Goal: Use online tool/utility: Utilize a website feature to perform a specific function

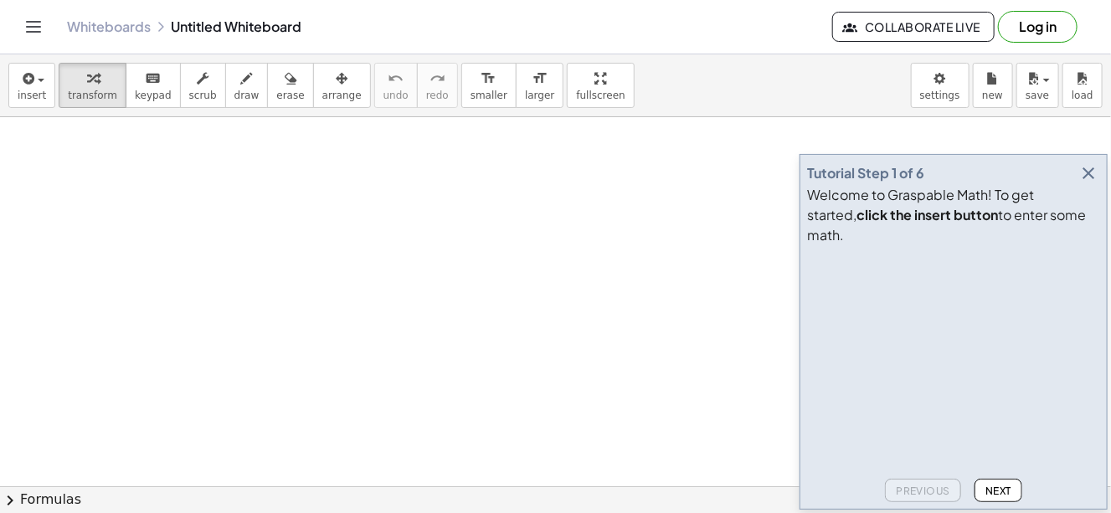
click at [1090, 183] on icon "button" at bounding box center [1089, 173] width 20 height 20
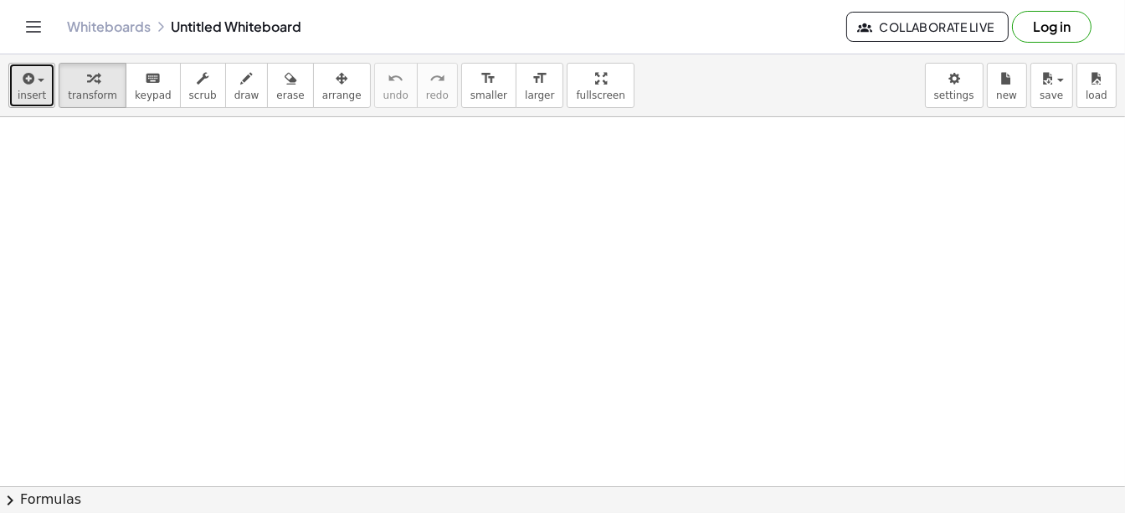
click at [28, 83] on icon "button" at bounding box center [26, 79] width 15 height 20
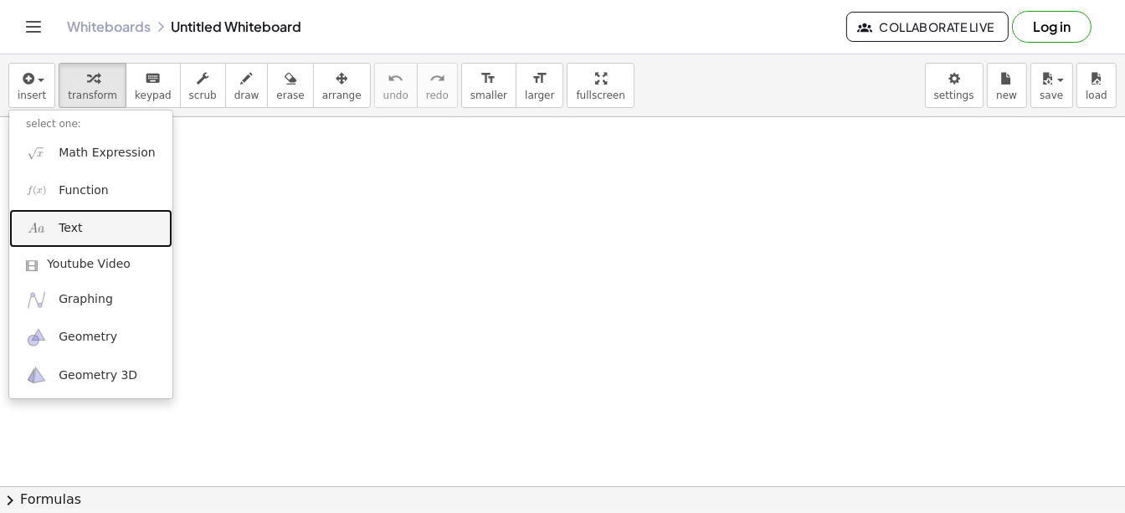
click at [103, 225] on link "Text" at bounding box center [90, 228] width 163 height 38
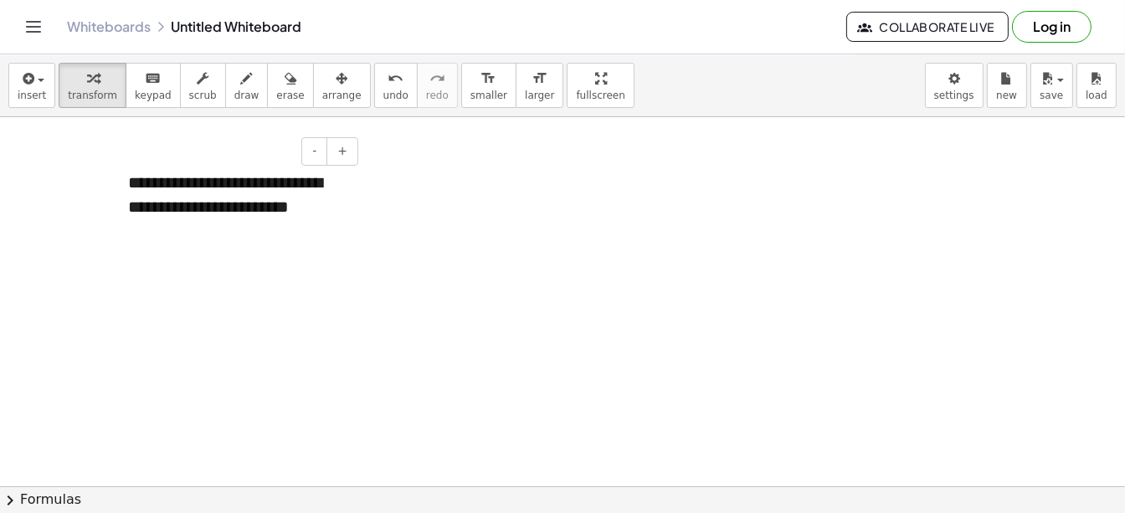
click at [315, 214] on div "**********" at bounding box center [236, 194] width 251 height 81
click at [223, 229] on div "**********" at bounding box center [236, 207] width 251 height 106
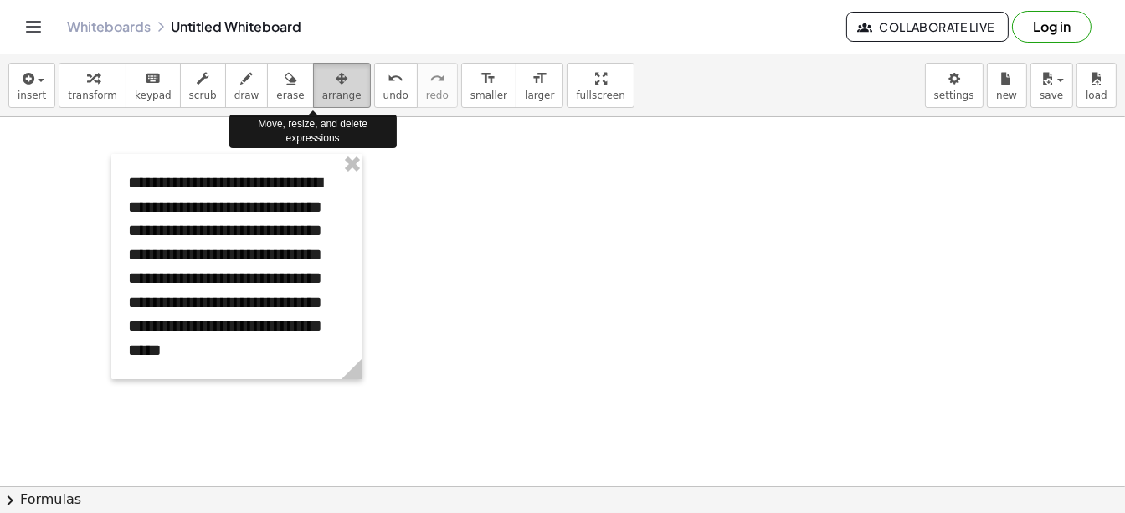
click at [322, 90] on span "arrange" at bounding box center [341, 96] width 39 height 12
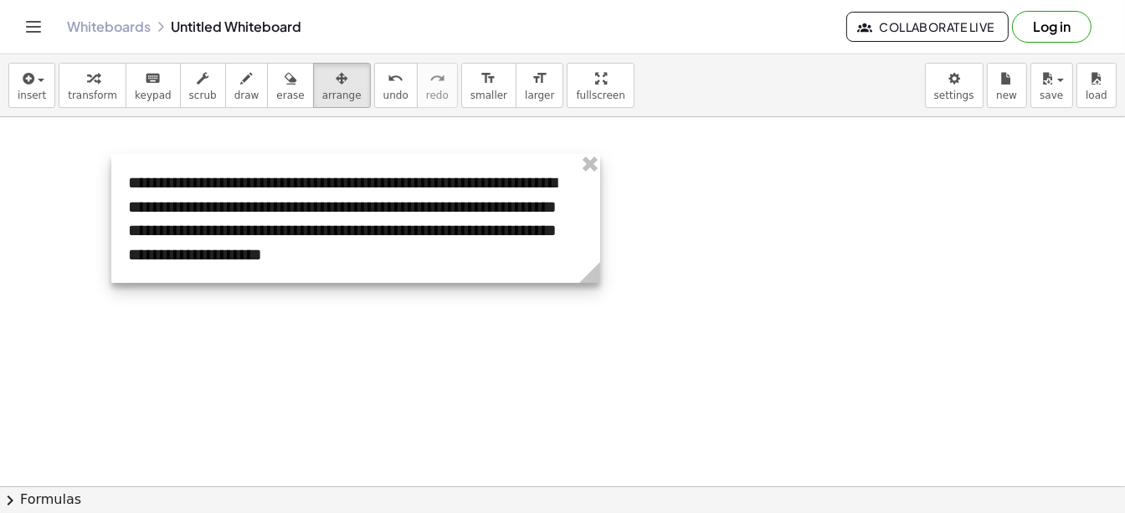
drag, startPoint x: 360, startPoint y: 379, endPoint x: 598, endPoint y: 341, distance: 240.9
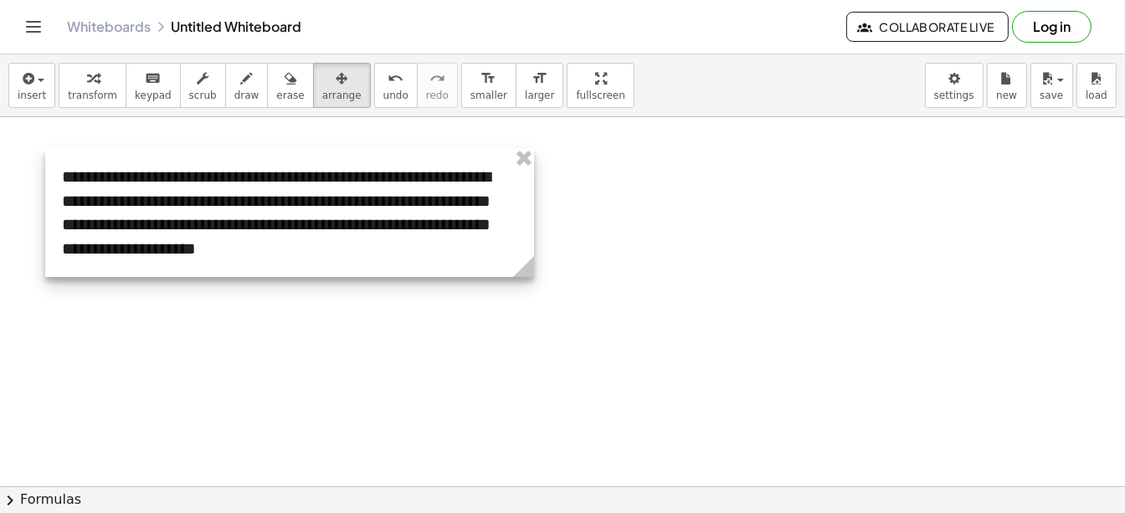
drag, startPoint x: 427, startPoint y: 235, endPoint x: 361, endPoint y: 229, distance: 66.4
click at [361, 229] on div at bounding box center [289, 212] width 489 height 129
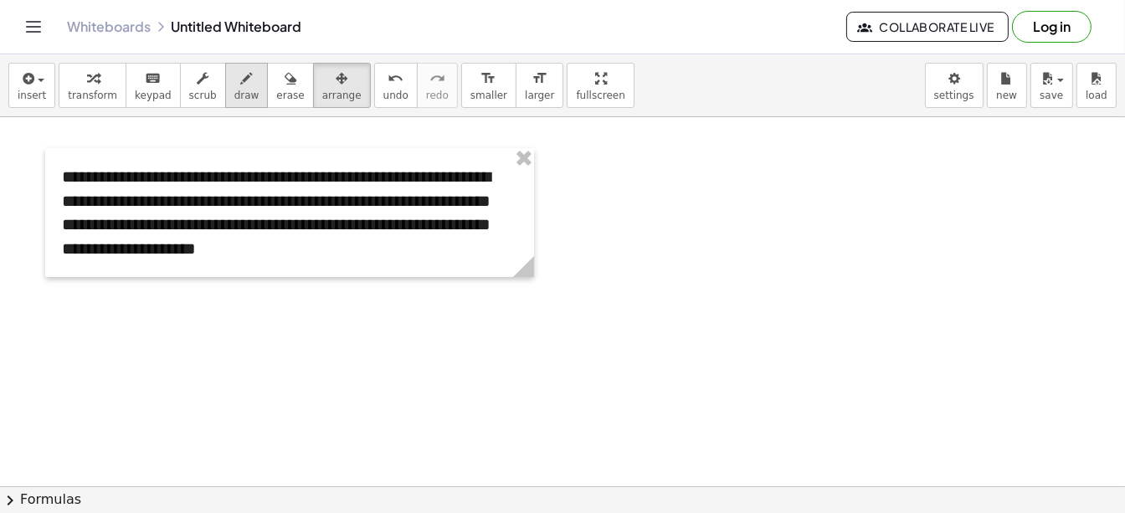
click at [234, 92] on span "draw" at bounding box center [246, 96] width 25 height 12
drag, startPoint x: 724, startPoint y: 162, endPoint x: 713, endPoint y: 197, distance: 36.0
drag, startPoint x: 724, startPoint y: 161, endPoint x: 739, endPoint y: 195, distance: 37.5
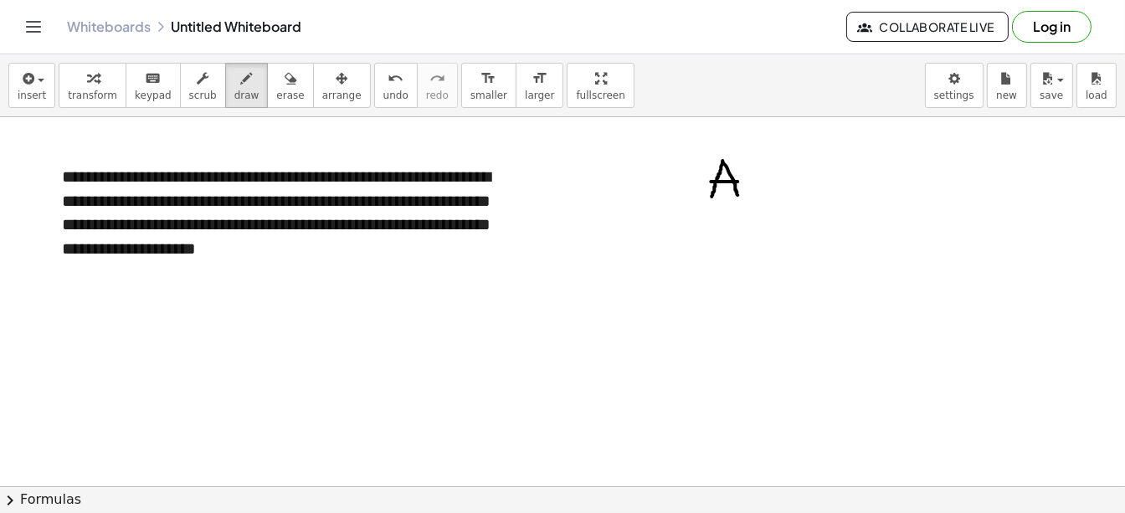
drag, startPoint x: 712, startPoint y: 182, endPoint x: 739, endPoint y: 182, distance: 26.8
drag, startPoint x: 834, startPoint y: 165, endPoint x: 838, endPoint y: 189, distance: 24.6
drag, startPoint x: 832, startPoint y: 172, endPoint x: 833, endPoint y: 191, distance: 19.3
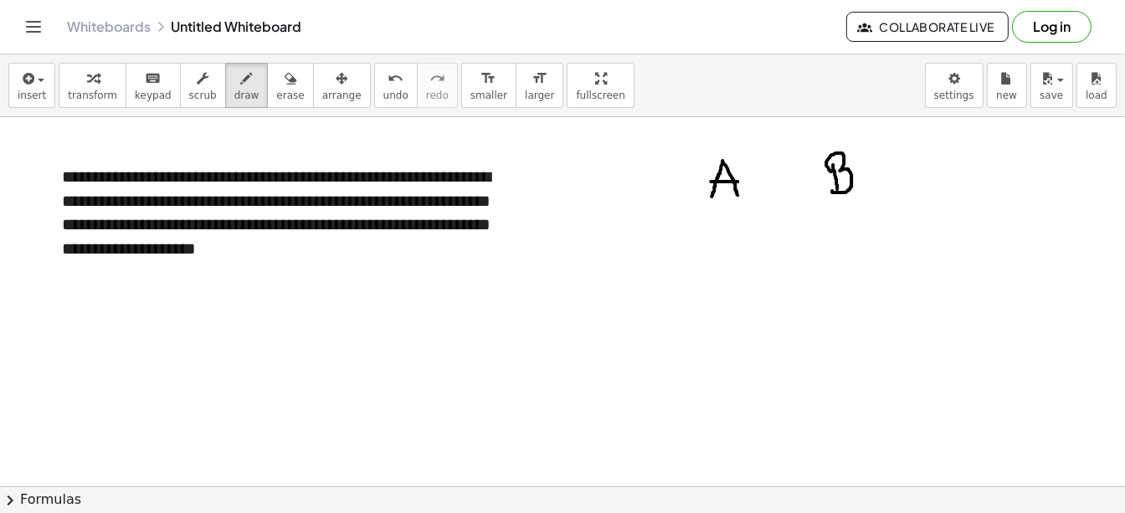
drag, startPoint x: 729, startPoint y: 262, endPoint x: 728, endPoint y: 277, distance: 15.1
drag, startPoint x: 845, startPoint y: 250, endPoint x: 827, endPoint y: 273, distance: 29.8
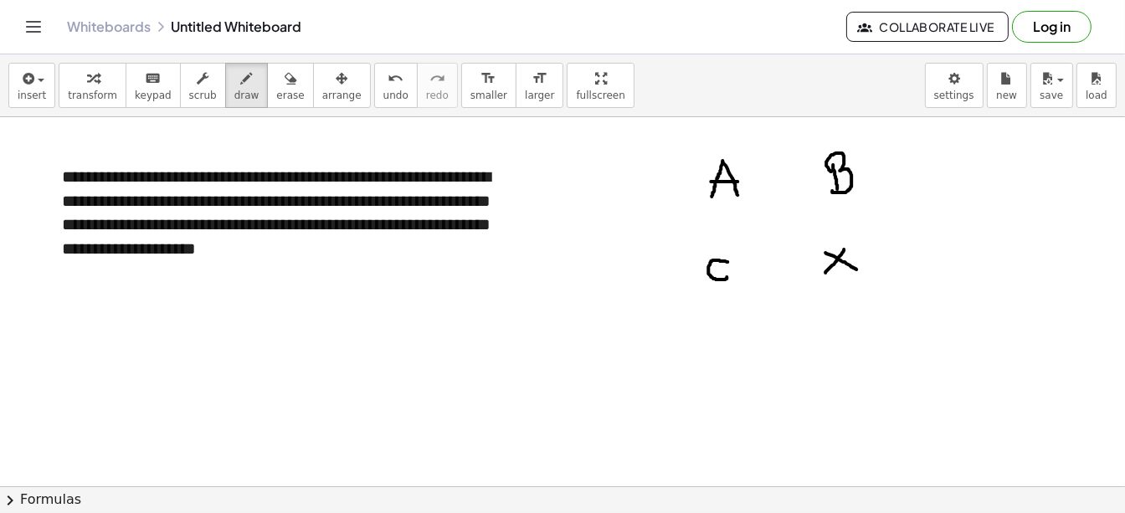
drag, startPoint x: 827, startPoint y: 253, endPoint x: 857, endPoint y: 270, distance: 35.2
drag, startPoint x: 753, startPoint y: 182, endPoint x: 810, endPoint y: 182, distance: 56.9
drag, startPoint x: 750, startPoint y: 272, endPoint x: 804, endPoint y: 267, distance: 53.8
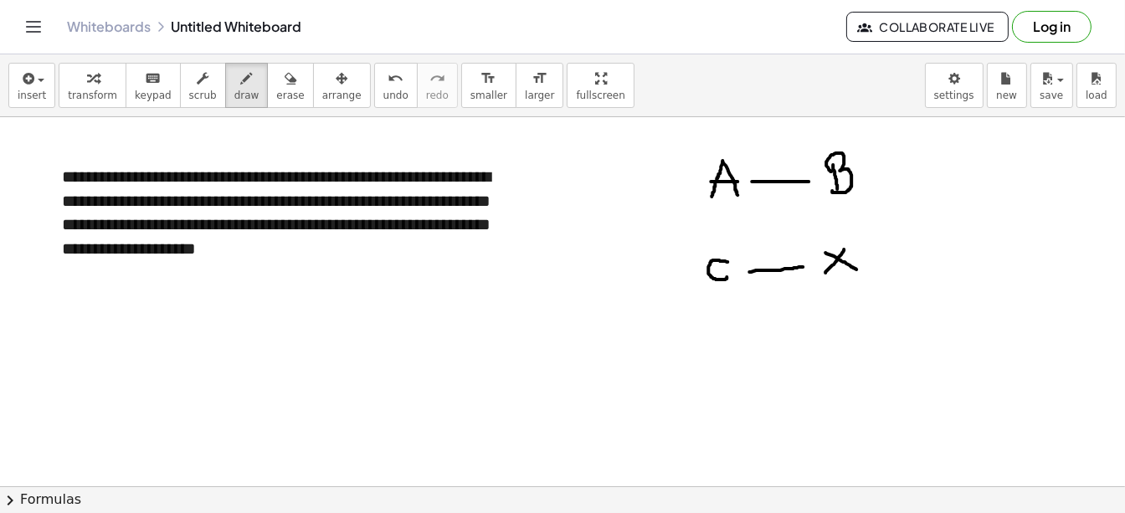
drag, startPoint x: 747, startPoint y: 334, endPoint x: 731, endPoint y: 363, distance: 33.3
drag, startPoint x: 731, startPoint y: 339, endPoint x: 748, endPoint y: 360, distance: 26.8
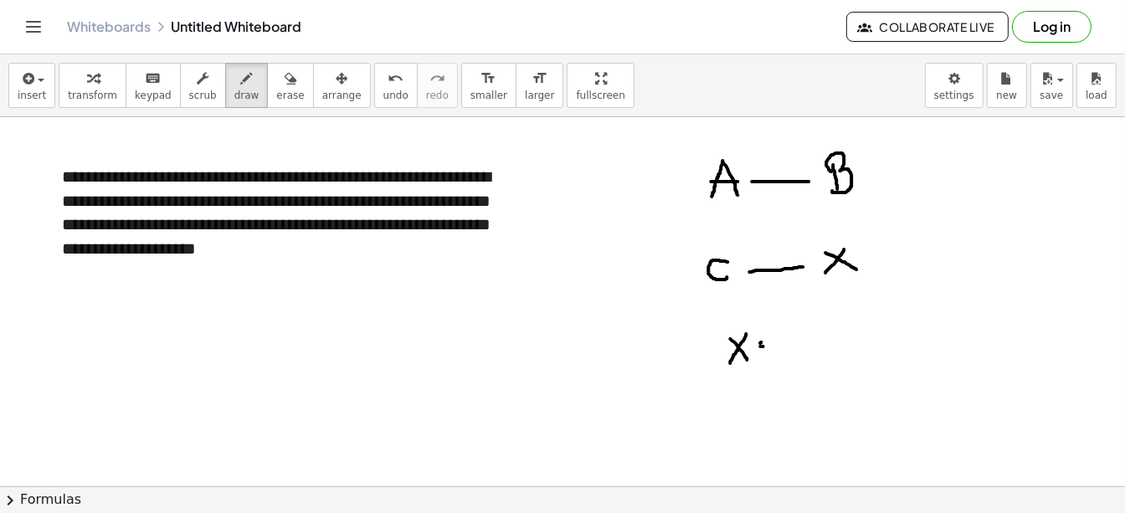
drag, startPoint x: 798, startPoint y: 335, endPoint x: 802, endPoint y: 354, distance: 19.7
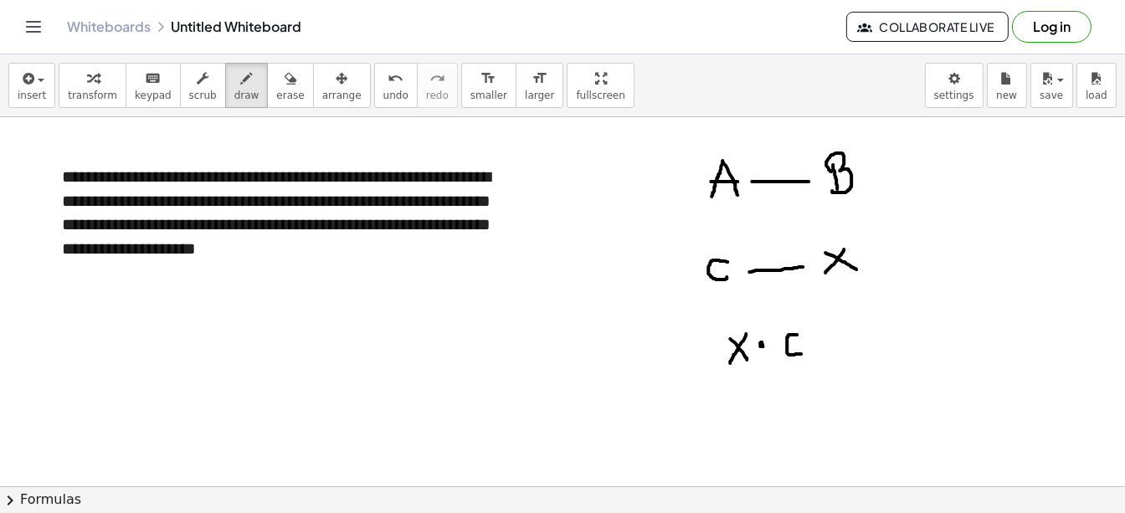
drag, startPoint x: 830, startPoint y: 341, endPoint x: 850, endPoint y: 342, distance: 20.1
drag, startPoint x: 832, startPoint y: 353, endPoint x: 850, endPoint y: 351, distance: 18.6
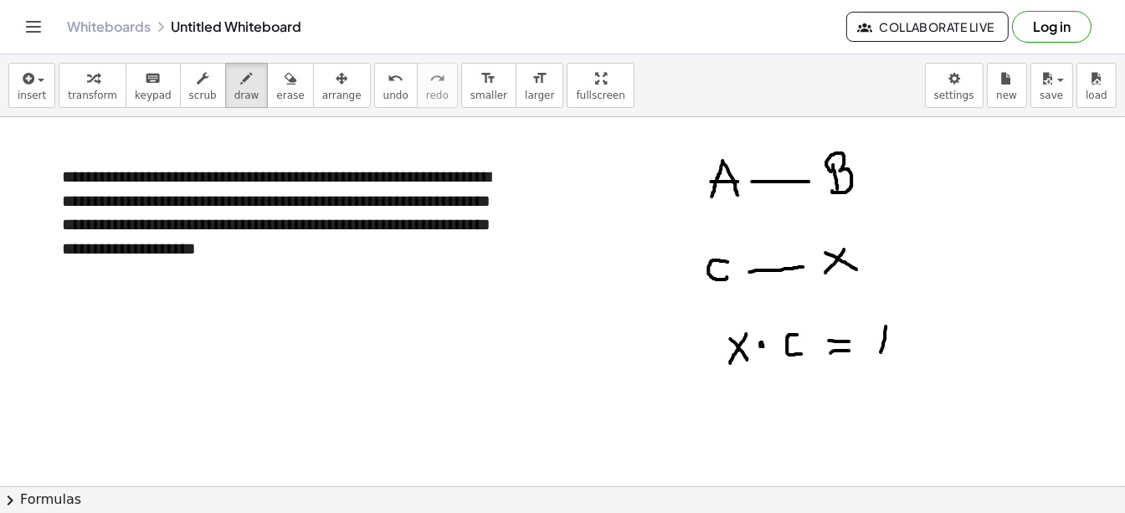
drag, startPoint x: 886, startPoint y: 327, endPoint x: 881, endPoint y: 353, distance: 25.6
drag, startPoint x: 888, startPoint y: 322, endPoint x: 904, endPoint y: 351, distance: 33.0
drag, startPoint x: 883, startPoint y: 337, endPoint x: 907, endPoint y: 337, distance: 23.4
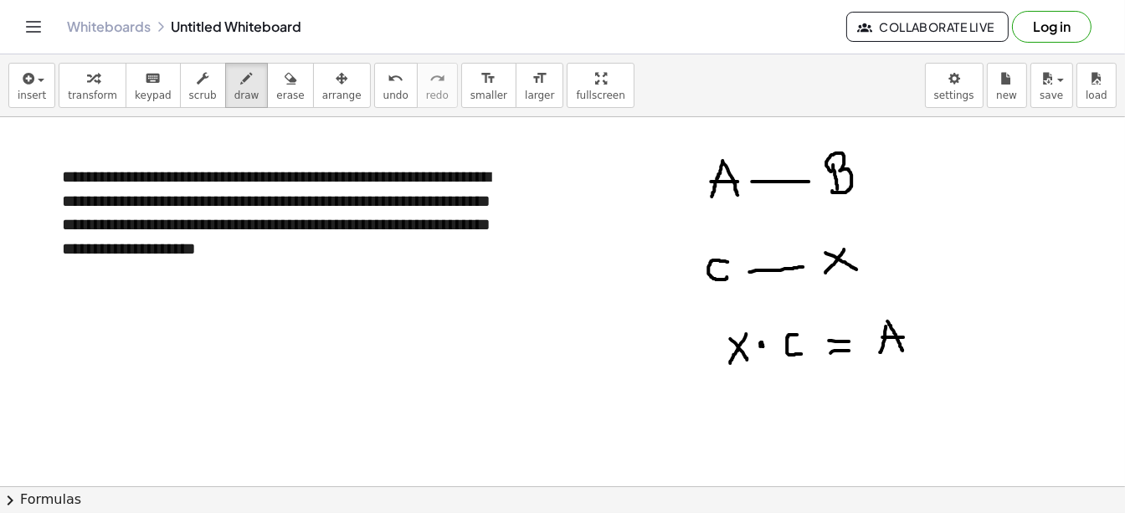
drag, startPoint x: 943, startPoint y: 324, endPoint x: 952, endPoint y: 348, distance: 26.0
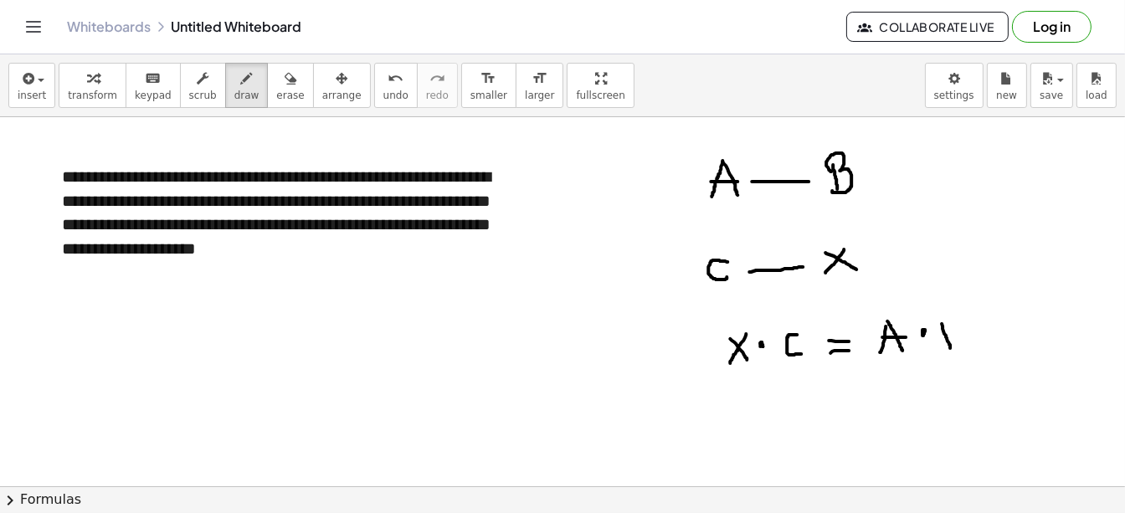
drag, startPoint x: 942, startPoint y: 332, endPoint x: 950, endPoint y: 348, distance: 18.0
drag, startPoint x: 770, startPoint y: 411, endPoint x: 760, endPoint y: 437, distance: 28.1
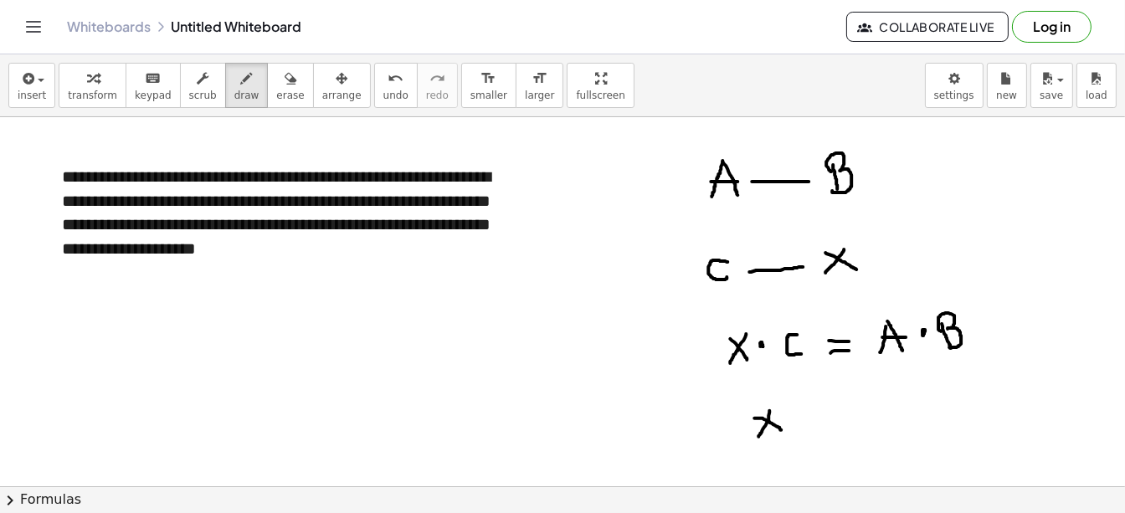
drag, startPoint x: 755, startPoint y: 419, endPoint x: 782, endPoint y: 430, distance: 29.2
drag, startPoint x: 797, startPoint y: 415, endPoint x: 821, endPoint y: 414, distance: 23.5
drag, startPoint x: 805, startPoint y: 428, endPoint x: 824, endPoint y: 427, distance: 19.3
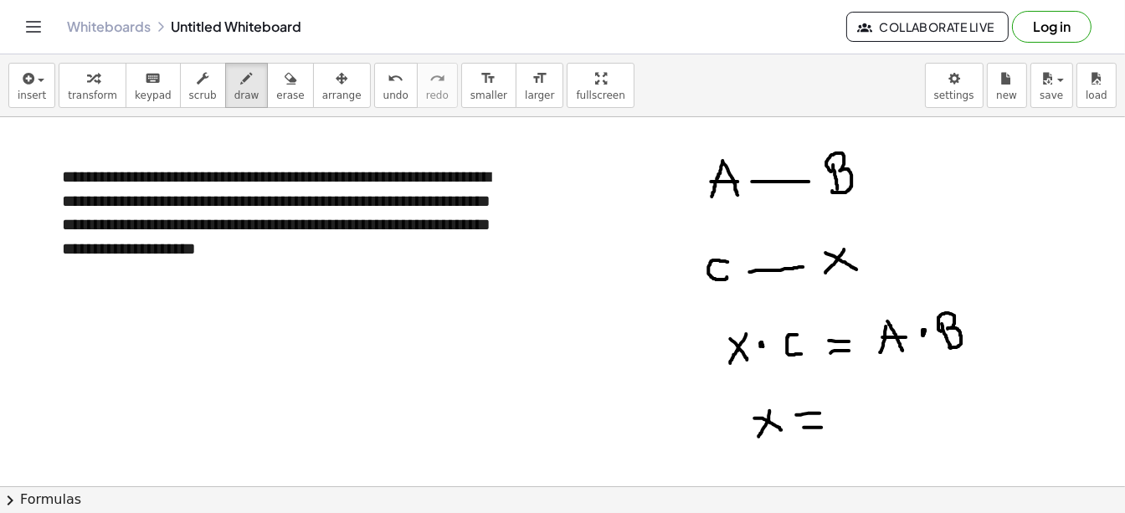
drag, startPoint x: 860, startPoint y: 391, endPoint x: 853, endPoint y: 414, distance: 23.6
drag, startPoint x: 859, startPoint y: 390, endPoint x: 871, endPoint y: 409, distance: 22.5
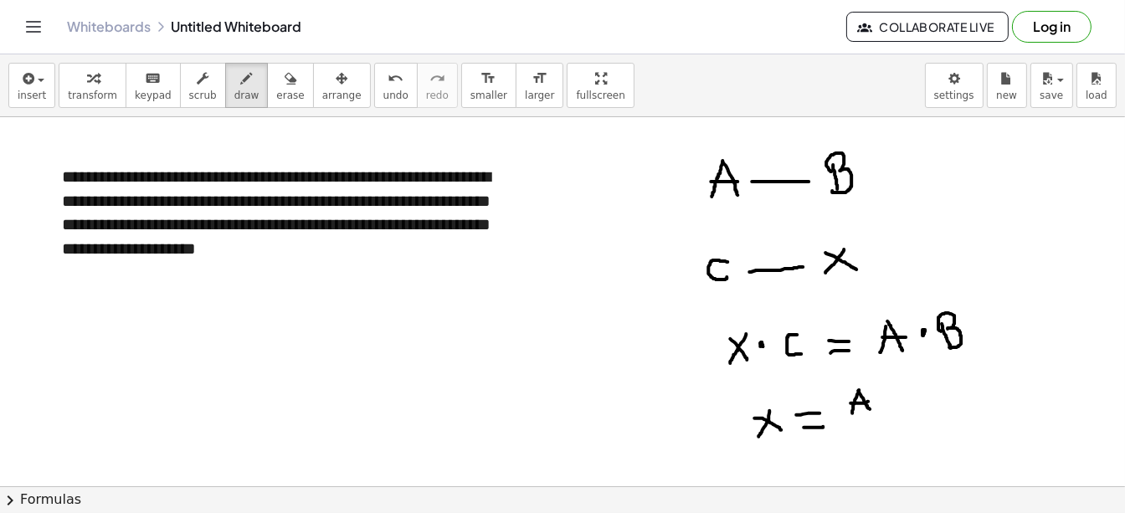
drag, startPoint x: 852, startPoint y: 404, endPoint x: 870, endPoint y: 402, distance: 18.5
drag, startPoint x: 911, startPoint y: 389, endPoint x: 914, endPoint y: 409, distance: 20.4
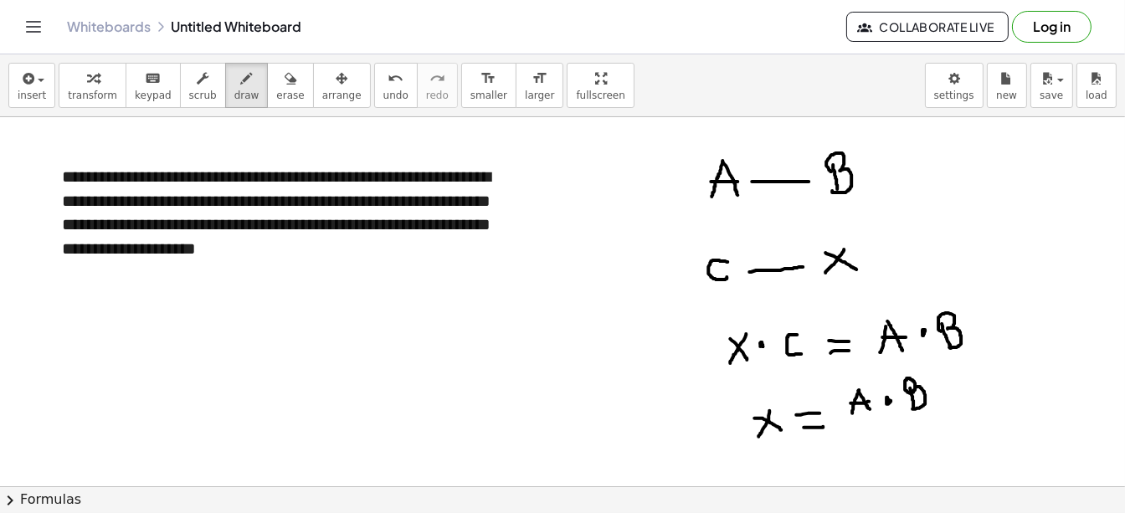
drag, startPoint x: 912, startPoint y: 394, endPoint x: 914, endPoint y: 409, distance: 16.0
drag, startPoint x: 848, startPoint y: 421, endPoint x: 930, endPoint y: 415, distance: 81.4
drag, startPoint x: 892, startPoint y: 427, endPoint x: 893, endPoint y: 441, distance: 14.3
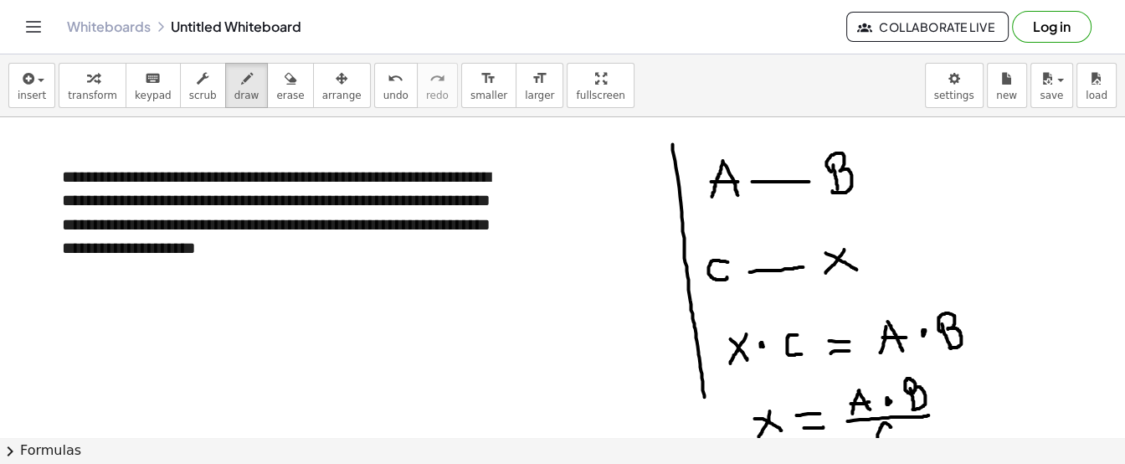
drag, startPoint x: 673, startPoint y: 143, endPoint x: 706, endPoint y: 404, distance: 262.5
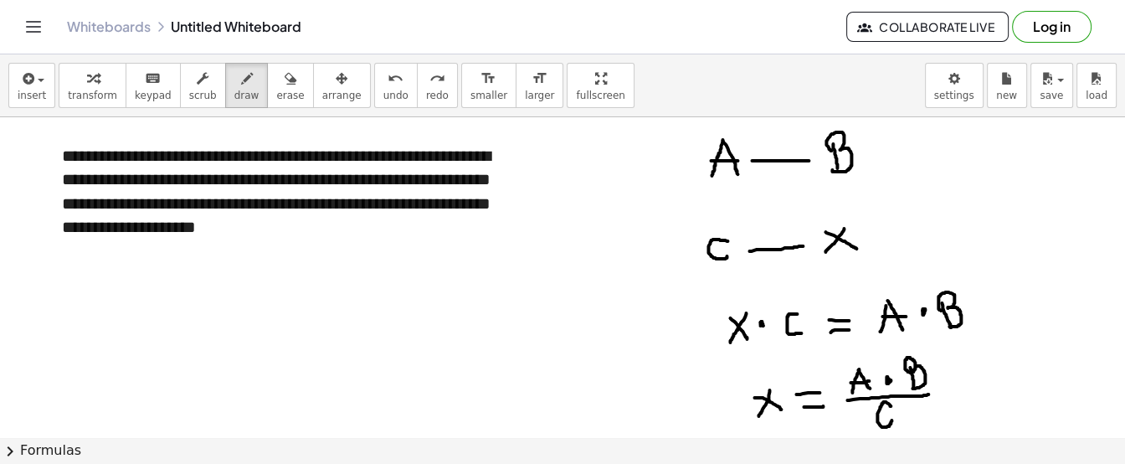
scroll to position [19, 0]
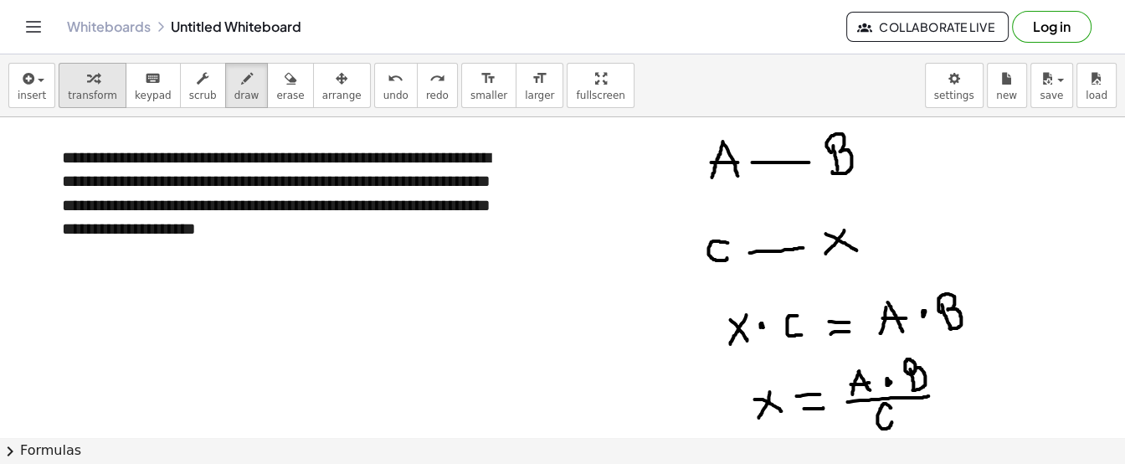
click at [87, 74] on icon "button" at bounding box center [93, 79] width 12 height 20
click at [372, 231] on div "**********" at bounding box center [289, 193] width 489 height 129
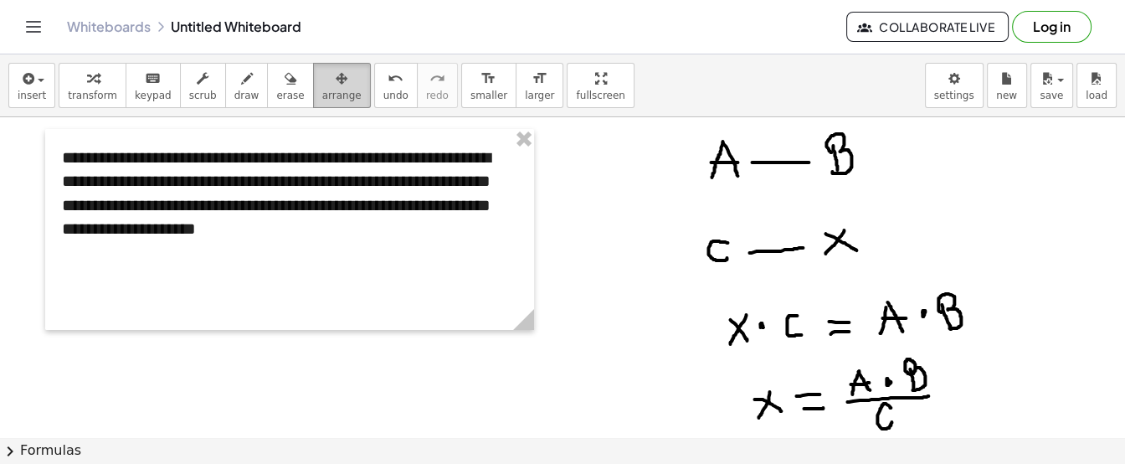
click at [322, 78] on div "button" at bounding box center [341, 78] width 39 height 20
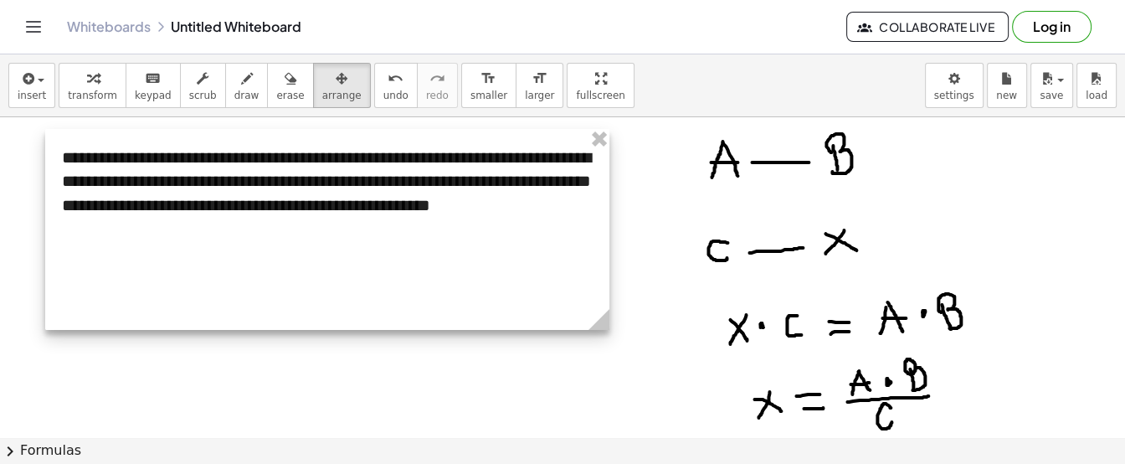
drag, startPoint x: 533, startPoint y: 317, endPoint x: 608, endPoint y: 315, distance: 75.4
click at [608, 315] on icon at bounding box center [599, 319] width 21 height 21
click at [158, 260] on div at bounding box center [327, 229] width 564 height 201
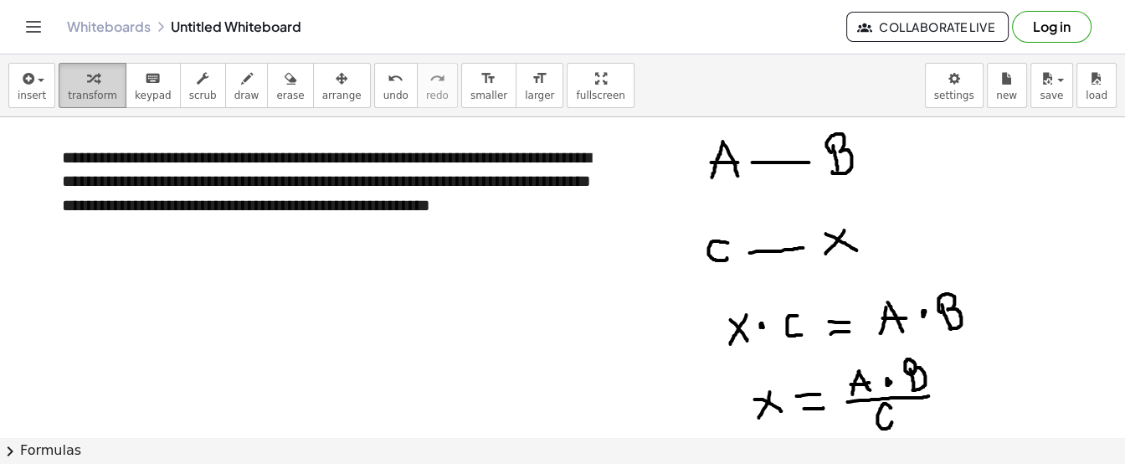
drag, startPoint x: 97, startPoint y: 87, endPoint x: 110, endPoint y: 90, distance: 13.0
click at [110, 90] on button "transform" at bounding box center [93, 85] width 68 height 45
click at [179, 265] on div at bounding box center [327, 253] width 531 height 24
click at [241, 179] on div "**********" at bounding box center [327, 253] width 564 height 249
click at [352, 313] on div at bounding box center [327, 301] width 531 height 24
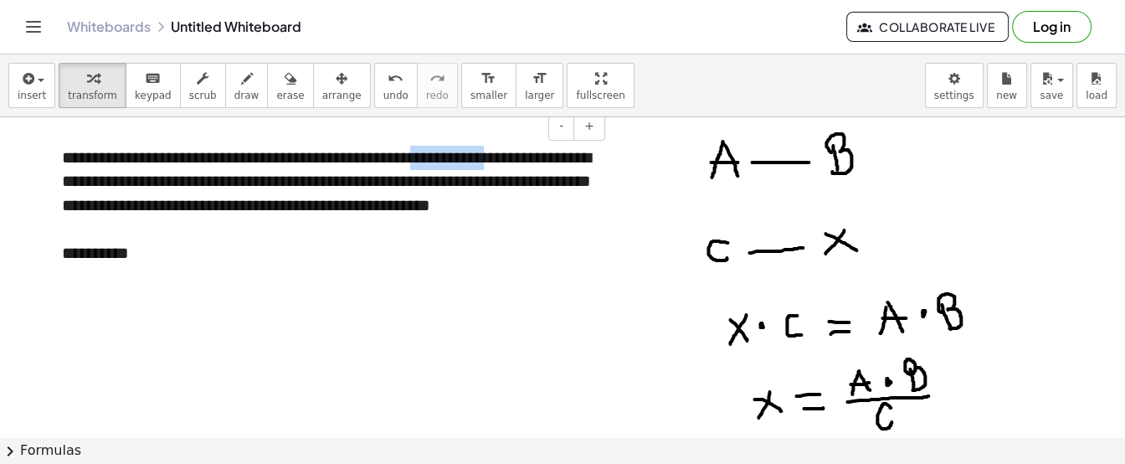
drag, startPoint x: 522, startPoint y: 157, endPoint x: 436, endPoint y: 156, distance: 85.4
click at [436, 156] on div "**********" at bounding box center [327, 253] width 564 height 249
drag, startPoint x: 276, startPoint y: 160, endPoint x: 217, endPoint y: 167, distance: 59.8
click at [217, 167] on div "**********" at bounding box center [327, 253] width 564 height 249
drag, startPoint x: 152, startPoint y: 187, endPoint x: 60, endPoint y: 176, distance: 91.9
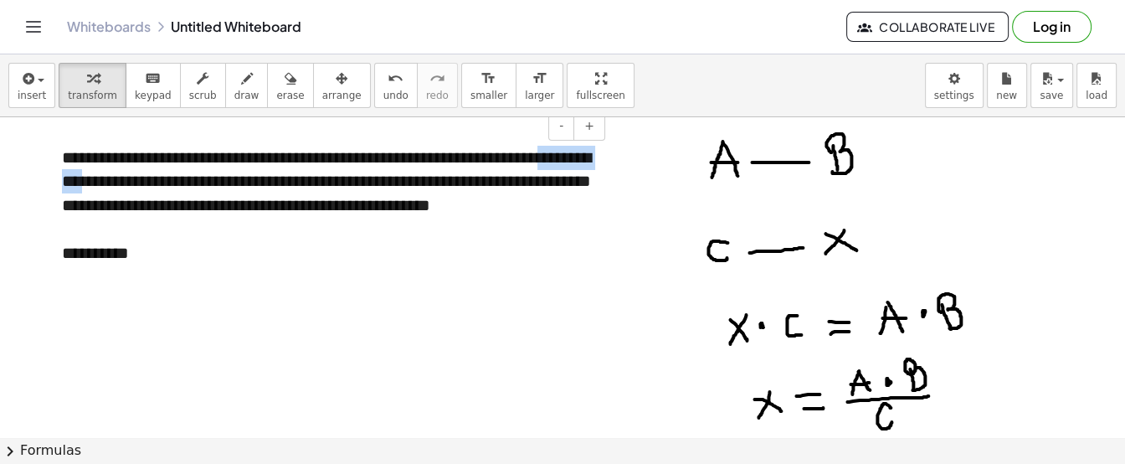
click at [60, 176] on div "**********" at bounding box center [327, 253] width 564 height 249
click at [280, 313] on div at bounding box center [327, 301] width 531 height 24
drag, startPoint x: 140, startPoint y: 203, endPoint x: 127, endPoint y: 218, distance: 19.6
click at [127, 218] on div "**********" at bounding box center [327, 253] width 564 height 249
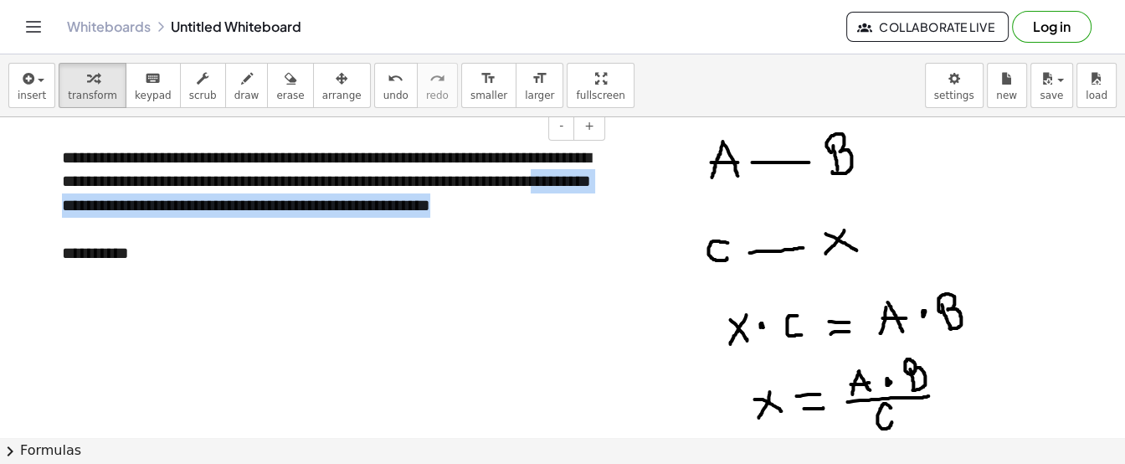
drag, startPoint x: 134, startPoint y: 204, endPoint x: 109, endPoint y: 231, distance: 36.7
click at [109, 231] on div "**********" at bounding box center [327, 253] width 564 height 249
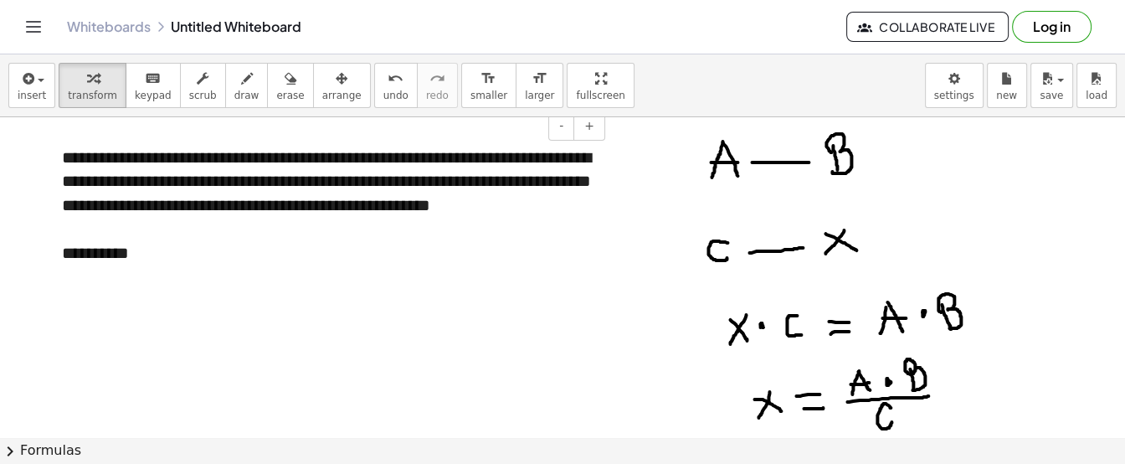
click at [167, 335] on div at bounding box center [327, 325] width 531 height 24
click at [132, 313] on div at bounding box center [327, 301] width 531 height 24
drag, startPoint x: 420, startPoint y: 204, endPoint x: 325, endPoint y: 212, distance: 94.9
click at [325, 212] on div "**********" at bounding box center [327, 253] width 564 height 249
click at [143, 313] on div at bounding box center [327, 301] width 531 height 24
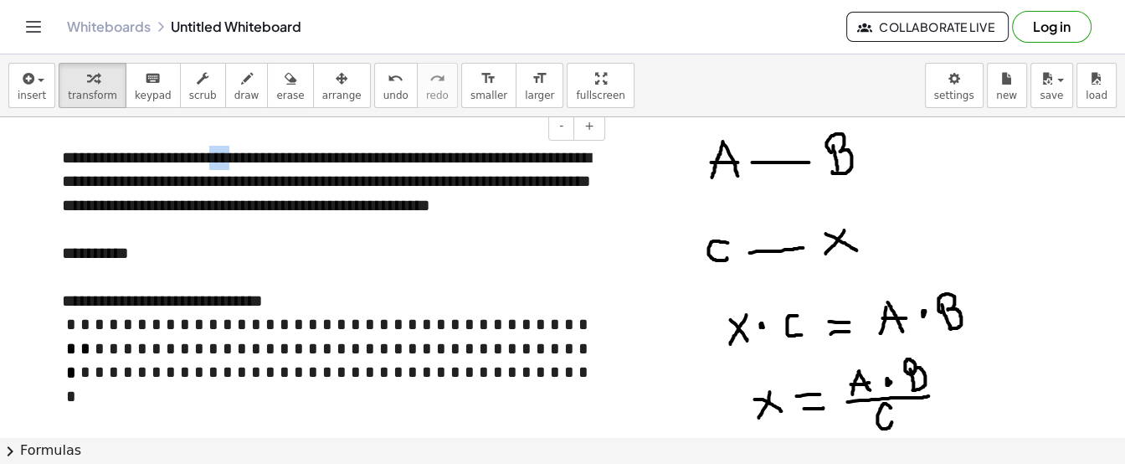
drag, startPoint x: 219, startPoint y: 155, endPoint x: 243, endPoint y: 159, distance: 24.6
click at [243, 159] on div "**********" at bounding box center [327, 289] width 564 height 321
drag, startPoint x: 438, startPoint y: 157, endPoint x: 525, endPoint y: 156, distance: 87.1
click at [525, 156] on div "**********" at bounding box center [327, 289] width 564 height 321
click at [425, 313] on div "**********" at bounding box center [327, 301] width 531 height 24
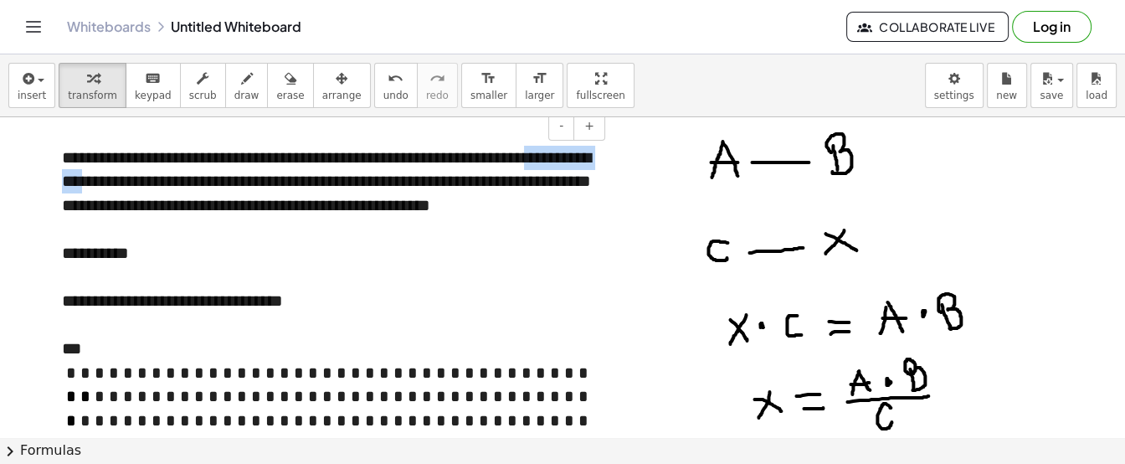
drag, startPoint x: 564, startPoint y: 155, endPoint x: 152, endPoint y: 186, distance: 412.3
click at [152, 186] on div "**********" at bounding box center [327, 313] width 564 height 368
click at [249, 361] on div "***" at bounding box center [327, 349] width 531 height 24
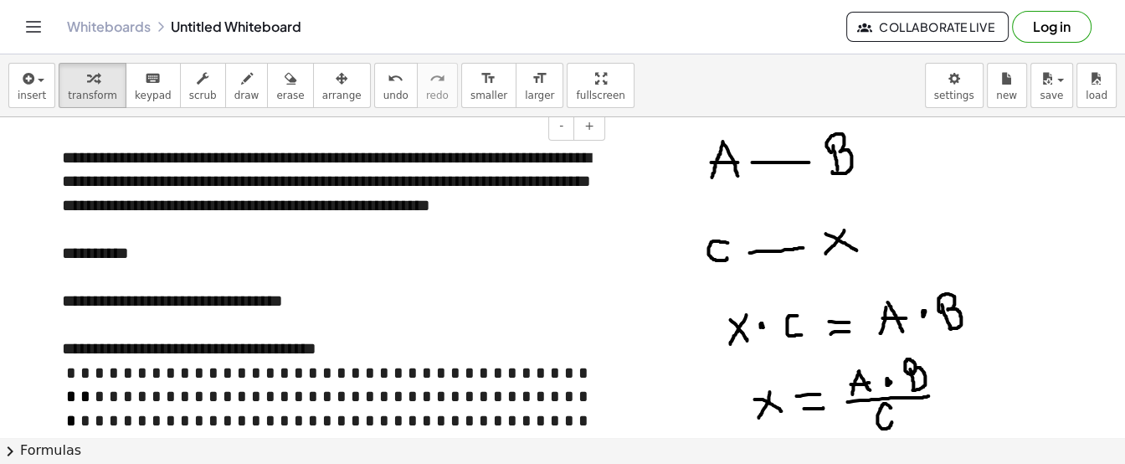
click at [506, 313] on div "**********" at bounding box center [327, 301] width 531 height 24
drag, startPoint x: 296, startPoint y: 182, endPoint x: 245, endPoint y: 188, distance: 51.4
click at [245, 188] on div "**********" at bounding box center [327, 313] width 564 height 368
click at [523, 313] on div "**********" at bounding box center [327, 301] width 531 height 24
click at [503, 361] on div "**********" at bounding box center [327, 349] width 531 height 24
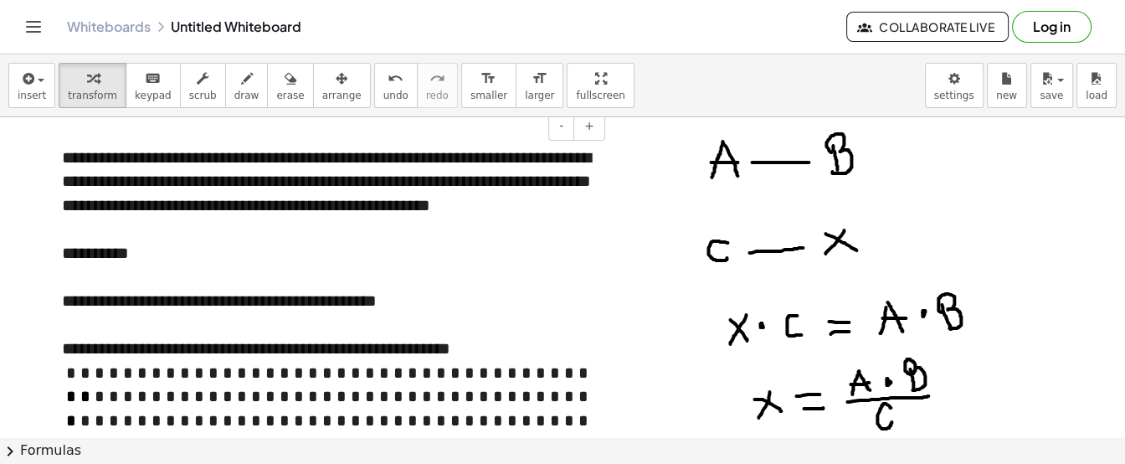
click at [399, 361] on div "**********" at bounding box center [327, 349] width 531 height 24
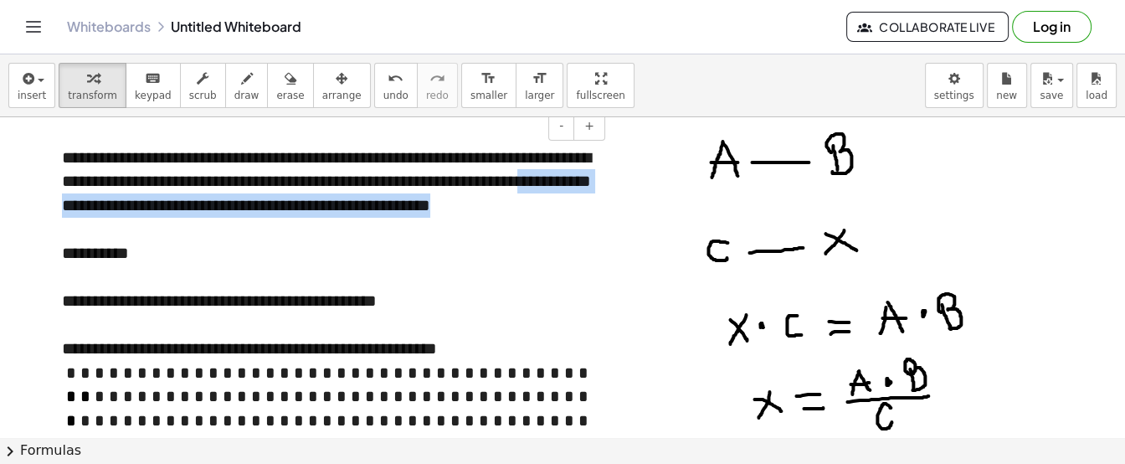
drag, startPoint x: 118, startPoint y: 224, endPoint x: 126, endPoint y: 209, distance: 16.1
click at [126, 209] on div "**********" at bounding box center [327, 313] width 564 height 368
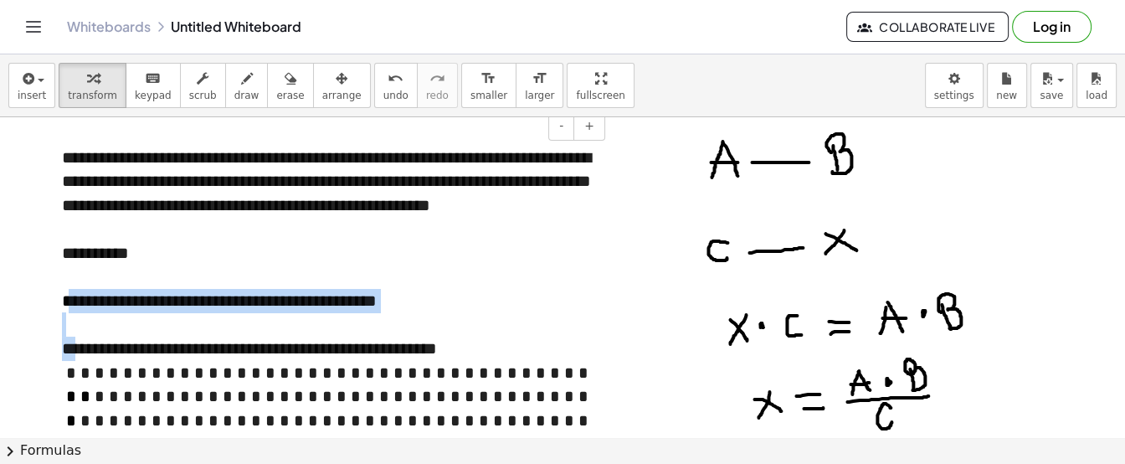
drag, startPoint x: 249, startPoint y: 379, endPoint x: 196, endPoint y: 322, distance: 77.0
click at [196, 322] on div "**********" at bounding box center [327, 313] width 564 height 368
click at [208, 337] on div at bounding box center [327, 324] width 531 height 24
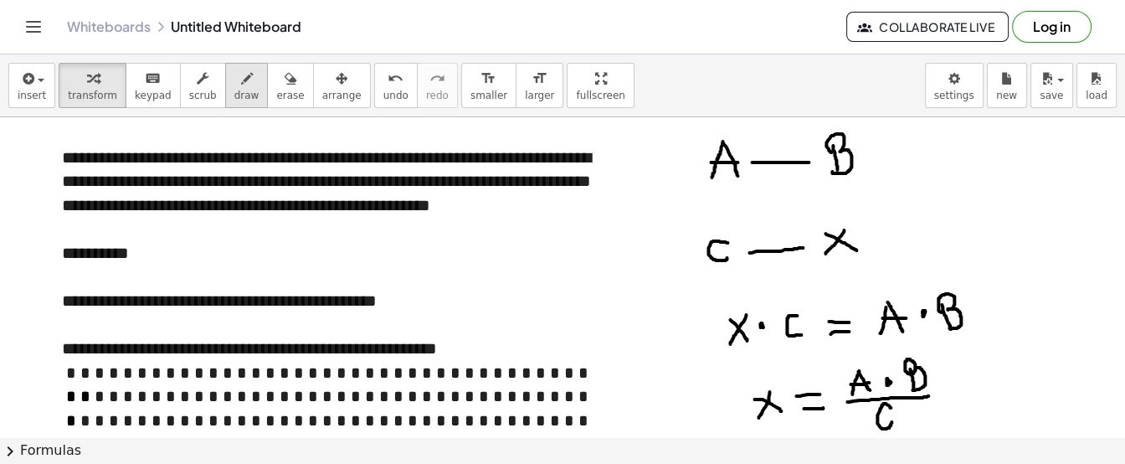
click at [234, 93] on span "draw" at bounding box center [246, 96] width 25 height 12
drag, startPoint x: 260, startPoint y: 317, endPoint x: 399, endPoint y: 303, distance: 139.7
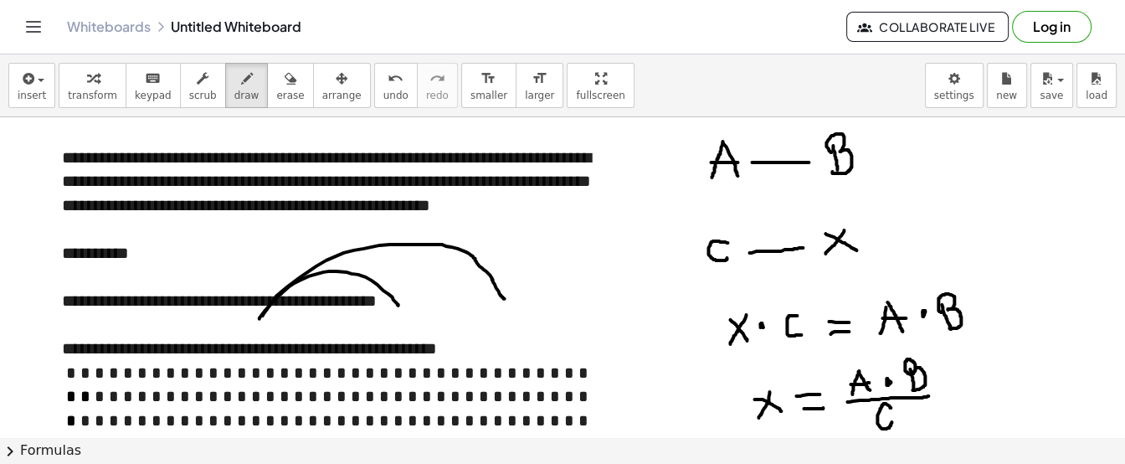
drag, startPoint x: 263, startPoint y: 314, endPoint x: 505, endPoint y: 297, distance: 242.6
drag, startPoint x: 493, startPoint y: 300, endPoint x: 507, endPoint y: 289, distance: 17.9
click at [276, 79] on div "button" at bounding box center [290, 78] width 28 height 20
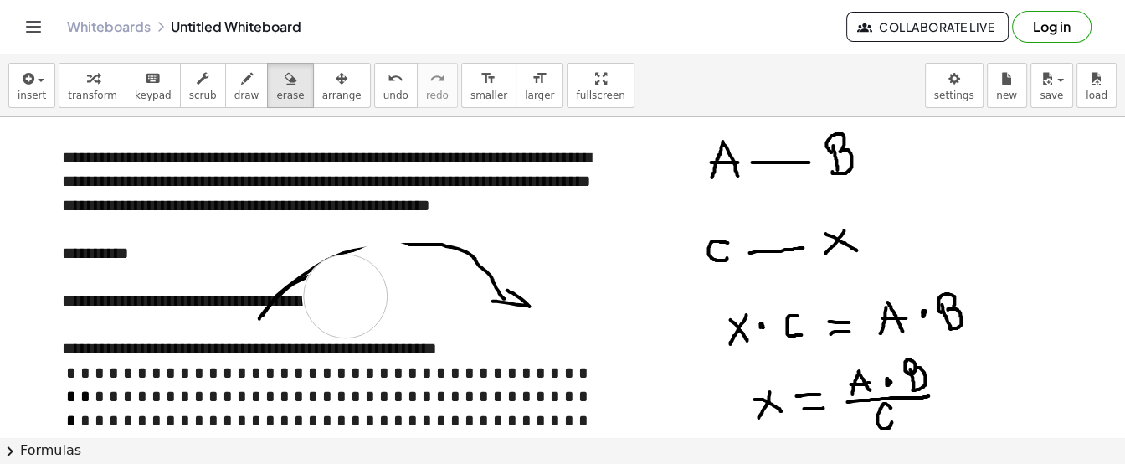
drag, startPoint x: 389, startPoint y: 281, endPoint x: 348, endPoint y: 299, distance: 44.6
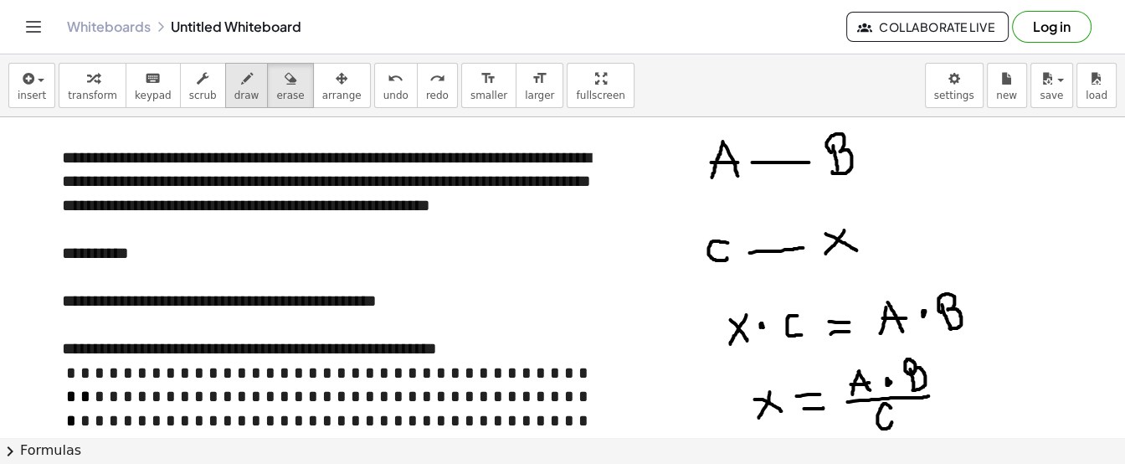
click at [241, 84] on icon "button" at bounding box center [247, 79] width 12 height 20
drag, startPoint x: 453, startPoint y: 218, endPoint x: 566, endPoint y: 215, distance: 113.1
drag, startPoint x: 98, startPoint y: 239, endPoint x: 56, endPoint y: 239, distance: 41.9
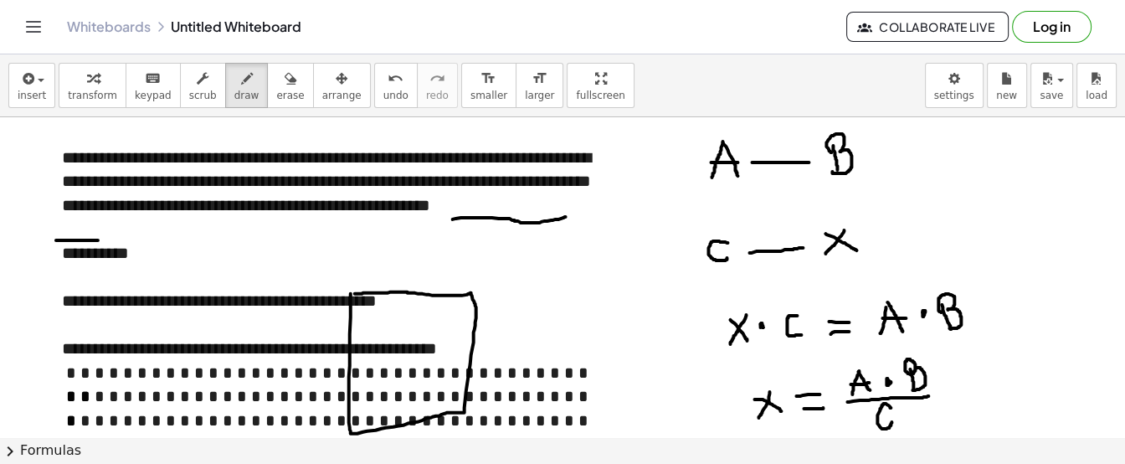
drag, startPoint x: 126, startPoint y: 218, endPoint x: 207, endPoint y: 219, distance: 81.2
drag, startPoint x: 185, startPoint y: 220, endPoint x: 451, endPoint y: 211, distance: 265.6
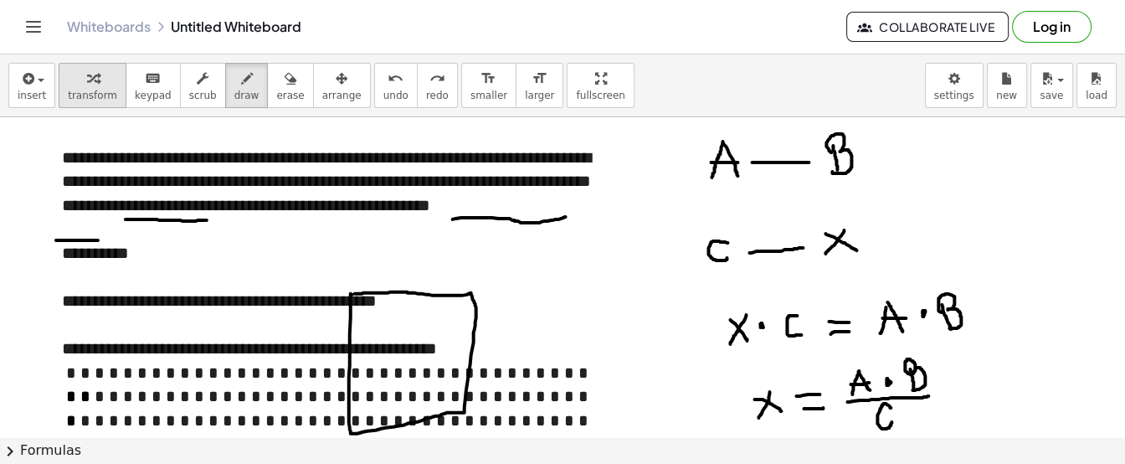
click at [86, 95] on span "transform" at bounding box center [92, 96] width 49 height 12
click at [445, 361] on div "**********" at bounding box center [327, 349] width 531 height 24
click at [421, 361] on div "**********" at bounding box center [327, 349] width 531 height 24
click at [451, 313] on div "**********" at bounding box center [327, 301] width 531 height 24
click at [454, 361] on div "**********" at bounding box center [327, 349] width 531 height 24
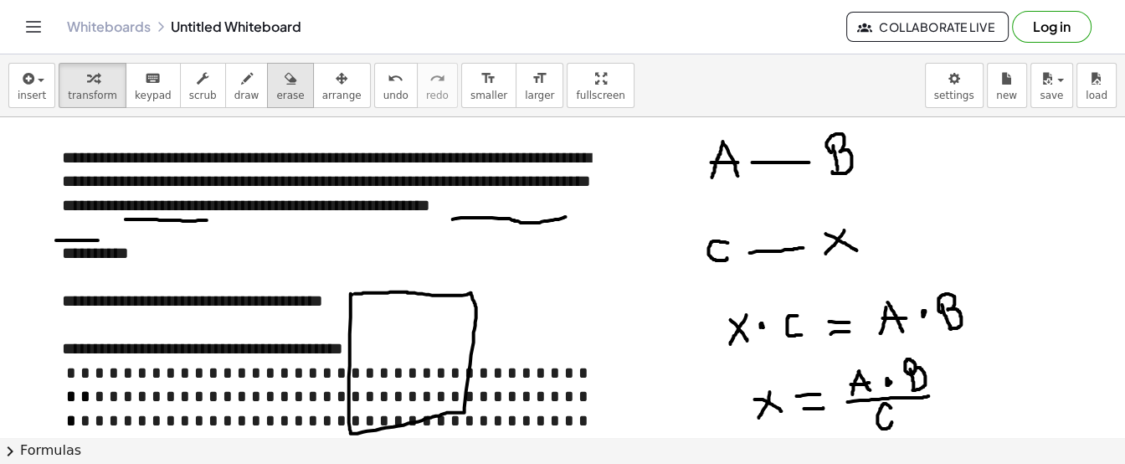
click at [285, 81] on icon "button" at bounding box center [291, 79] width 12 height 20
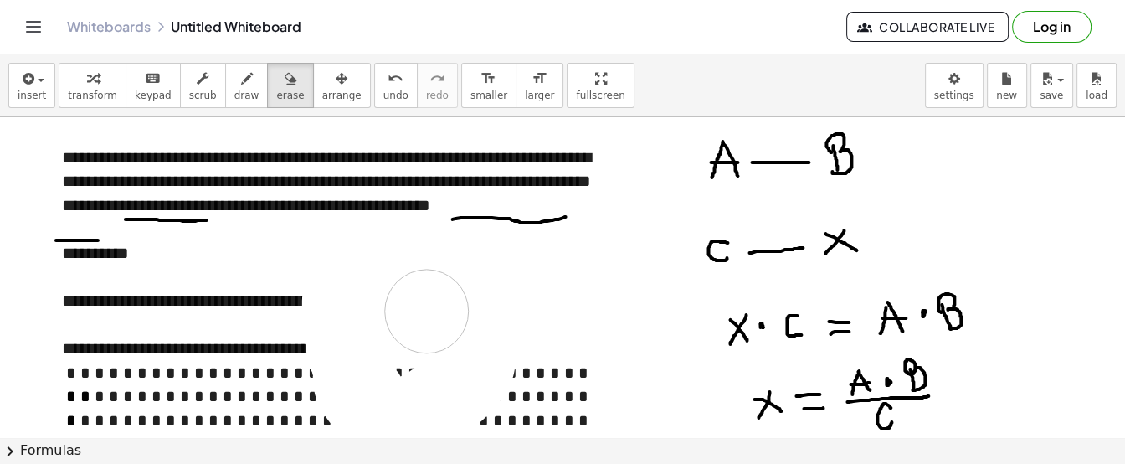
drag, startPoint x: 373, startPoint y: 295, endPoint x: 423, endPoint y: 312, distance: 52.2
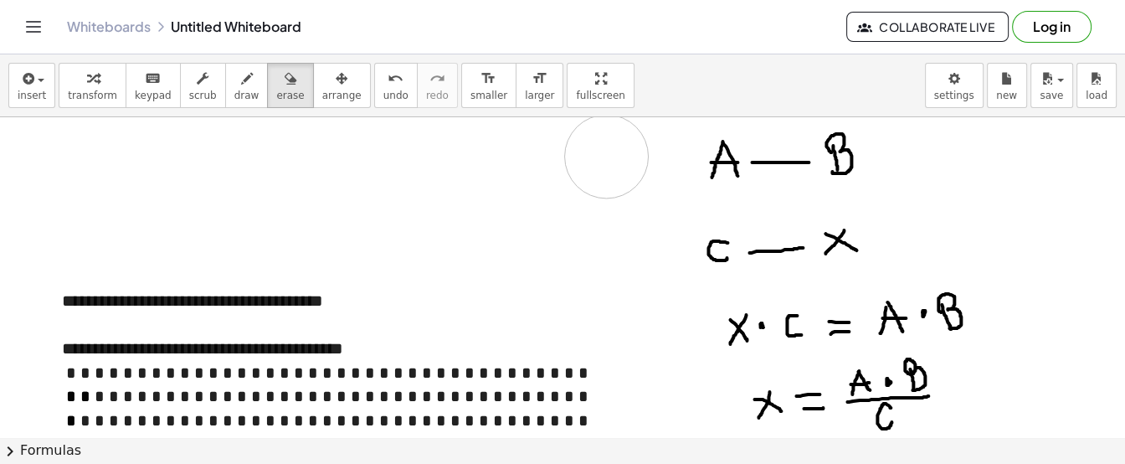
drag, startPoint x: 454, startPoint y: 214, endPoint x: 607, endPoint y: 156, distance: 164.1
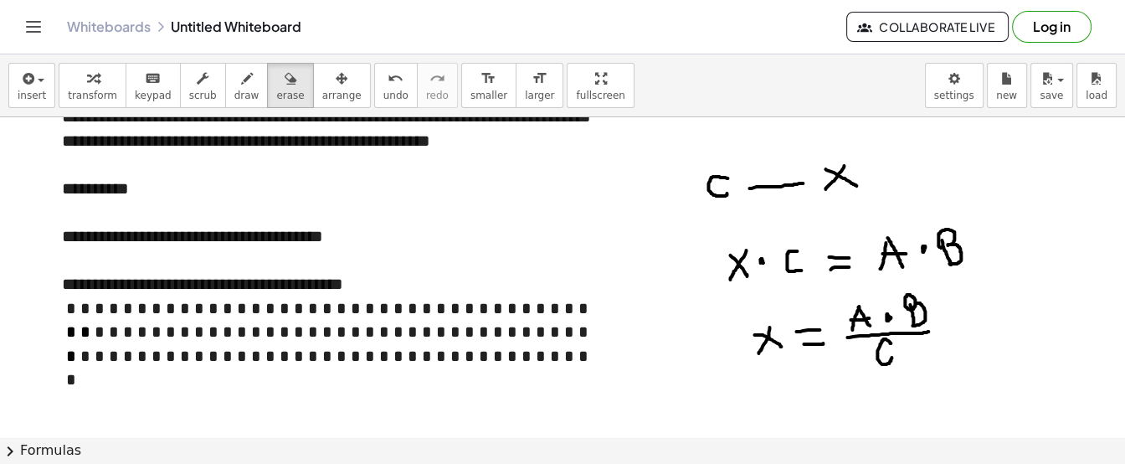
scroll to position [90, 0]
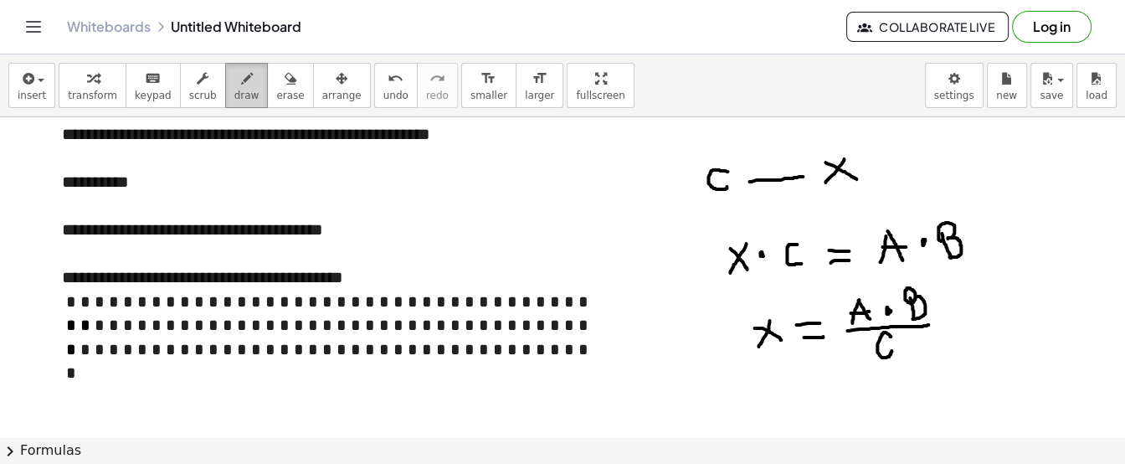
click at [225, 90] on button "draw" at bounding box center [247, 85] width 44 height 45
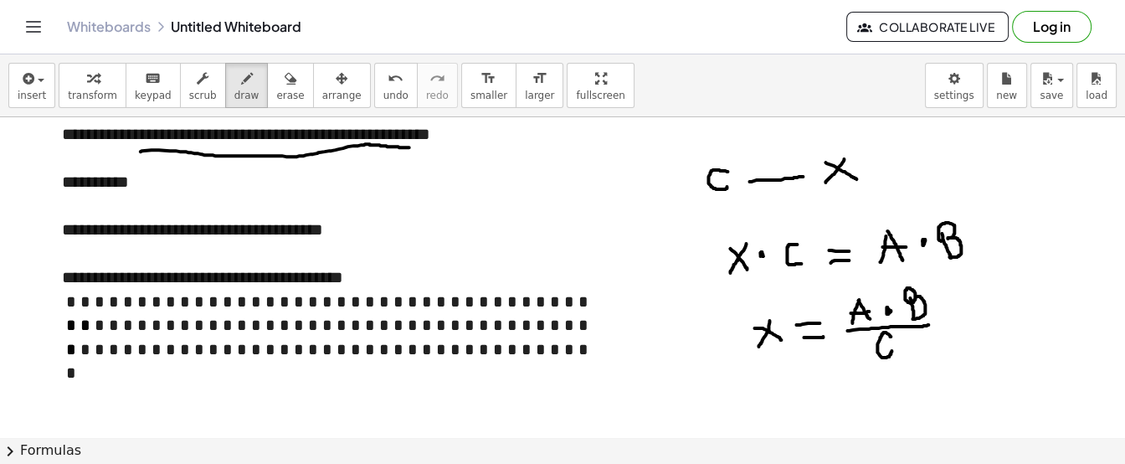
drag, startPoint x: 141, startPoint y: 150, endPoint x: 420, endPoint y: 147, distance: 279.7
click at [420, 147] on div at bounding box center [562, 450] width 1125 height 847
click at [87, 80] on icon "button" at bounding box center [93, 79] width 12 height 20
click at [255, 314] on div at bounding box center [327, 302] width 531 height 24
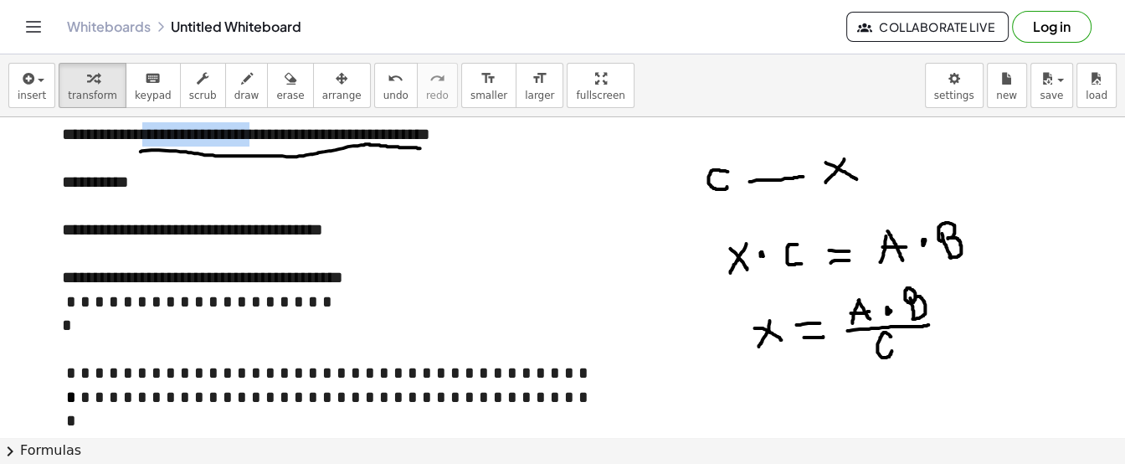
drag, startPoint x: 312, startPoint y: 136, endPoint x: 428, endPoint y: 140, distance: 116.4
click at [428, 140] on div "**********" at bounding box center [327, 266] width 564 height 416
click at [238, 345] on div "*" at bounding box center [327, 337] width 531 height 48
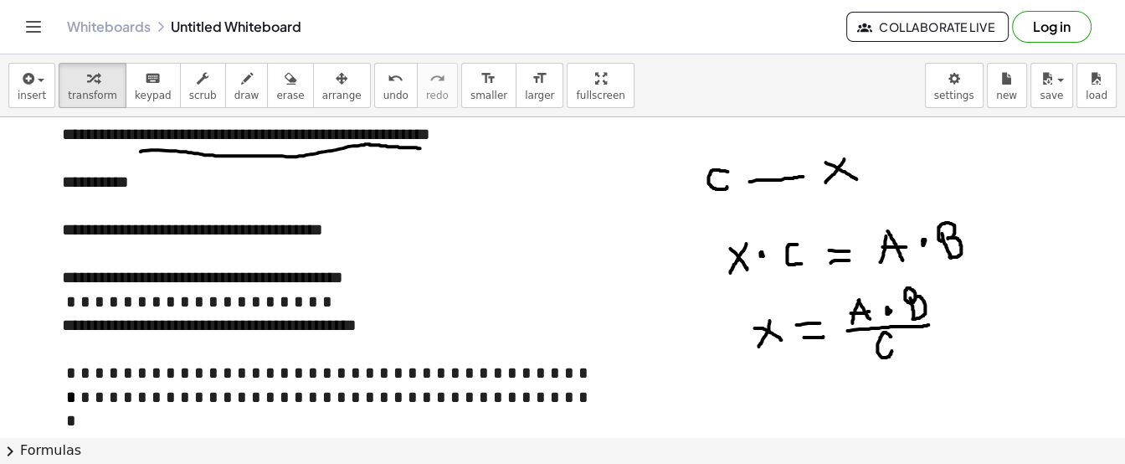
click at [232, 290] on div "**********" at bounding box center [327, 277] width 531 height 24
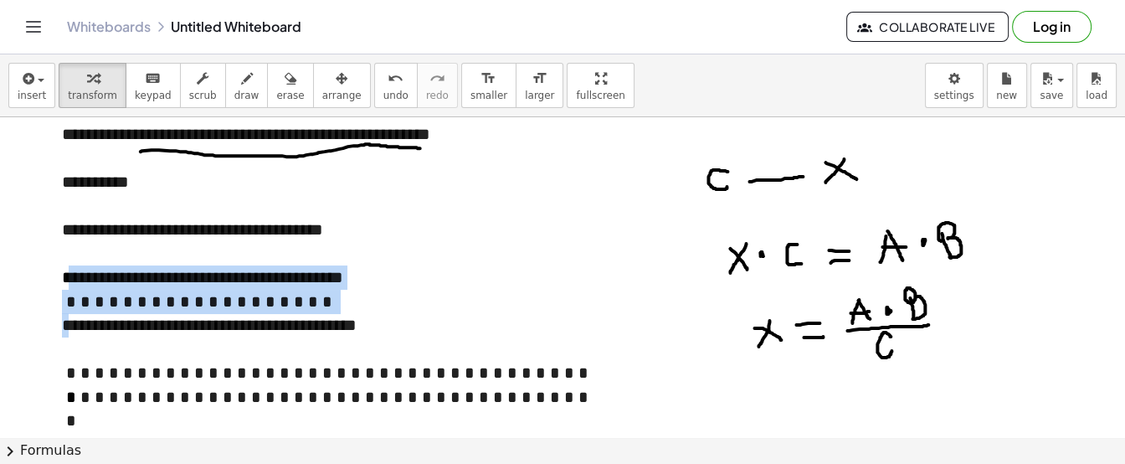
drag, startPoint x: 239, startPoint y: 357, endPoint x: 238, endPoint y: 291, distance: 65.3
click at [238, 291] on div "**********" at bounding box center [327, 266] width 564 height 416
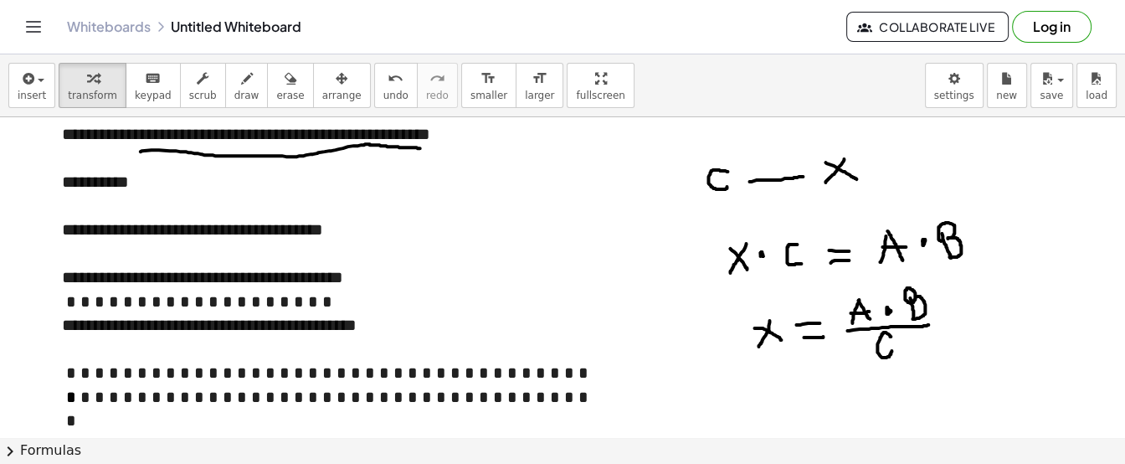
click at [267, 353] on div "**********" at bounding box center [327, 337] width 531 height 48
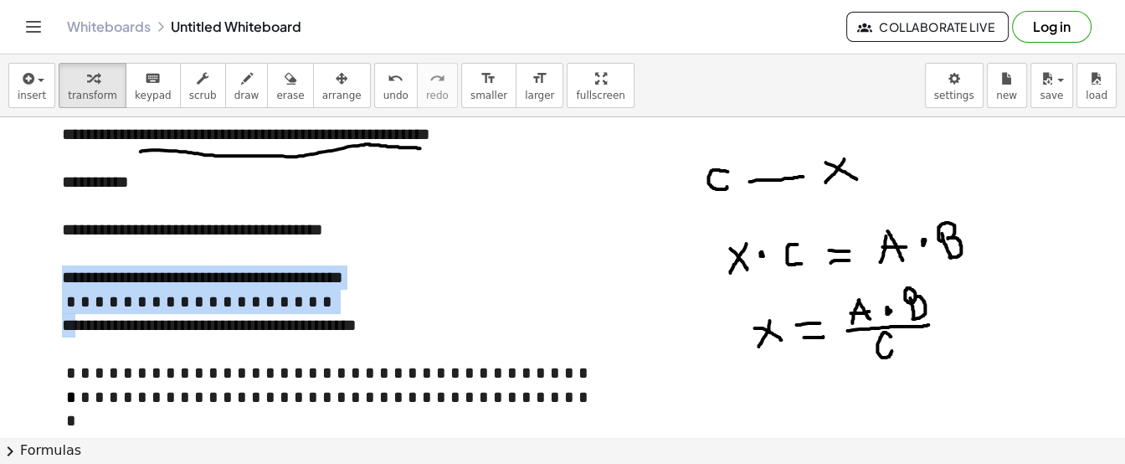
drag, startPoint x: 245, startPoint y: 352, endPoint x: 229, endPoint y: 304, distance: 50.3
click at [229, 304] on div "**********" at bounding box center [327, 266] width 564 height 416
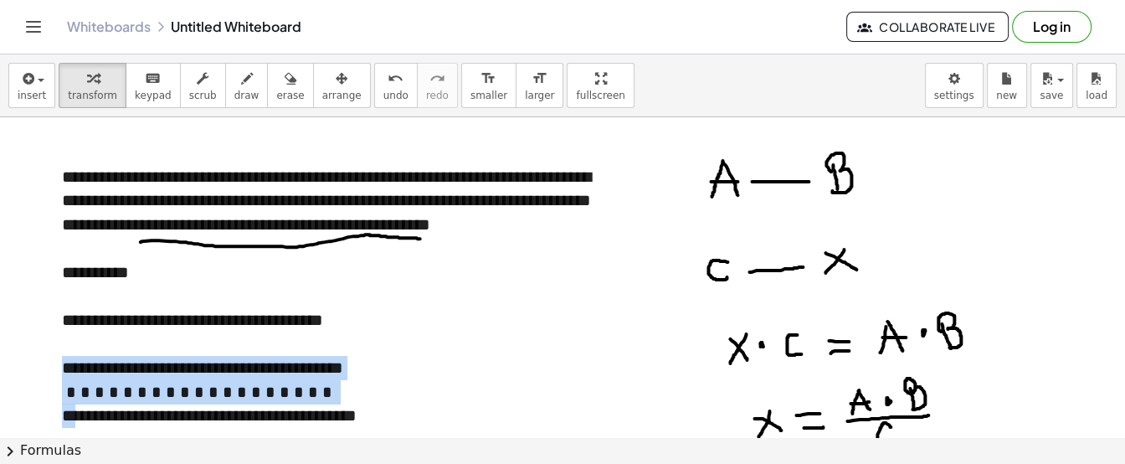
drag, startPoint x: 732, startPoint y: 268, endPoint x: 729, endPoint y: 186, distance: 82.1
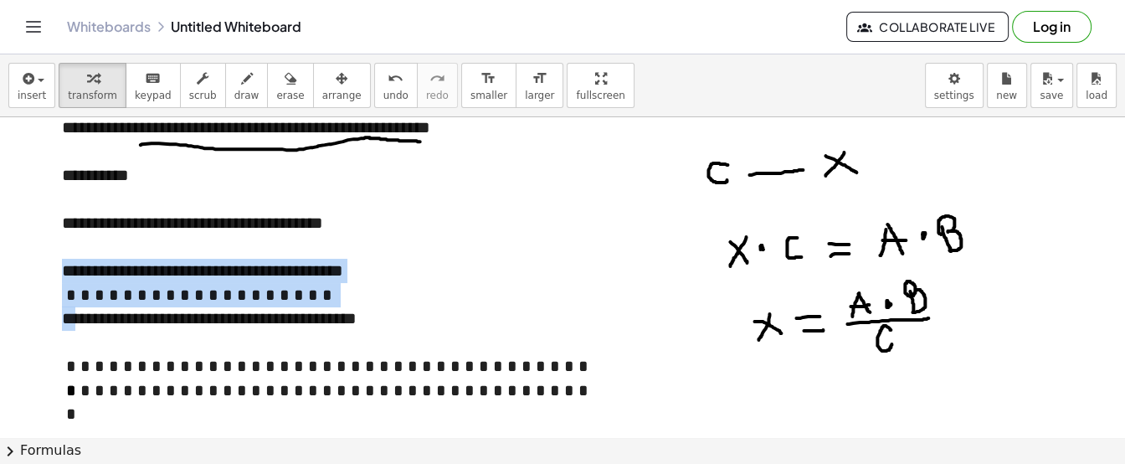
scroll to position [116, 0]
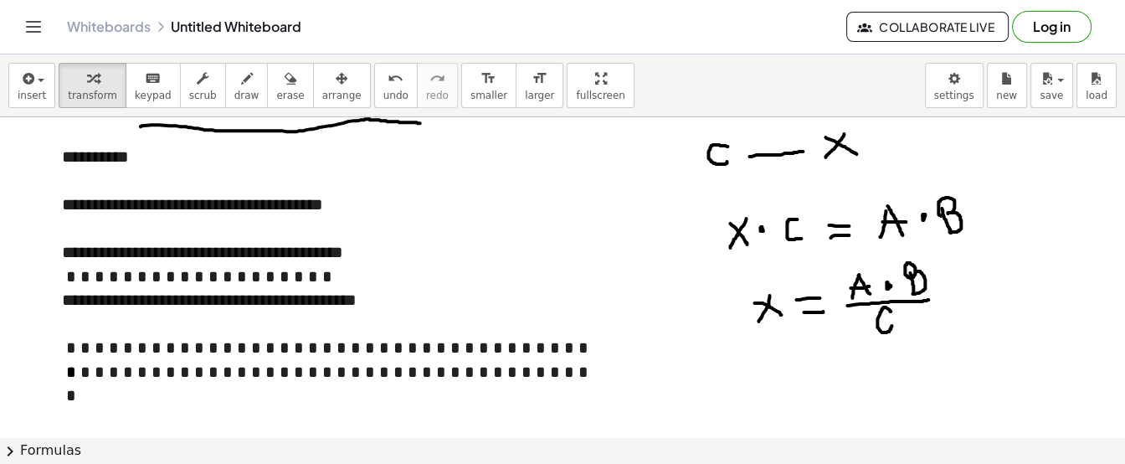
click at [319, 360] on div at bounding box center [327, 348] width 531 height 24
click at [425, 329] on div "**********" at bounding box center [327, 312] width 531 height 48
click at [234, 90] on span "draw" at bounding box center [246, 96] width 25 height 12
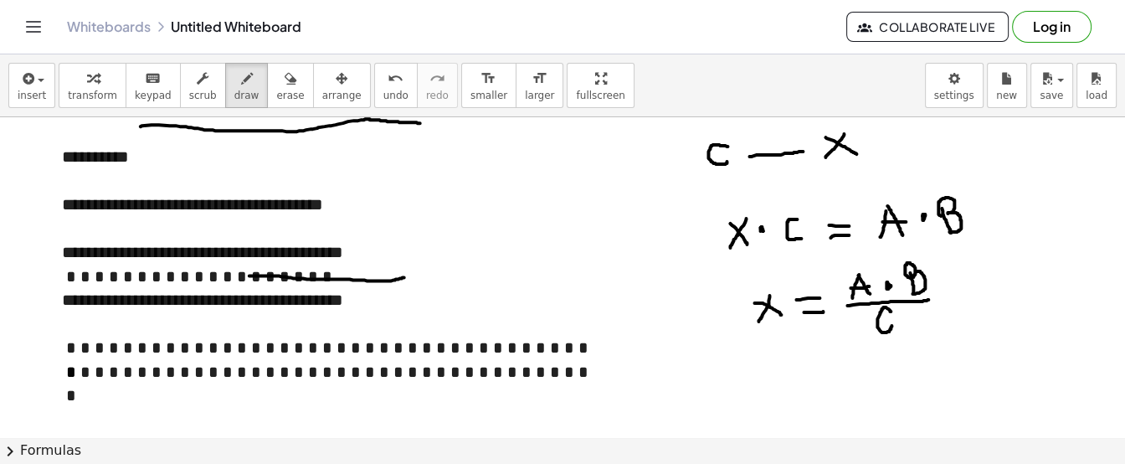
drag, startPoint x: 250, startPoint y: 275, endPoint x: 404, endPoint y: 277, distance: 154.1
click at [404, 277] on div at bounding box center [562, 425] width 1125 height 847
drag, startPoint x: 250, startPoint y: 327, endPoint x: 413, endPoint y: 320, distance: 163.4
click at [413, 320] on div at bounding box center [562, 425] width 1125 height 847
drag, startPoint x: 673, startPoint y: 240, endPoint x: 694, endPoint y: 239, distance: 21.0
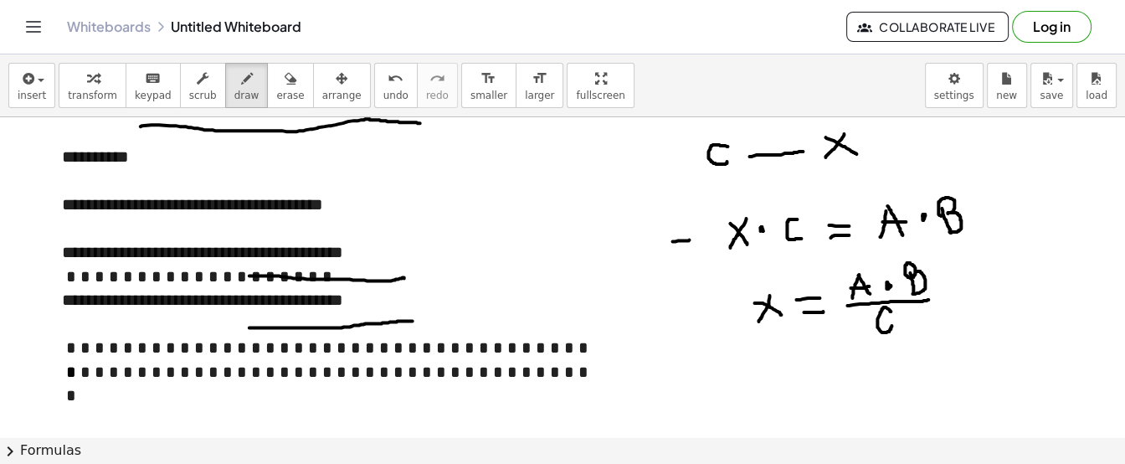
click at [694, 239] on div at bounding box center [562, 425] width 1125 height 847
drag, startPoint x: 688, startPoint y: 231, endPoint x: 696, endPoint y: 243, distance: 13.9
click at [696, 243] on div at bounding box center [562, 425] width 1125 height 847
click at [68, 78] on div "button" at bounding box center [92, 78] width 49 height 20
click at [564, 316] on div "**********" at bounding box center [327, 312] width 531 height 48
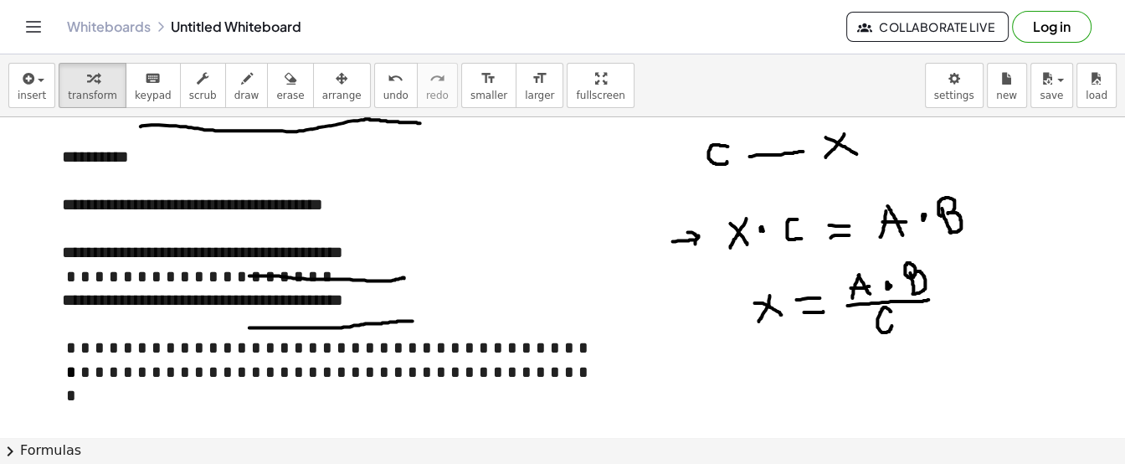
click at [677, 329] on div at bounding box center [562, 425] width 1125 height 847
drag, startPoint x: 677, startPoint y: 328, endPoint x: 633, endPoint y: 342, distance: 46.6
click at [633, 342] on div at bounding box center [562, 425] width 1125 height 847
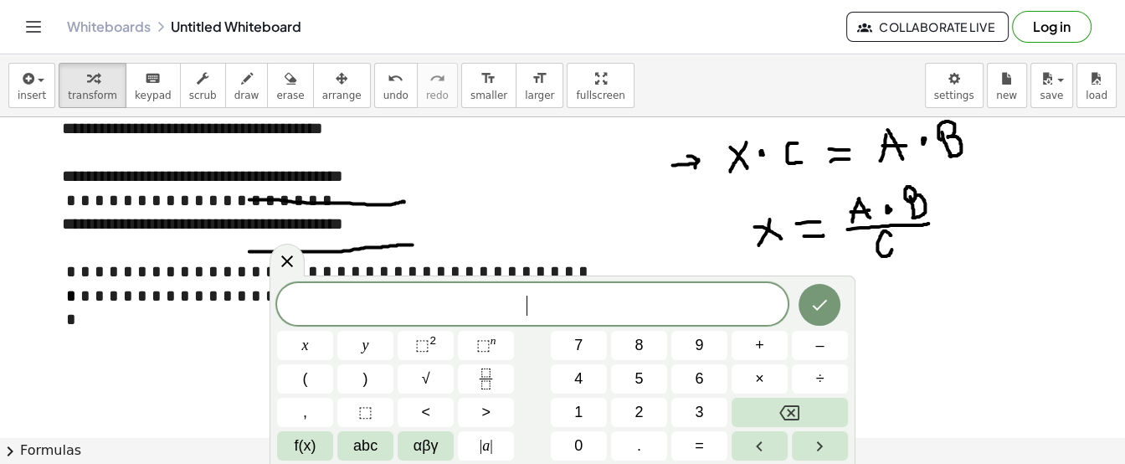
scroll to position [199, 0]
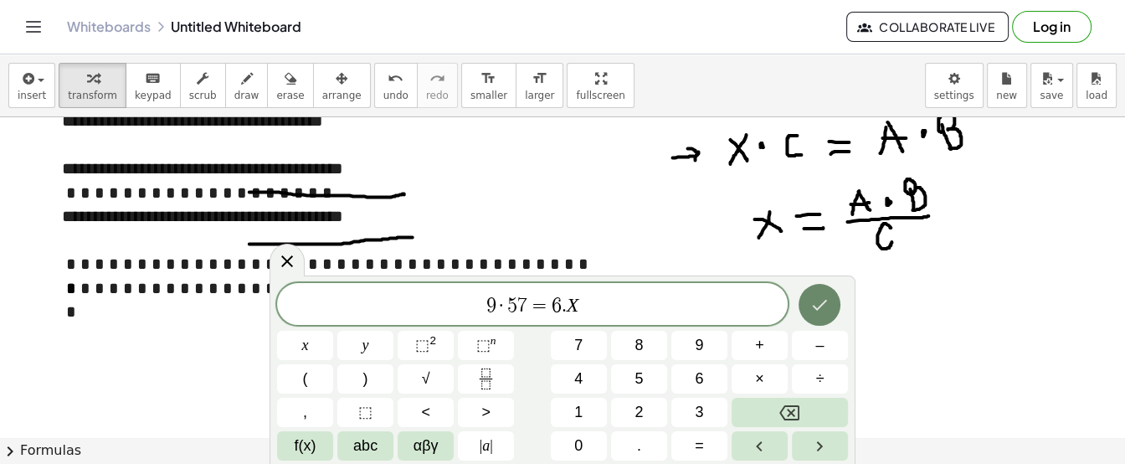
click at [821, 301] on icon "Done" at bounding box center [820, 305] width 20 height 20
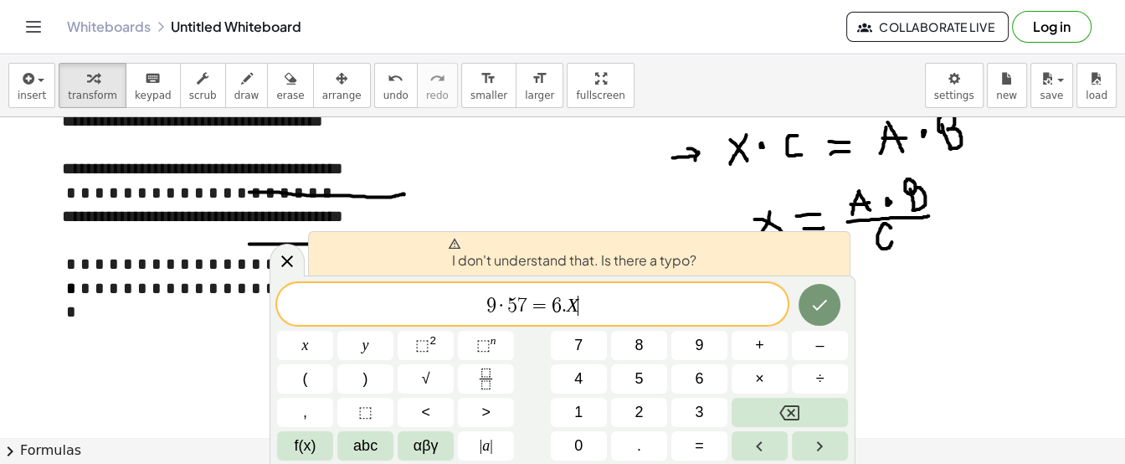
click at [688, 315] on span "9 · 5 7 = 6 . X ​" at bounding box center [532, 305] width 511 height 23
click at [568, 312] on var "X" at bounding box center [573, 305] width 13 height 22
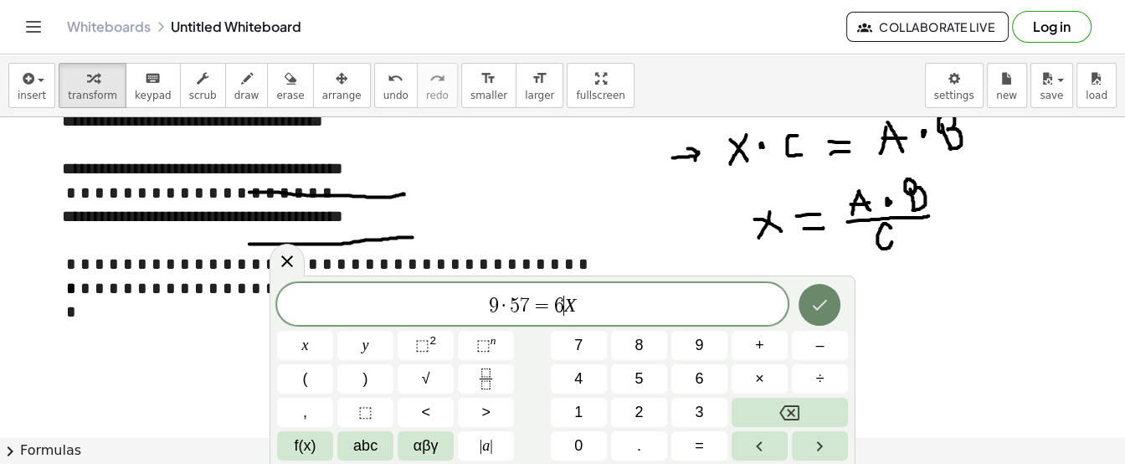
click at [820, 306] on icon "Done" at bounding box center [820, 305] width 15 height 11
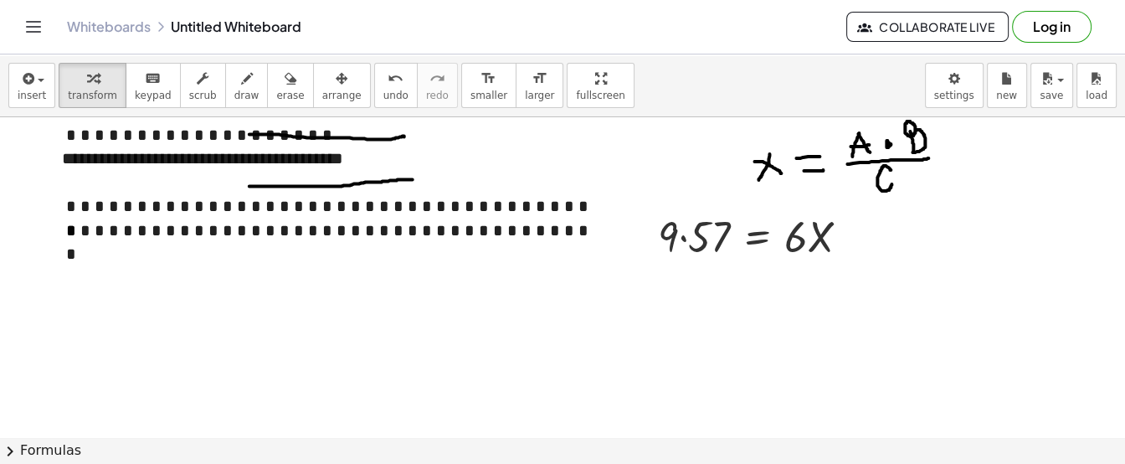
scroll to position [205, 0]
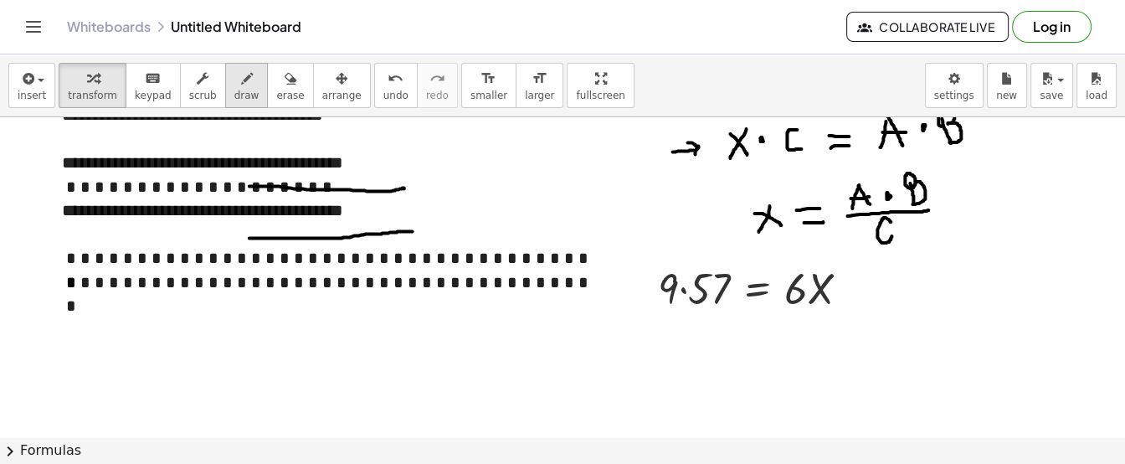
click at [234, 95] on span "draw" at bounding box center [246, 96] width 25 height 12
click at [807, 287] on div at bounding box center [562, 335] width 1125 height 847
click at [795, 312] on div at bounding box center [562, 335] width 1125 height 847
drag, startPoint x: 808, startPoint y: 293, endPoint x: 803, endPoint y: 278, distance: 15.9
click at [803, 278] on div at bounding box center [562, 335] width 1125 height 847
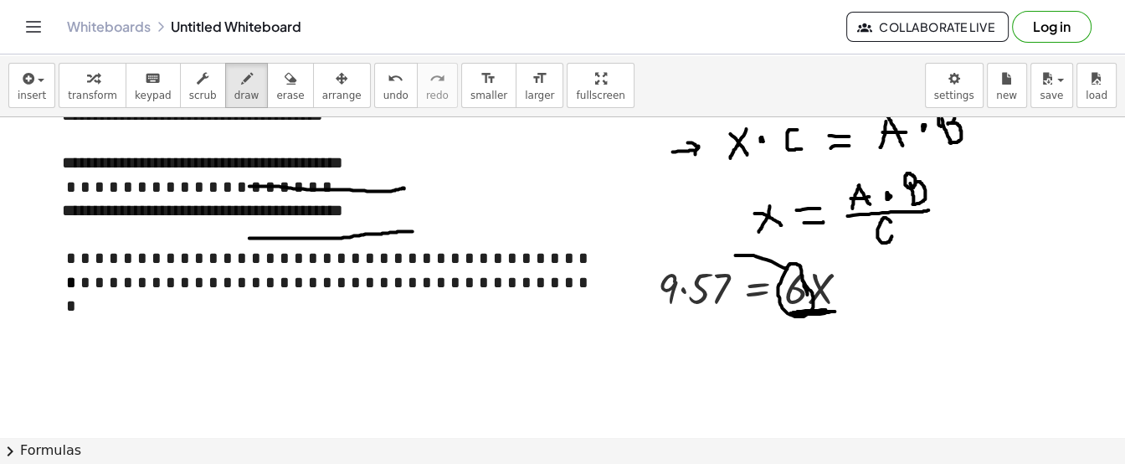
drag, startPoint x: 788, startPoint y: 267, endPoint x: 736, endPoint y: 255, distance: 53.4
click at [736, 255] on div at bounding box center [562, 335] width 1125 height 847
drag, startPoint x: 737, startPoint y: 244, endPoint x: 739, endPoint y: 259, distance: 15.3
click at [739, 259] on div at bounding box center [562, 335] width 1125 height 847
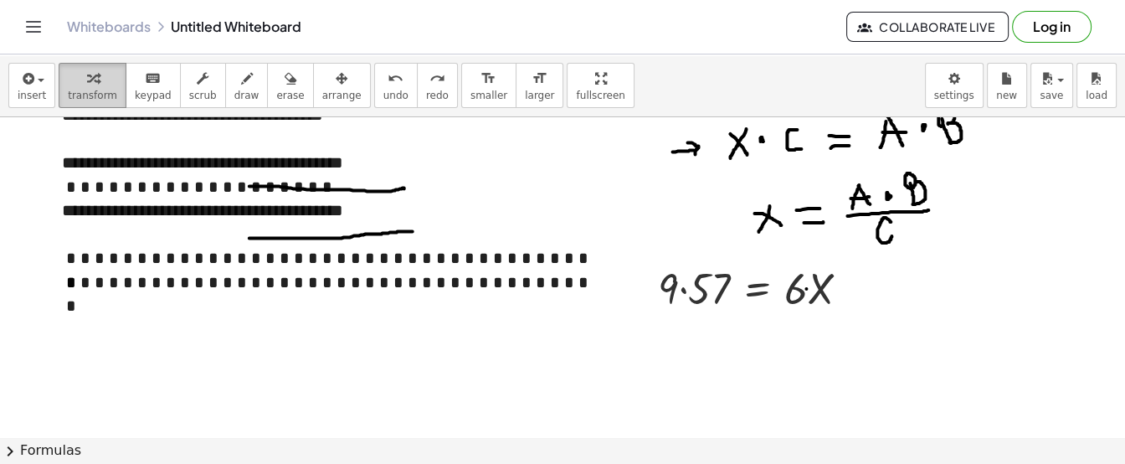
click at [73, 87] on button "transform" at bounding box center [93, 85] width 68 height 45
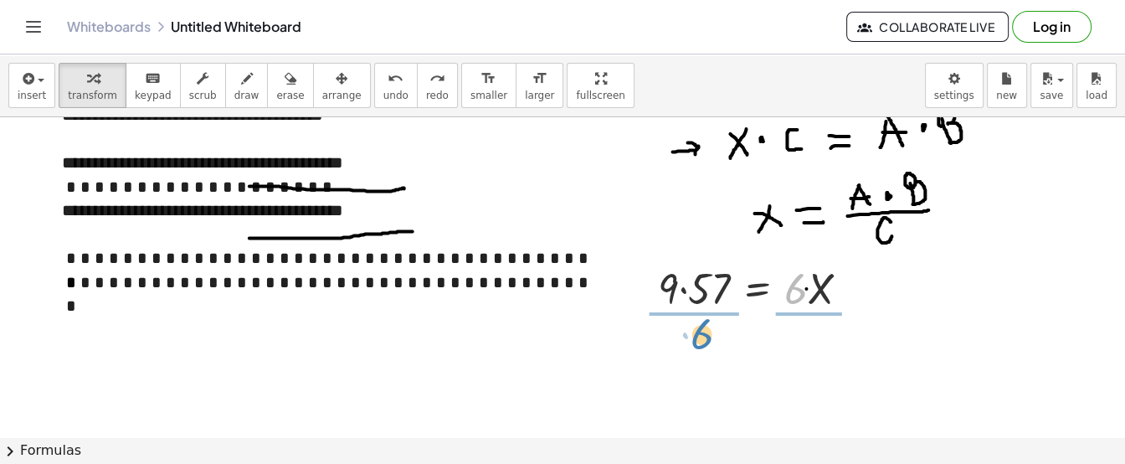
drag, startPoint x: 794, startPoint y: 293, endPoint x: 700, endPoint y: 339, distance: 104.5
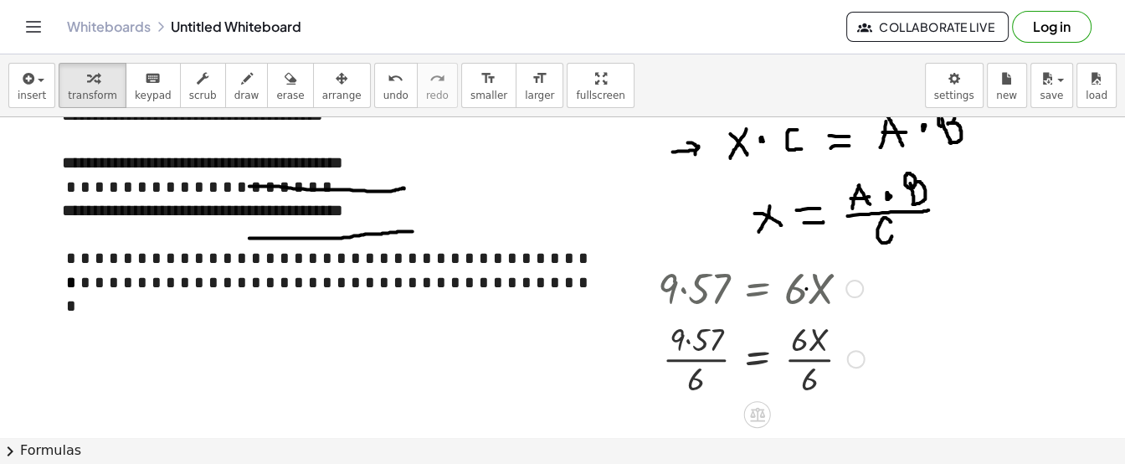
click at [808, 385] on div at bounding box center [762, 358] width 224 height 84
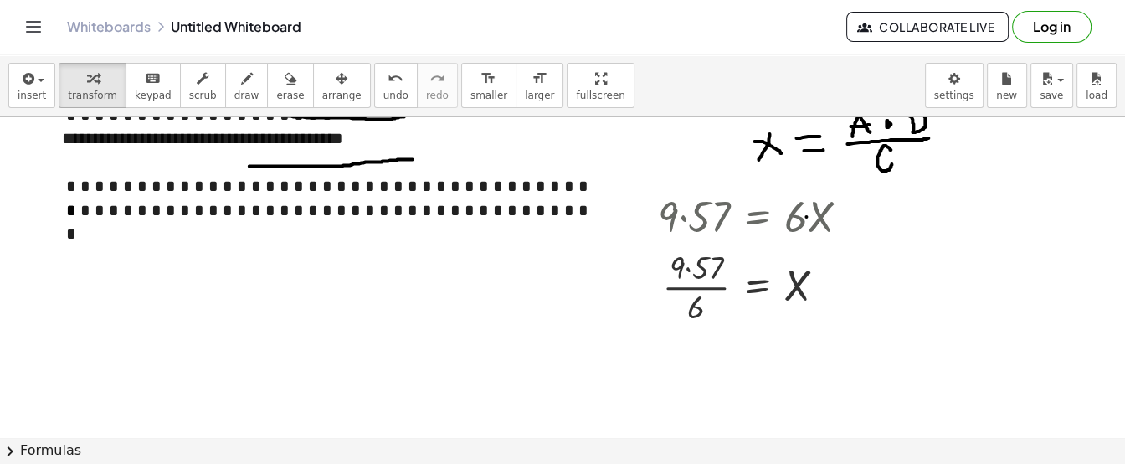
scroll to position [281, 0]
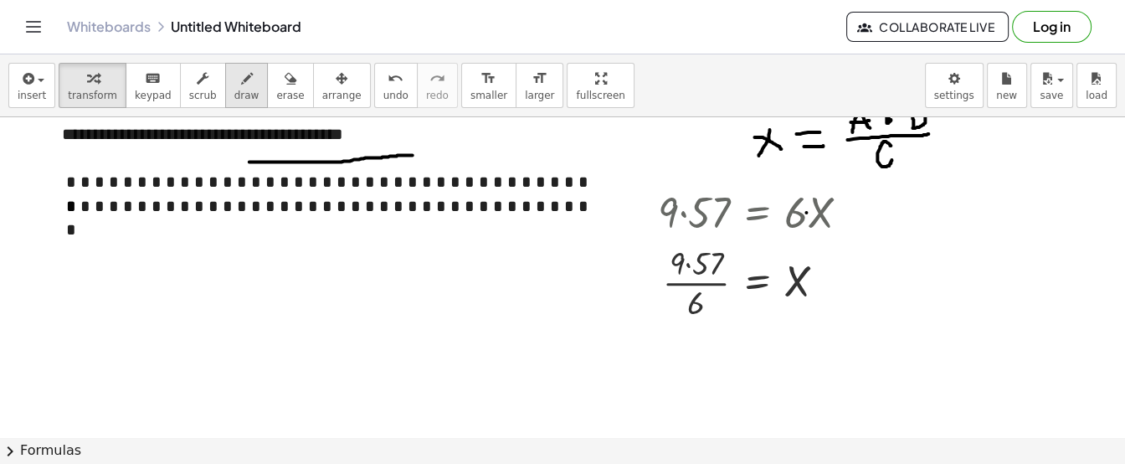
click at [234, 82] on div "button" at bounding box center [246, 78] width 25 height 20
drag, startPoint x: 797, startPoint y: 211, endPoint x: 708, endPoint y: 301, distance: 126.7
click at [708, 301] on div at bounding box center [562, 259] width 1125 height 847
click at [690, 265] on div at bounding box center [562, 259] width 1125 height 847
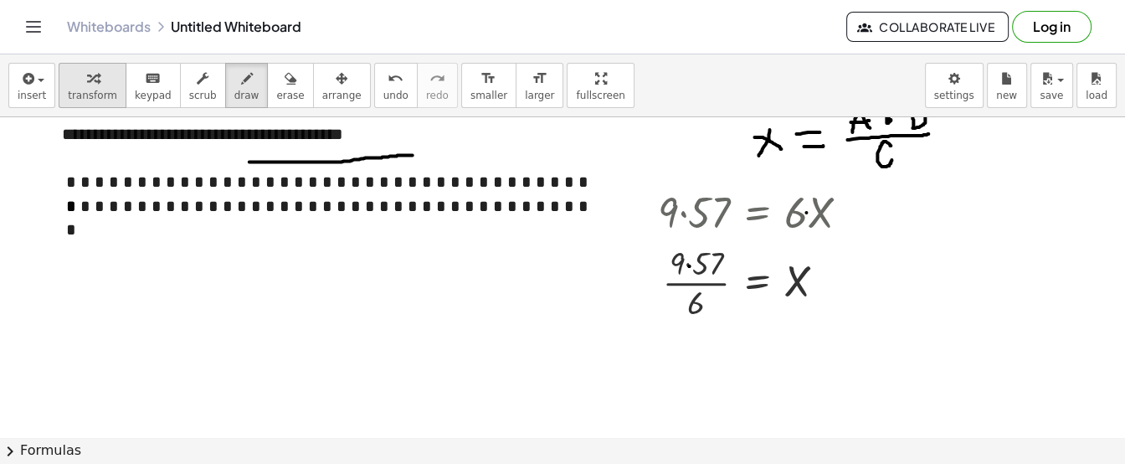
click at [93, 90] on span "transform" at bounding box center [92, 96] width 49 height 12
click at [689, 265] on div at bounding box center [761, 281] width 222 height 84
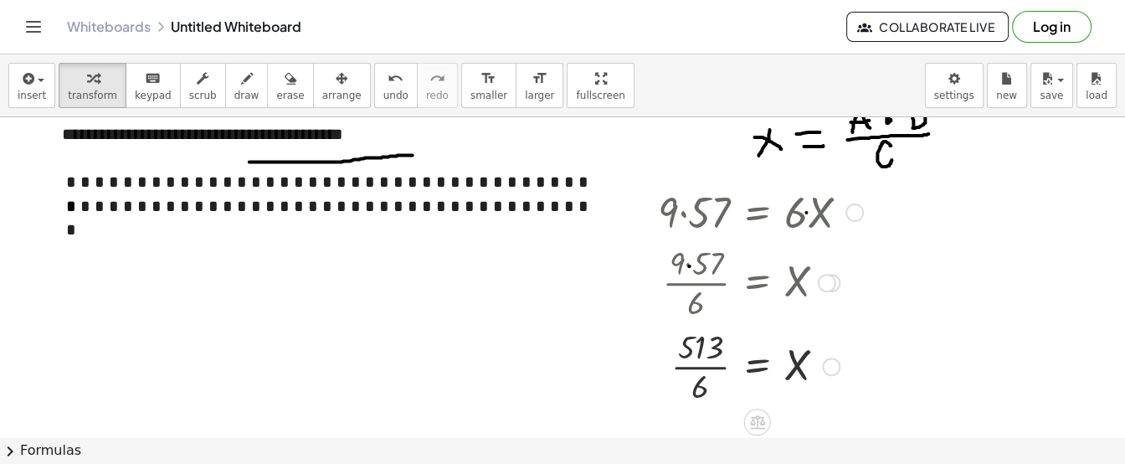
click at [699, 385] on div at bounding box center [761, 365] width 222 height 84
click at [705, 386] on div at bounding box center [761, 365] width 222 height 84
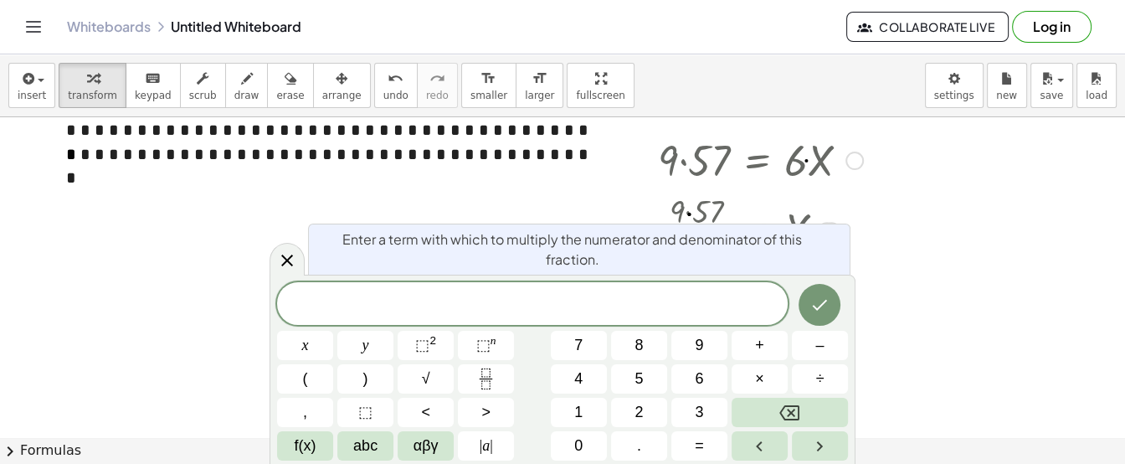
scroll to position [333, 0]
click at [908, 243] on div at bounding box center [562, 207] width 1125 height 847
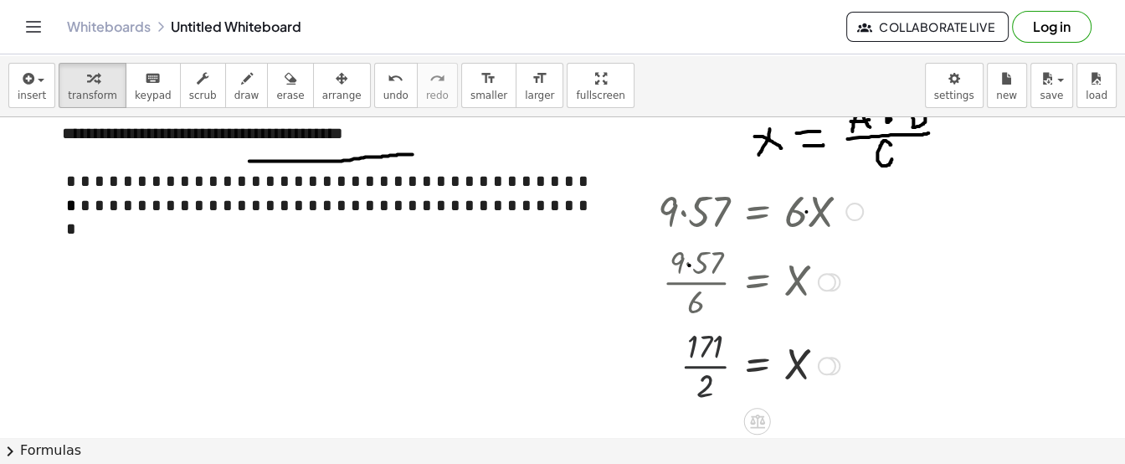
scroll to position [281, 0]
click at [714, 368] on div at bounding box center [761, 365] width 222 height 84
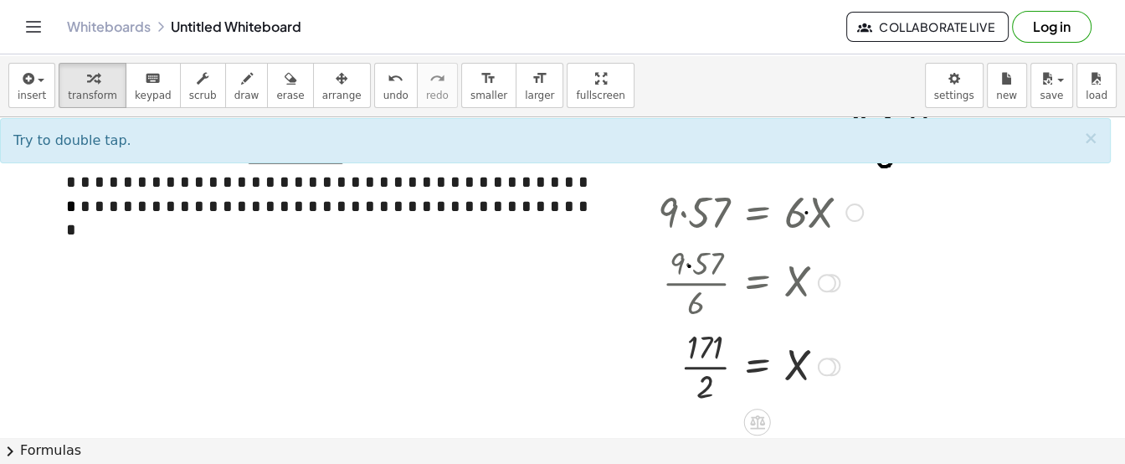
click at [706, 368] on div at bounding box center [761, 365] width 222 height 84
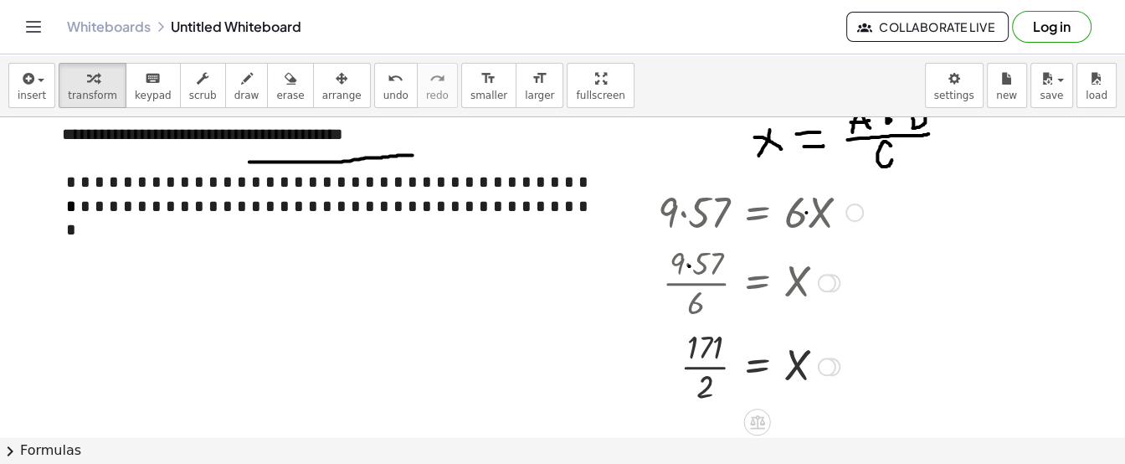
click at [706, 368] on div at bounding box center [761, 365] width 222 height 84
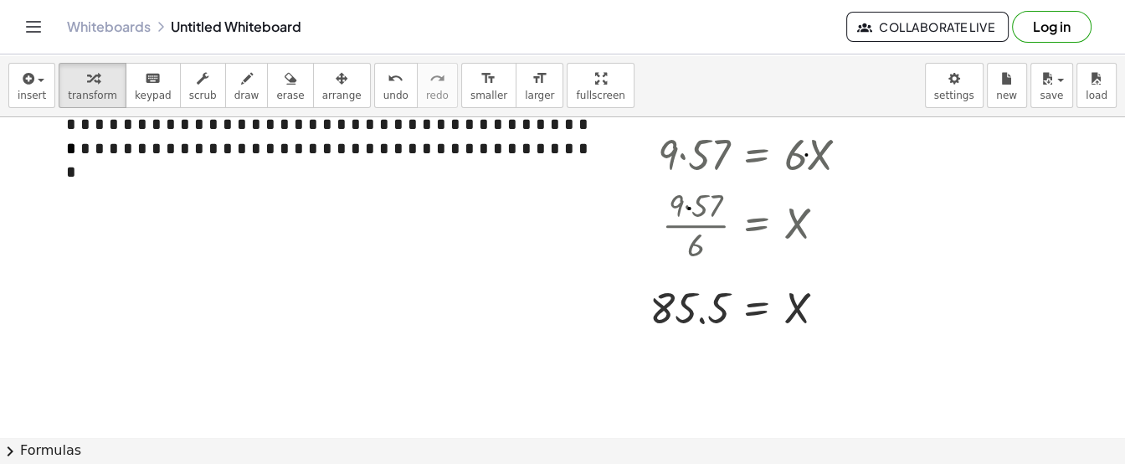
scroll to position [355, 0]
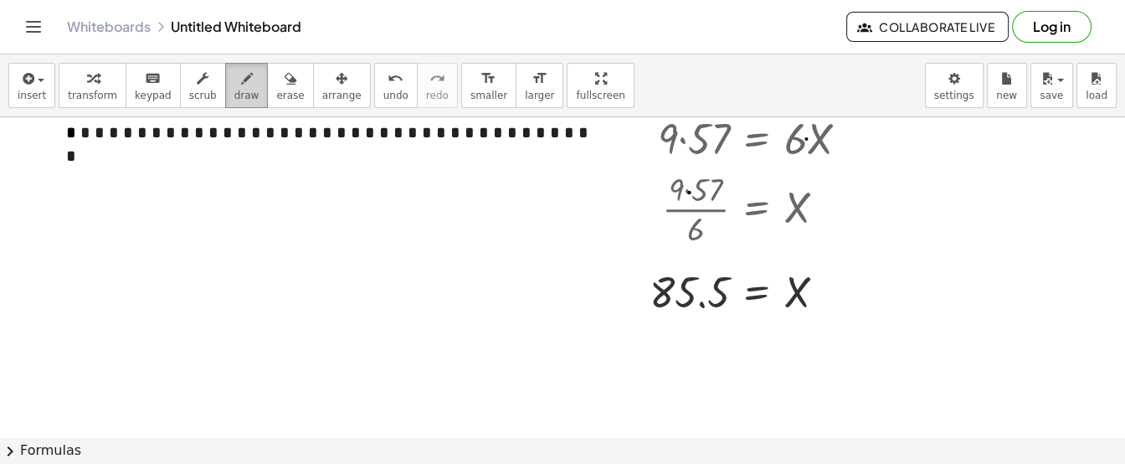
click at [234, 86] on div "button" at bounding box center [246, 78] width 25 height 20
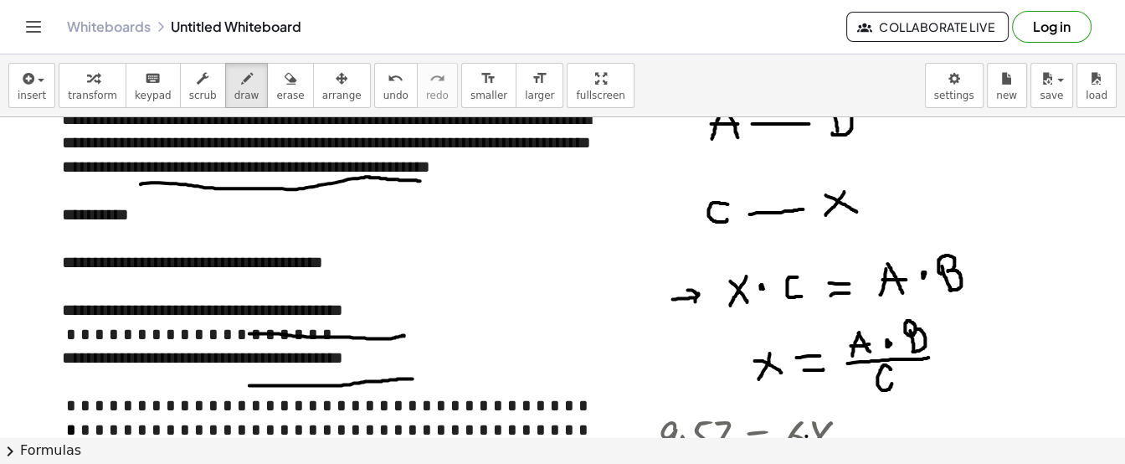
scroll to position [105, 0]
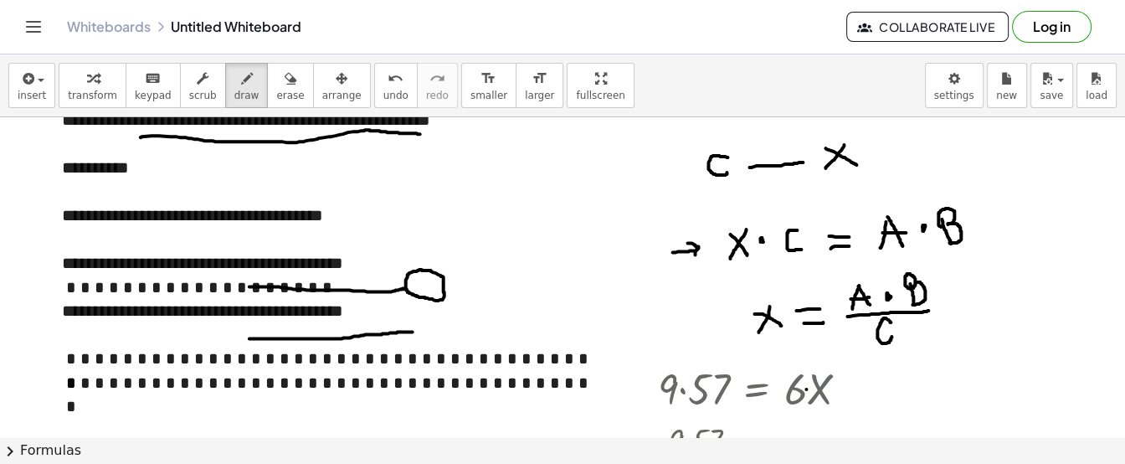
click at [443, 276] on div at bounding box center [562, 436] width 1125 height 847
click at [241, 325] on div at bounding box center [562, 436] width 1125 height 847
drag, startPoint x: 209, startPoint y: 286, endPoint x: 196, endPoint y: 326, distance: 42.4
click at [196, 326] on div at bounding box center [562, 436] width 1125 height 847
drag, startPoint x: 213, startPoint y: 340, endPoint x: 224, endPoint y: 331, distance: 14.3
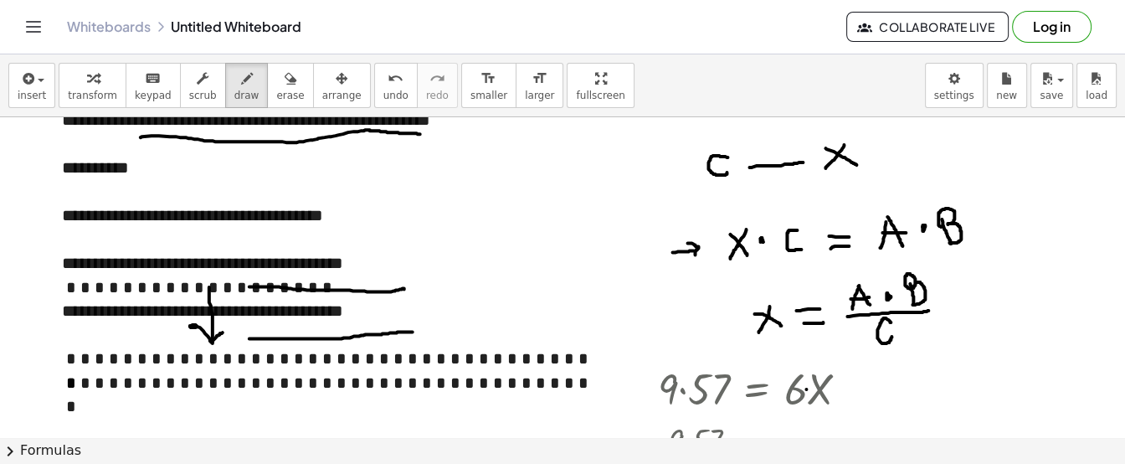
click at [224, 331] on div at bounding box center [562, 436] width 1125 height 847
drag, startPoint x: 466, startPoint y: 337, endPoint x: 466, endPoint y: 293, distance: 43.6
click at [466, 293] on div at bounding box center [562, 436] width 1125 height 847
drag, startPoint x: 452, startPoint y: 296, endPoint x: 478, endPoint y: 296, distance: 26.0
click at [478, 296] on div at bounding box center [562, 436] width 1125 height 847
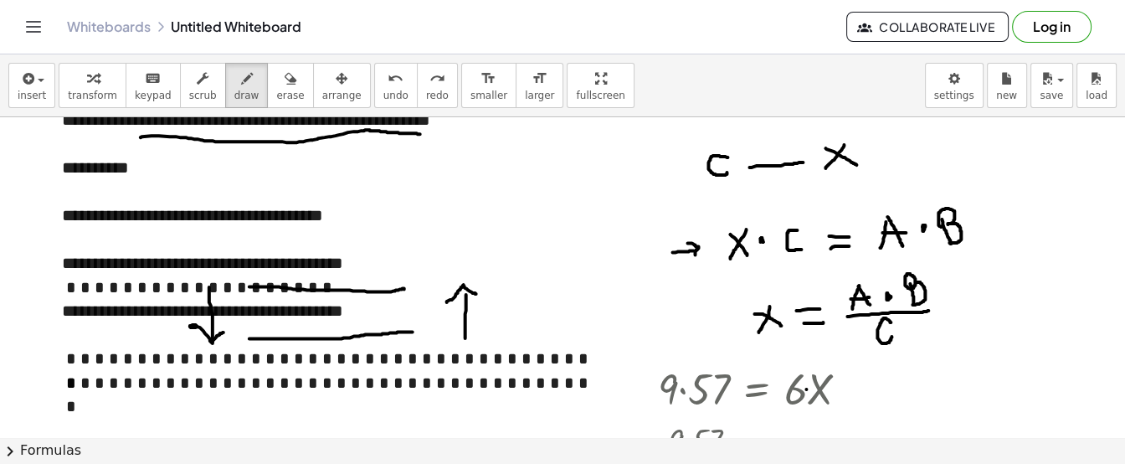
drag, startPoint x: 447, startPoint y: 301, endPoint x: 476, endPoint y: 293, distance: 30.3
click at [476, 293] on div at bounding box center [562, 436] width 1125 height 847
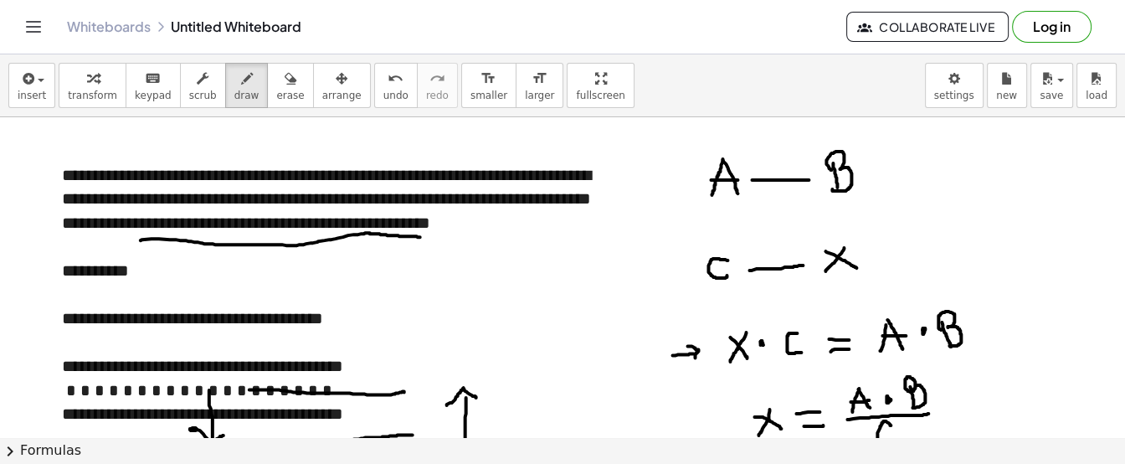
scroll to position [0, 0]
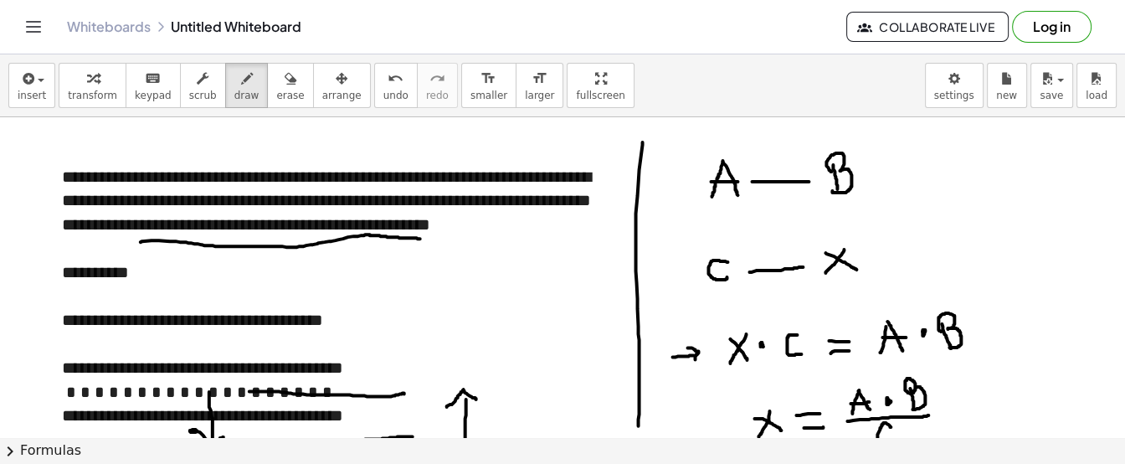
drag, startPoint x: 644, startPoint y: 141, endPoint x: 639, endPoint y: 425, distance: 283.9
drag, startPoint x: 642, startPoint y: 140, endPoint x: 980, endPoint y: 237, distance: 351.2
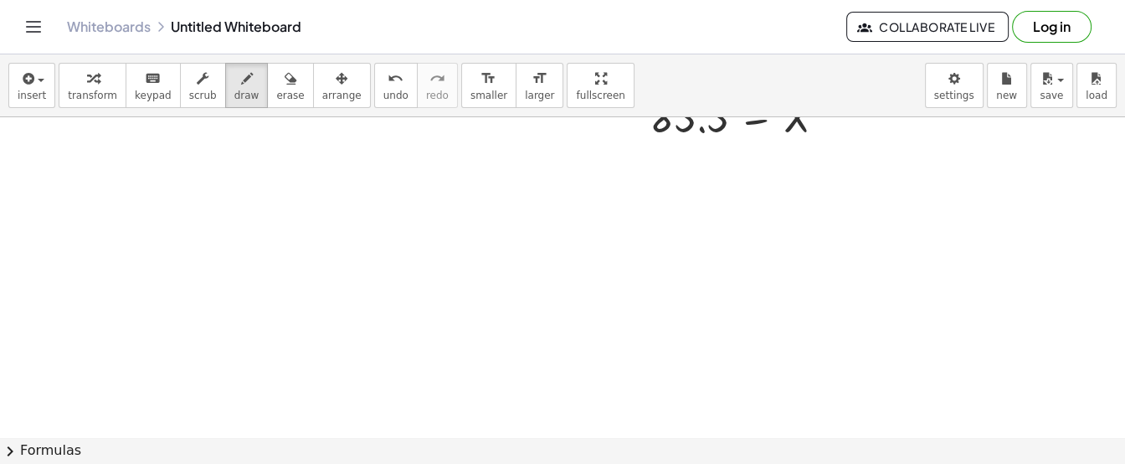
scroll to position [533, 0]
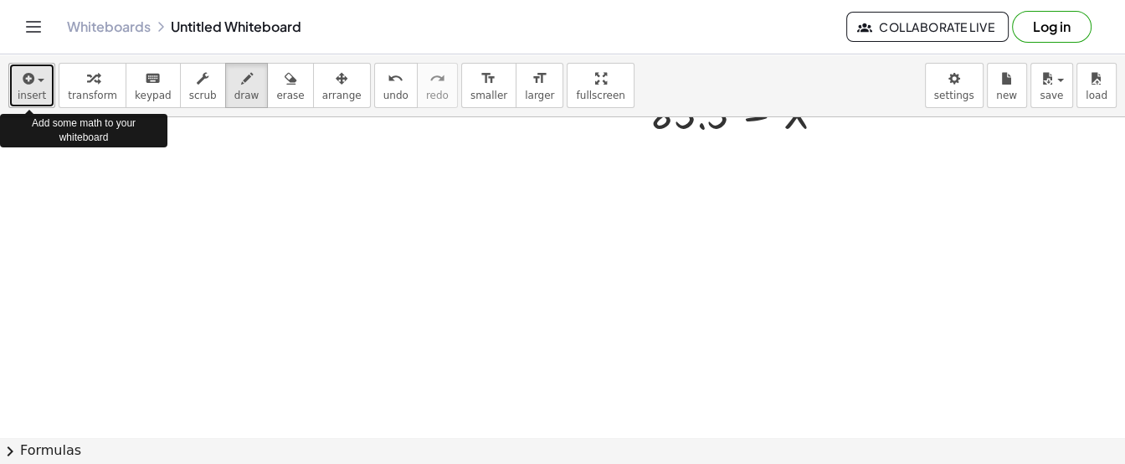
click at [40, 85] on div "button" at bounding box center [32, 78] width 28 height 20
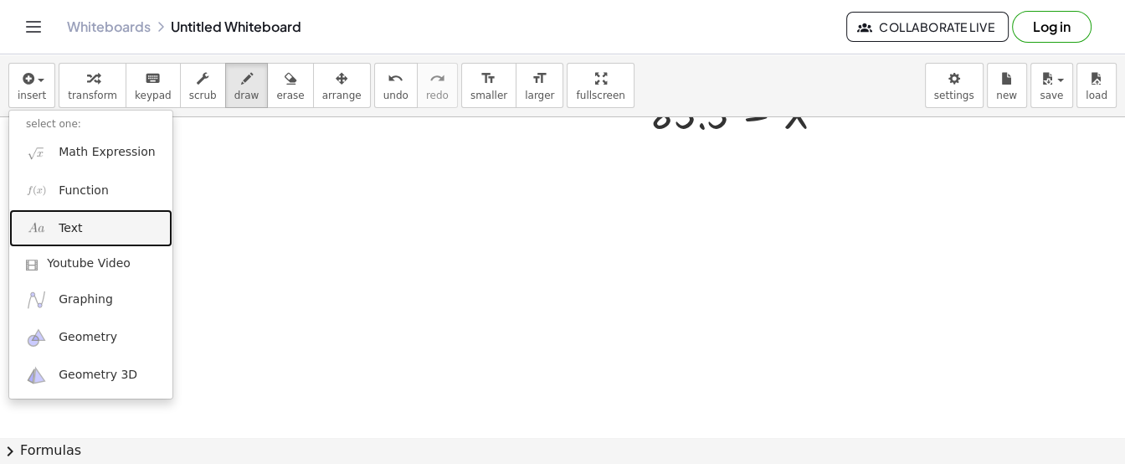
click at [80, 227] on link "Text" at bounding box center [90, 228] width 163 height 38
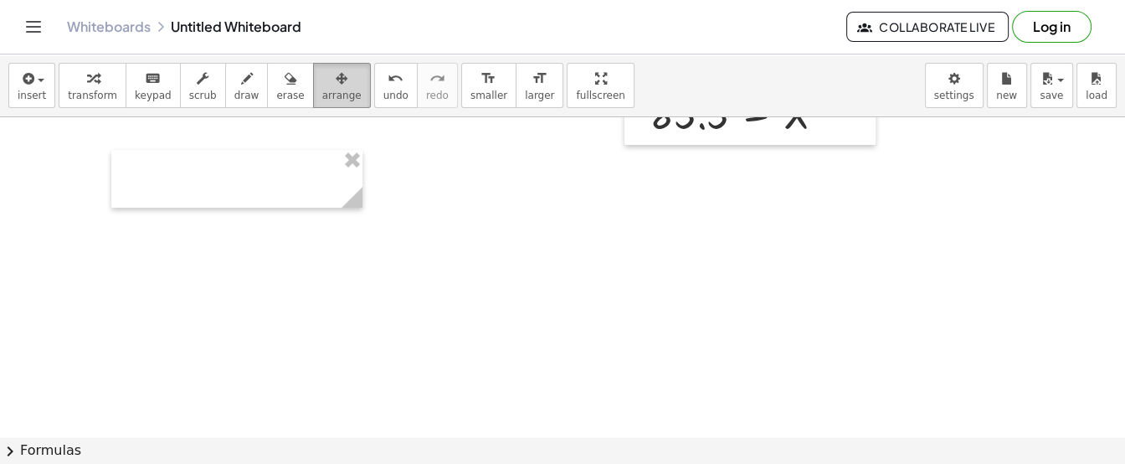
click at [322, 90] on span "arrange" at bounding box center [341, 96] width 39 height 12
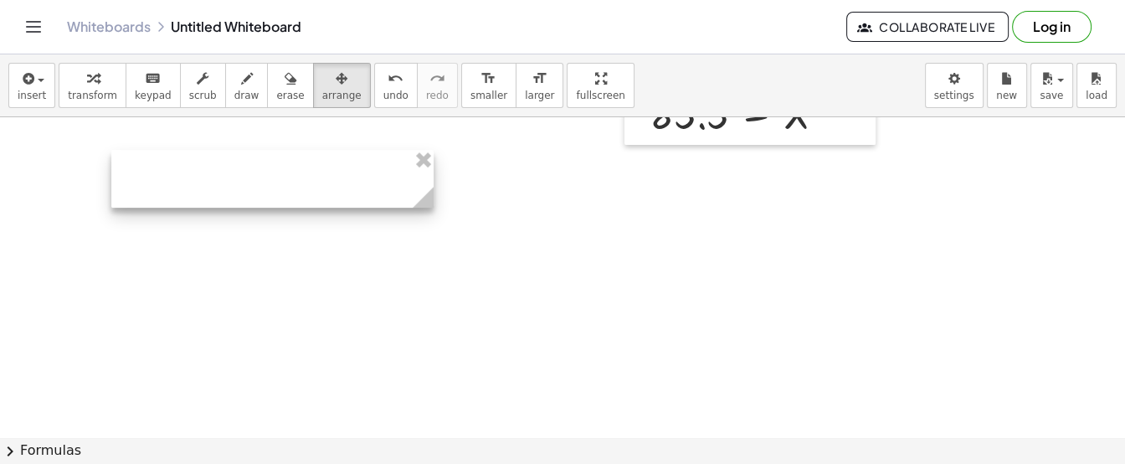
drag, startPoint x: 358, startPoint y: 200, endPoint x: 445, endPoint y: 219, distance: 89.8
click at [445, 219] on div "**********" at bounding box center [562, 66] width 1125 height 965
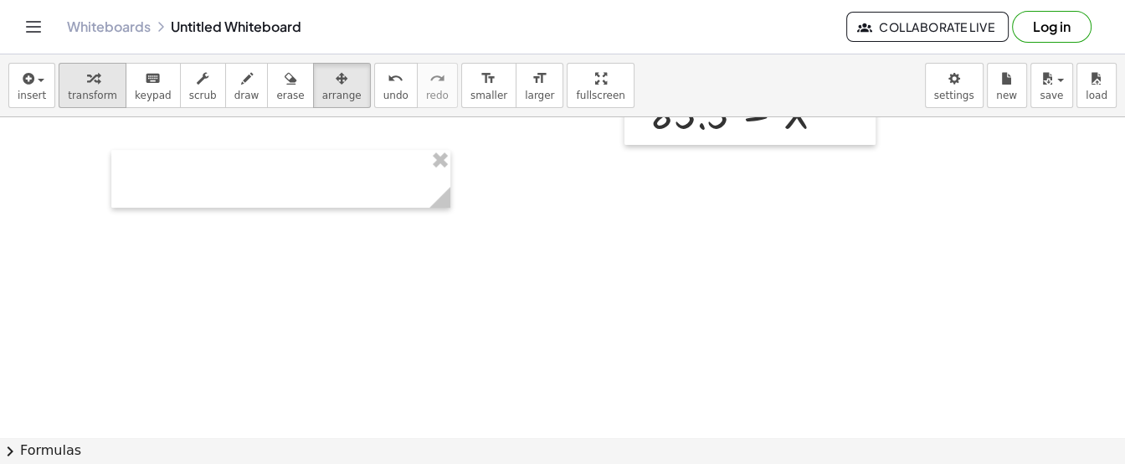
click at [76, 80] on div "button" at bounding box center [92, 78] width 49 height 20
click at [172, 159] on div "- +" at bounding box center [276, 147] width 339 height 28
click at [180, 178] on div at bounding box center [280, 179] width 339 height 58
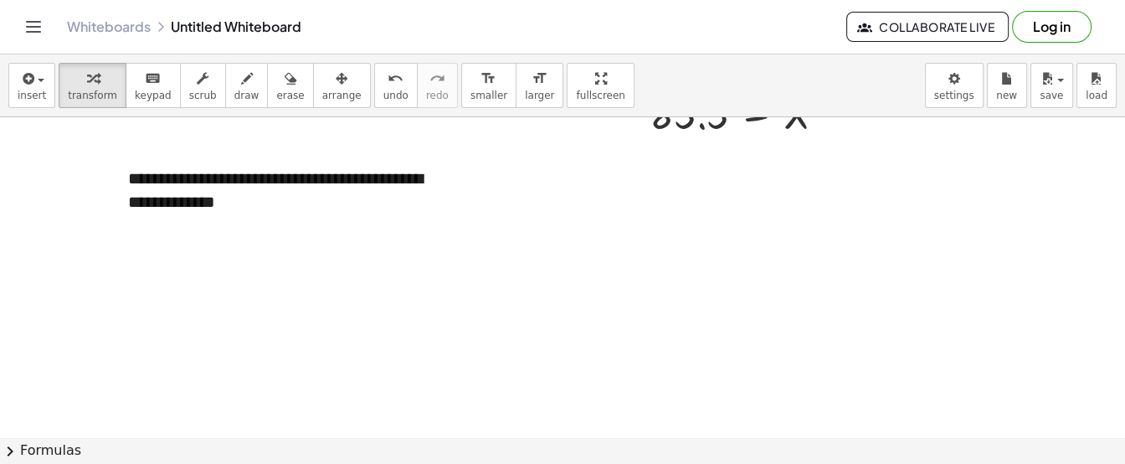
click at [648, 325] on div at bounding box center [562, 66] width 1125 height 965
click at [730, 373] on div at bounding box center [743, 372] width 157 height 84
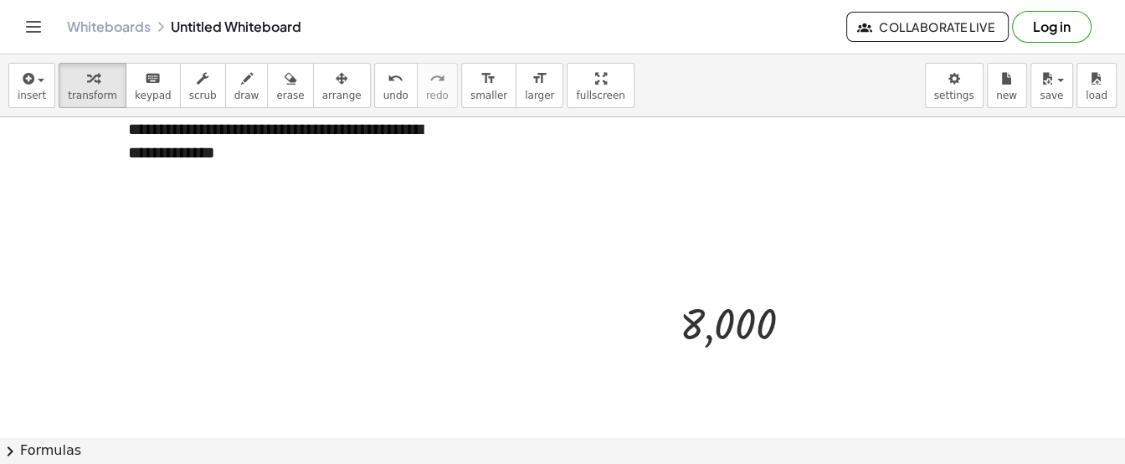
scroll to position [590, 0]
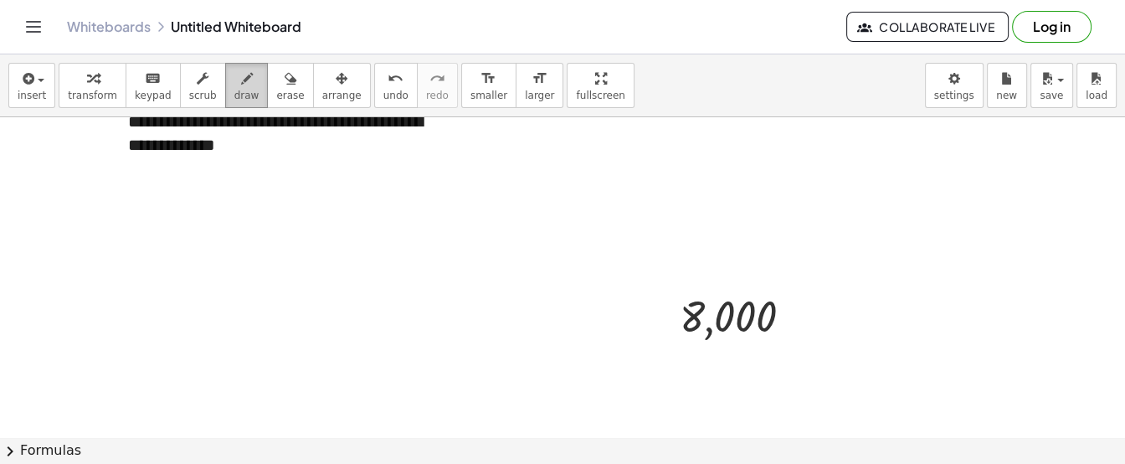
click at [239, 69] on button "draw" at bounding box center [247, 85] width 44 height 45
drag, startPoint x: 797, startPoint y: 311, endPoint x: 811, endPoint y: 311, distance: 13.4
click at [811, 311] on div at bounding box center [562, 170] width 1125 height 1286
drag, startPoint x: 797, startPoint y: 326, endPoint x: 817, endPoint y: 326, distance: 20.1
click at [817, 326] on div at bounding box center [562, 170] width 1125 height 1286
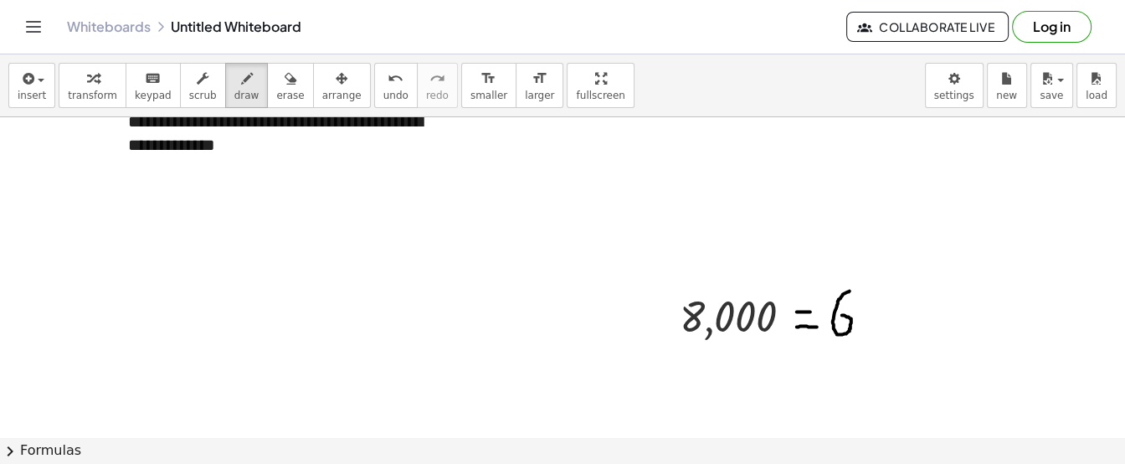
drag, startPoint x: 850, startPoint y: 290, endPoint x: 835, endPoint y: 316, distance: 30.0
click at [835, 316] on div at bounding box center [562, 170] width 1125 height 1286
drag, startPoint x: 872, startPoint y: 288, endPoint x: 895, endPoint y: 311, distance: 32.6
click at [895, 311] on div at bounding box center [562, 170] width 1125 height 1286
drag, startPoint x: 887, startPoint y: 292, endPoint x: 894, endPoint y: 330, distance: 38.3
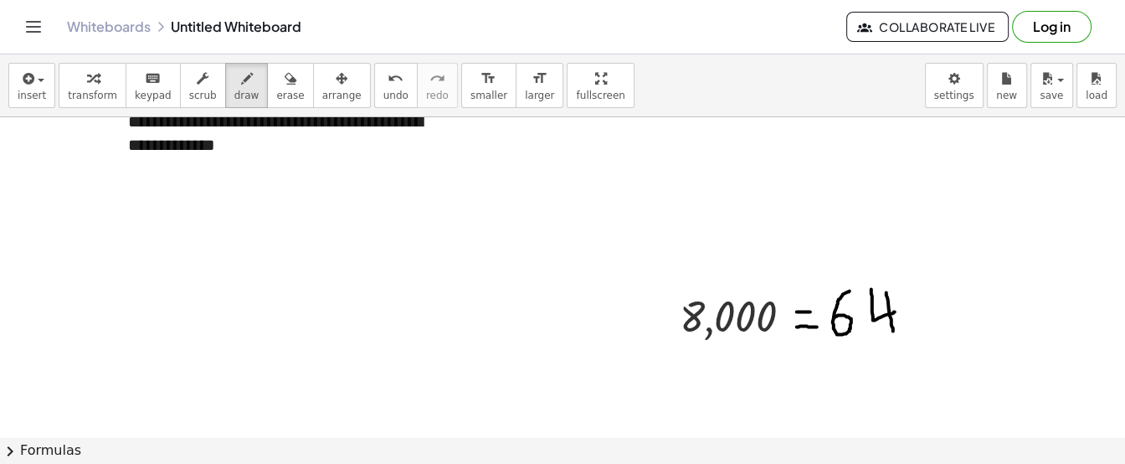
click at [894, 330] on div at bounding box center [562, 170] width 1125 height 1286
click at [900, 330] on div at bounding box center [562, 170] width 1125 height 1286
click at [940, 278] on div at bounding box center [562, 170] width 1125 height 1286
drag, startPoint x: 979, startPoint y: 286, endPoint x: 988, endPoint y: 289, distance: 9.5
click at [988, 289] on div at bounding box center [562, 170] width 1125 height 1286
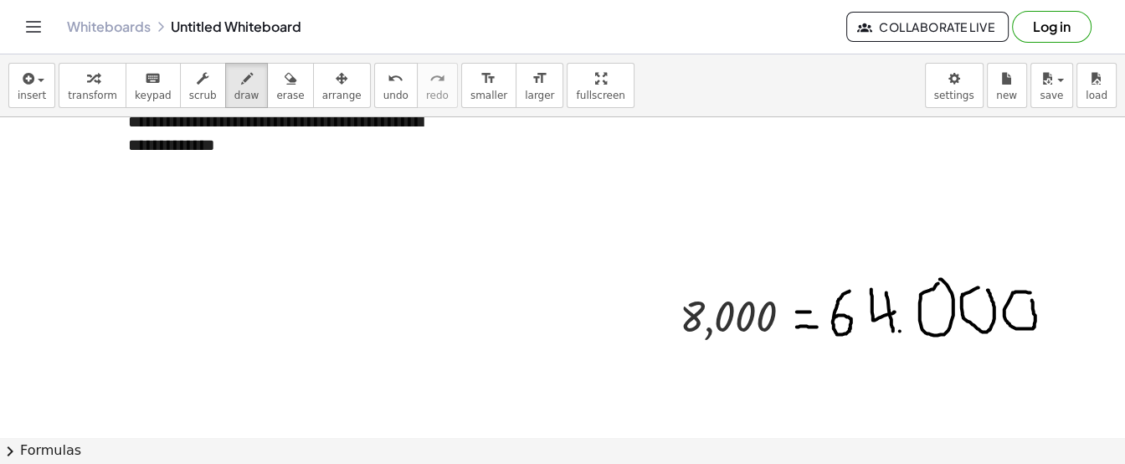
click at [1033, 296] on div at bounding box center [562, 170] width 1125 height 1286
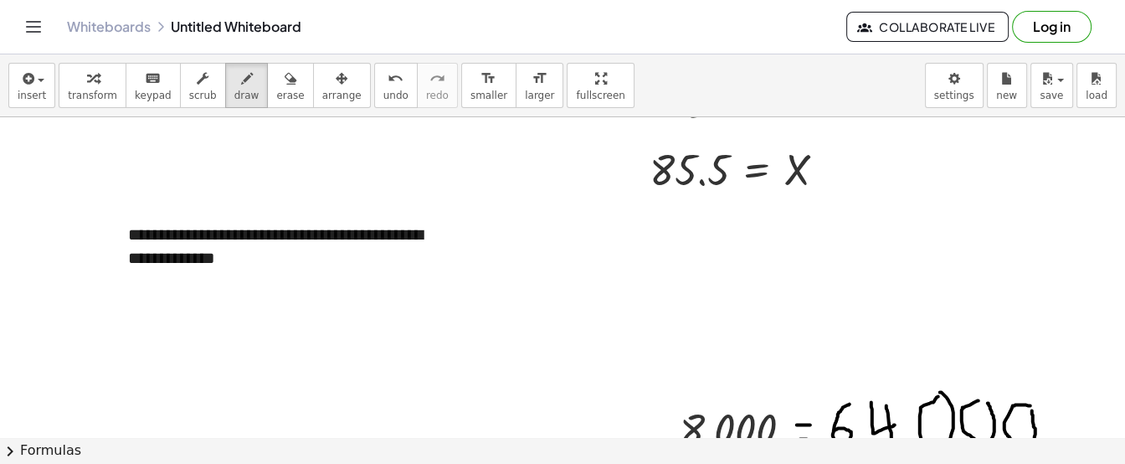
scroll to position [507, 0]
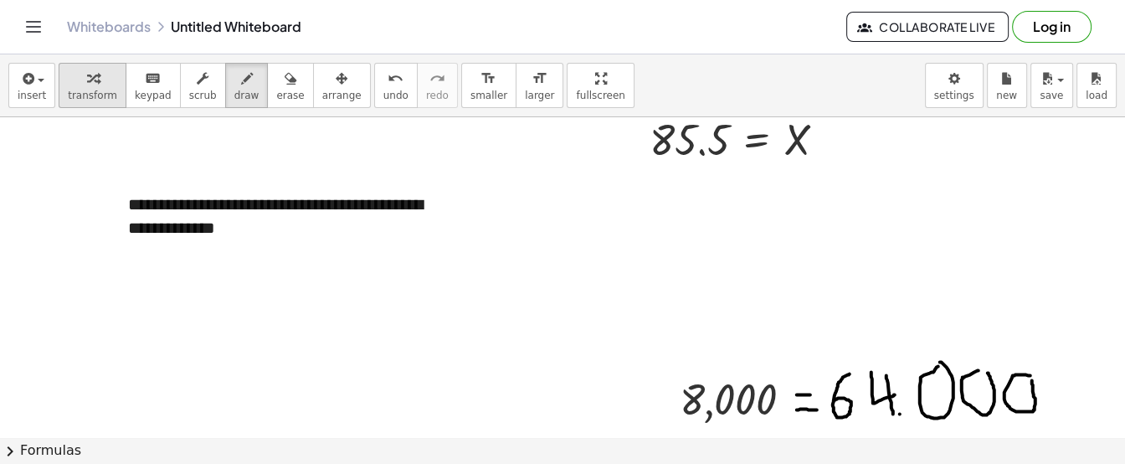
click at [102, 90] on span "transform" at bounding box center [92, 96] width 49 height 12
click at [390, 220] on div "**********" at bounding box center [280, 216] width 339 height 81
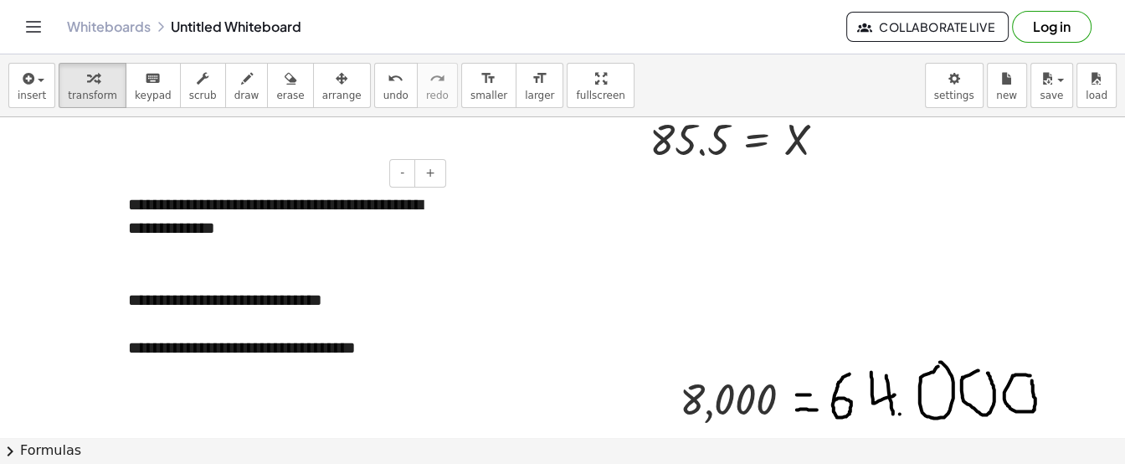
click at [178, 388] on div "**********" at bounding box center [280, 288] width 339 height 225
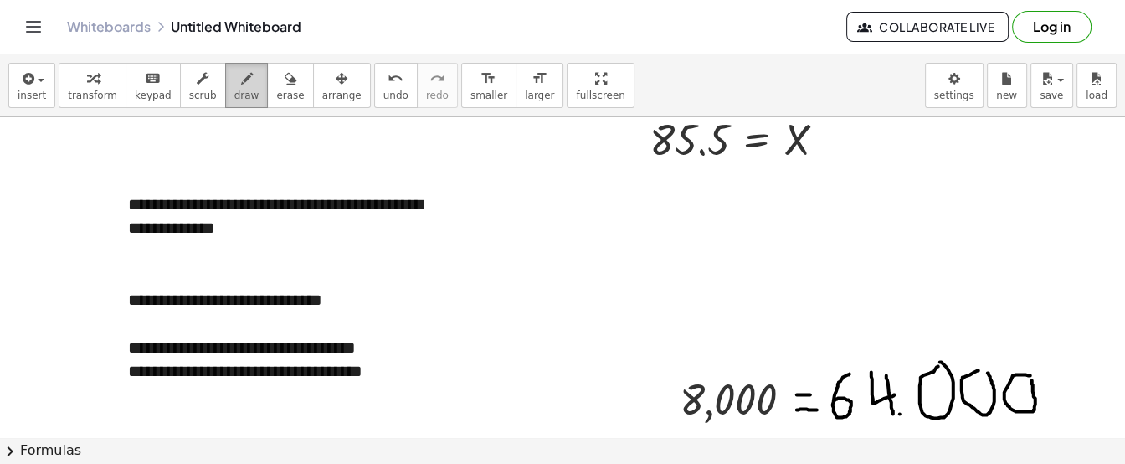
click at [225, 87] on button "draw" at bounding box center [247, 85] width 44 height 45
drag, startPoint x: 161, startPoint y: 337, endPoint x: 165, endPoint y: 375, distance: 38.7
click at [165, 375] on div at bounding box center [562, 253] width 1125 height 1286
drag, startPoint x: 152, startPoint y: 373, endPoint x: 174, endPoint y: 378, distance: 23.2
click at [174, 378] on div at bounding box center [562, 253] width 1125 height 1286
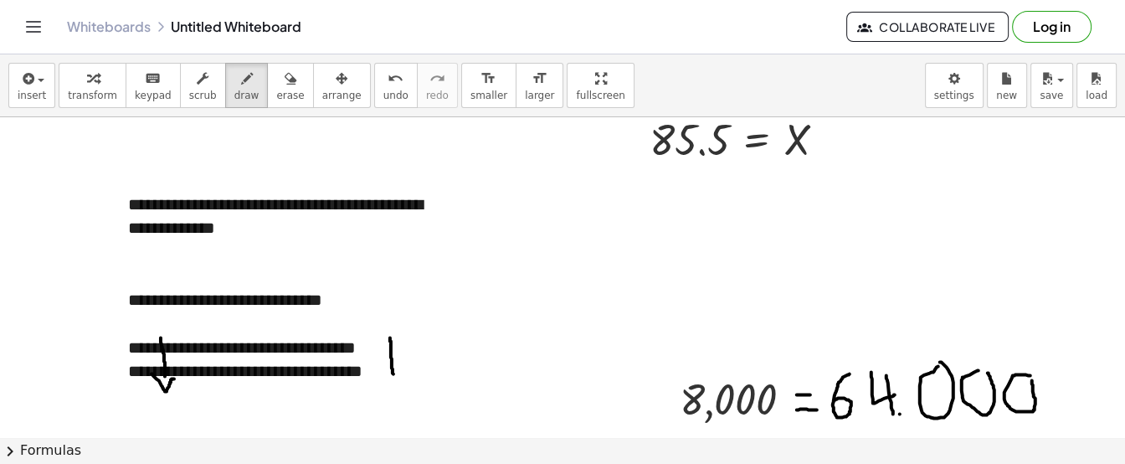
drag, startPoint x: 390, startPoint y: 337, endPoint x: 394, endPoint y: 373, distance: 37.0
click at [394, 373] on div at bounding box center [562, 253] width 1125 height 1286
drag, startPoint x: 380, startPoint y: 370, endPoint x: 406, endPoint y: 370, distance: 26.0
click at [406, 370] on div at bounding box center [562, 253] width 1125 height 1286
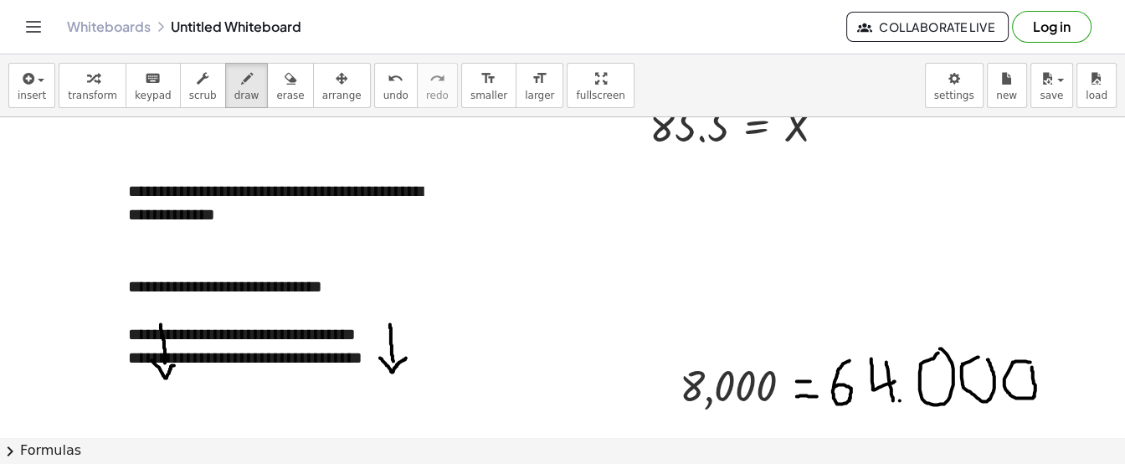
scroll to position [523, 0]
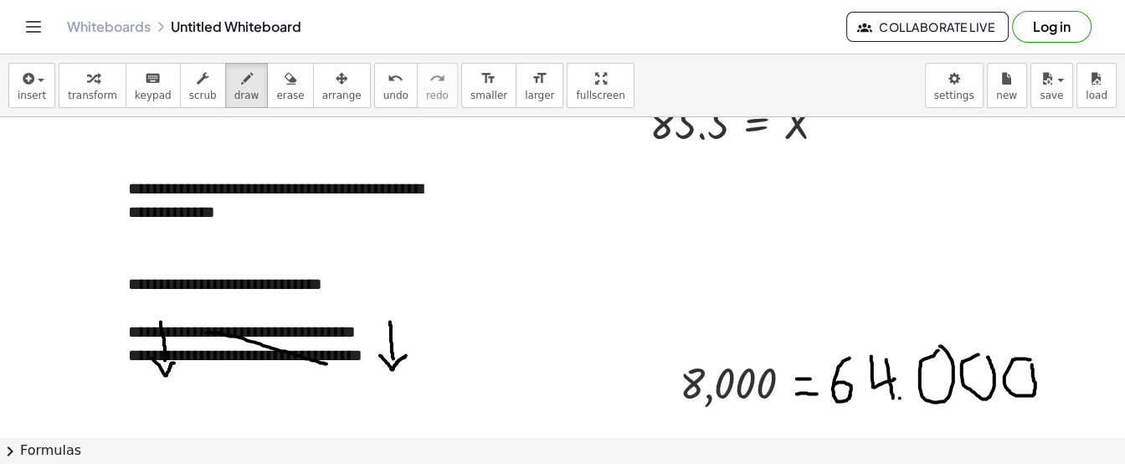
drag, startPoint x: 206, startPoint y: 332, endPoint x: 332, endPoint y: 363, distance: 130.2
click at [332, 363] on div at bounding box center [562, 237] width 1125 height 1286
drag, startPoint x: 203, startPoint y: 355, endPoint x: 306, endPoint y: 336, distance: 104.8
click at [306, 336] on div at bounding box center [562, 237] width 1125 height 1286
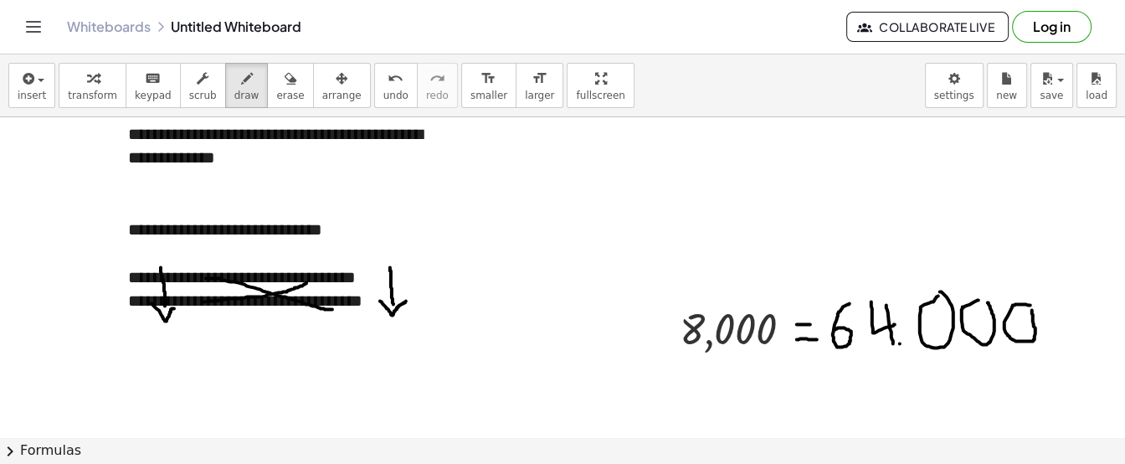
scroll to position [570, 0]
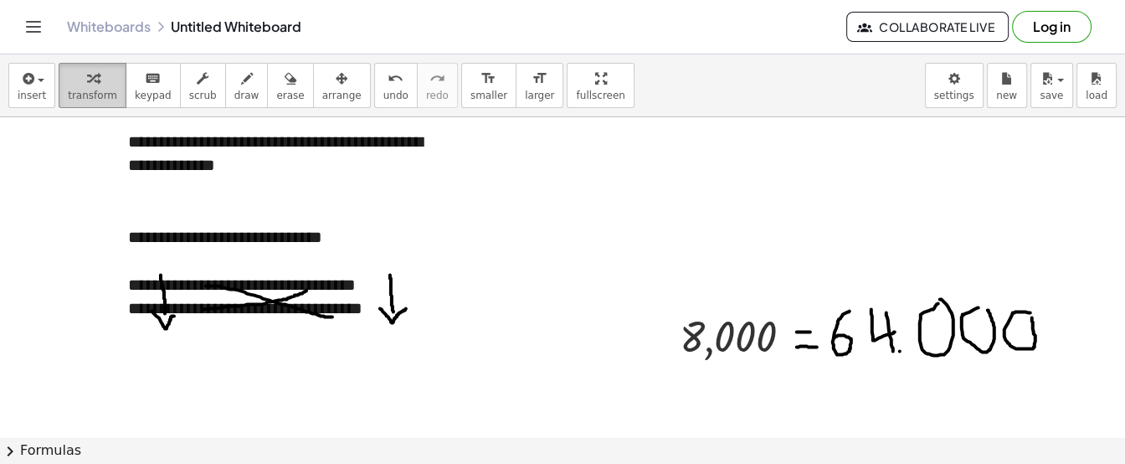
click at [90, 85] on icon "button" at bounding box center [93, 79] width 12 height 20
click at [547, 364] on div at bounding box center [562, 190] width 1125 height 1286
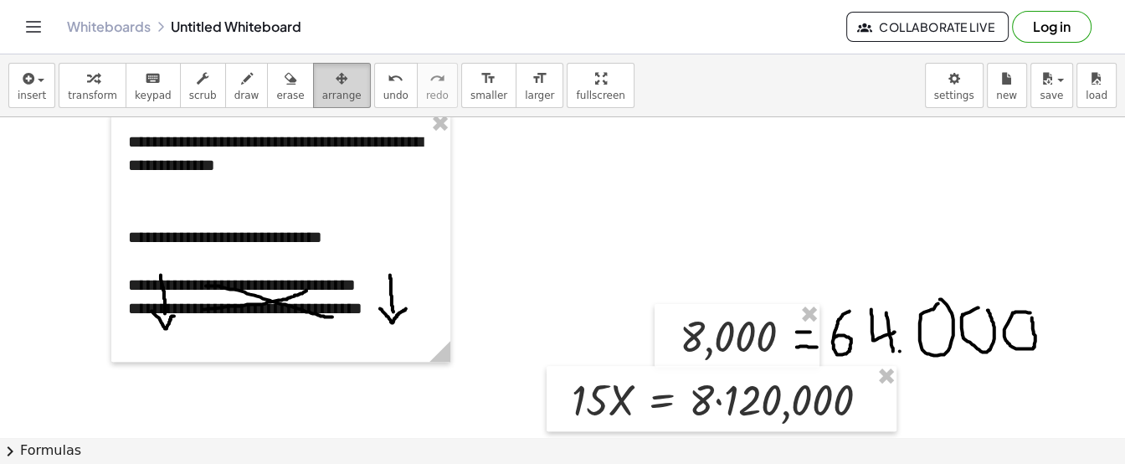
click at [336, 87] on icon "button" at bounding box center [342, 79] width 12 height 20
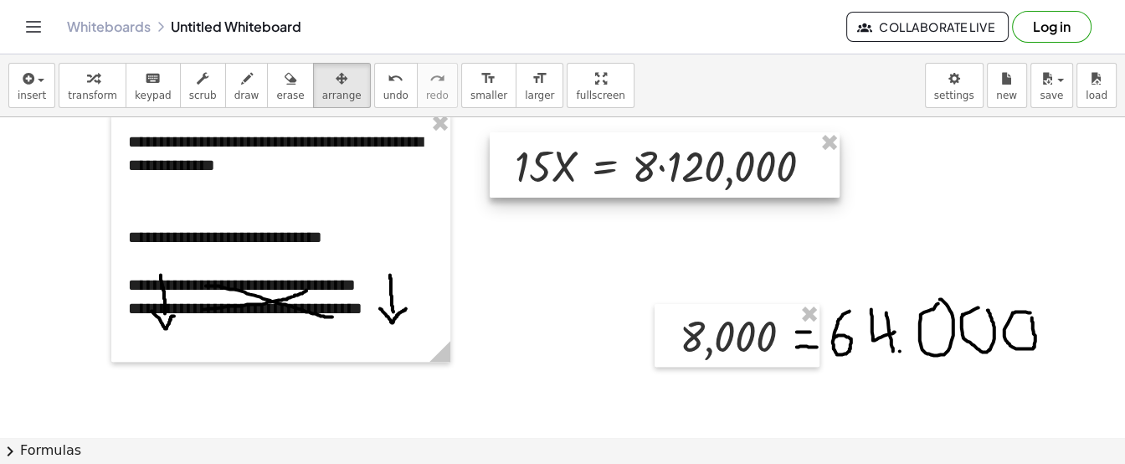
drag, startPoint x: 664, startPoint y: 404, endPoint x: 607, endPoint y: 171, distance: 240.5
click at [607, 171] on div at bounding box center [665, 164] width 350 height 65
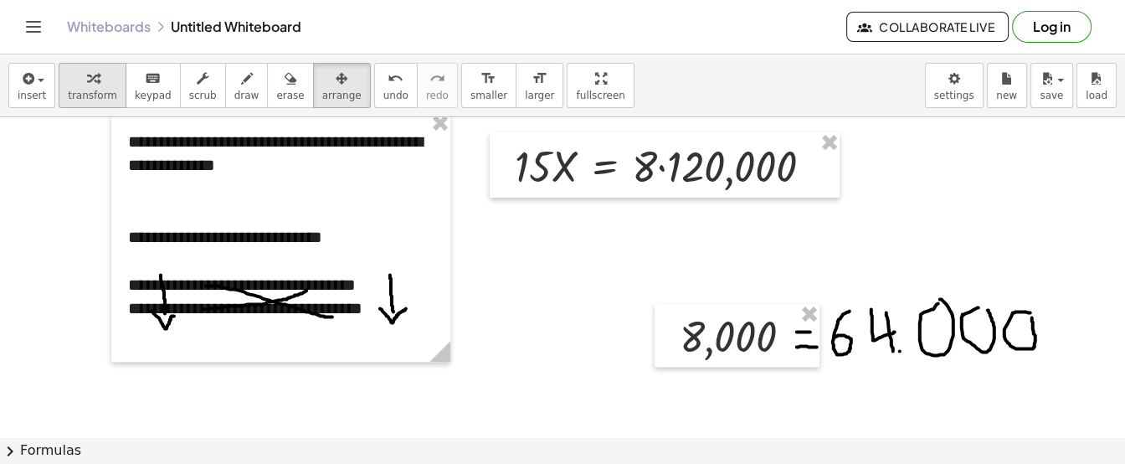
click at [89, 81] on icon "button" at bounding box center [93, 79] width 12 height 20
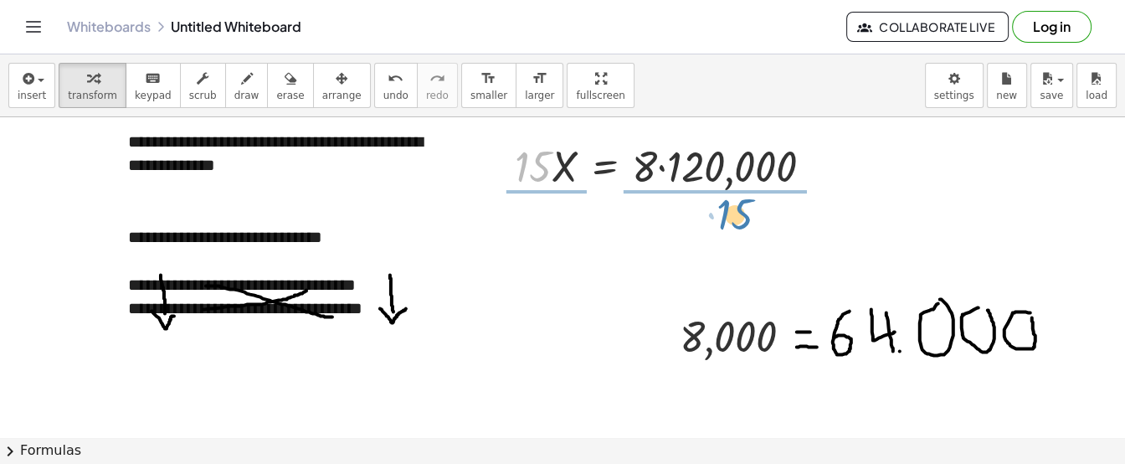
drag, startPoint x: 533, startPoint y: 162, endPoint x: 735, endPoint y: 210, distance: 207.4
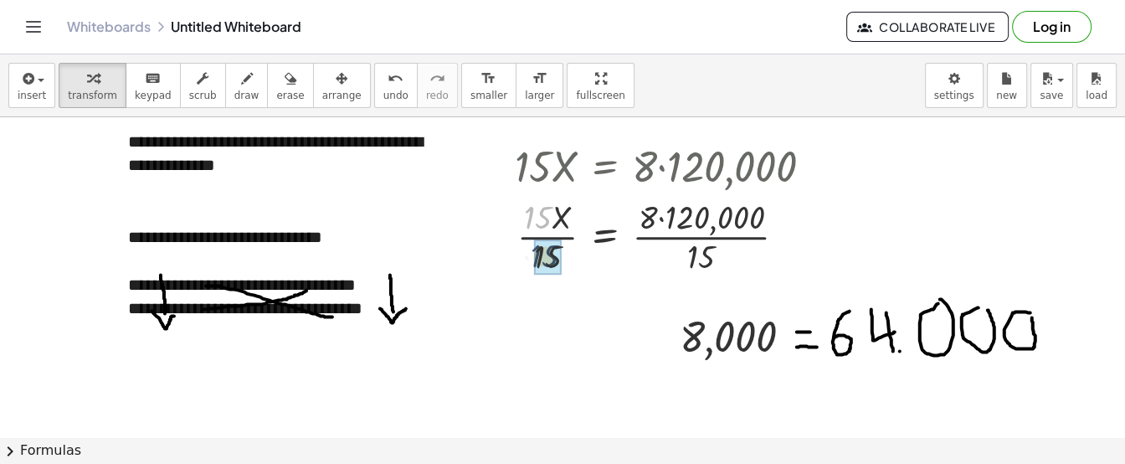
drag, startPoint x: 543, startPoint y: 217, endPoint x: 550, endPoint y: 256, distance: 39.9
click at [662, 216] on div at bounding box center [671, 235] width 329 height 84
click at [697, 260] on div at bounding box center [671, 235] width 329 height 84
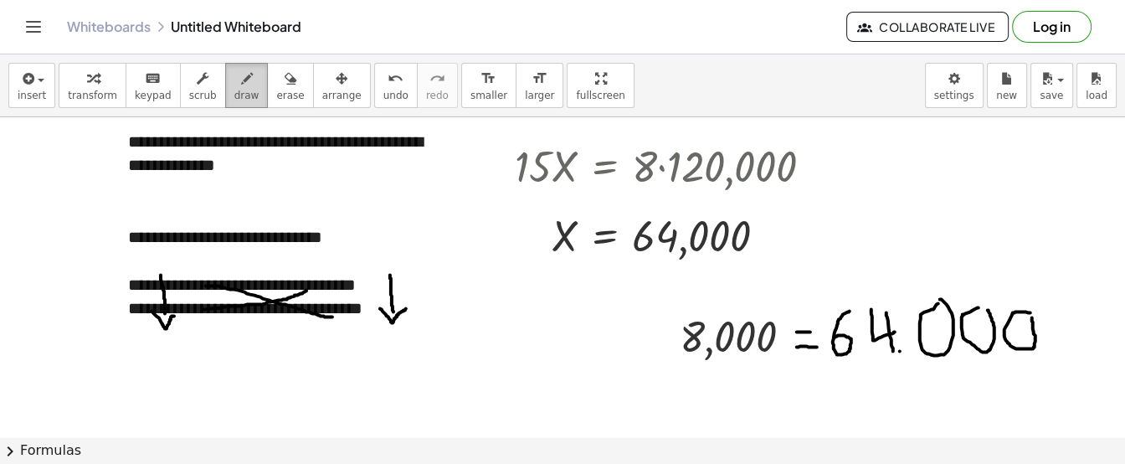
click at [234, 96] on span "draw" at bounding box center [246, 96] width 25 height 12
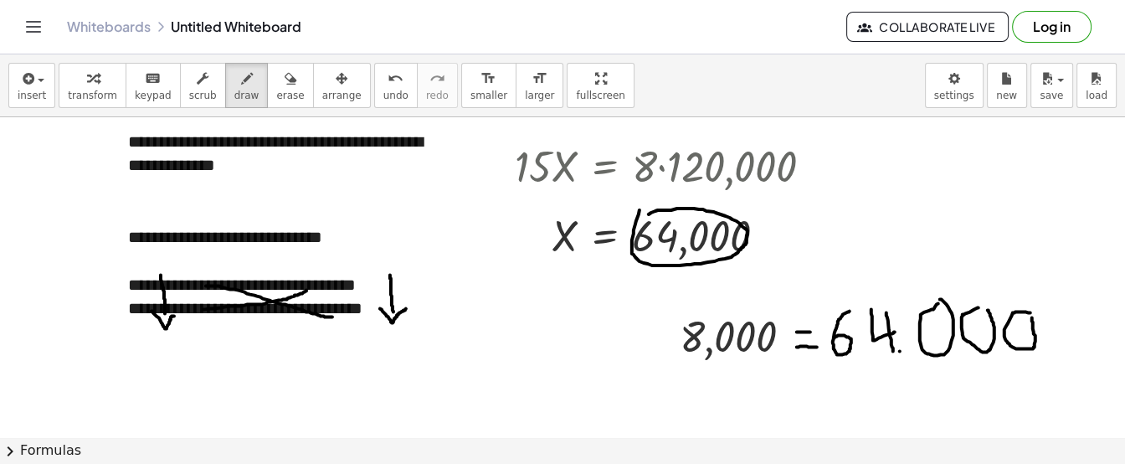
click at [644, 214] on div at bounding box center [562, 190] width 1125 height 1286
drag, startPoint x: 747, startPoint y: 227, endPoint x: 917, endPoint y: 280, distance: 178.0
click at [917, 280] on div at bounding box center [562, 190] width 1125 height 1286
drag, startPoint x: 908, startPoint y: 277, endPoint x: 925, endPoint y: 271, distance: 18.5
click at [925, 271] on div at bounding box center [562, 190] width 1125 height 1286
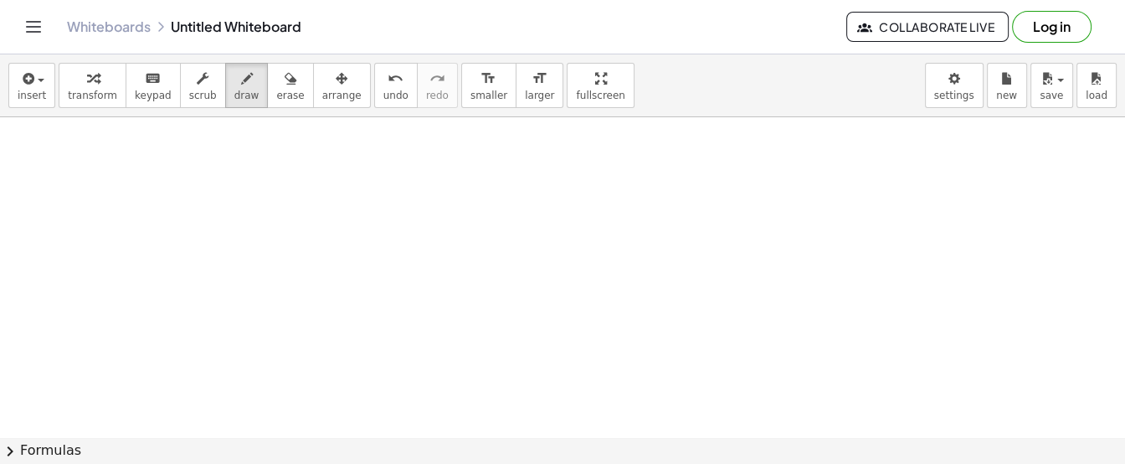
scroll to position [827, 0]
click at [93, 87] on button "transform" at bounding box center [93, 85] width 68 height 45
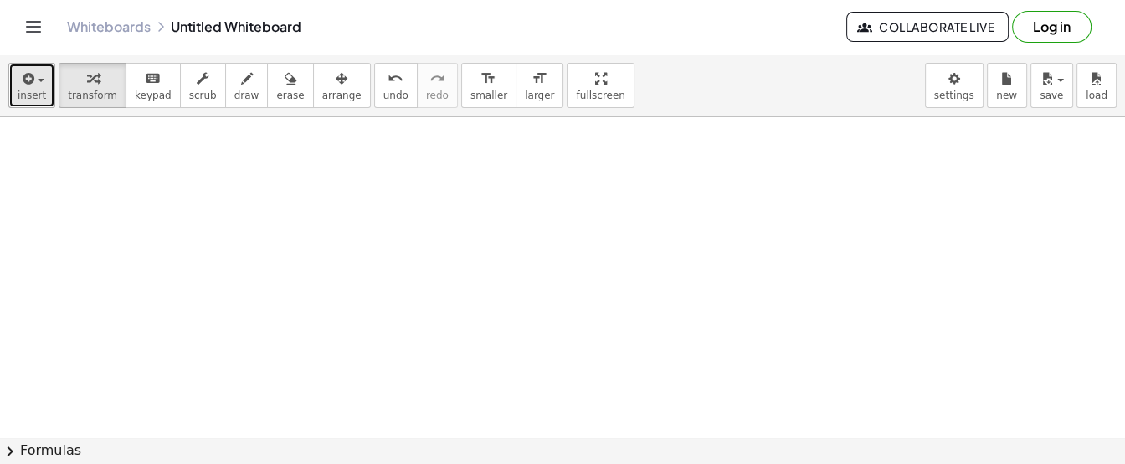
click at [33, 92] on span "insert" at bounding box center [32, 96] width 28 height 12
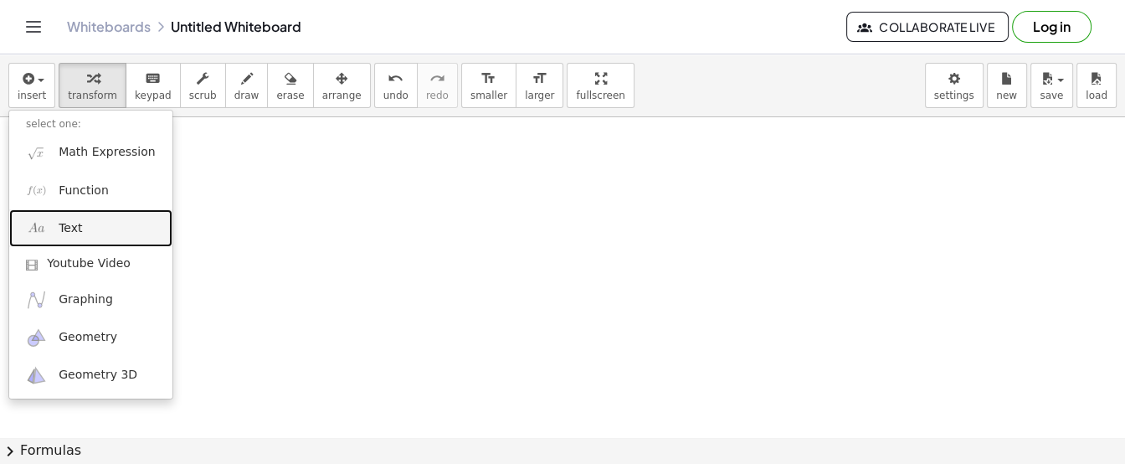
click at [88, 220] on link "Text" at bounding box center [90, 228] width 163 height 38
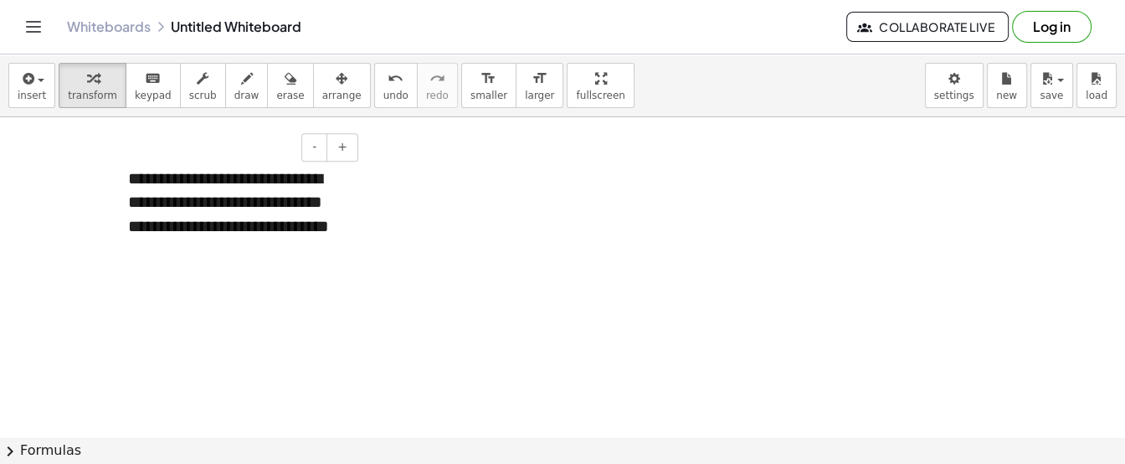
click at [294, 198] on div "**********" at bounding box center [236, 214] width 251 height 129
click at [345, 247] on div "**********" at bounding box center [236, 214] width 251 height 129
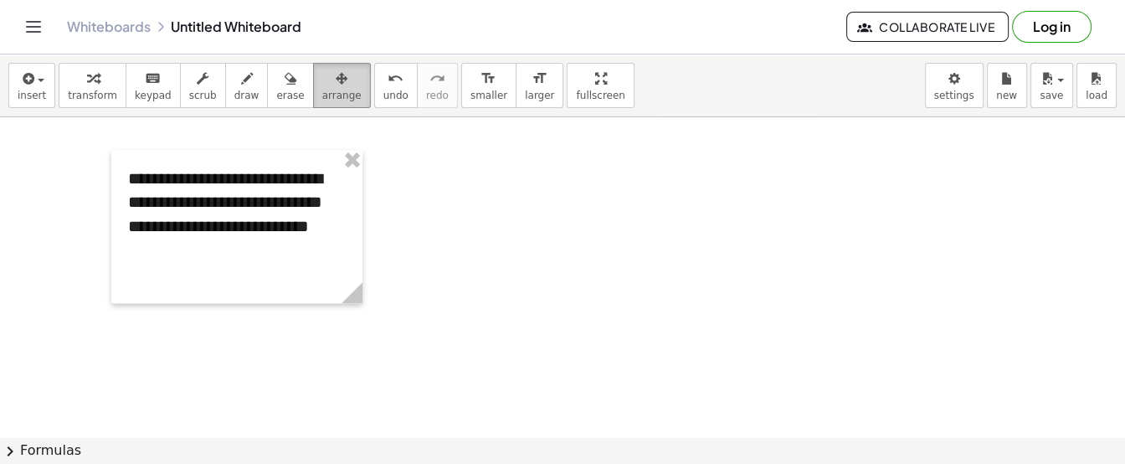
drag, startPoint x: 317, startPoint y: 84, endPoint x: 320, endPoint y: 93, distance: 9.8
click at [322, 84] on div "button" at bounding box center [341, 78] width 39 height 20
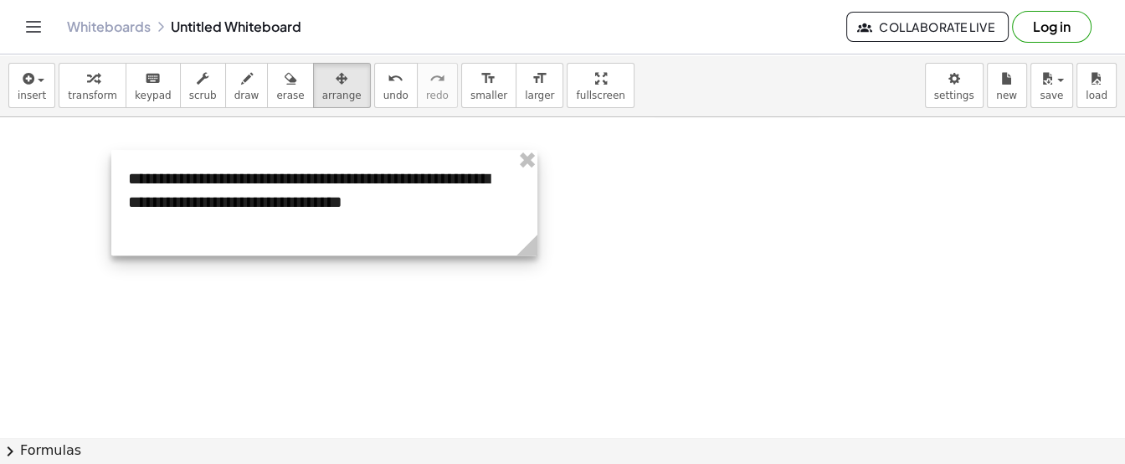
drag, startPoint x: 361, startPoint y: 292, endPoint x: 536, endPoint y: 292, distance: 175.0
click at [328, 237] on div at bounding box center [324, 203] width 426 height 106
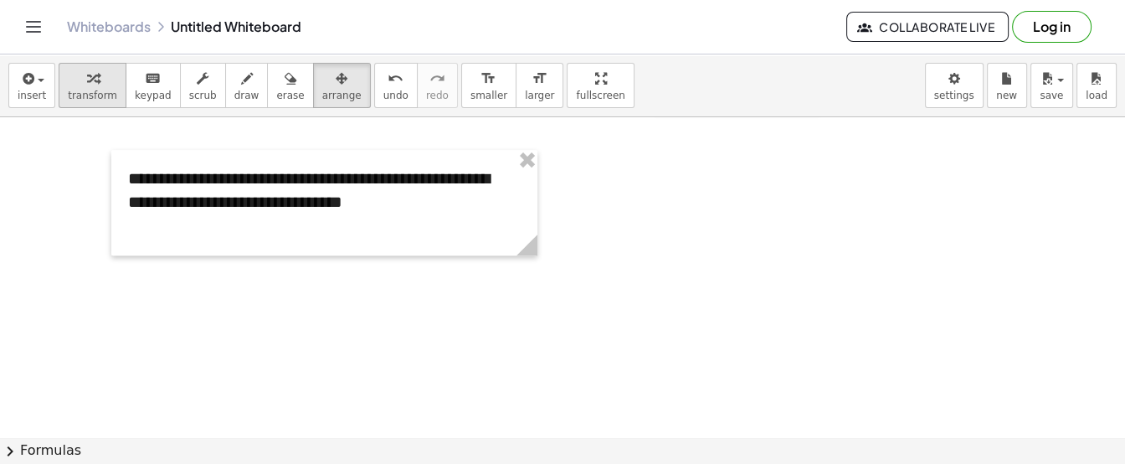
click at [80, 92] on span "transform" at bounding box center [92, 96] width 49 height 12
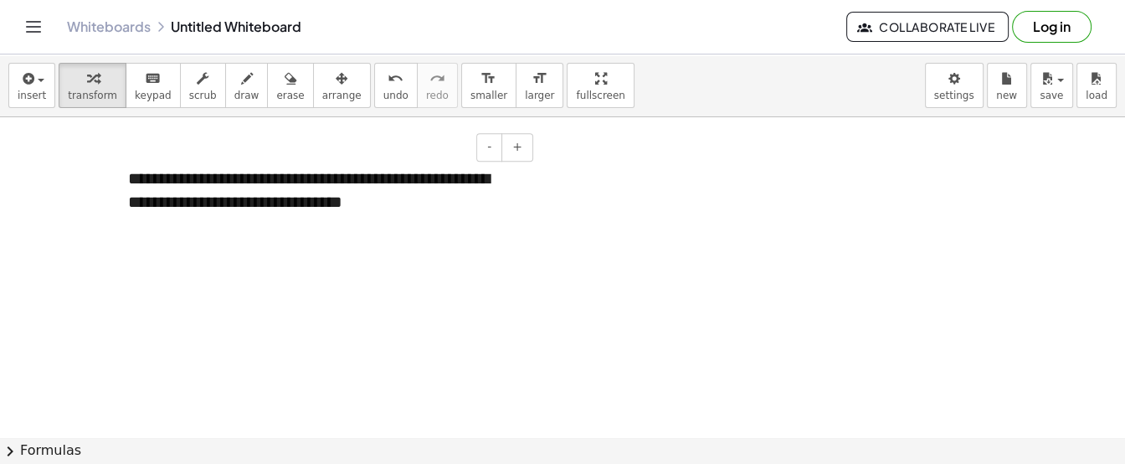
click at [252, 232] on div "**********" at bounding box center [324, 203] width 426 height 106
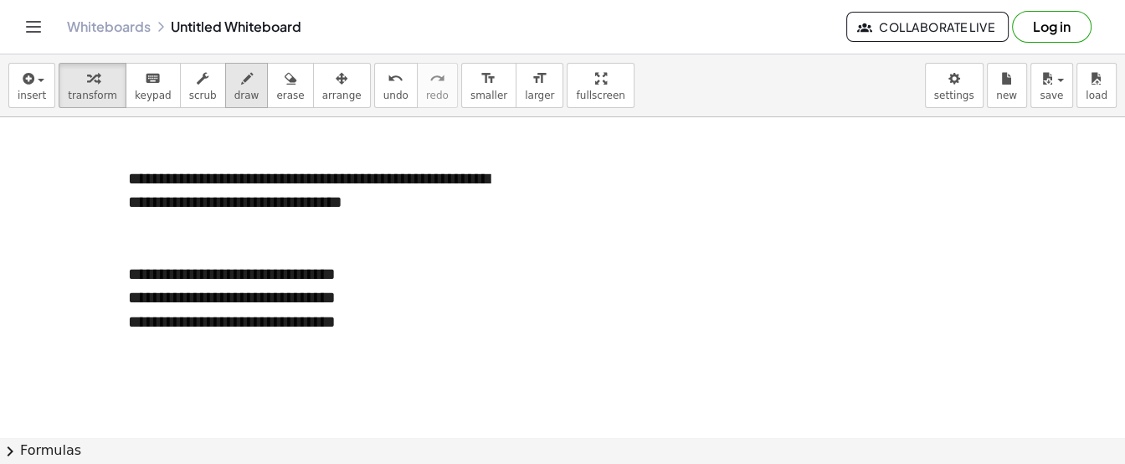
click at [241, 81] on icon "button" at bounding box center [247, 79] width 12 height 20
drag, startPoint x: 390, startPoint y: 320, endPoint x: 394, endPoint y: 348, distance: 28.7
drag, startPoint x: 380, startPoint y: 340, endPoint x: 407, endPoint y: 342, distance: 26.9
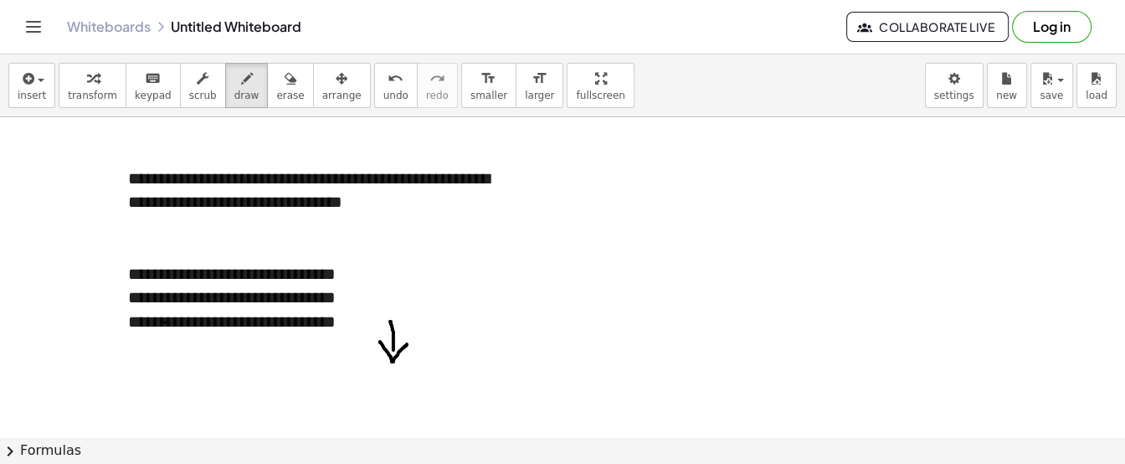
drag, startPoint x: 383, startPoint y: 341, endPoint x: 384, endPoint y: 311, distance: 30.2
drag, startPoint x: 373, startPoint y: 317, endPoint x: 394, endPoint y: 316, distance: 20.2
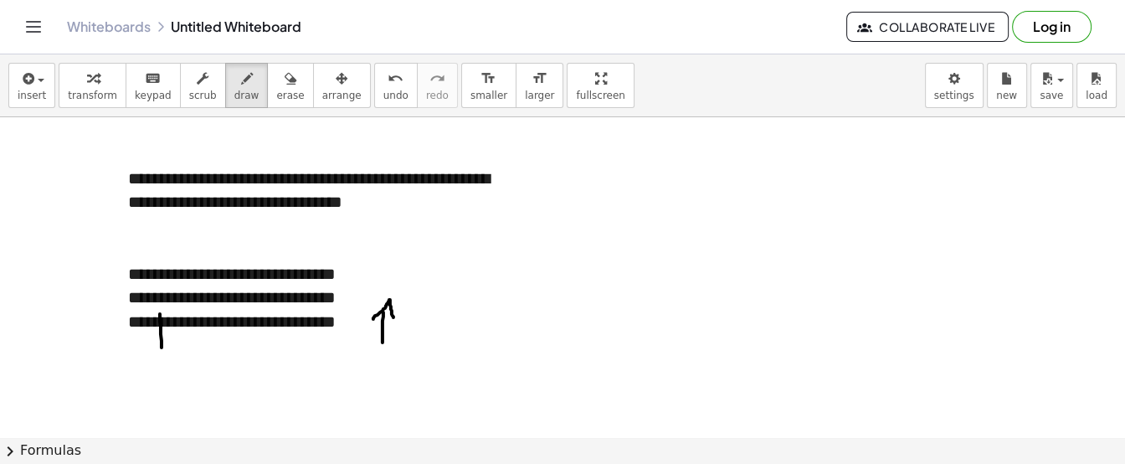
drag, startPoint x: 162, startPoint y: 346, endPoint x: 160, endPoint y: 312, distance: 33.5
drag, startPoint x: 147, startPoint y: 316, endPoint x: 176, endPoint y: 313, distance: 29.4
drag, startPoint x: 234, startPoint y: 321, endPoint x: 341, endPoint y: 348, distance: 109.9
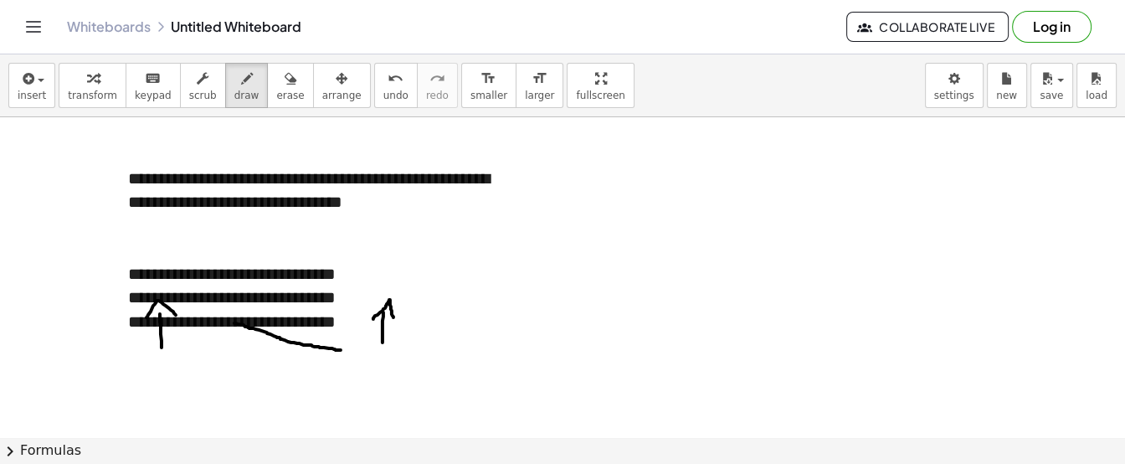
drag, startPoint x: 228, startPoint y: 344, endPoint x: 337, endPoint y: 323, distance: 111.7
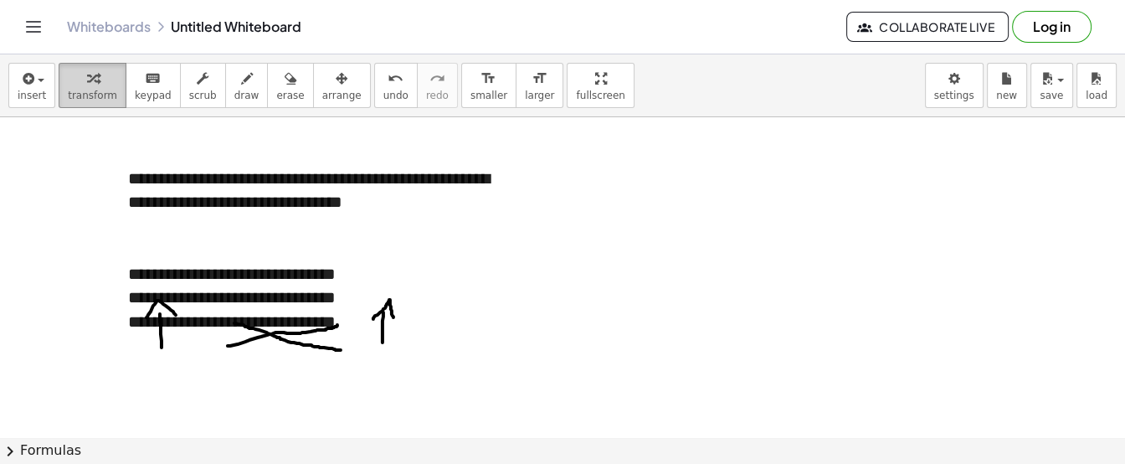
click at [87, 80] on icon "button" at bounding box center [93, 79] width 12 height 20
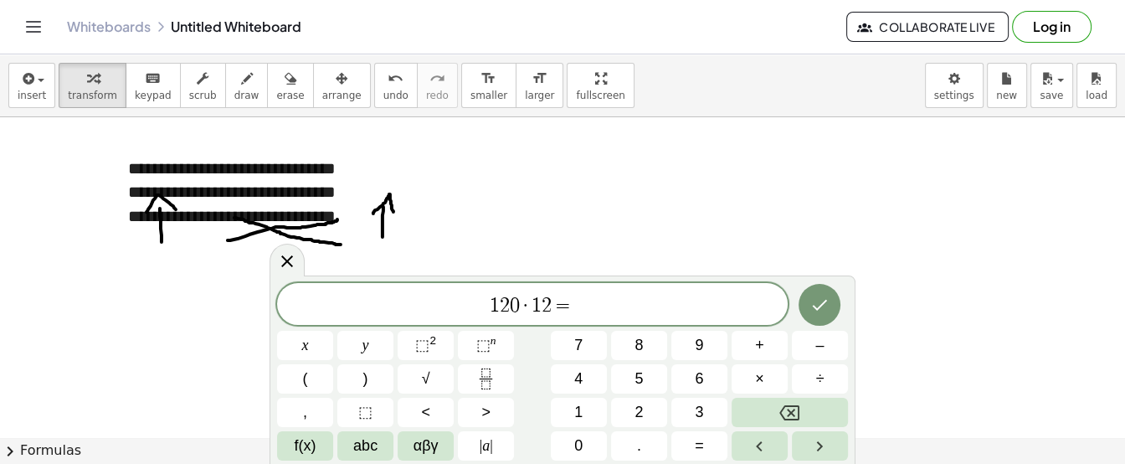
scroll to position [929, 0]
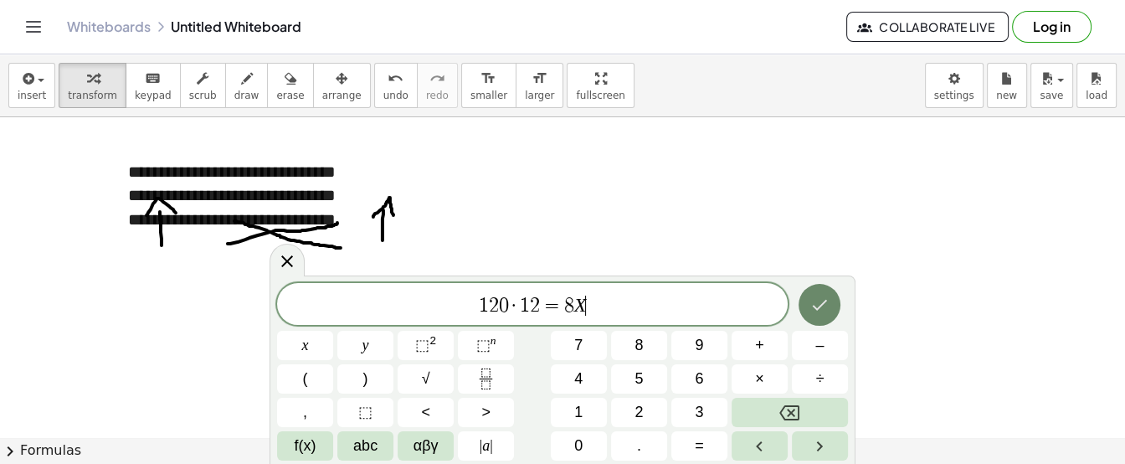
click at [826, 310] on icon "Done" at bounding box center [820, 305] width 20 height 20
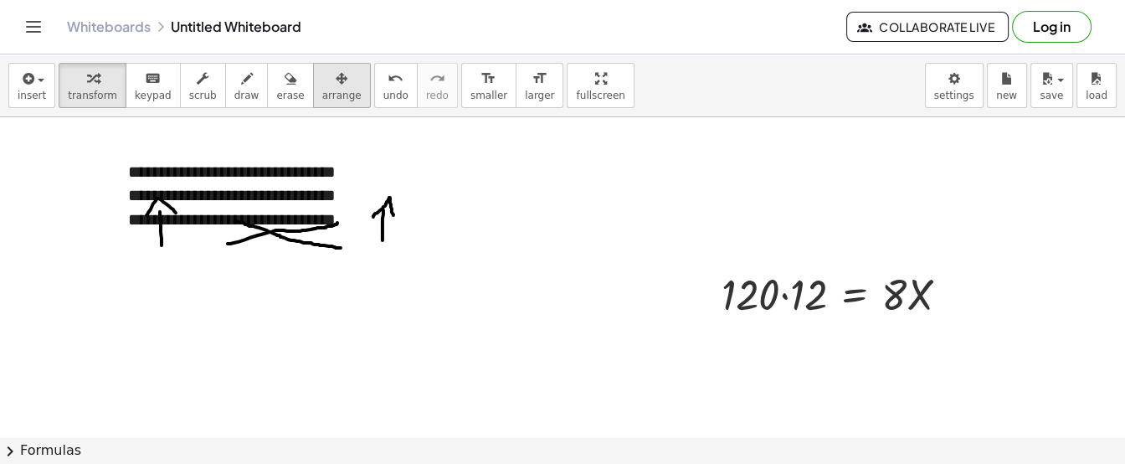
click at [322, 95] on span "arrange" at bounding box center [341, 96] width 39 height 12
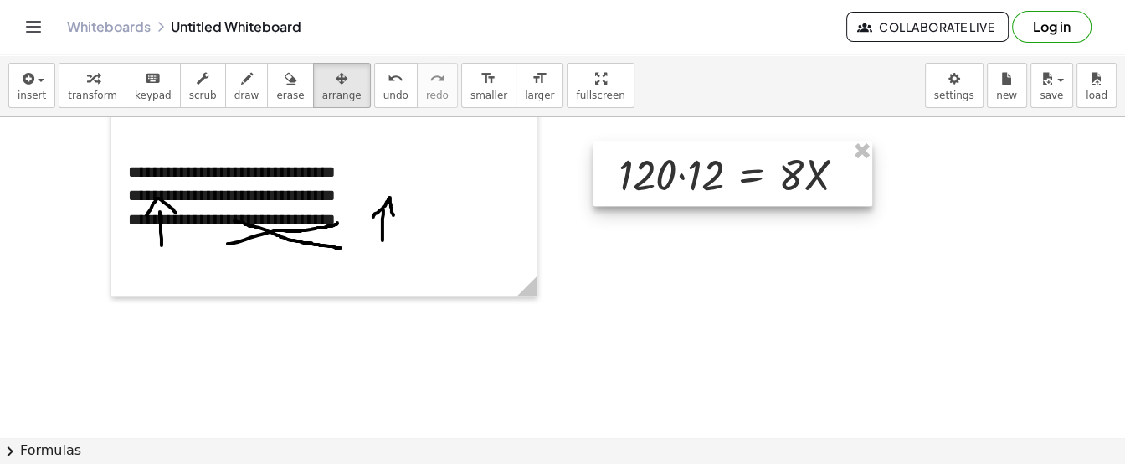
drag, startPoint x: 813, startPoint y: 312, endPoint x: 712, endPoint y: 193, distance: 156.9
click at [712, 193] on div at bounding box center [733, 173] width 279 height 65
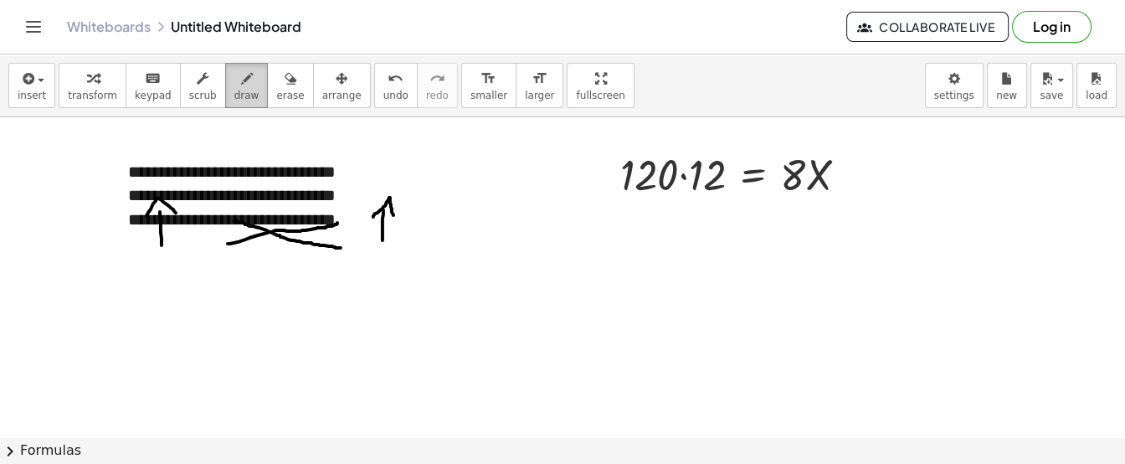
click at [225, 94] on button "draw" at bounding box center [247, 85] width 44 height 45
drag, startPoint x: 778, startPoint y: 193, endPoint x: 829, endPoint y: 186, distance: 51.6
click at [68, 90] on span "transform" at bounding box center [92, 96] width 49 height 12
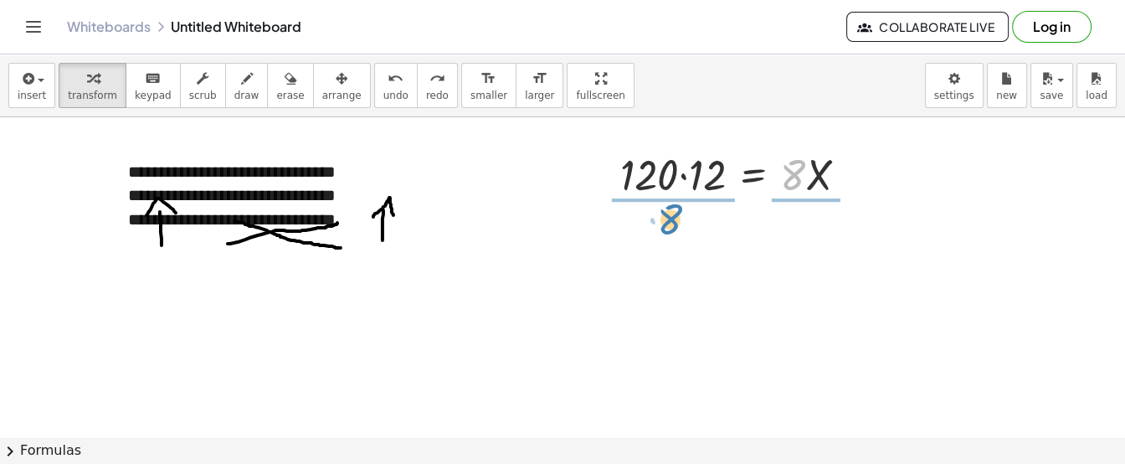
drag, startPoint x: 791, startPoint y: 173, endPoint x: 667, endPoint y: 218, distance: 131.6
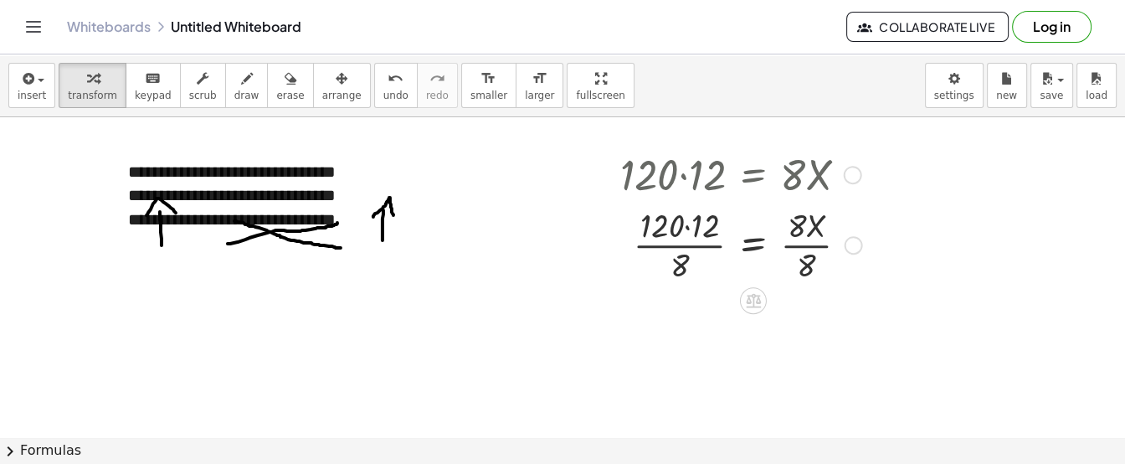
click at [811, 257] on div at bounding box center [741, 244] width 259 height 84
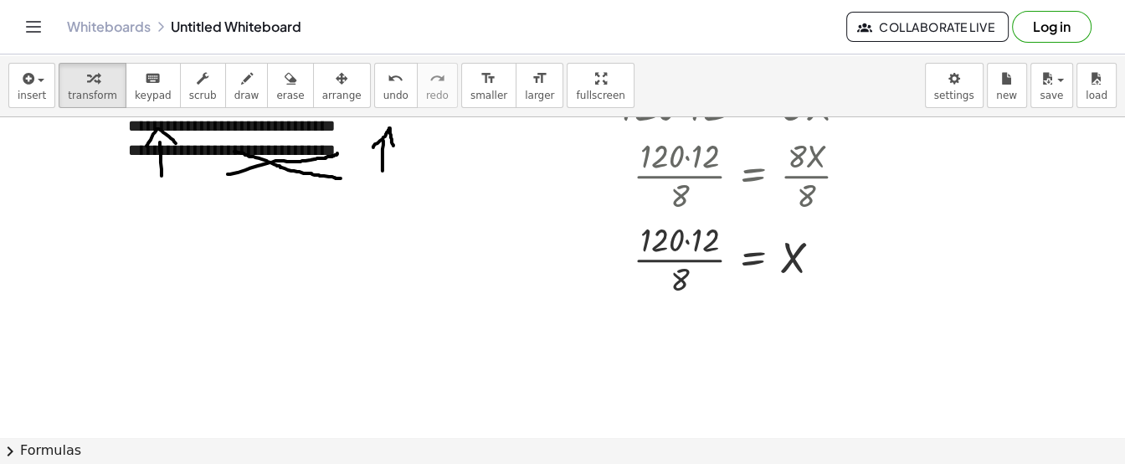
scroll to position [971, 0]
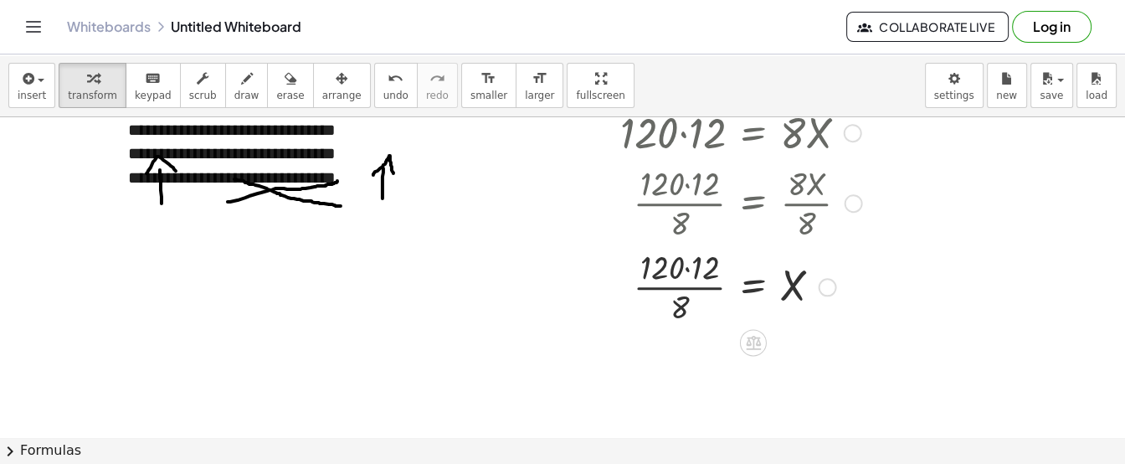
click at [689, 269] on div at bounding box center [741, 286] width 259 height 84
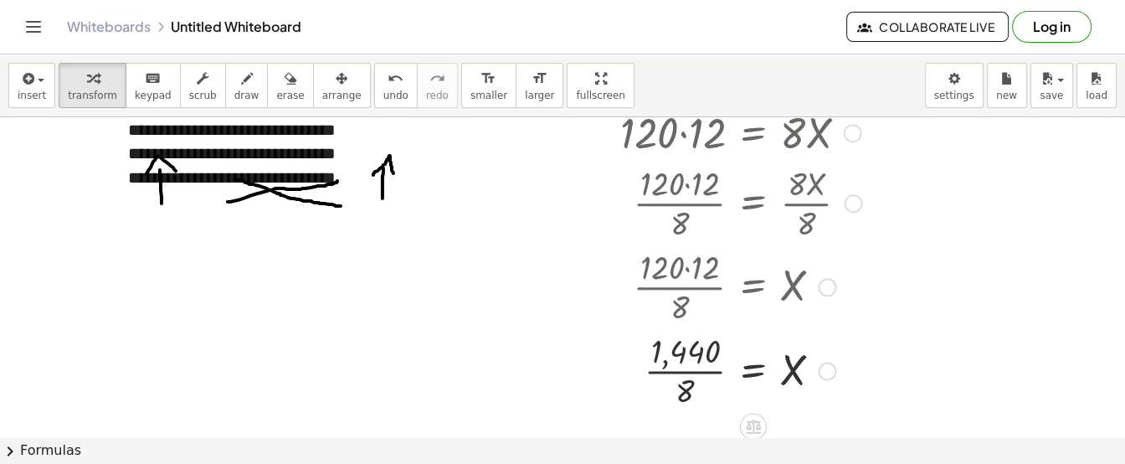
click at [689, 389] on div at bounding box center [741, 369] width 259 height 84
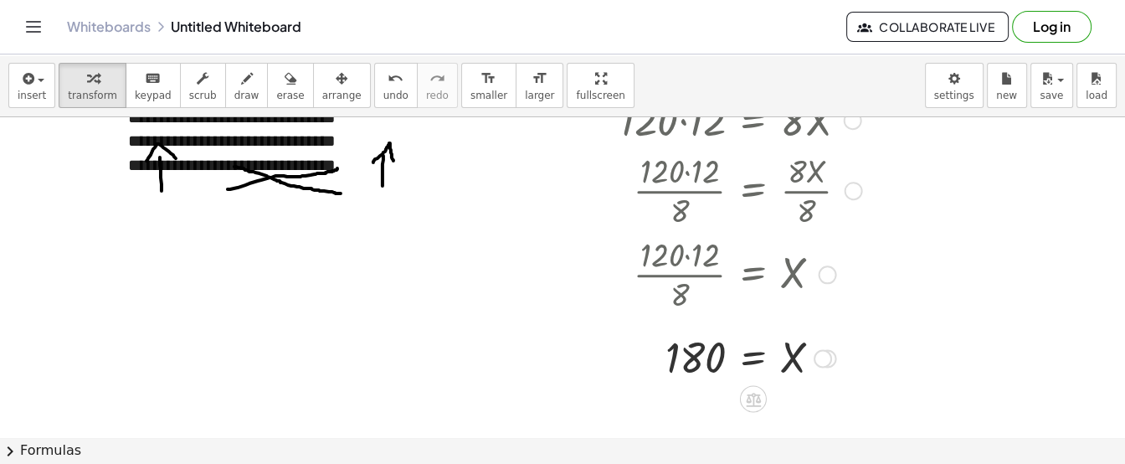
scroll to position [991, 0]
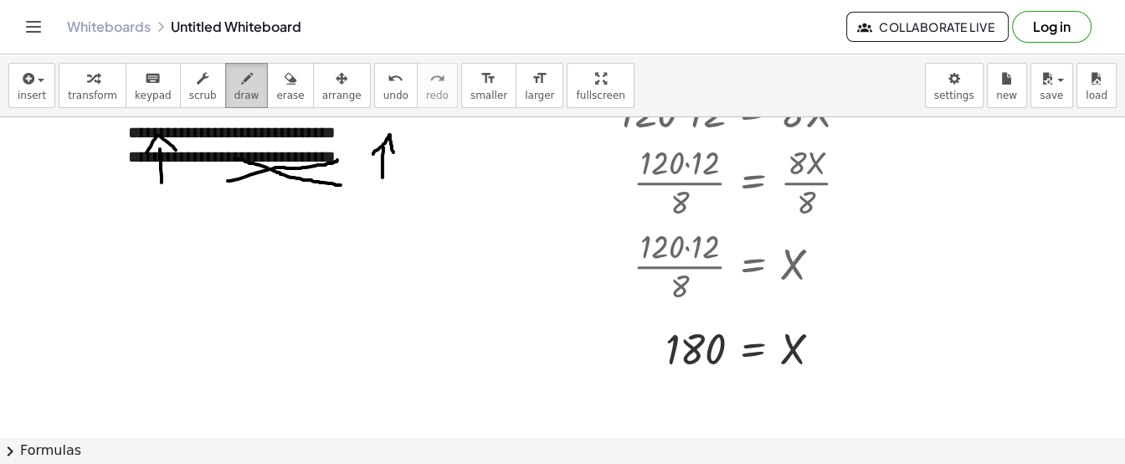
click at [241, 75] on icon "button" at bounding box center [247, 79] width 12 height 20
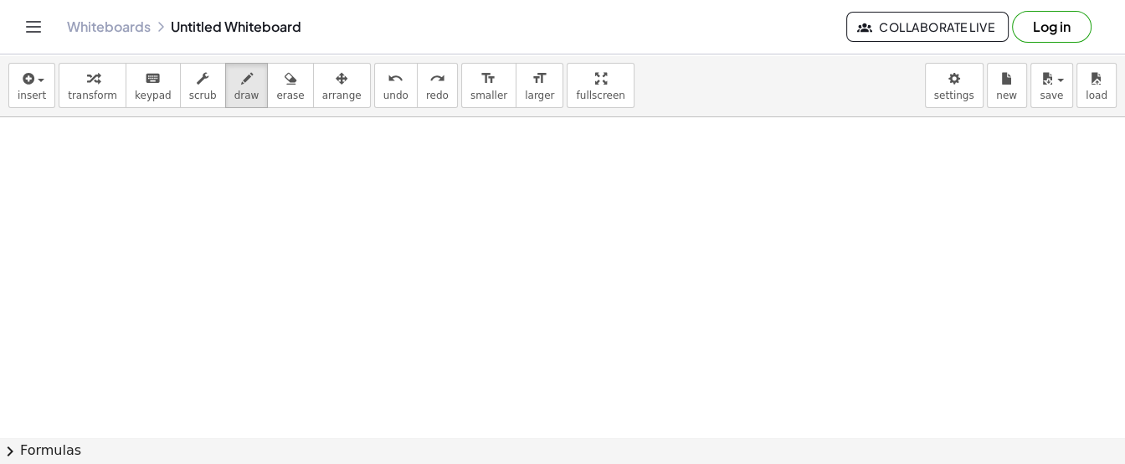
scroll to position [1241, 0]
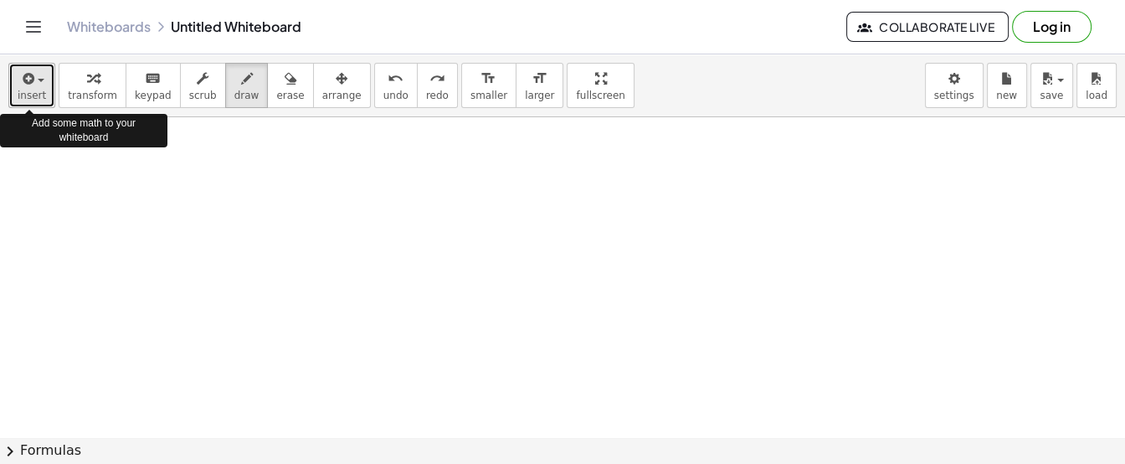
click at [42, 86] on button "insert" at bounding box center [31, 85] width 47 height 45
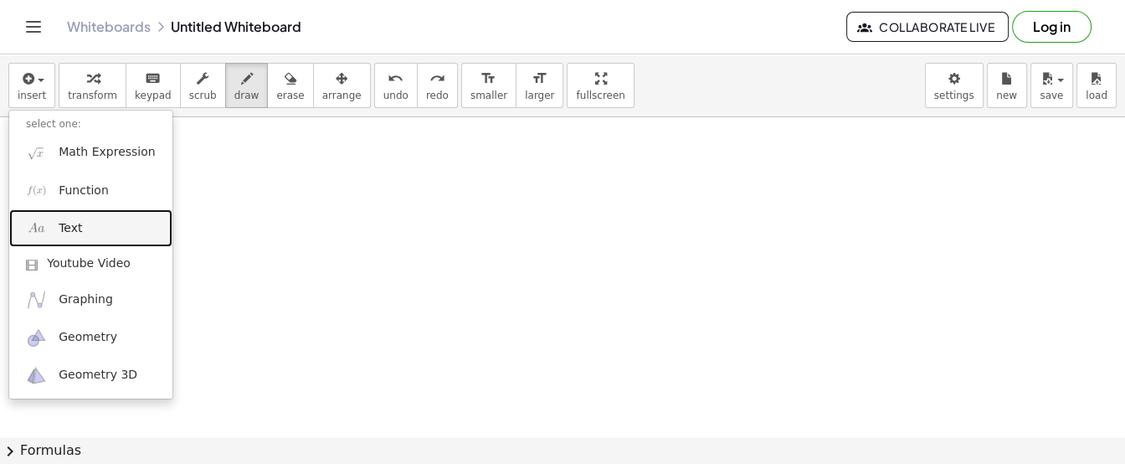
click at [98, 233] on link "Text" at bounding box center [90, 228] width 163 height 38
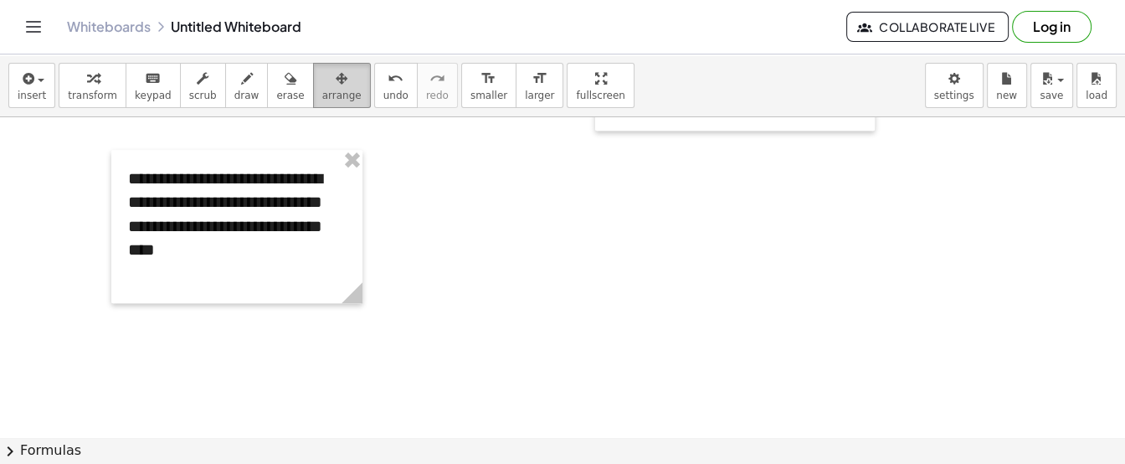
click at [322, 92] on span "arrange" at bounding box center [341, 96] width 39 height 12
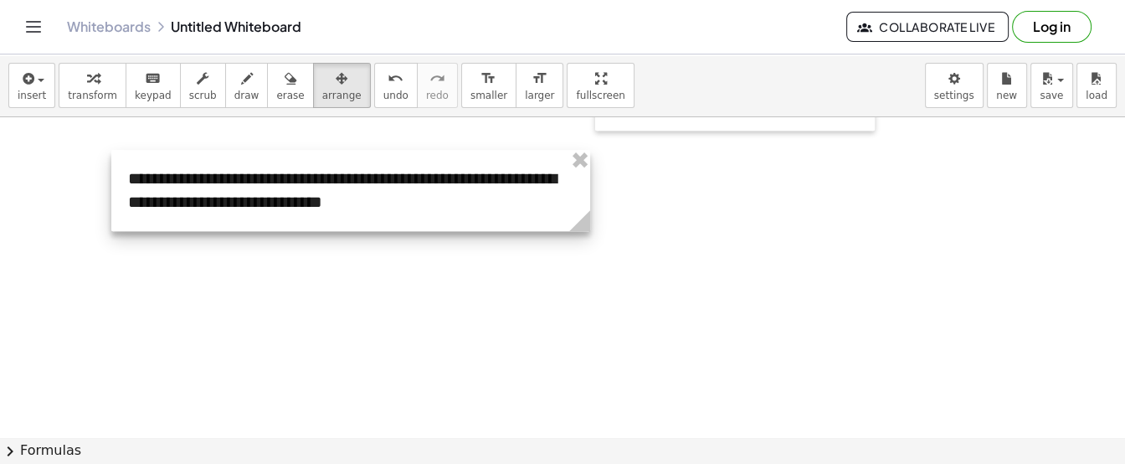
drag, startPoint x: 363, startPoint y: 293, endPoint x: 590, endPoint y: 336, distance: 231.7
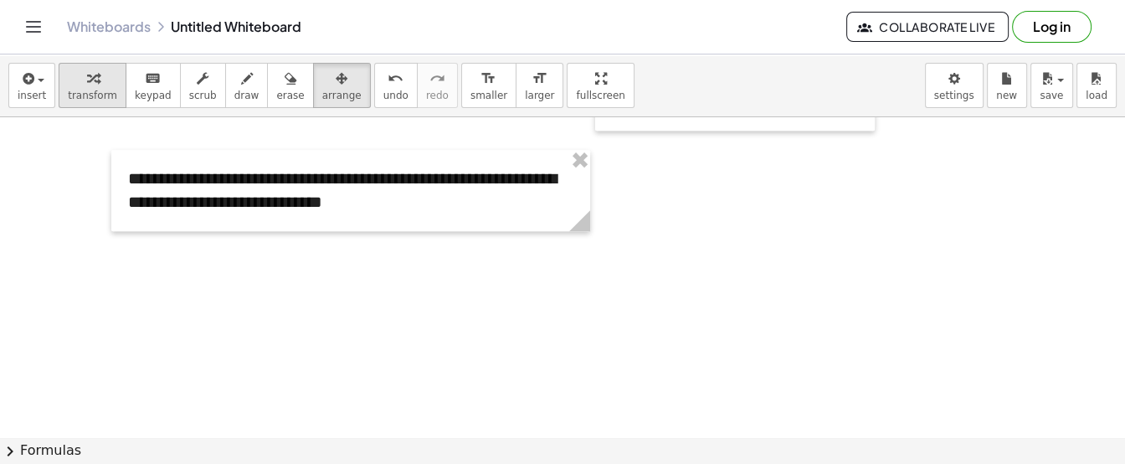
click at [92, 74] on div "button" at bounding box center [92, 78] width 49 height 20
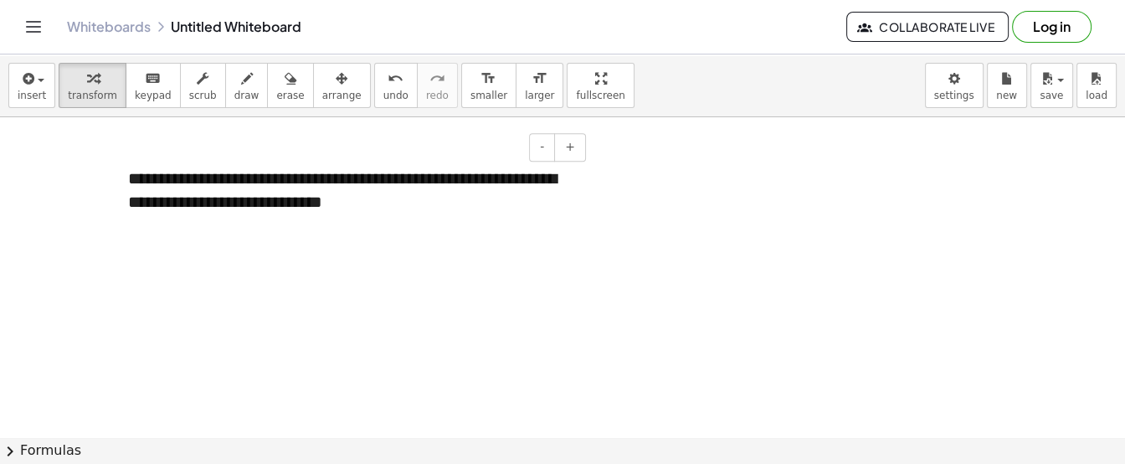
click at [572, 214] on div "**********" at bounding box center [350, 190] width 479 height 81
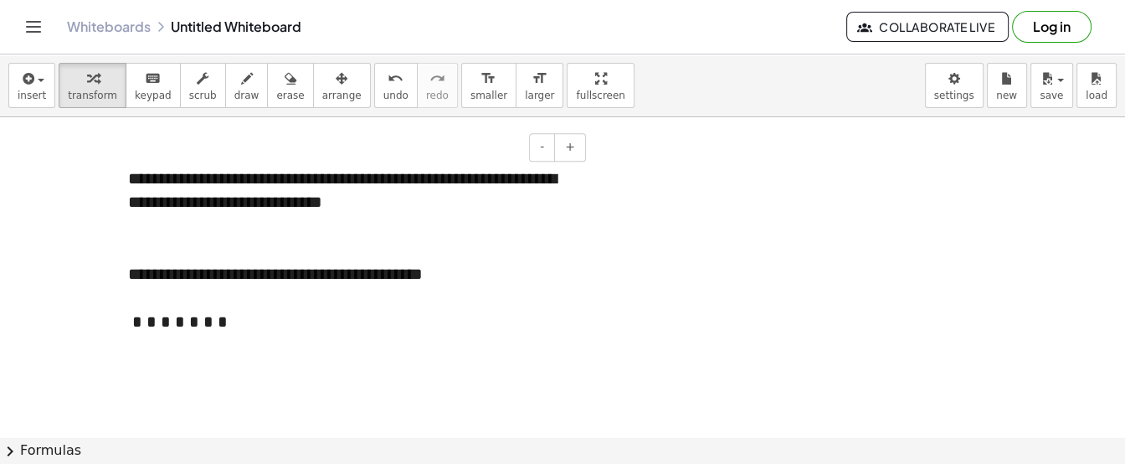
click at [402, 179] on div "**********" at bounding box center [350, 250] width 479 height 201
click at [202, 313] on div at bounding box center [350, 322] width 445 height 24
click at [201, 295] on div at bounding box center [350, 298] width 445 height 24
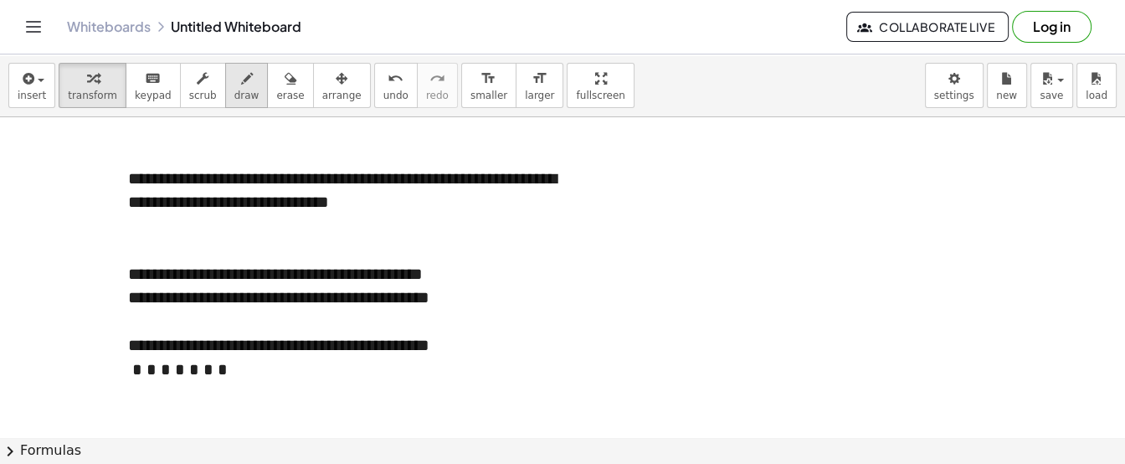
click at [241, 86] on icon "button" at bounding box center [247, 79] width 12 height 20
drag, startPoint x: 173, startPoint y: 306, endPoint x: 173, endPoint y: 344, distance: 38.5
drag, startPoint x: 165, startPoint y: 340, endPoint x: 183, endPoint y: 341, distance: 18.4
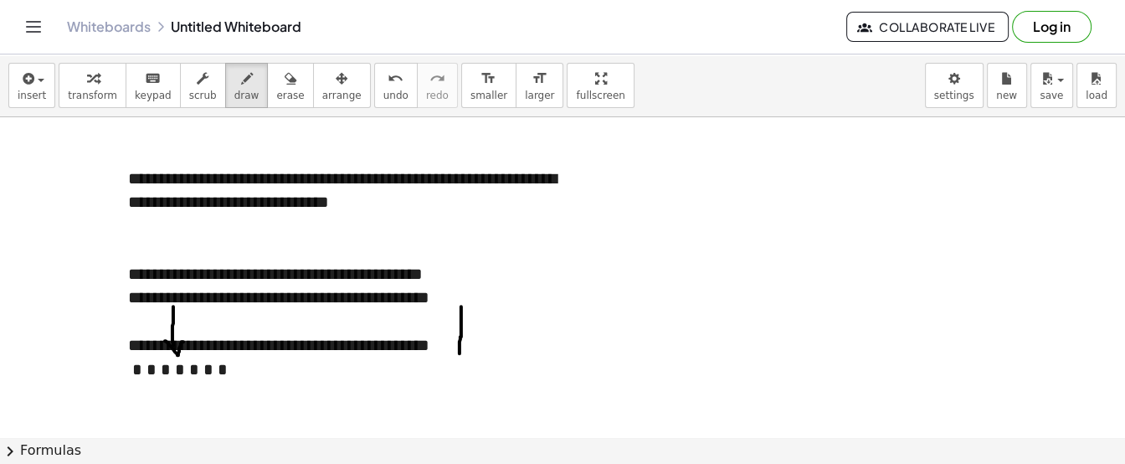
drag, startPoint x: 460, startPoint y: 353, endPoint x: 461, endPoint y: 304, distance: 48.6
drag, startPoint x: 450, startPoint y: 310, endPoint x: 469, endPoint y: 301, distance: 21.0
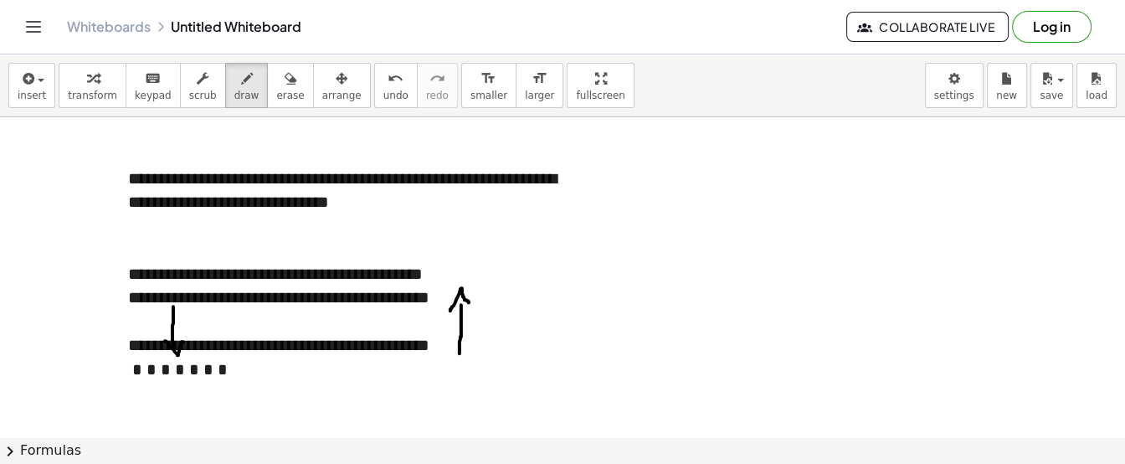
drag, startPoint x: 467, startPoint y: 296, endPoint x: 474, endPoint y: 308, distance: 14.2
drag, startPoint x: 245, startPoint y: 298, endPoint x: 394, endPoint y: 299, distance: 149.1
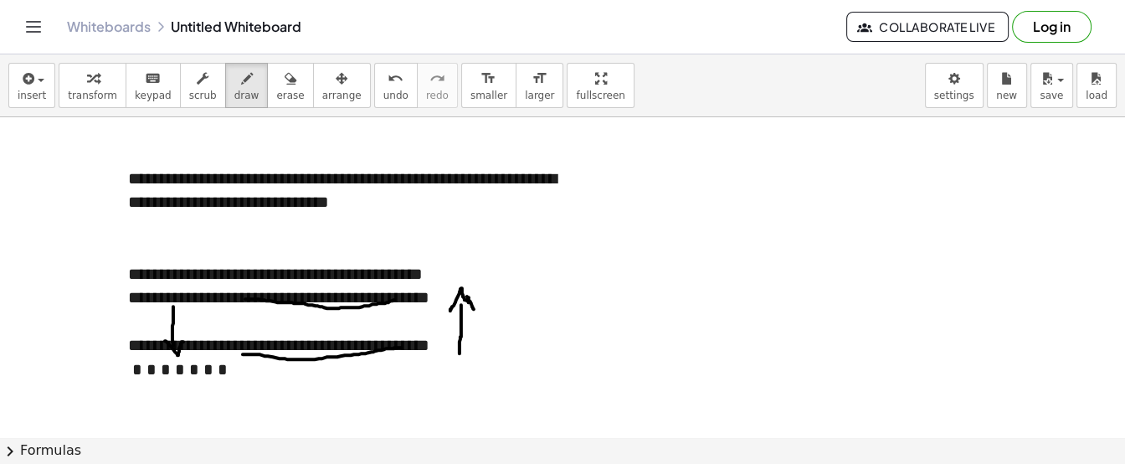
drag, startPoint x: 243, startPoint y: 353, endPoint x: 401, endPoint y: 347, distance: 158.4
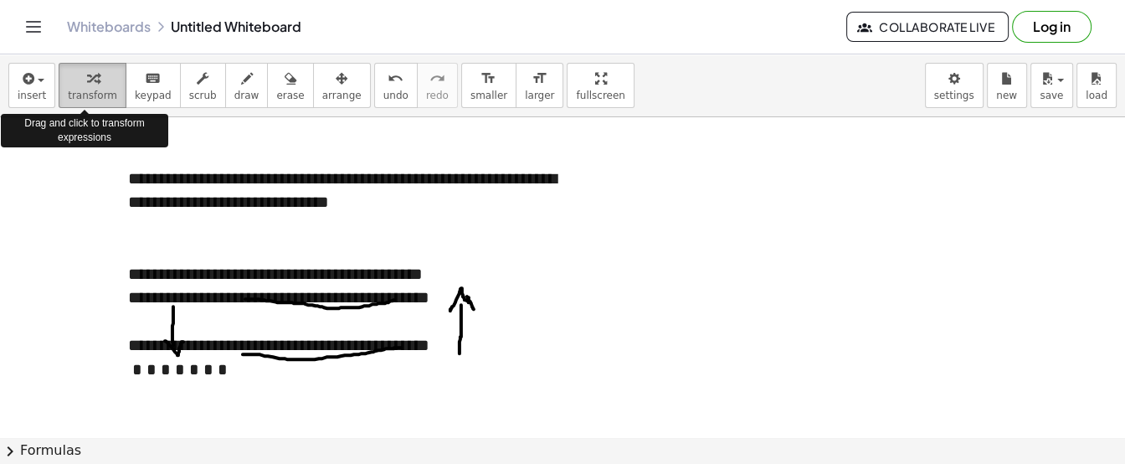
click at [105, 80] on div "button" at bounding box center [92, 78] width 49 height 20
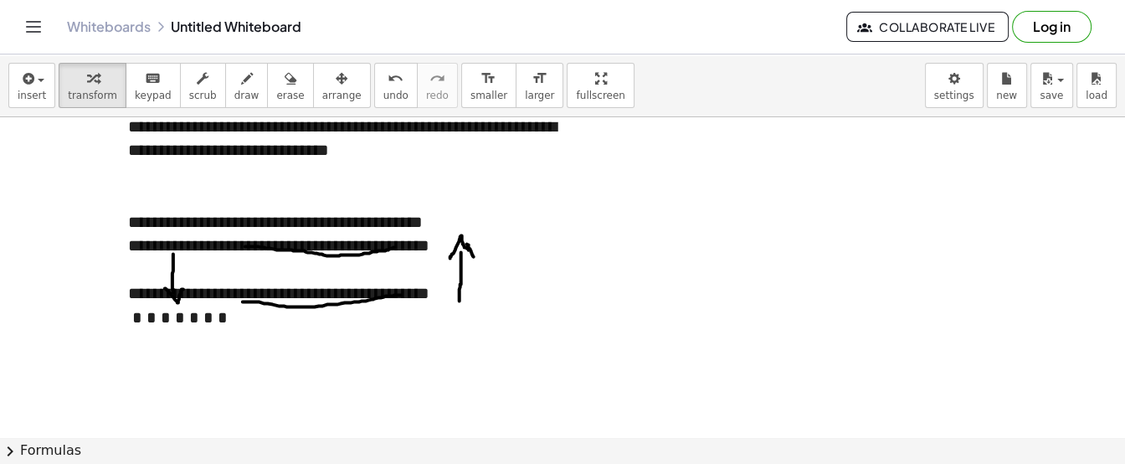
scroll to position [1285, 0]
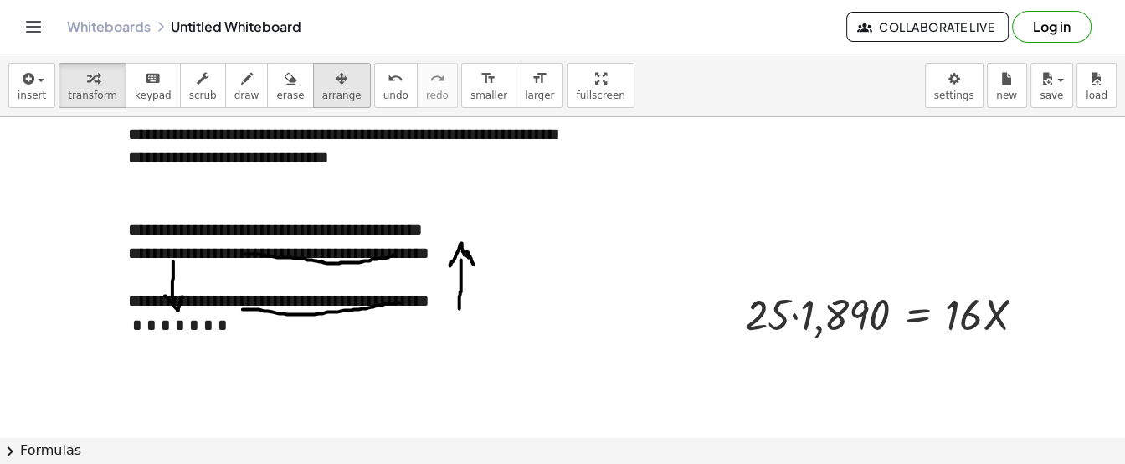
click at [331, 88] on button "arrange" at bounding box center [342, 85] width 58 height 45
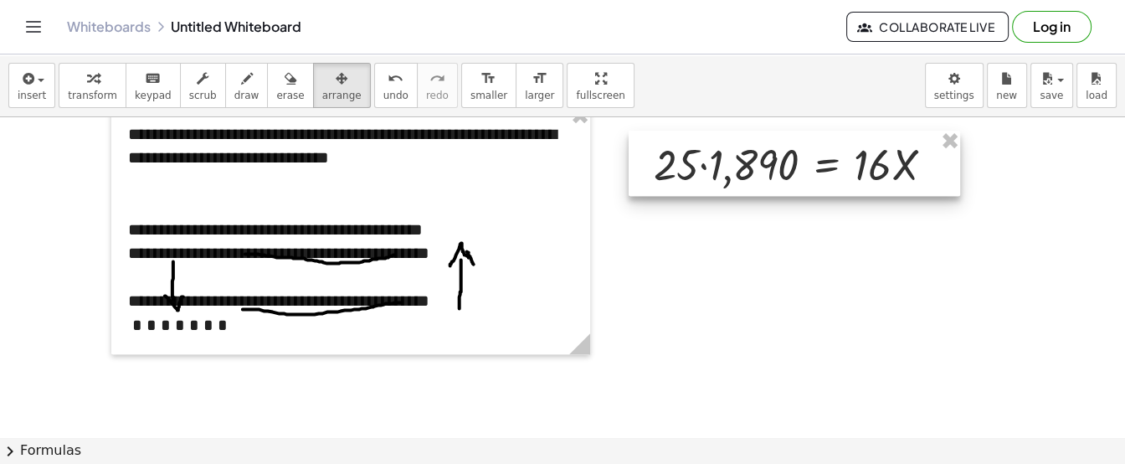
drag, startPoint x: 879, startPoint y: 314, endPoint x: 787, endPoint y: 167, distance: 173.1
click at [787, 167] on div at bounding box center [795, 163] width 332 height 65
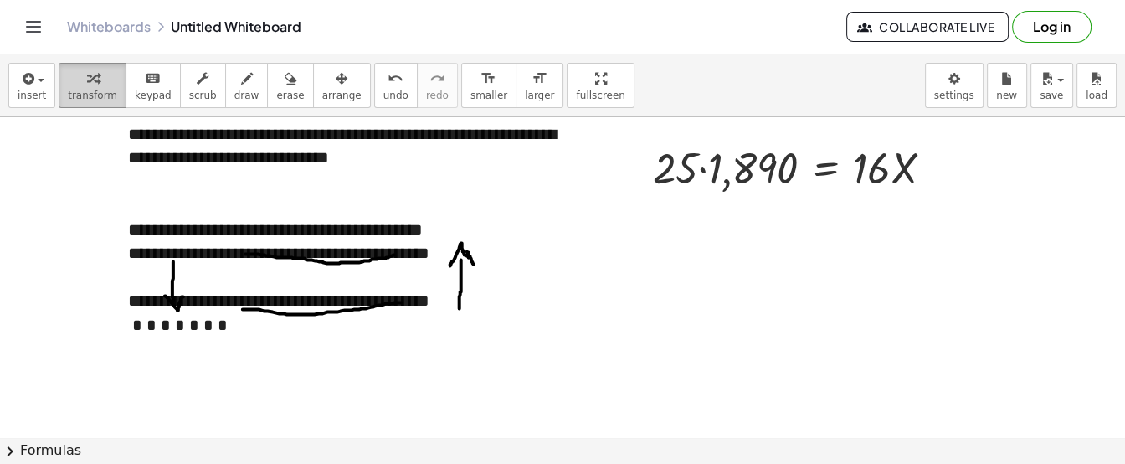
click at [106, 80] on button "transform" at bounding box center [93, 85] width 68 height 45
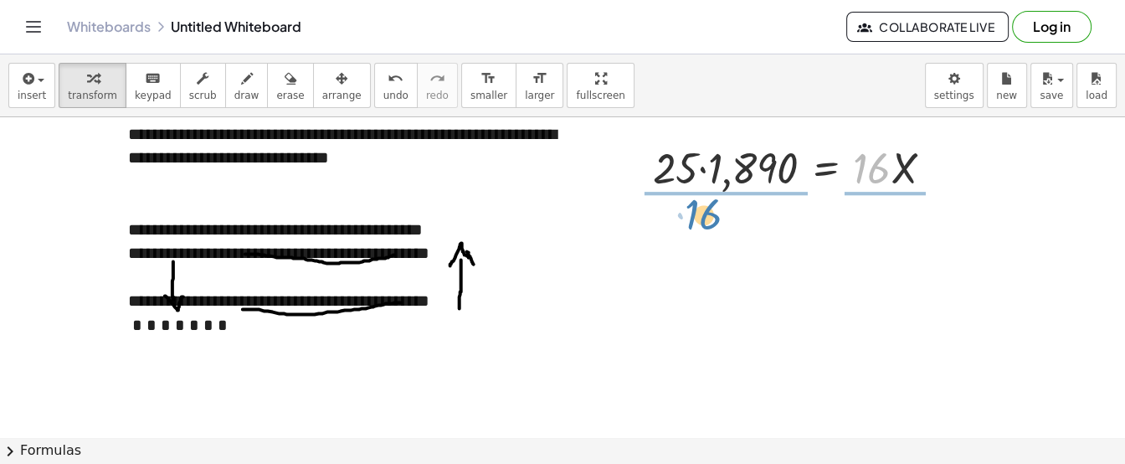
drag, startPoint x: 878, startPoint y: 169, endPoint x: 713, endPoint y: 214, distance: 171.1
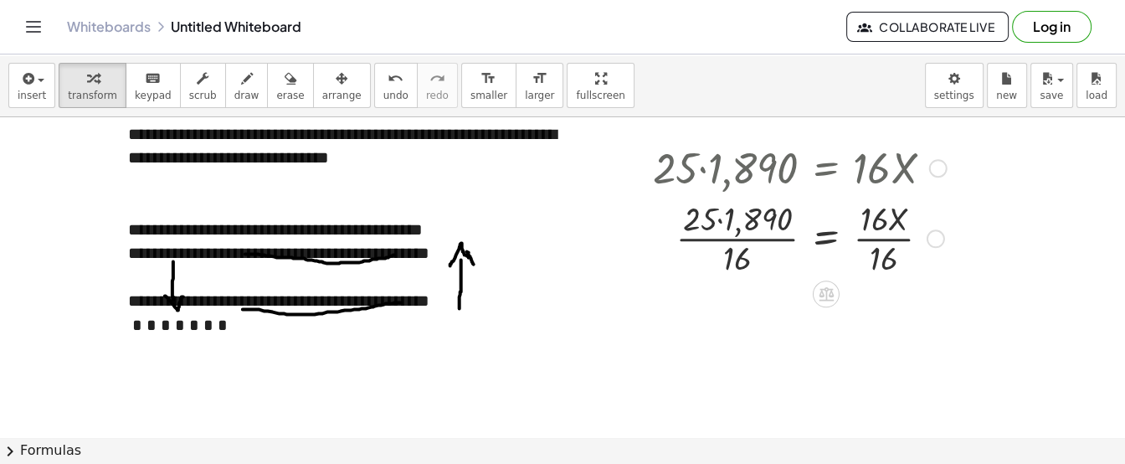
click at [869, 215] on div at bounding box center [800, 237] width 311 height 84
click at [877, 228] on div at bounding box center [800, 237] width 311 height 84
click at [878, 239] on div at bounding box center [800, 237] width 311 height 84
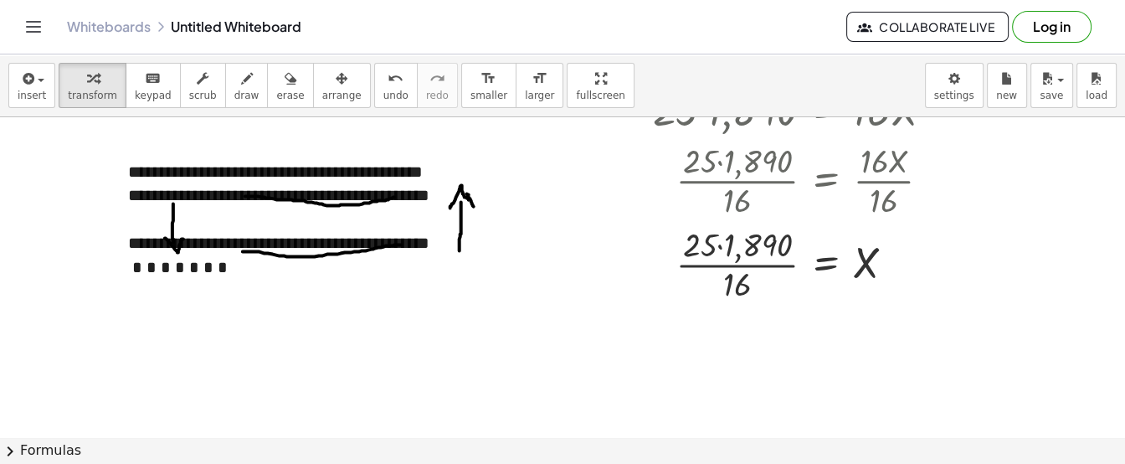
scroll to position [1340, 0]
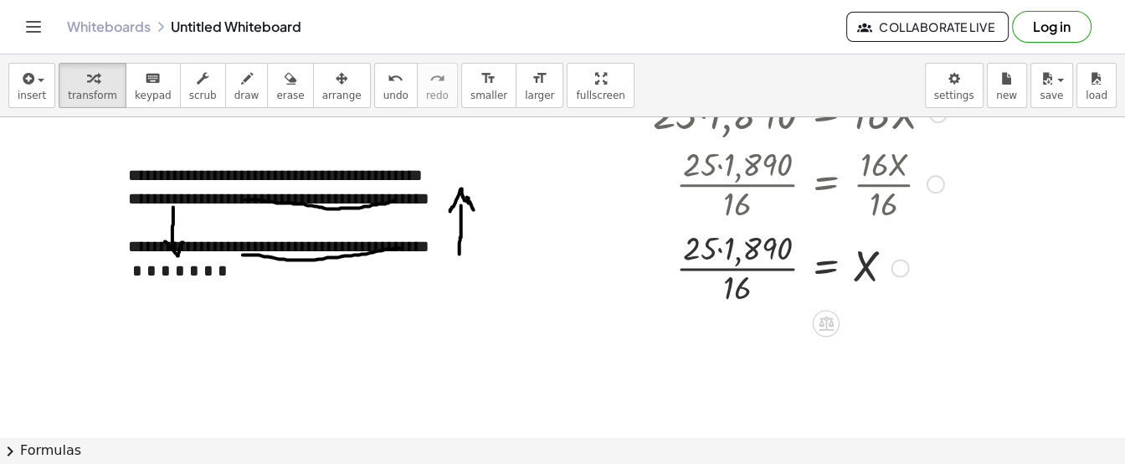
click at [720, 257] on div at bounding box center [800, 266] width 311 height 84
click at [722, 251] on div at bounding box center [800, 266] width 311 height 84
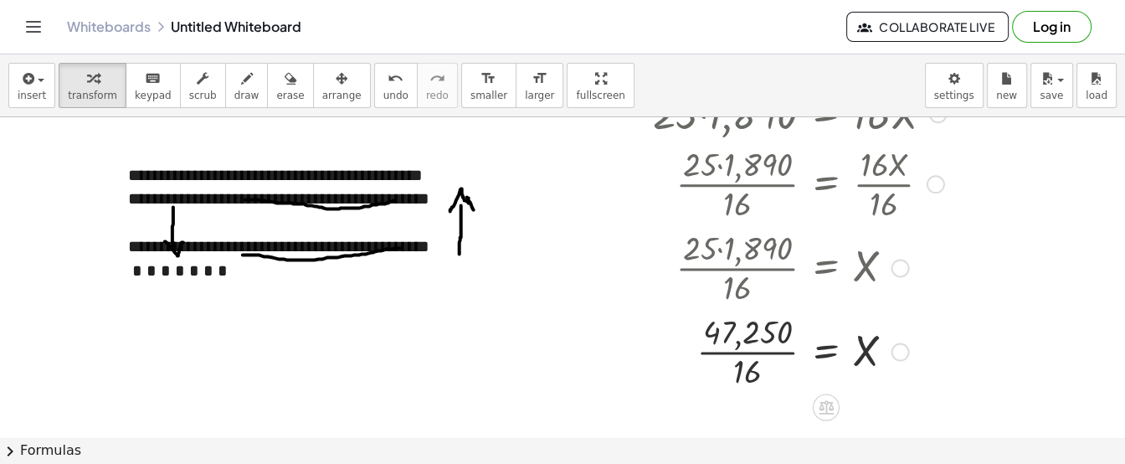
click at [741, 351] on div at bounding box center [800, 350] width 311 height 84
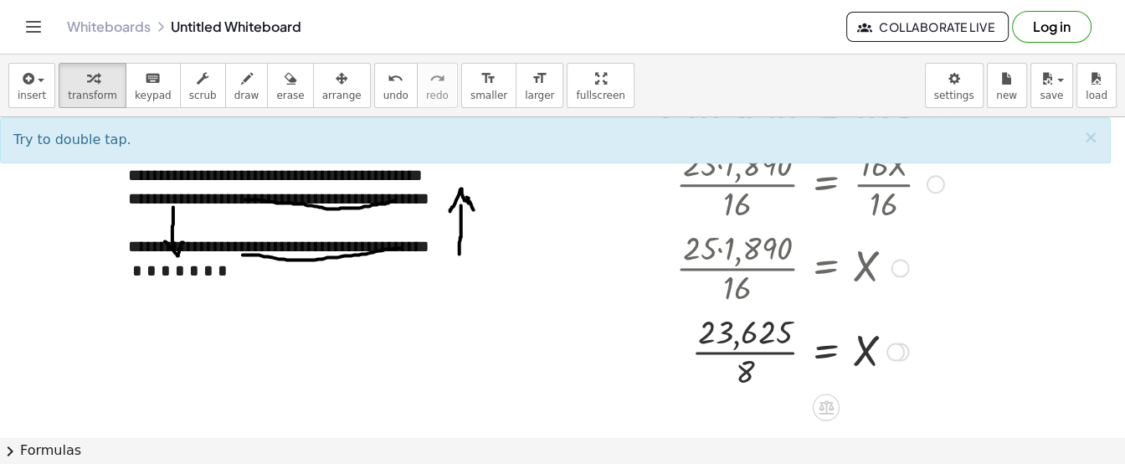
click at [749, 351] on div at bounding box center [800, 350] width 311 height 84
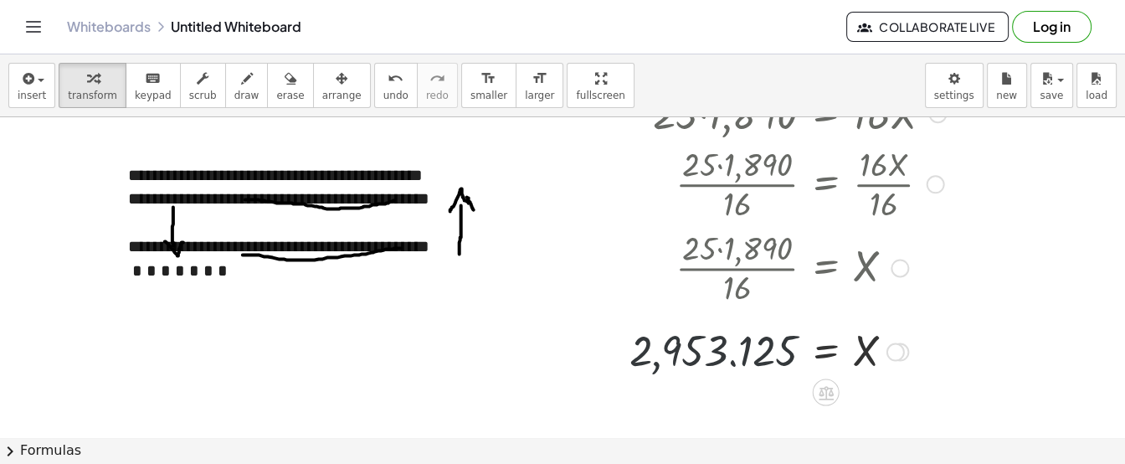
click at [634, 346] on div at bounding box center [787, 349] width 333 height 55
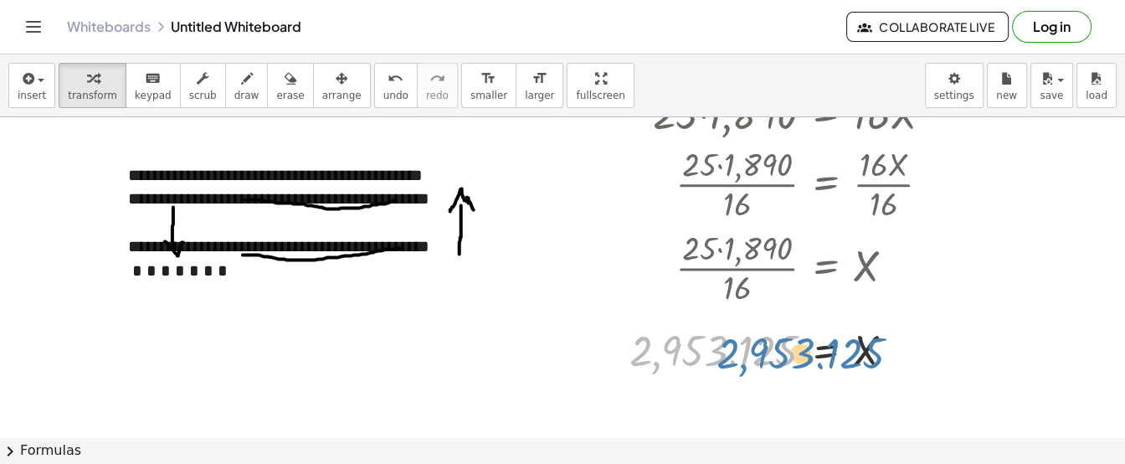
drag, startPoint x: 640, startPoint y: 351, endPoint x: 672, endPoint y: 352, distance: 32.7
click at [672, 352] on div at bounding box center [787, 349] width 333 height 55
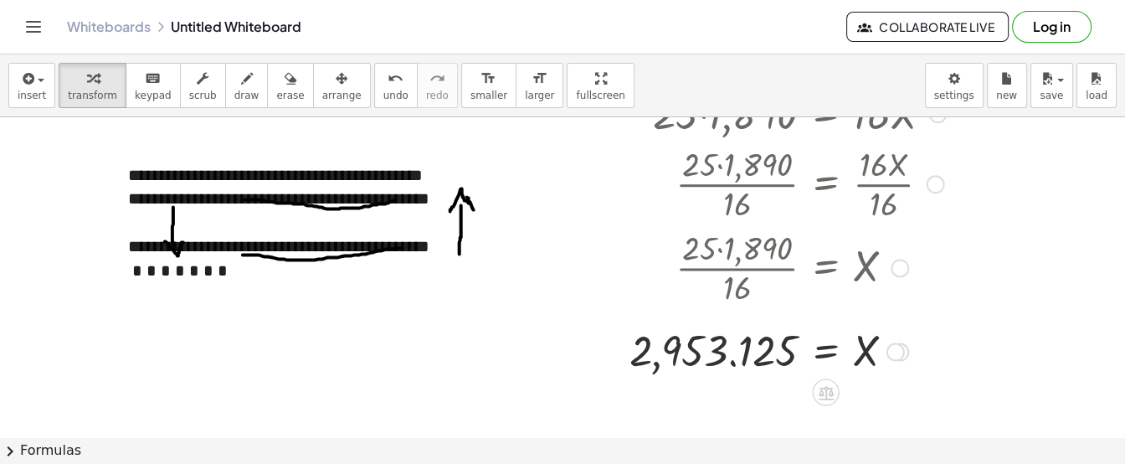
click at [679, 348] on div at bounding box center [787, 349] width 333 height 55
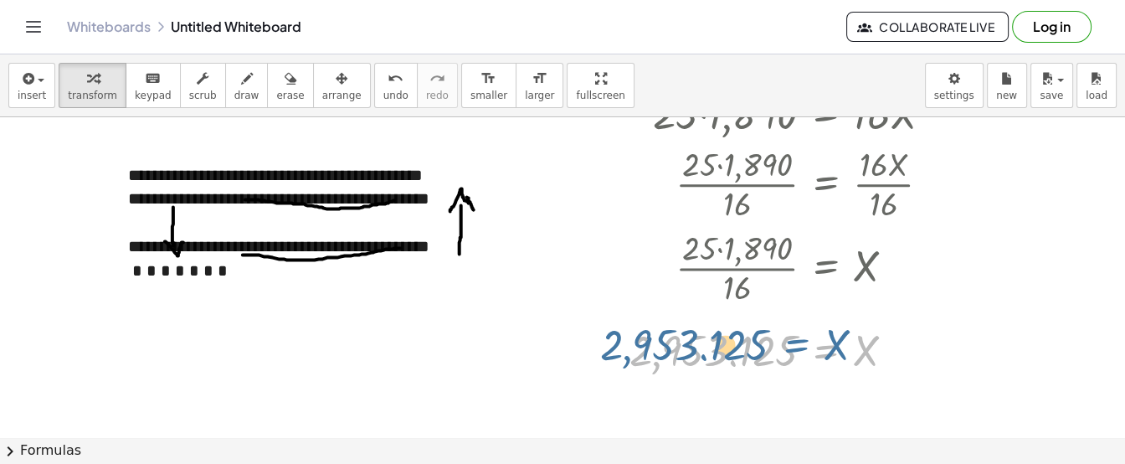
click at [797, 346] on div at bounding box center [787, 349] width 333 height 55
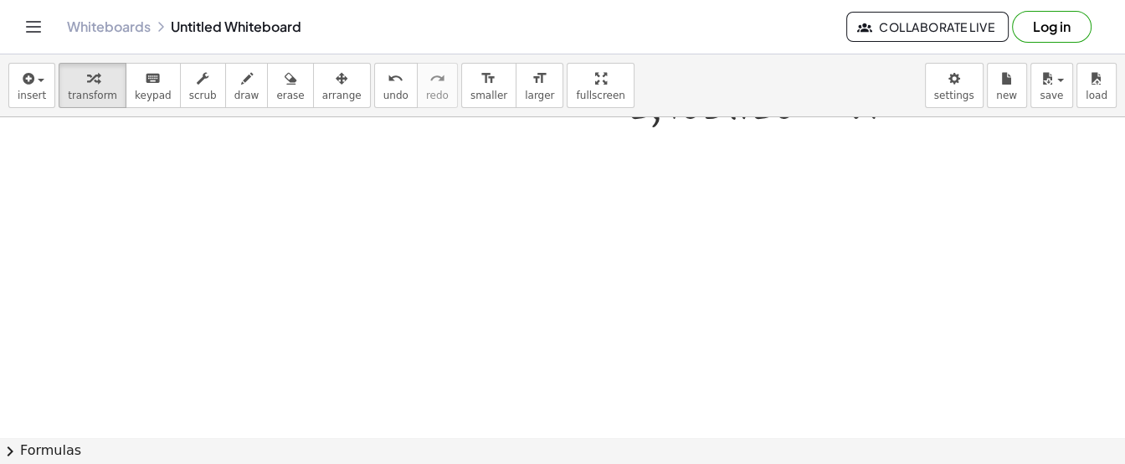
scroll to position [1594, 0]
click at [27, 85] on icon "button" at bounding box center [26, 79] width 15 height 20
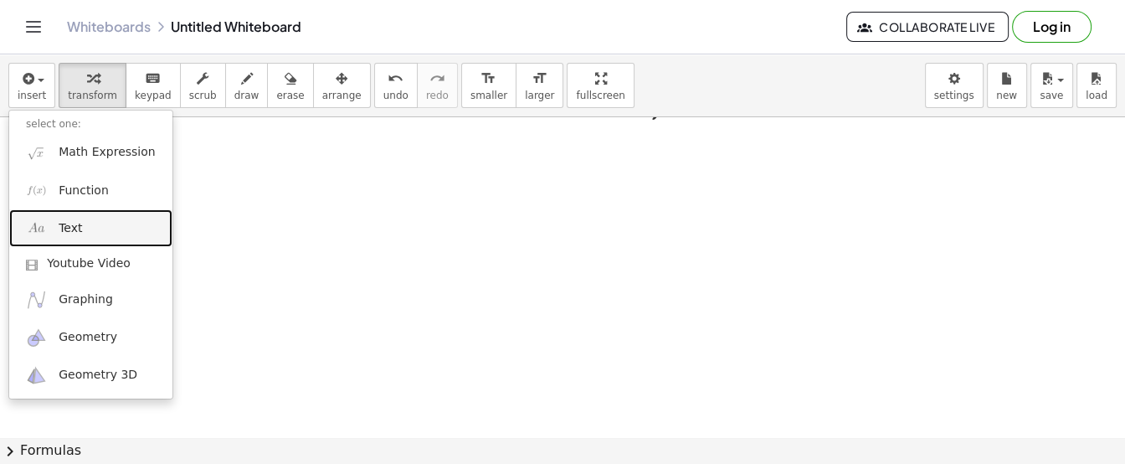
click at [91, 229] on link "Text" at bounding box center [90, 228] width 163 height 38
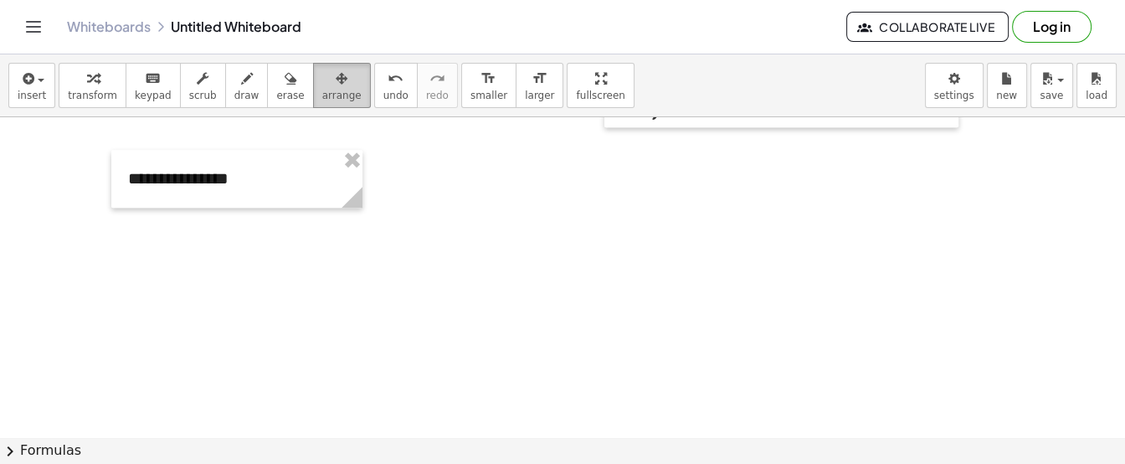
click at [329, 100] on button "arrange" at bounding box center [342, 85] width 58 height 45
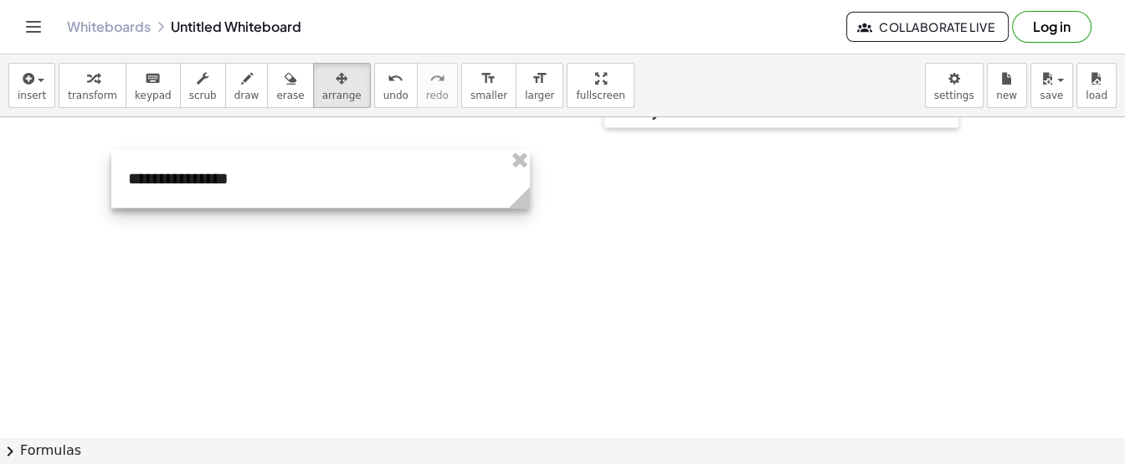
drag, startPoint x: 361, startPoint y: 204, endPoint x: 528, endPoint y: 231, distance: 169.6
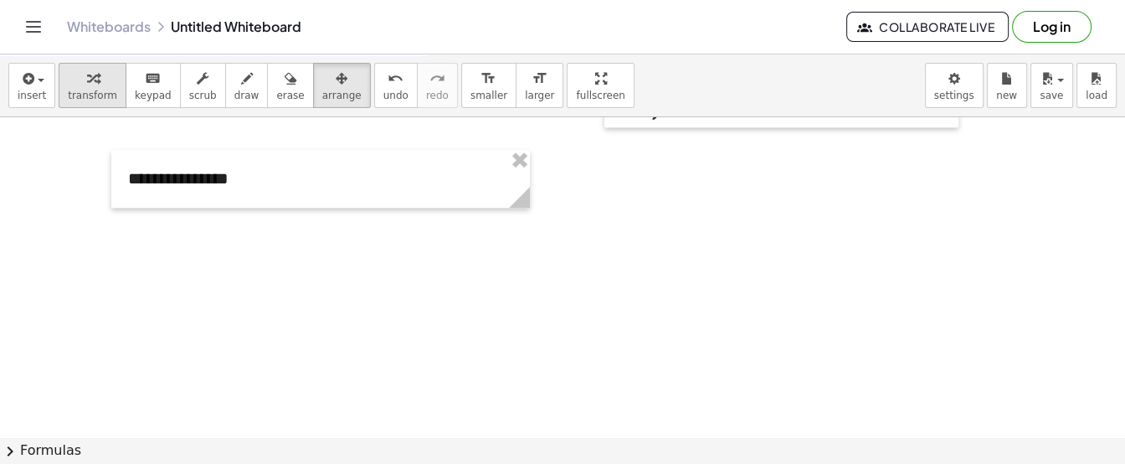
click at [93, 77] on div "button" at bounding box center [92, 78] width 49 height 20
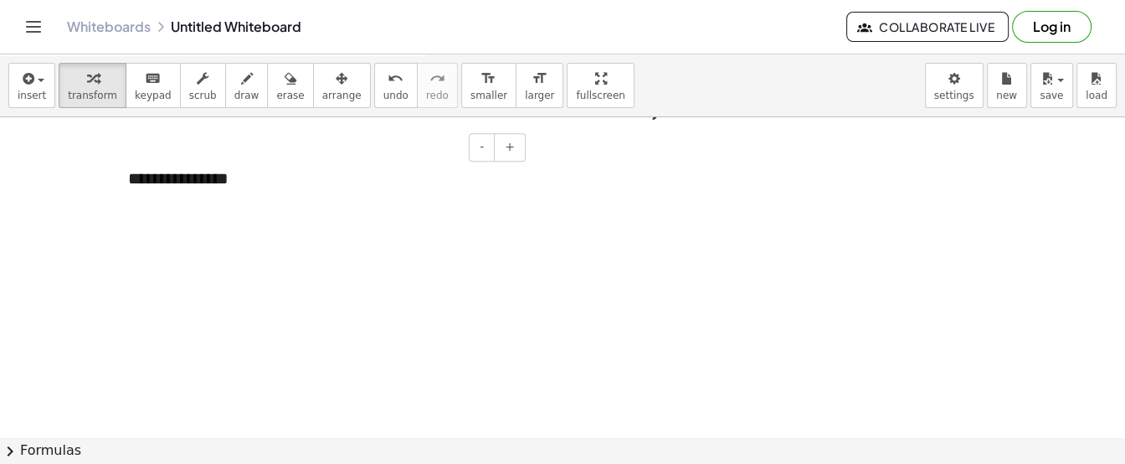
click at [238, 174] on div "**********" at bounding box center [320, 179] width 419 height 58
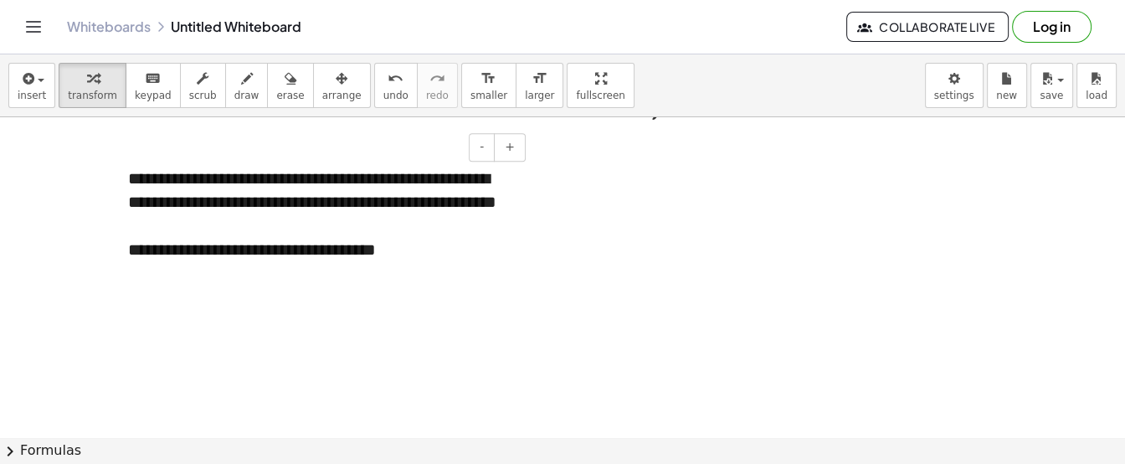
click at [203, 177] on div "**********" at bounding box center [320, 238] width 419 height 177
click at [394, 262] on div "**********" at bounding box center [320, 250] width 385 height 24
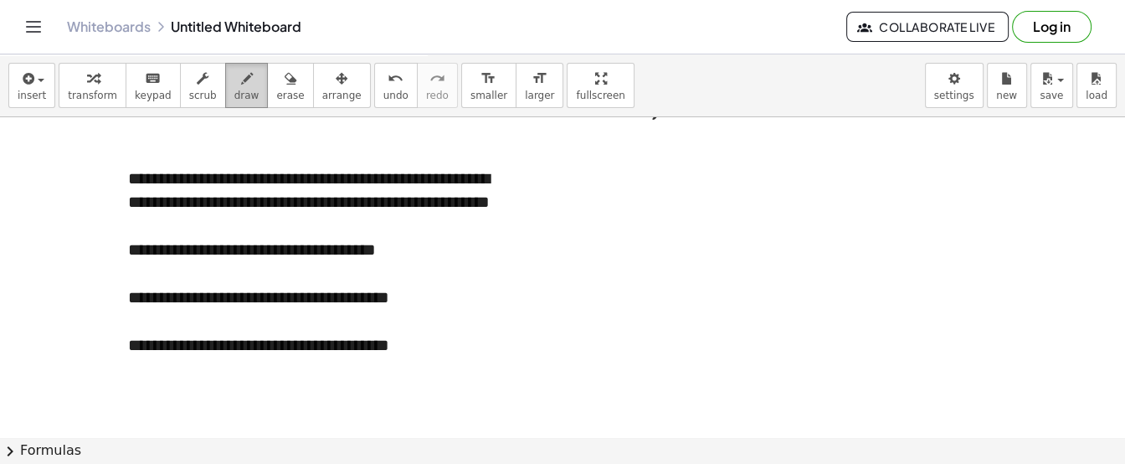
click at [234, 84] on div "button" at bounding box center [246, 78] width 25 height 20
drag, startPoint x: 382, startPoint y: 369, endPoint x: 382, endPoint y: 301, distance: 68.7
drag, startPoint x: 367, startPoint y: 316, endPoint x: 392, endPoint y: 302, distance: 28.5
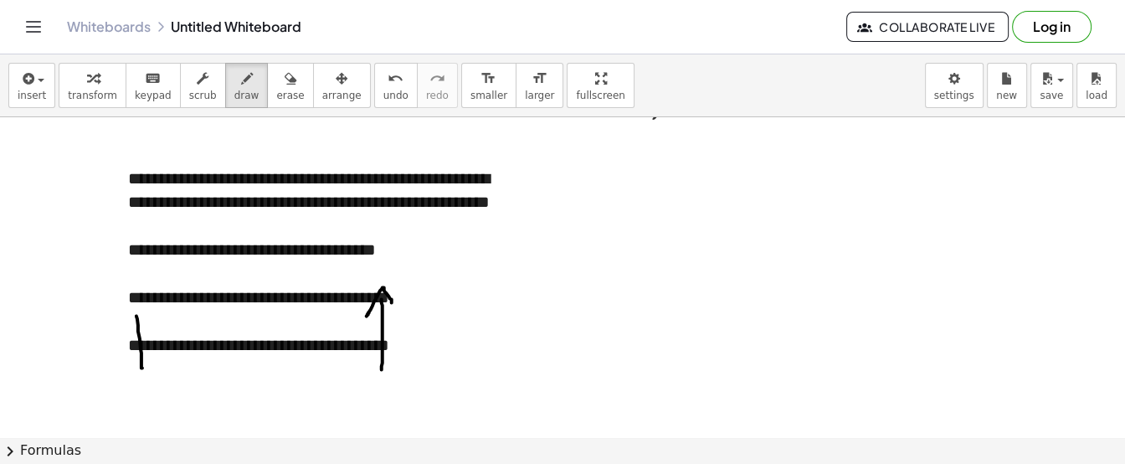
drag, startPoint x: 136, startPoint y: 316, endPoint x: 143, endPoint y: 373, distance: 58.2
drag, startPoint x: 126, startPoint y: 364, endPoint x: 160, endPoint y: 373, distance: 35.5
drag, startPoint x: 188, startPoint y: 325, endPoint x: 335, endPoint y: 321, distance: 146.6
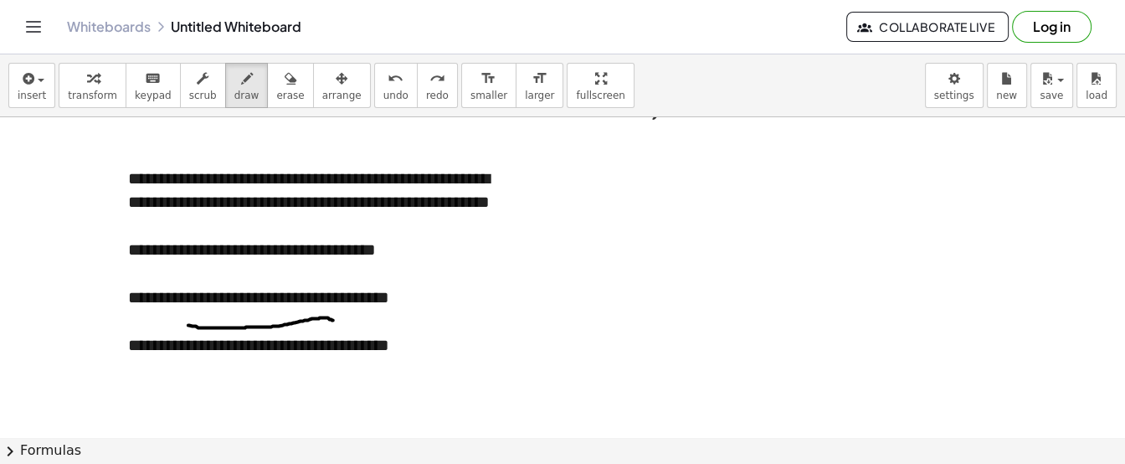
drag, startPoint x: 187, startPoint y: 375, endPoint x: 323, endPoint y: 370, distance: 136.6
click at [68, 70] on div "button" at bounding box center [92, 78] width 49 height 20
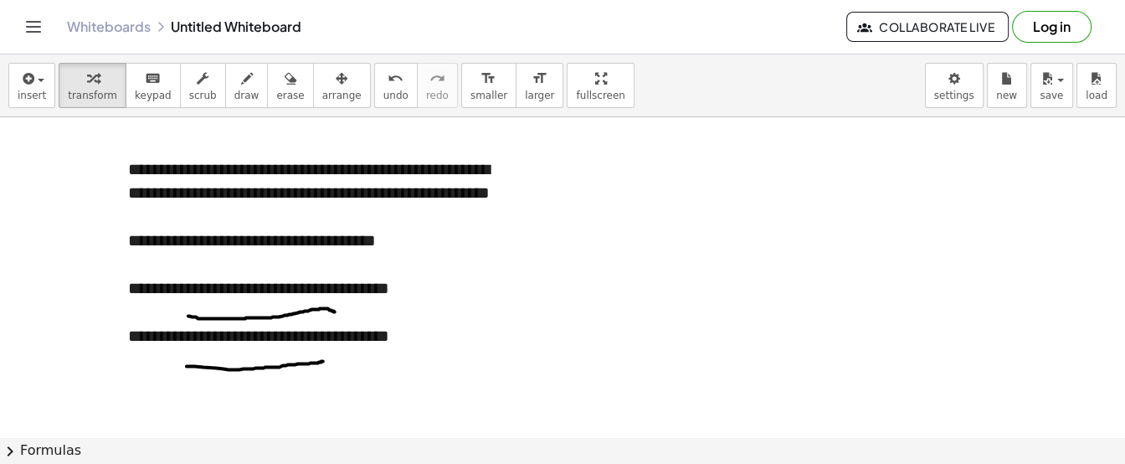
scroll to position [1625, 0]
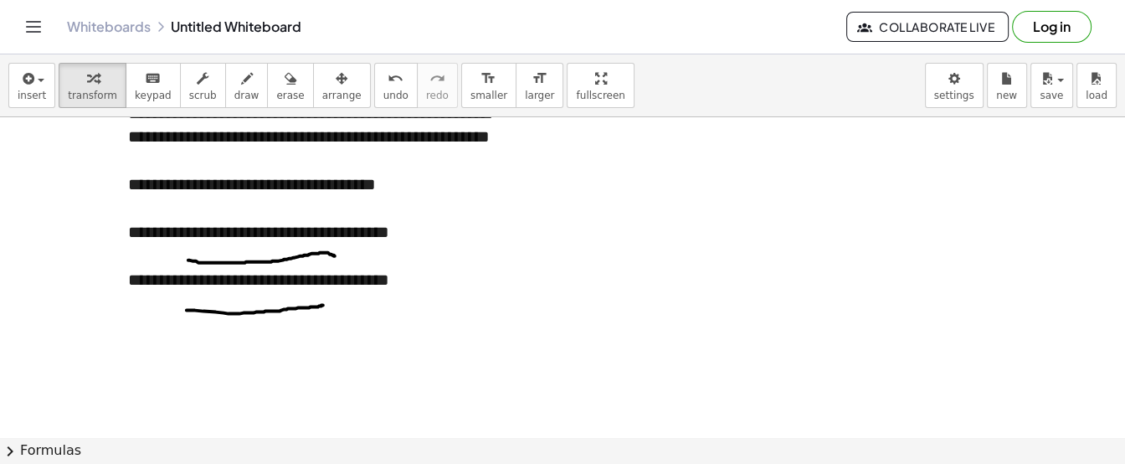
scroll to position [1669, 0]
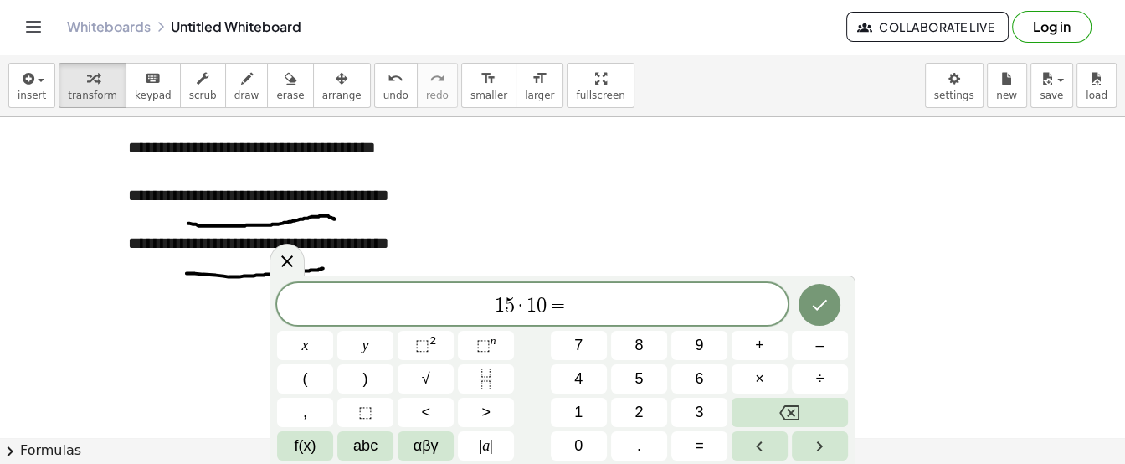
scroll to position [1710, 0]
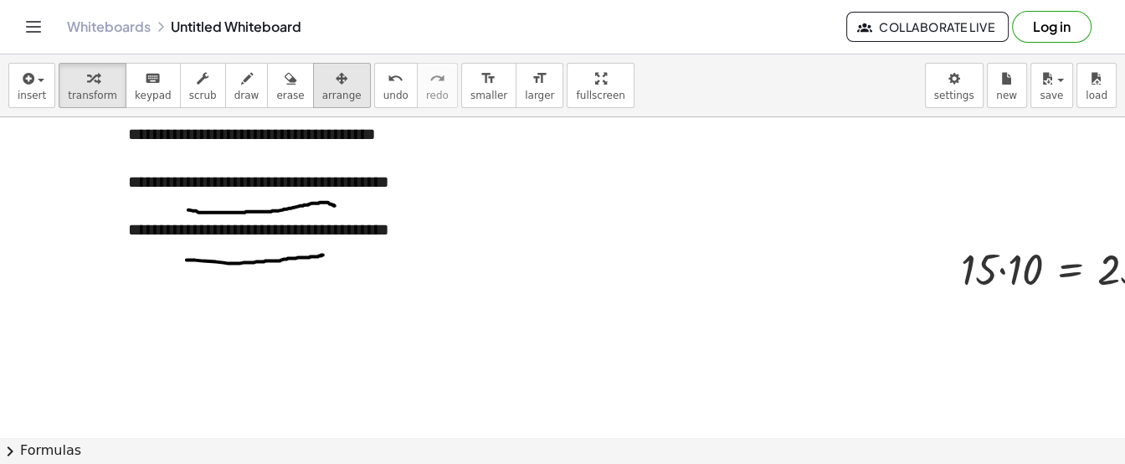
click at [322, 100] on span "arrange" at bounding box center [341, 96] width 39 height 12
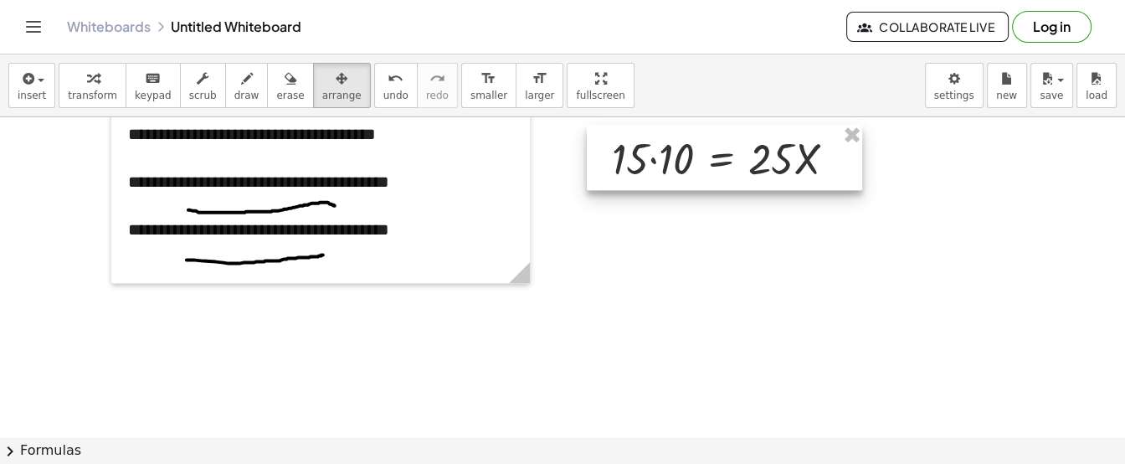
drag, startPoint x: 953, startPoint y: 257, endPoint x: 608, endPoint y: 144, distance: 363.1
click at [608, 144] on div at bounding box center [725, 157] width 276 height 65
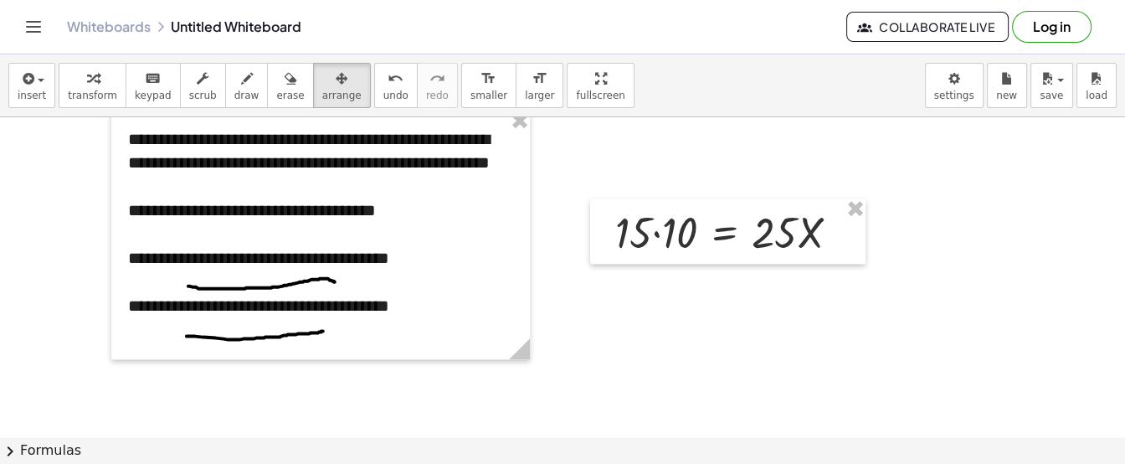
scroll to position [1625, 0]
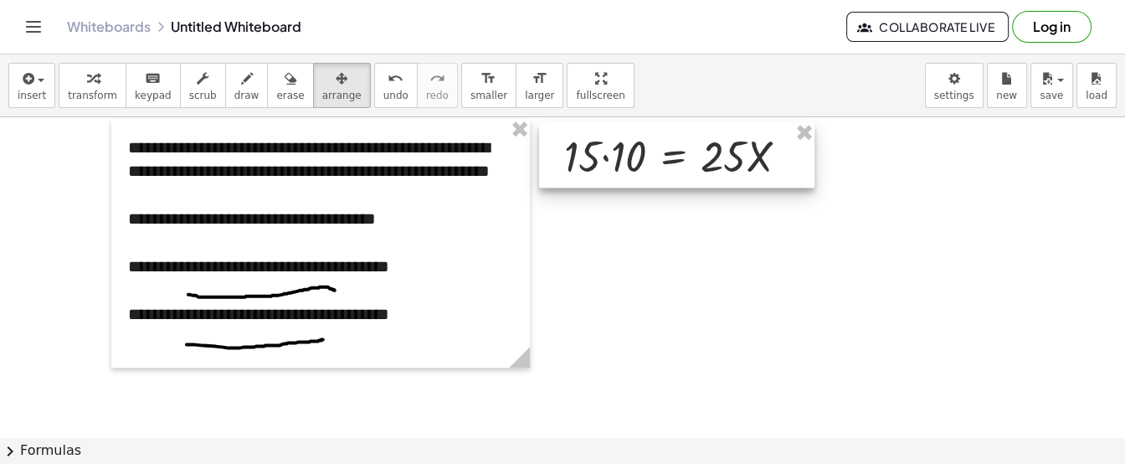
drag, startPoint x: 778, startPoint y: 237, endPoint x: 728, endPoint y: 152, distance: 98.4
click at [728, 152] on div at bounding box center [677, 154] width 276 height 65
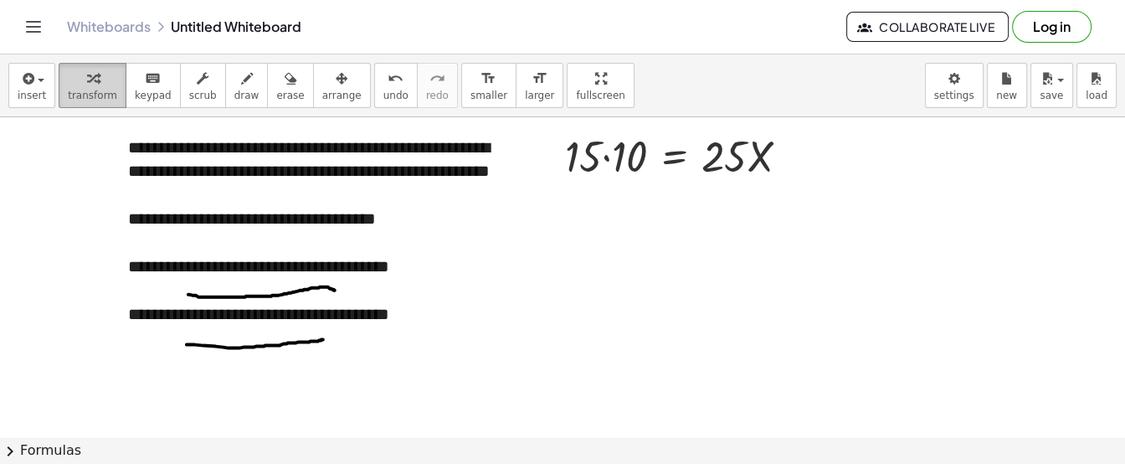
click at [74, 79] on div "button" at bounding box center [92, 78] width 49 height 20
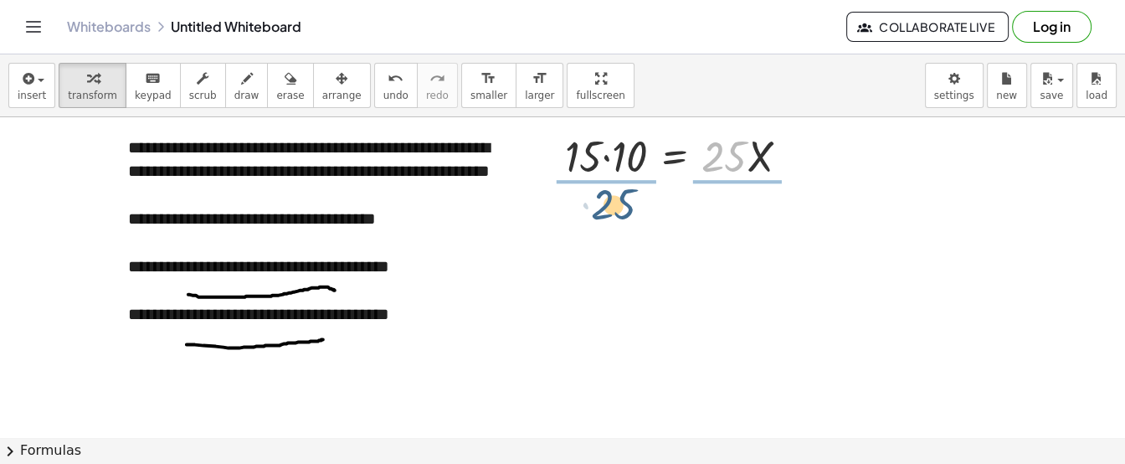
drag, startPoint x: 730, startPoint y: 162, endPoint x: 592, endPoint y: 217, distance: 148.5
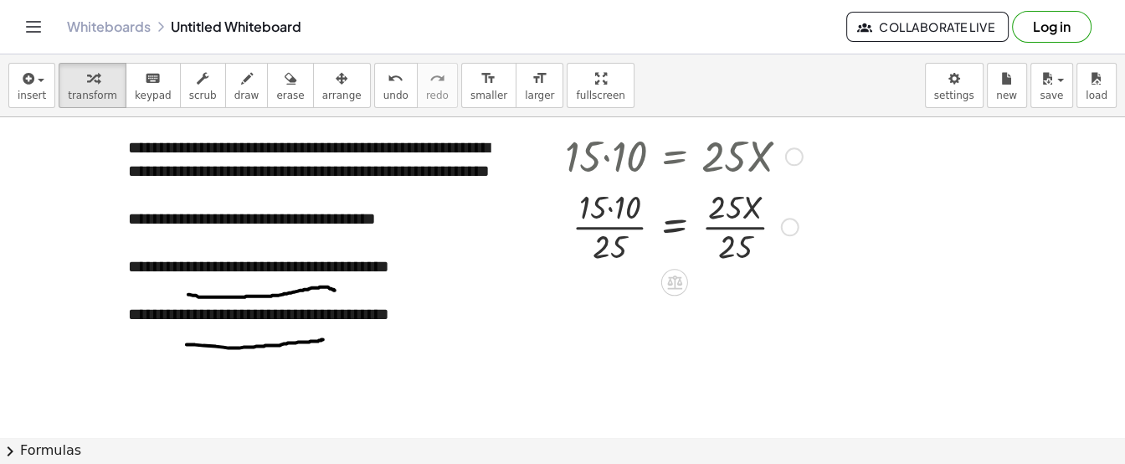
click at [729, 219] on div at bounding box center [684, 225] width 255 height 84
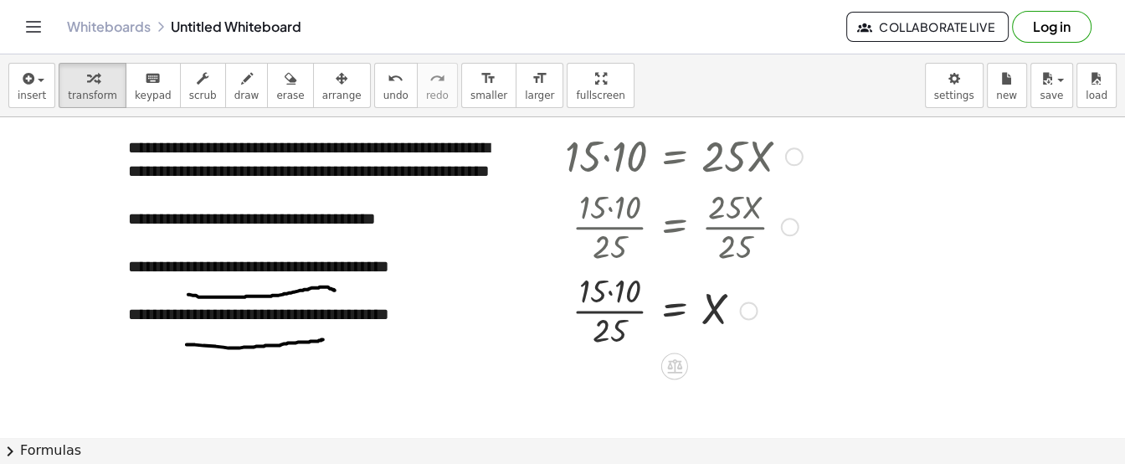
click at [611, 283] on div at bounding box center [684, 309] width 255 height 84
click at [610, 286] on div at bounding box center [684, 309] width 255 height 84
click at [617, 314] on div at bounding box center [684, 309] width 255 height 84
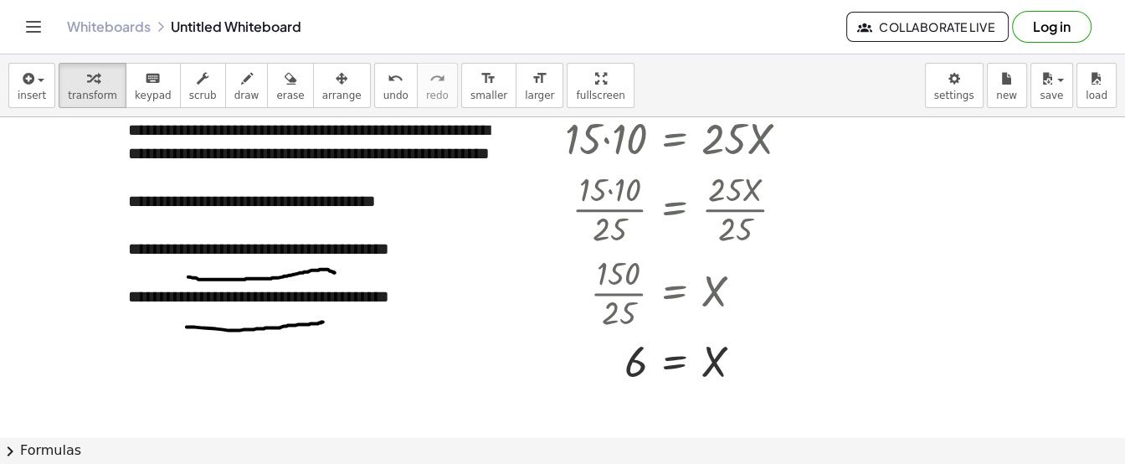
scroll to position [1648, 0]
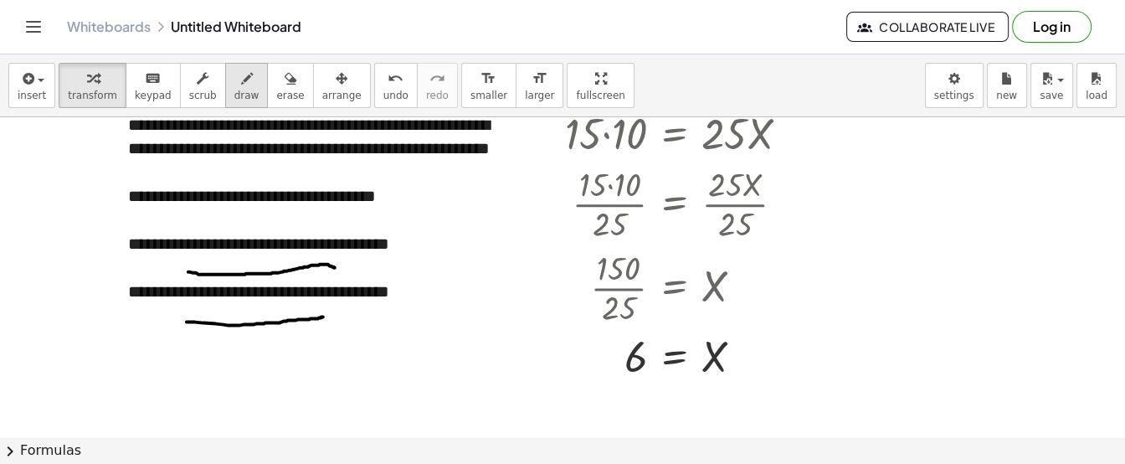
click at [225, 106] on button "draw" at bounding box center [247, 85] width 44 height 45
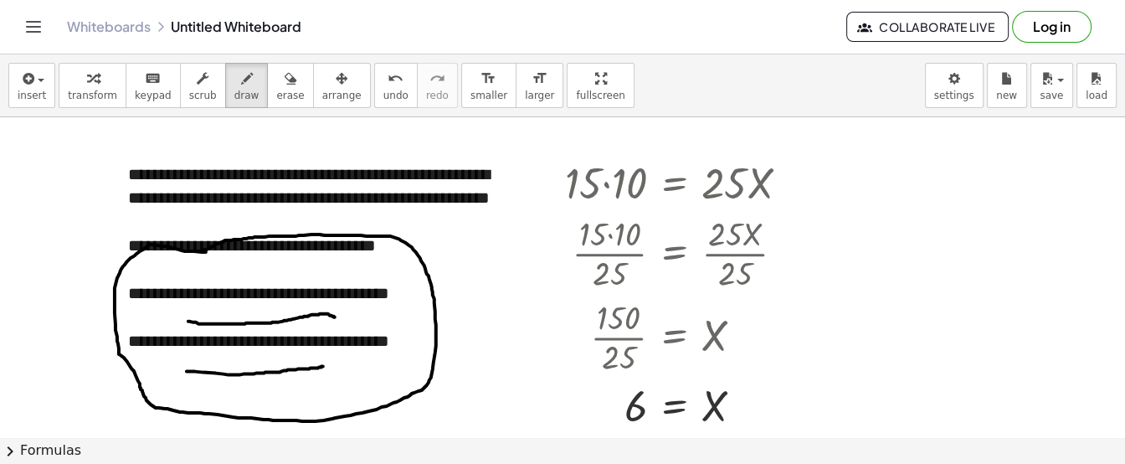
scroll to position [1625, 0]
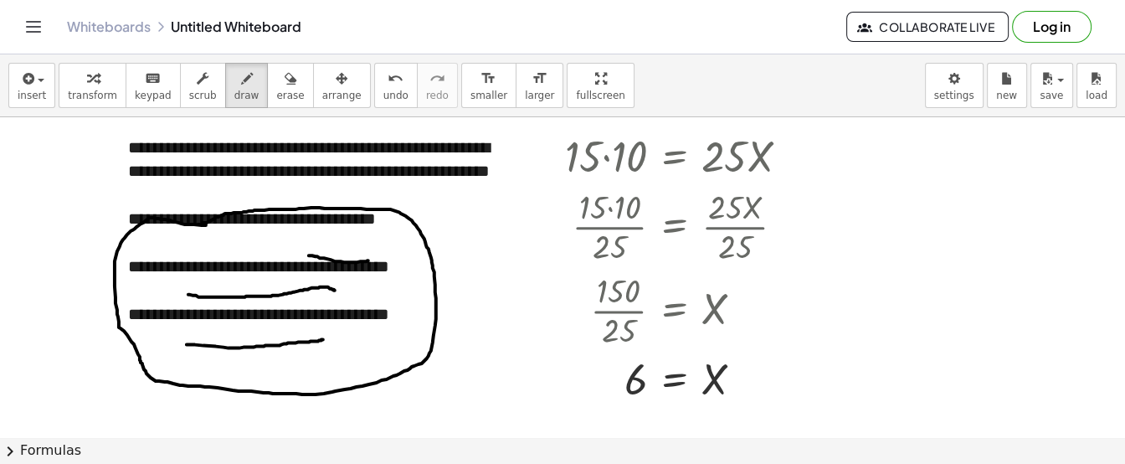
drag, startPoint x: 309, startPoint y: 255, endPoint x: 371, endPoint y: 260, distance: 62.2
drag, startPoint x: 394, startPoint y: 302, endPoint x: 394, endPoint y: 327, distance: 24.3
drag, startPoint x: 387, startPoint y: 315, endPoint x: 404, endPoint y: 314, distance: 16.8
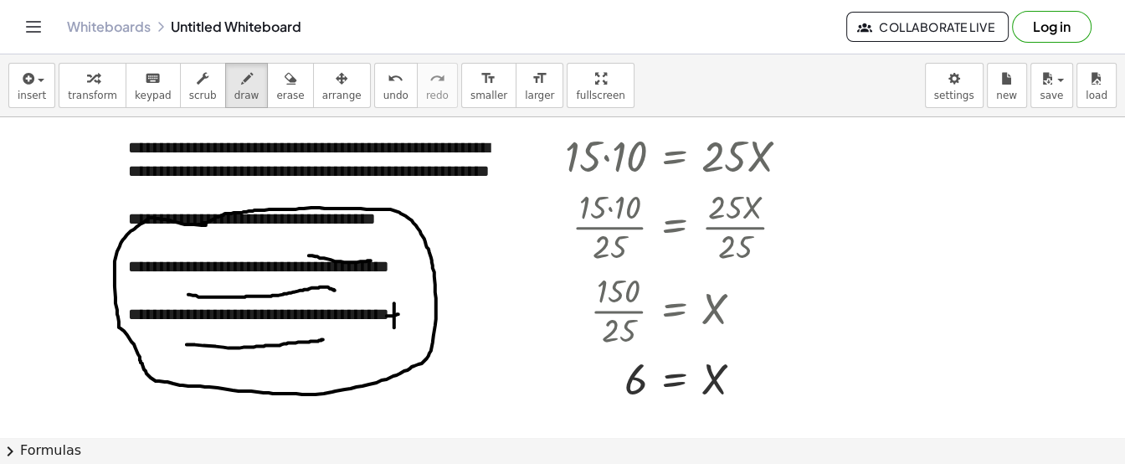
drag, startPoint x: 155, startPoint y: 317, endPoint x: 132, endPoint y: 317, distance: 22.6
drag, startPoint x: 395, startPoint y: 280, endPoint x: 378, endPoint y: 269, distance: 20.7
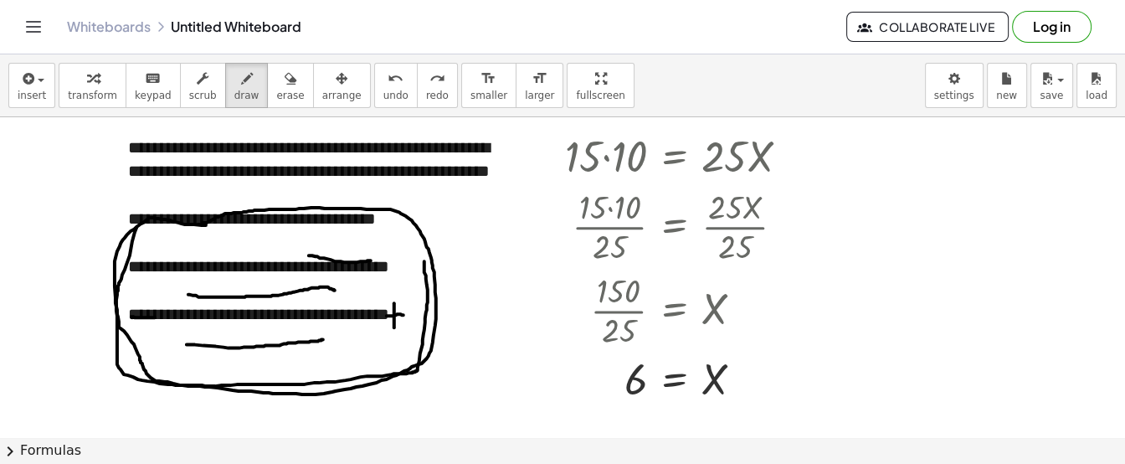
drag, startPoint x: 136, startPoint y: 227, endPoint x: 423, endPoint y: 248, distance: 287.2
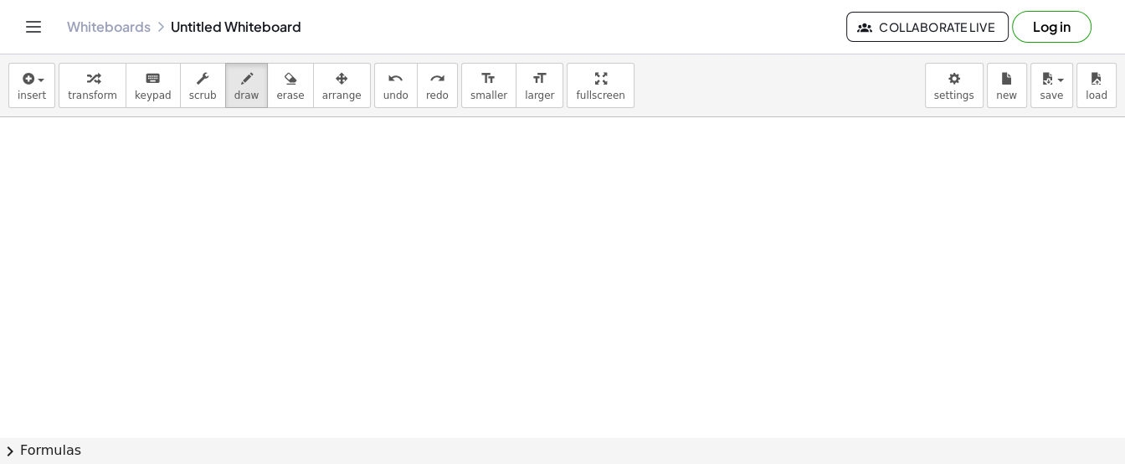
scroll to position [1926, 0]
click at [34, 80] on span "button" at bounding box center [35, 81] width 3 height 12
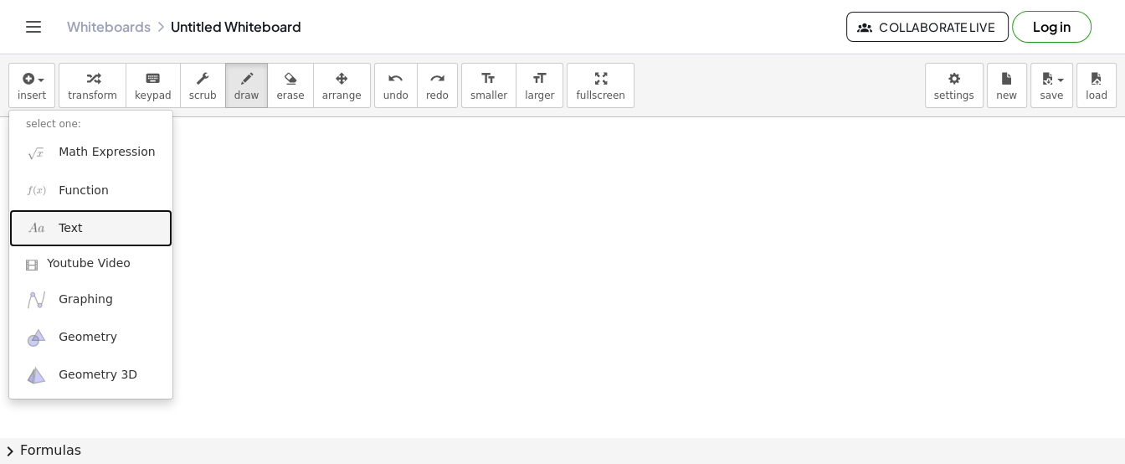
click at [99, 221] on link "Text" at bounding box center [90, 228] width 163 height 38
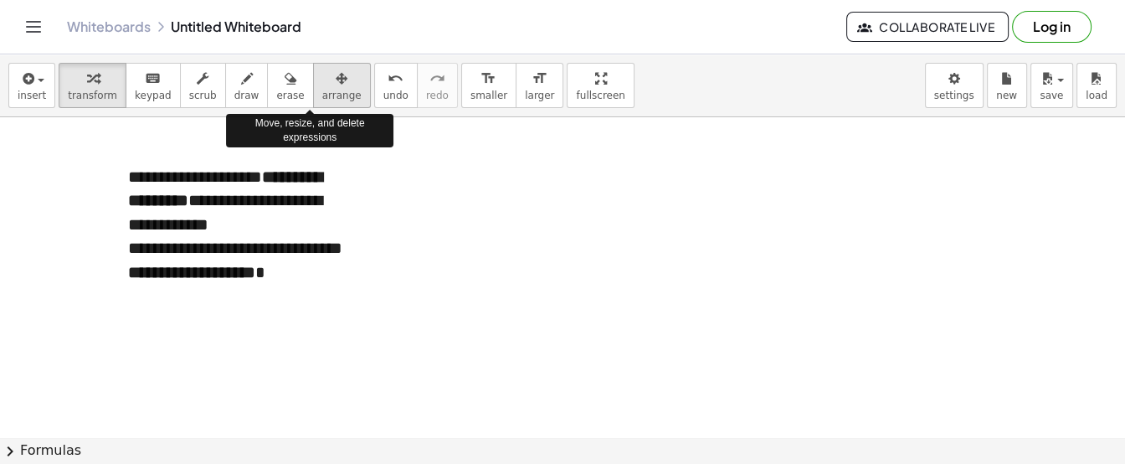
click at [336, 88] on icon "button" at bounding box center [342, 79] width 12 height 20
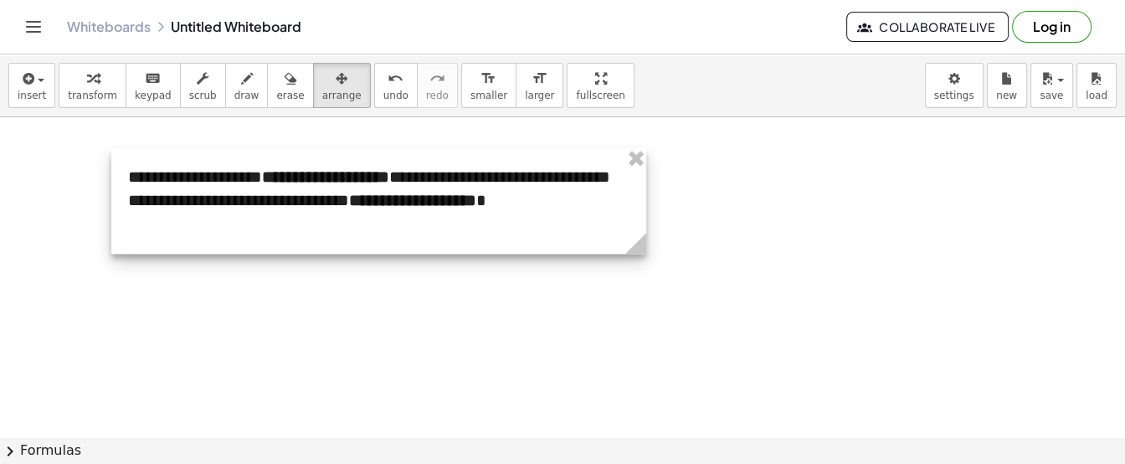
drag, startPoint x: 360, startPoint y: 318, endPoint x: 644, endPoint y: 324, distance: 283.9
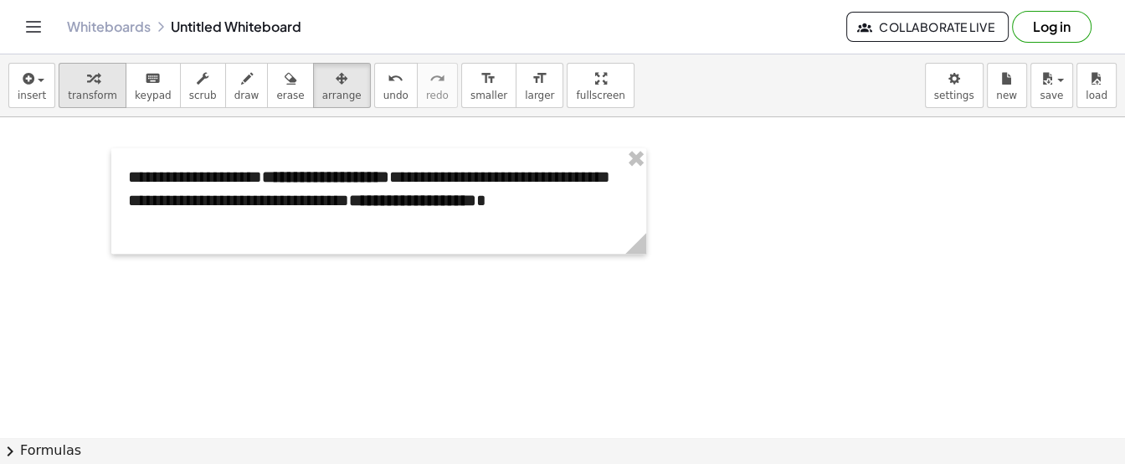
click at [100, 83] on div "button" at bounding box center [92, 78] width 49 height 20
click at [281, 182] on strong "**********" at bounding box center [325, 176] width 127 height 17
click at [358, 179] on strong "**********" at bounding box center [333, 176] width 114 height 17
click at [424, 205] on div "**********" at bounding box center [378, 201] width 535 height 106
click at [278, 213] on div "**********" at bounding box center [379, 200] width 502 height 24
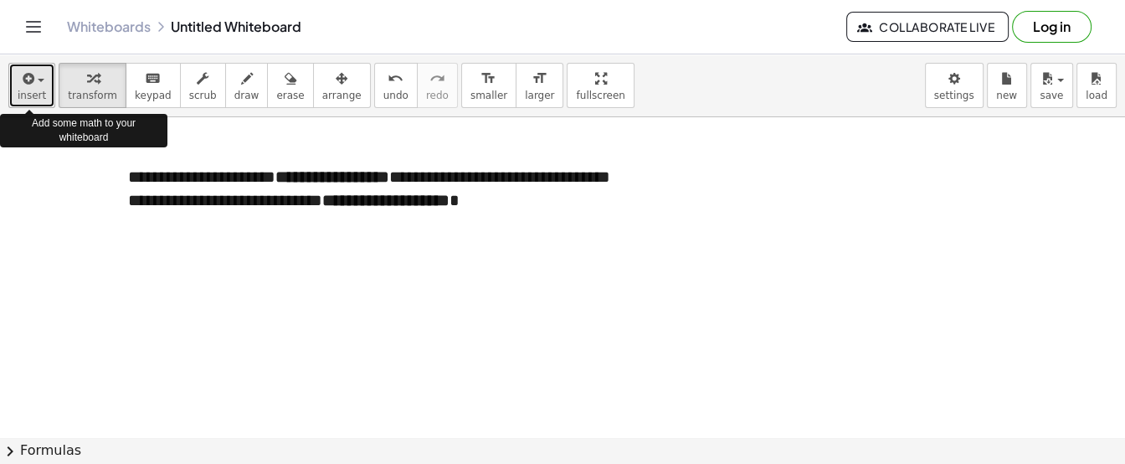
click at [30, 90] on span "insert" at bounding box center [32, 96] width 28 height 12
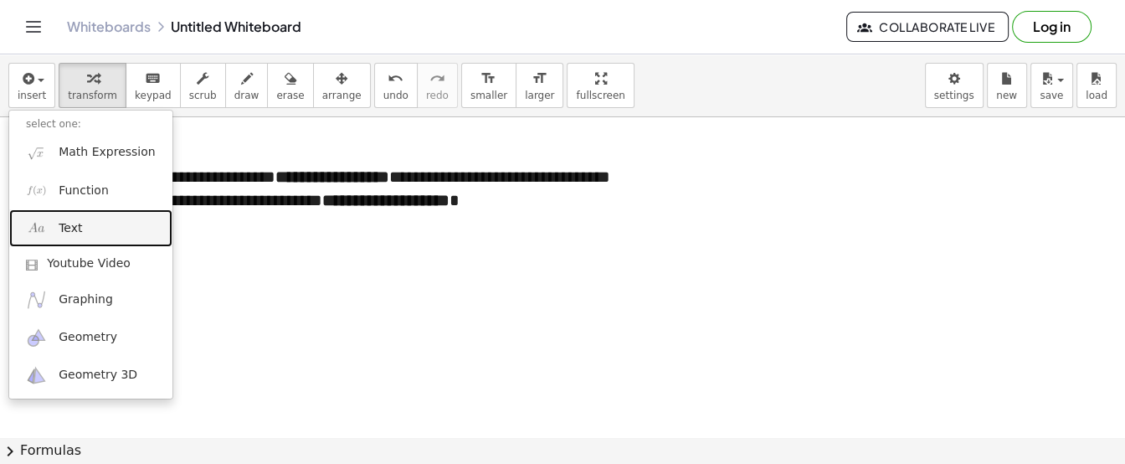
click at [89, 229] on link "Text" at bounding box center [90, 228] width 163 height 38
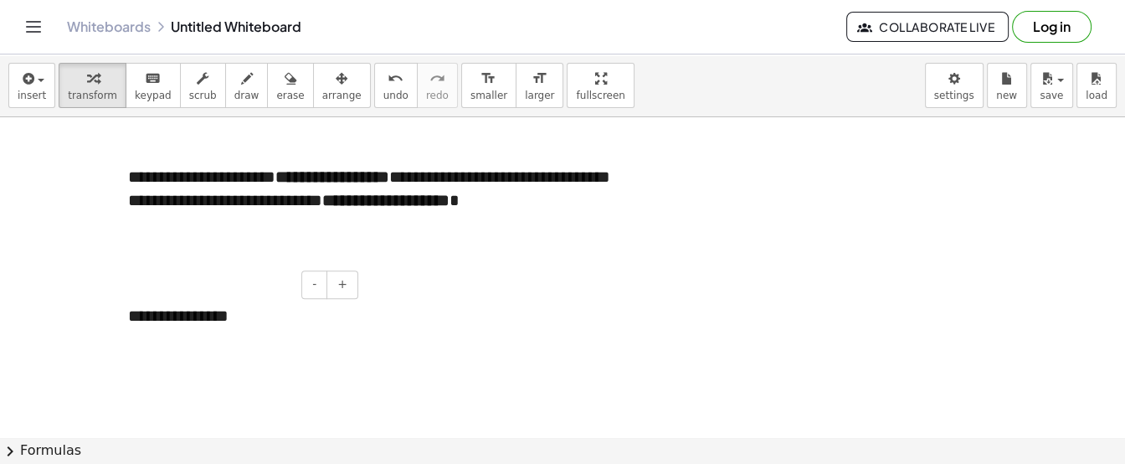
click at [255, 318] on div "**********" at bounding box center [236, 316] width 251 height 58
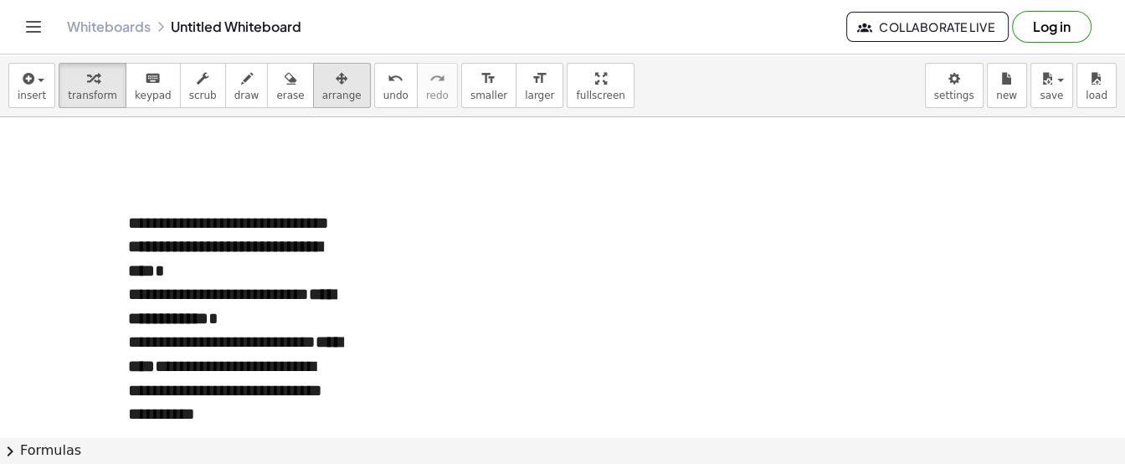
click at [322, 95] on span "arrange" at bounding box center [341, 96] width 39 height 12
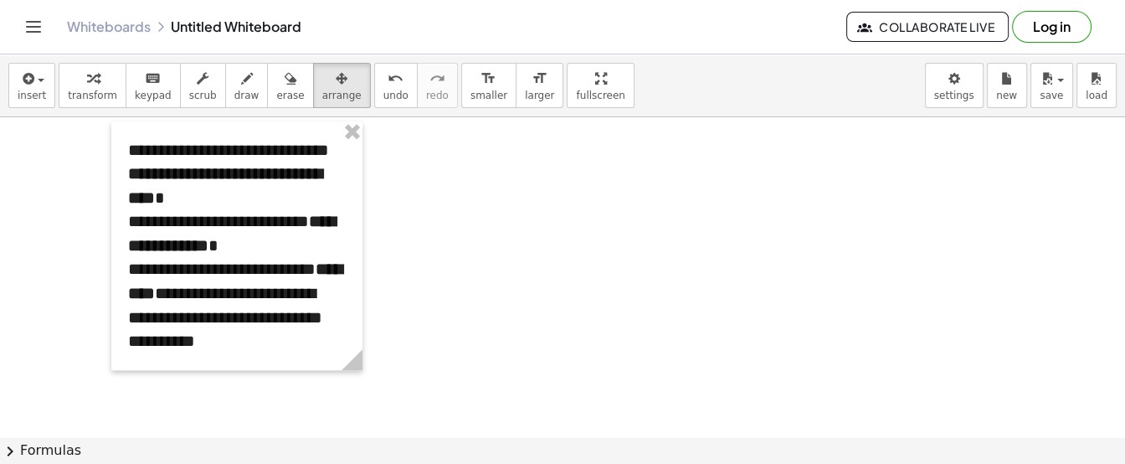
scroll to position [2103, 0]
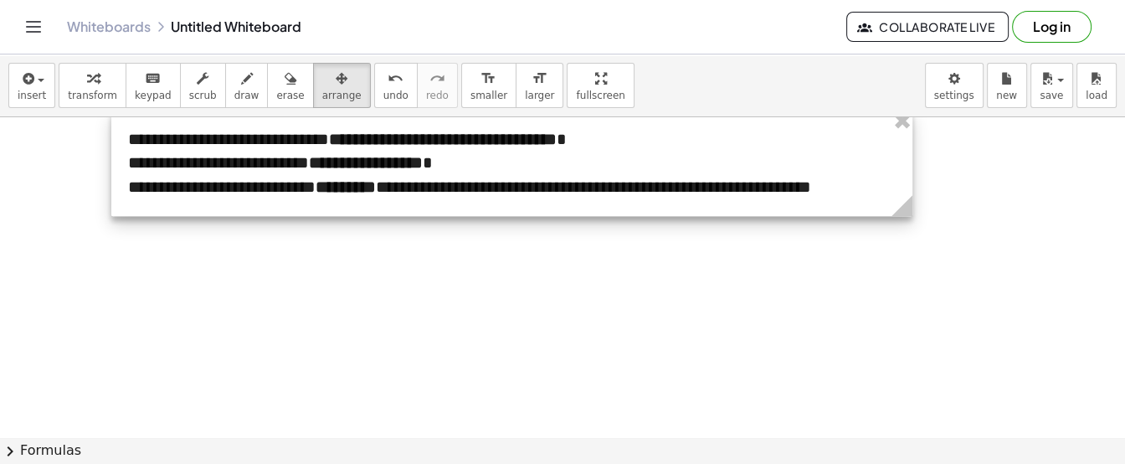
drag, startPoint x: 361, startPoint y: 348, endPoint x: 911, endPoint y: 278, distance: 554.5
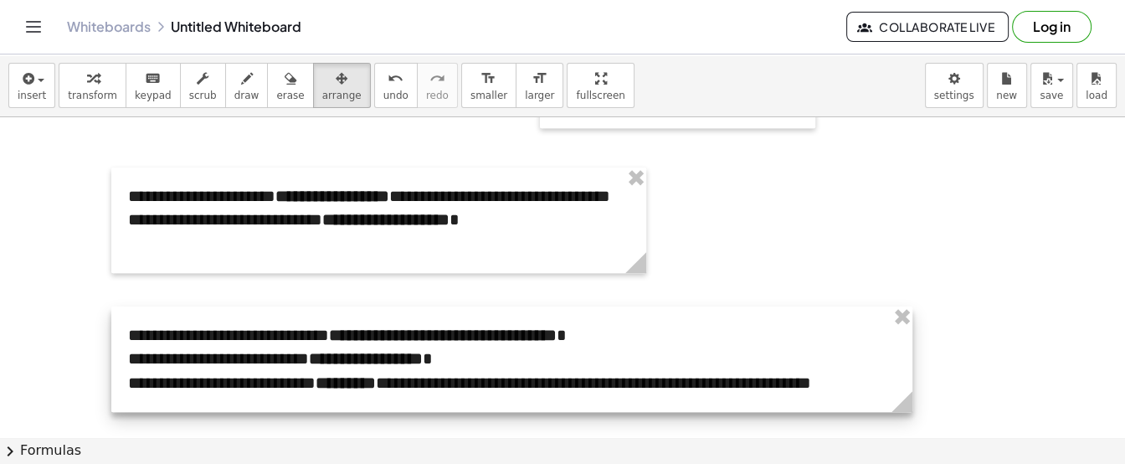
scroll to position [1912, 0]
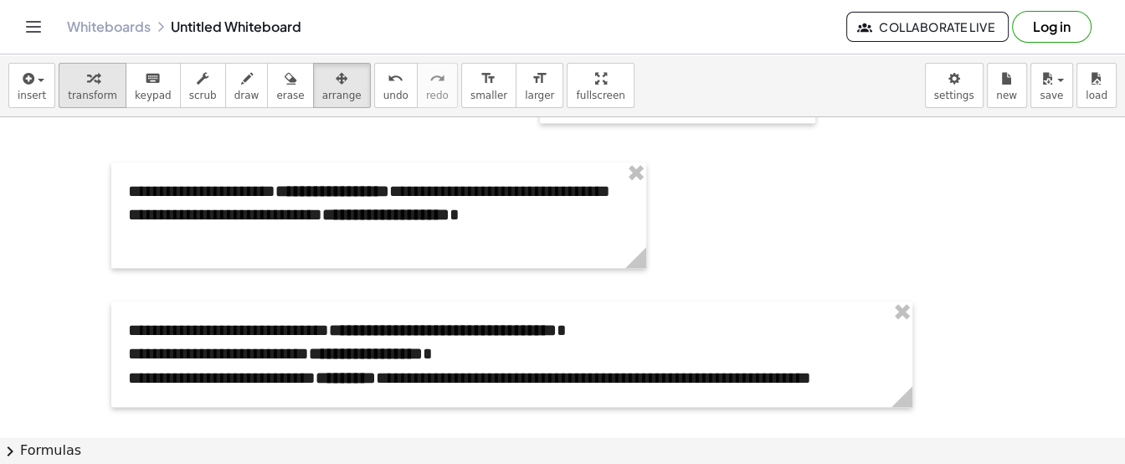
click at [93, 77] on div "button" at bounding box center [92, 78] width 49 height 20
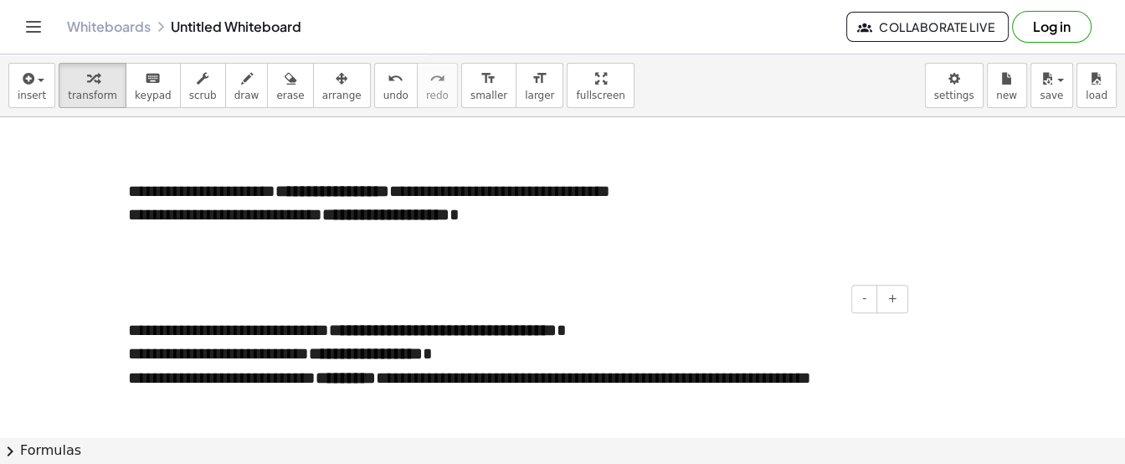
click at [877, 382] on div "**********" at bounding box center [511, 354] width 801 height 106
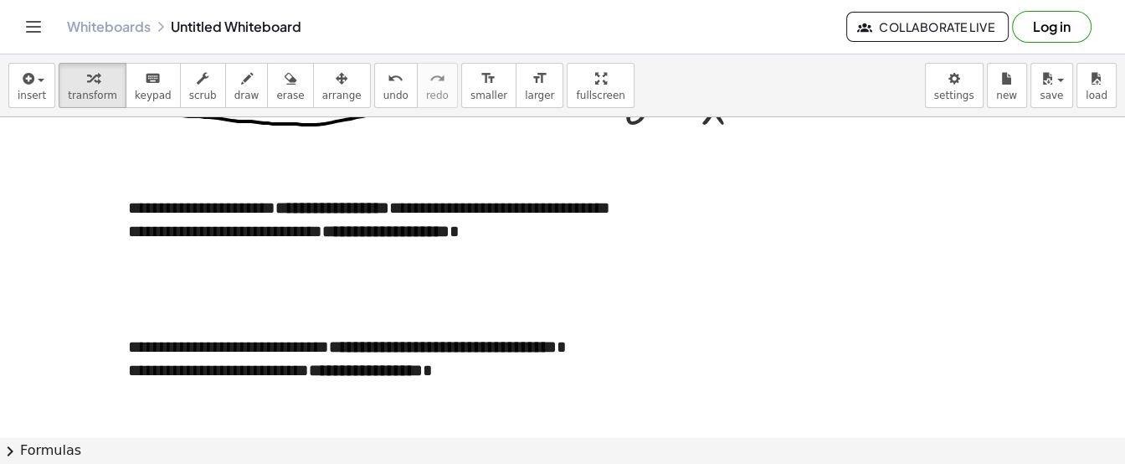
scroll to position [1936, 0]
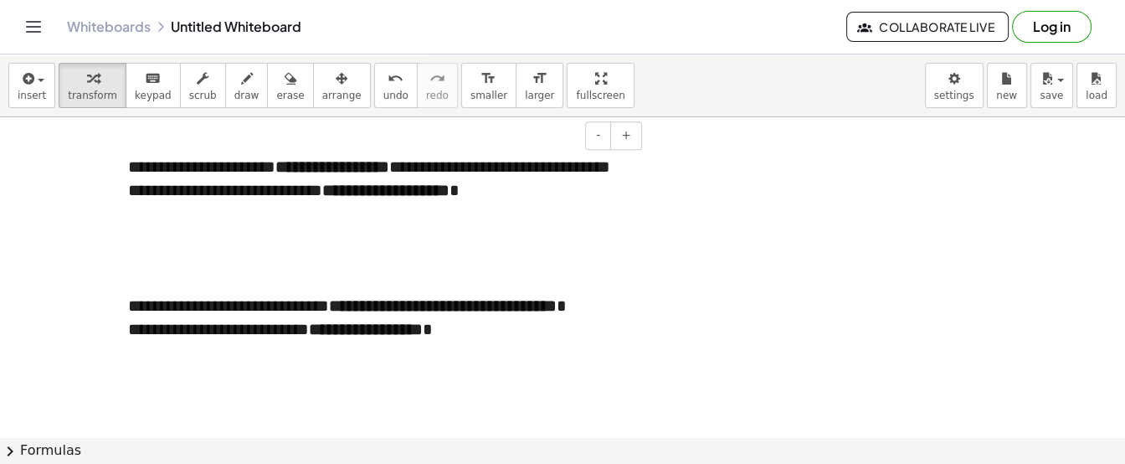
click at [538, 203] on div "**********" at bounding box center [379, 190] width 502 height 24
click at [327, 93] on span "arrange" at bounding box center [341, 96] width 39 height 12
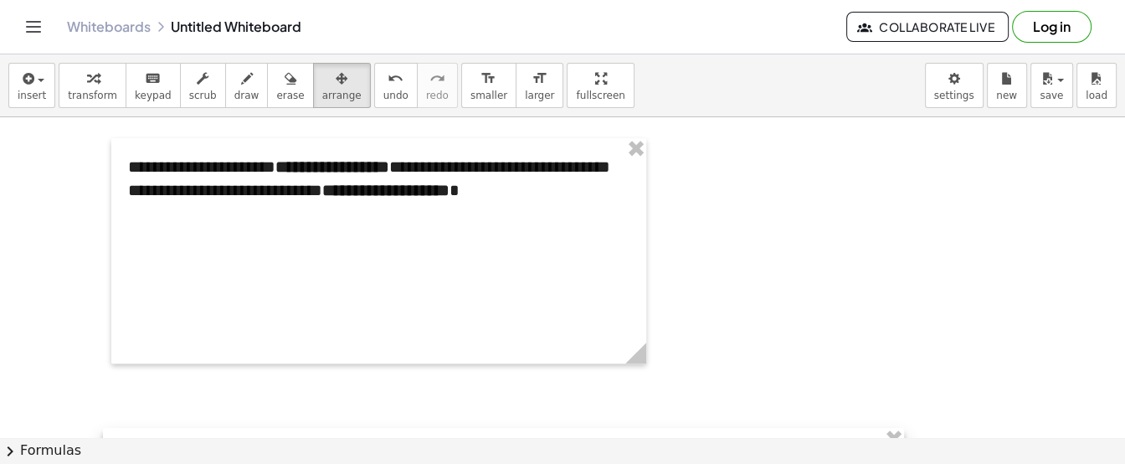
drag, startPoint x: 409, startPoint y: 322, endPoint x: 400, endPoint y: 473, distance: 151.0
click at [400, 464] on html "**********" at bounding box center [562, 232] width 1125 height 464
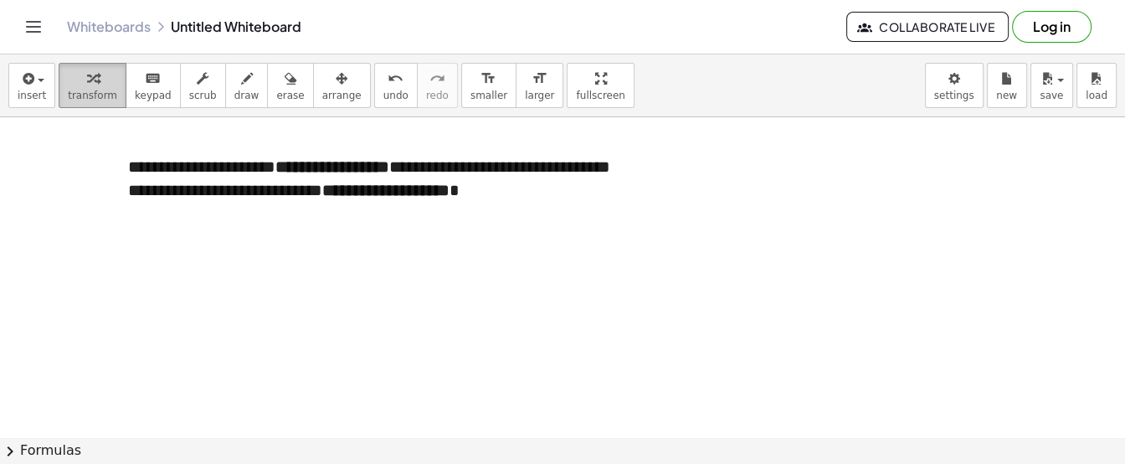
click at [93, 78] on div "button" at bounding box center [92, 78] width 49 height 20
click at [361, 250] on div at bounding box center [379, 238] width 502 height 24
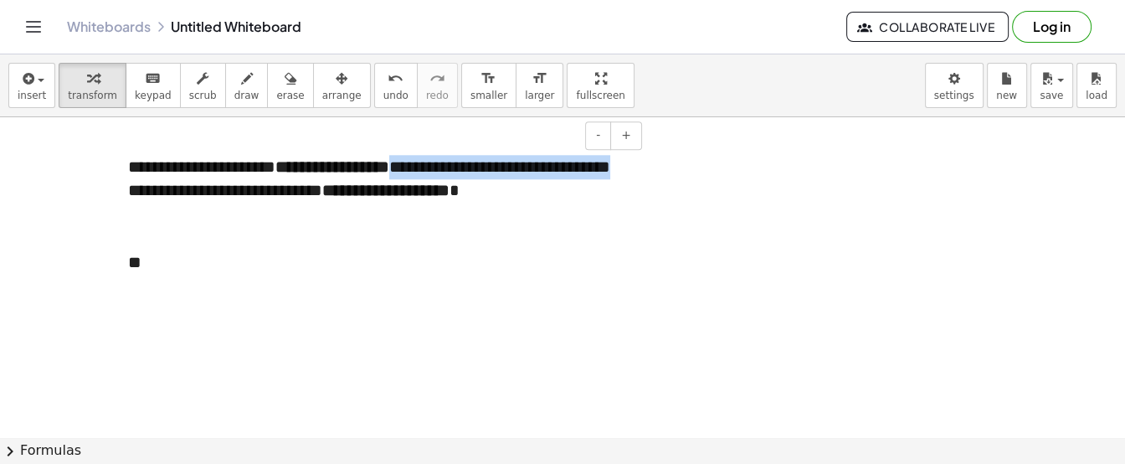
drag, startPoint x: 428, startPoint y: 168, endPoint x: 364, endPoint y: 178, distance: 64.4
click at [364, 178] on div "**********" at bounding box center [378, 262] width 535 height 249
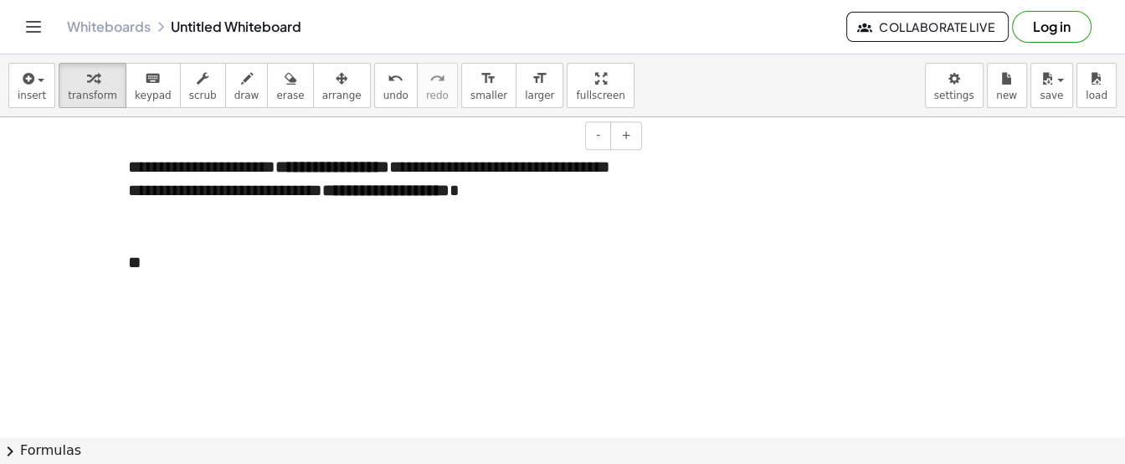
click at [410, 298] on div at bounding box center [379, 286] width 502 height 24
click at [397, 275] on div "**" at bounding box center [379, 262] width 502 height 24
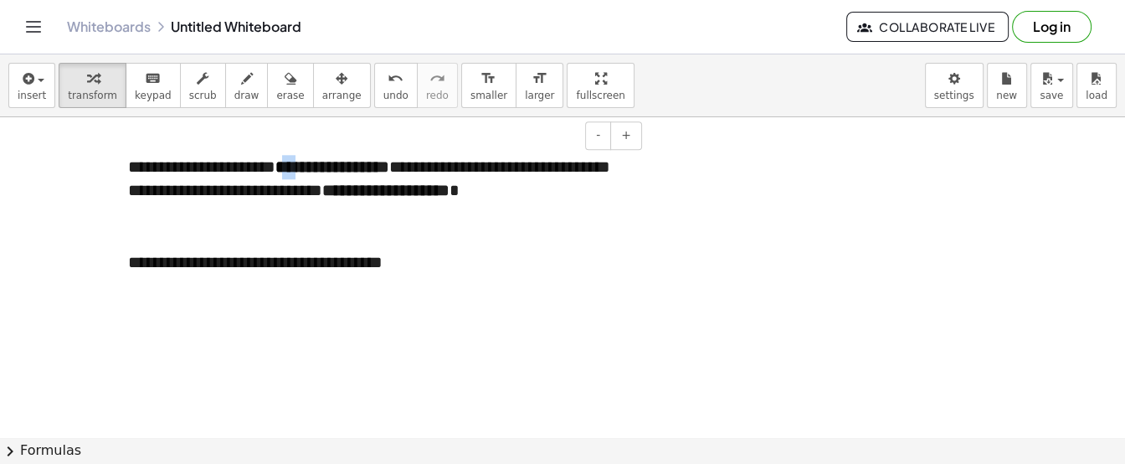
drag, startPoint x: 313, startPoint y: 172, endPoint x: 289, endPoint y: 171, distance: 24.3
click at [289, 171] on strong "**********" at bounding box center [333, 166] width 114 height 17
drag, startPoint x: 261, startPoint y: 214, endPoint x: 204, endPoint y: 219, distance: 57.2
click at [204, 203] on div "**********" at bounding box center [379, 190] width 502 height 24
click at [250, 275] on div "**********" at bounding box center [379, 262] width 502 height 24
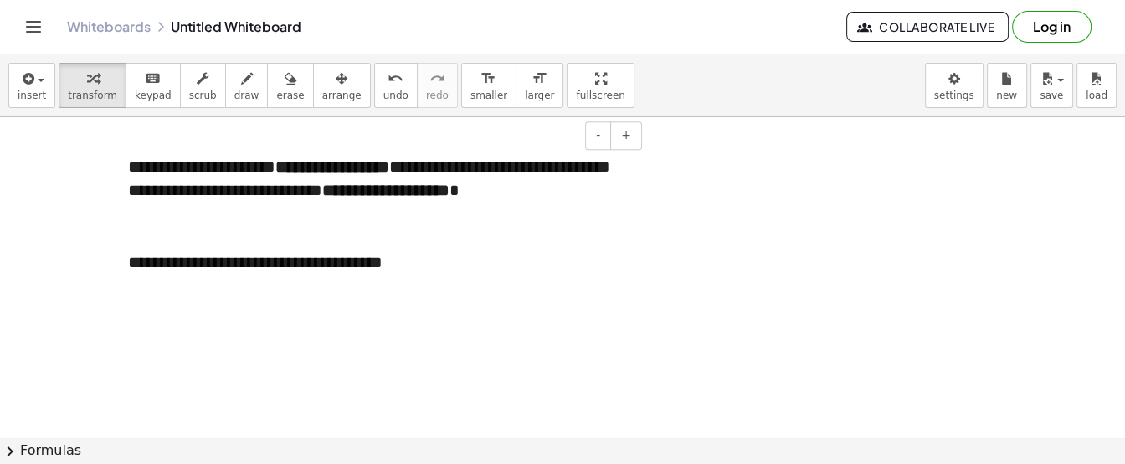
click at [229, 275] on div "**********" at bounding box center [379, 262] width 502 height 24
click at [232, 298] on div at bounding box center [379, 286] width 502 height 24
click at [209, 298] on div at bounding box center [379, 286] width 502 height 24
click at [368, 298] on div "******" at bounding box center [379, 286] width 502 height 24
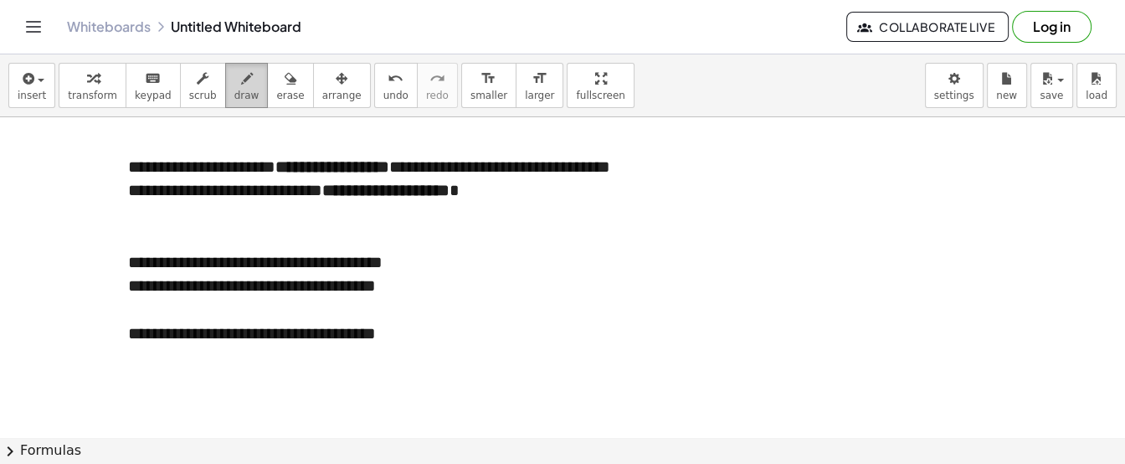
click at [241, 75] on icon "button" at bounding box center [247, 79] width 12 height 20
drag, startPoint x: 380, startPoint y: 374, endPoint x: 403, endPoint y: 373, distance: 22.6
drag, startPoint x: 429, startPoint y: 363, endPoint x: 420, endPoint y: 306, distance: 57.7
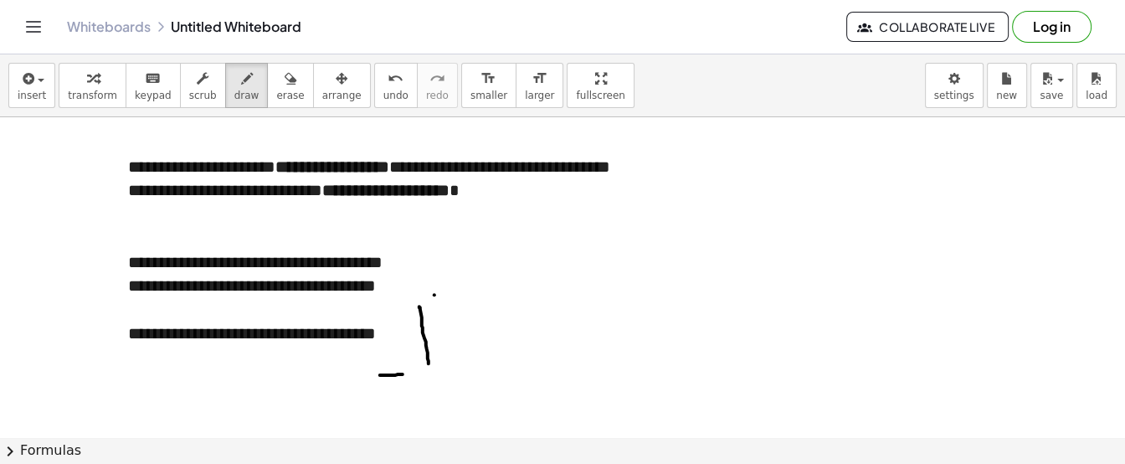
drag, startPoint x: 407, startPoint y: 312, endPoint x: 432, endPoint y: 296, distance: 29.7
drag, startPoint x: 162, startPoint y: 365, endPoint x: 161, endPoint y: 272, distance: 93.0
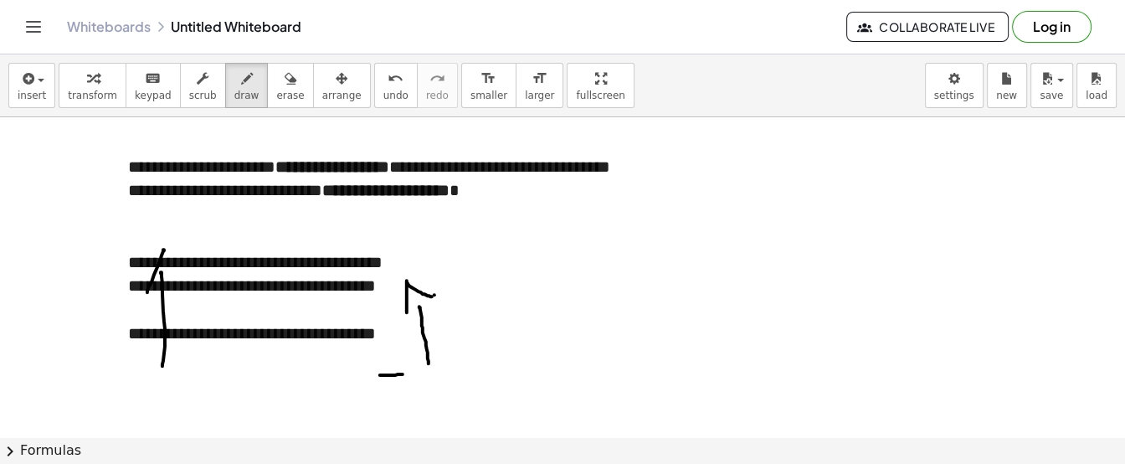
drag, startPoint x: 147, startPoint y: 291, endPoint x: 179, endPoint y: 282, distance: 33.1
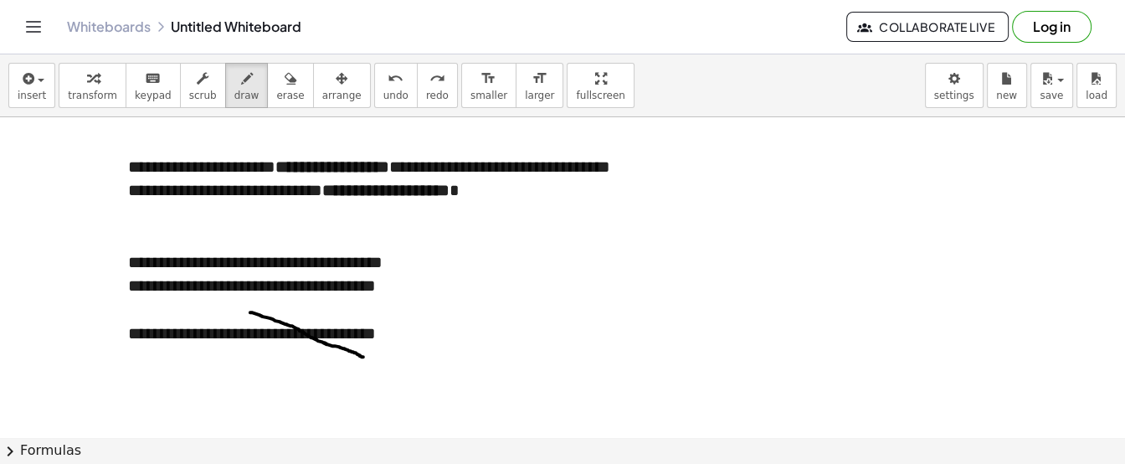
drag, startPoint x: 250, startPoint y: 312, endPoint x: 363, endPoint y: 356, distance: 121.4
drag, startPoint x: 232, startPoint y: 353, endPoint x: 367, endPoint y: 306, distance: 142.7
click at [97, 81] on div "button" at bounding box center [92, 78] width 49 height 20
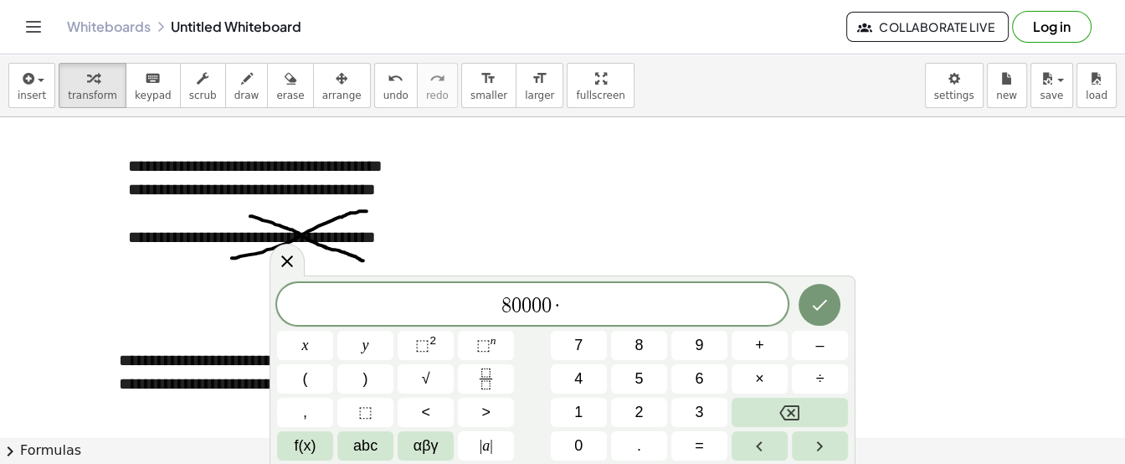
scroll to position [2047, 0]
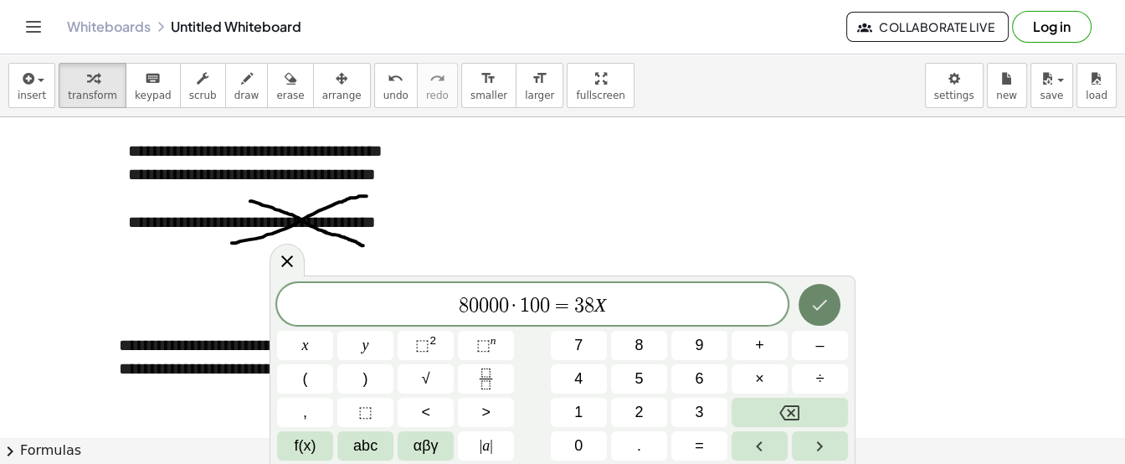
click at [820, 307] on icon "Done" at bounding box center [820, 305] width 15 height 11
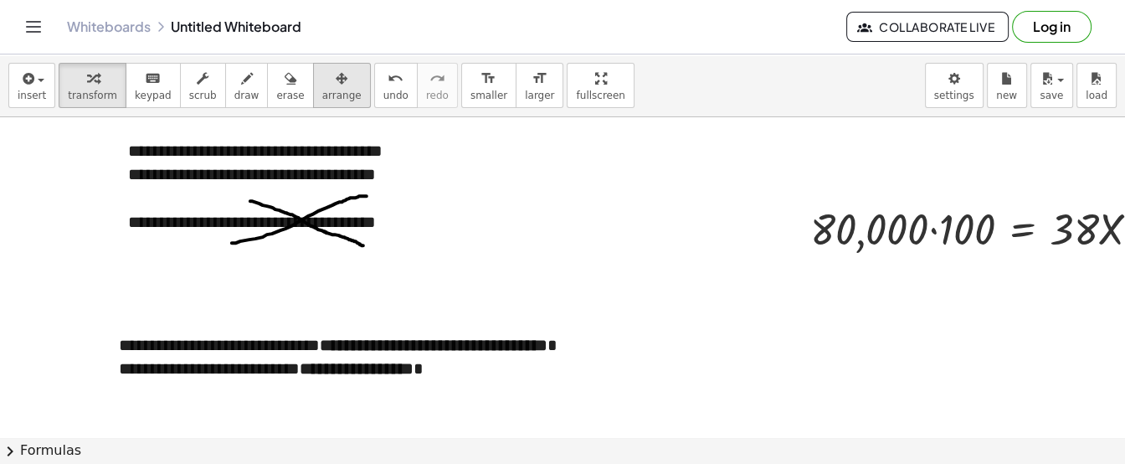
click at [322, 92] on span "arrange" at bounding box center [341, 96] width 39 height 12
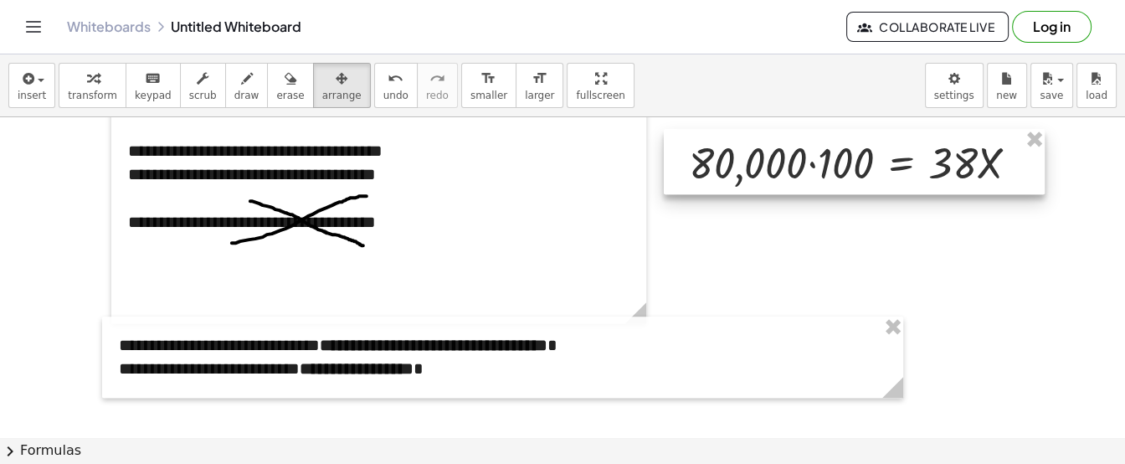
drag, startPoint x: 855, startPoint y: 234, endPoint x: 734, endPoint y: 166, distance: 139.1
click at [734, 166] on div at bounding box center [854, 161] width 381 height 65
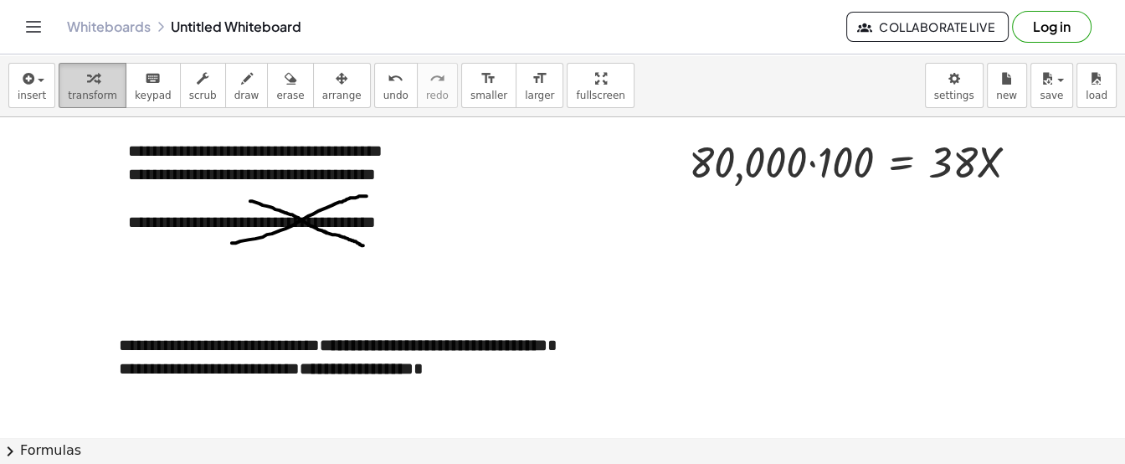
click at [108, 78] on button "transform" at bounding box center [93, 85] width 68 height 45
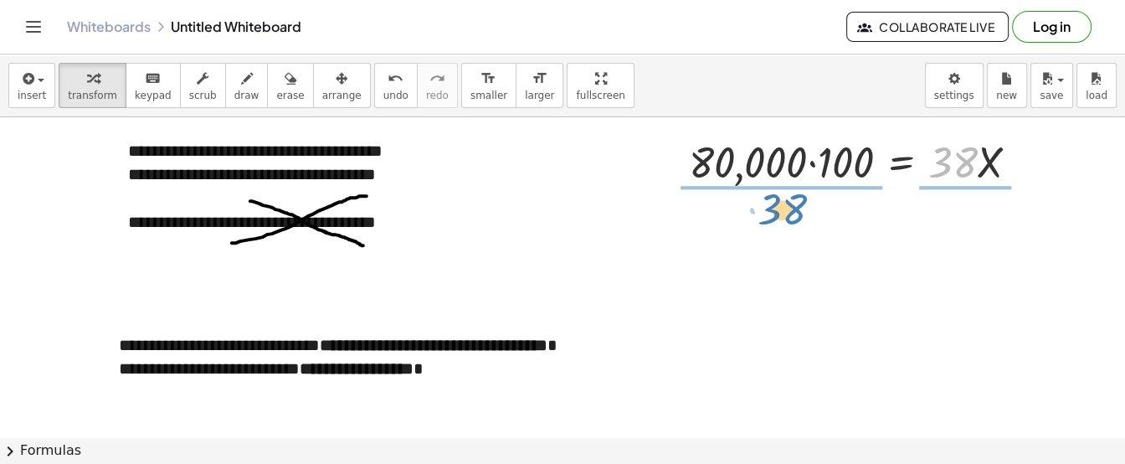
drag, startPoint x: 950, startPoint y: 160, endPoint x: 780, endPoint y: 207, distance: 177.1
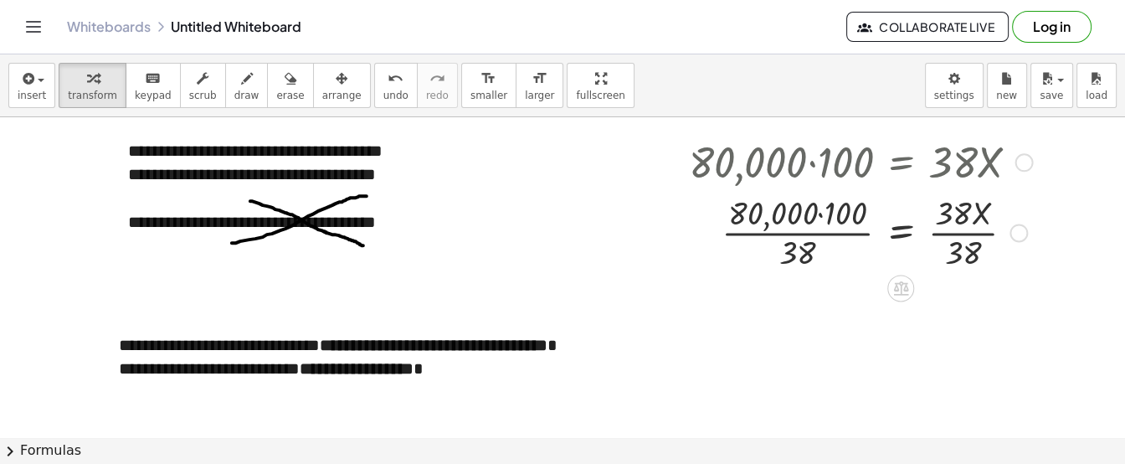
click at [965, 244] on div at bounding box center [861, 231] width 360 height 84
click at [824, 213] on div at bounding box center [861, 231] width 360 height 84
click at [806, 253] on div at bounding box center [861, 231] width 360 height 84
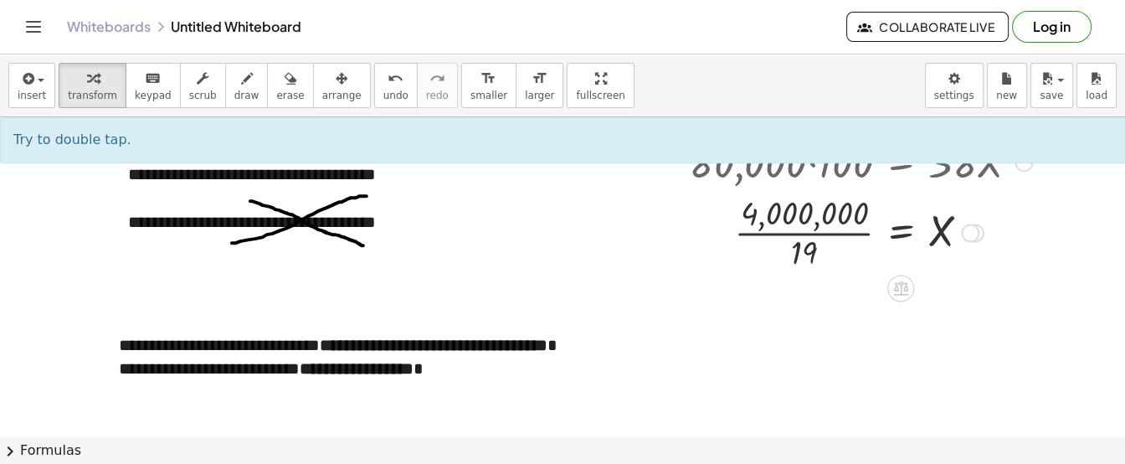
click at [806, 253] on div at bounding box center [861, 231] width 360 height 84
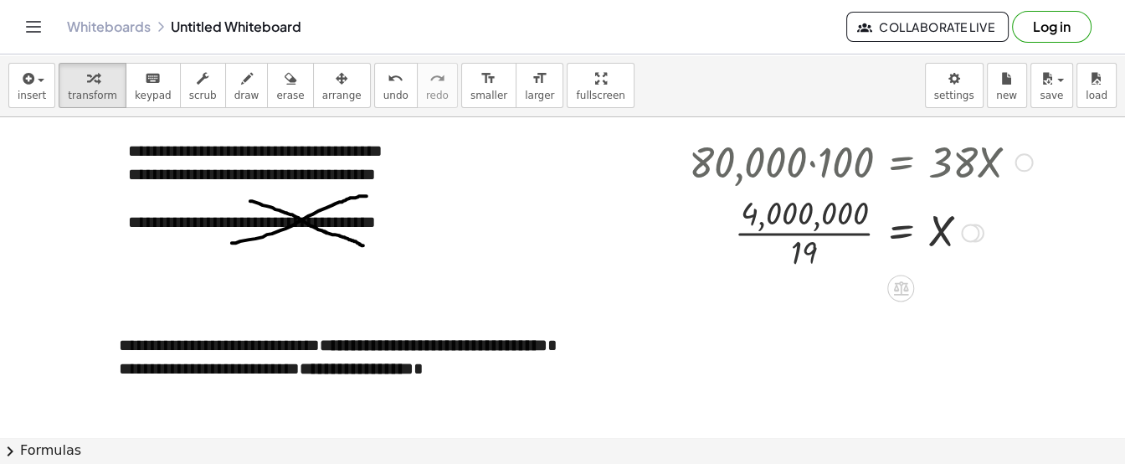
click at [806, 253] on div at bounding box center [861, 231] width 360 height 84
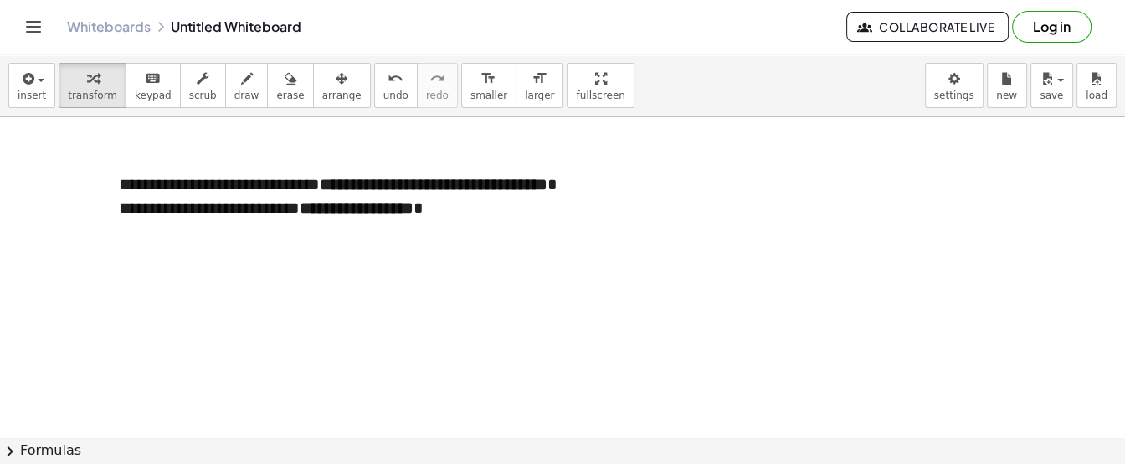
scroll to position [2213, 0]
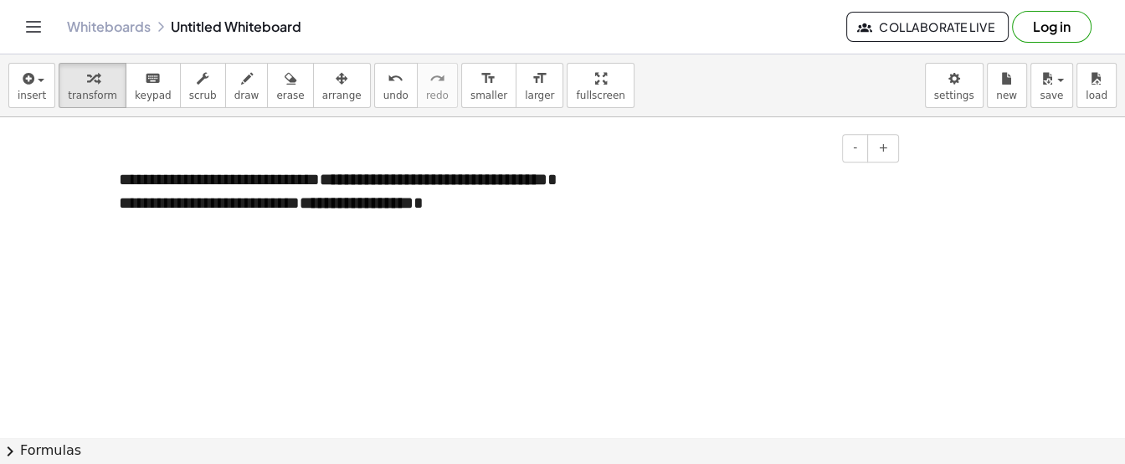
click at [478, 211] on div "**********" at bounding box center [502, 191] width 801 height 81
click at [478, 211] on div "**********" at bounding box center [502, 227] width 801 height 153
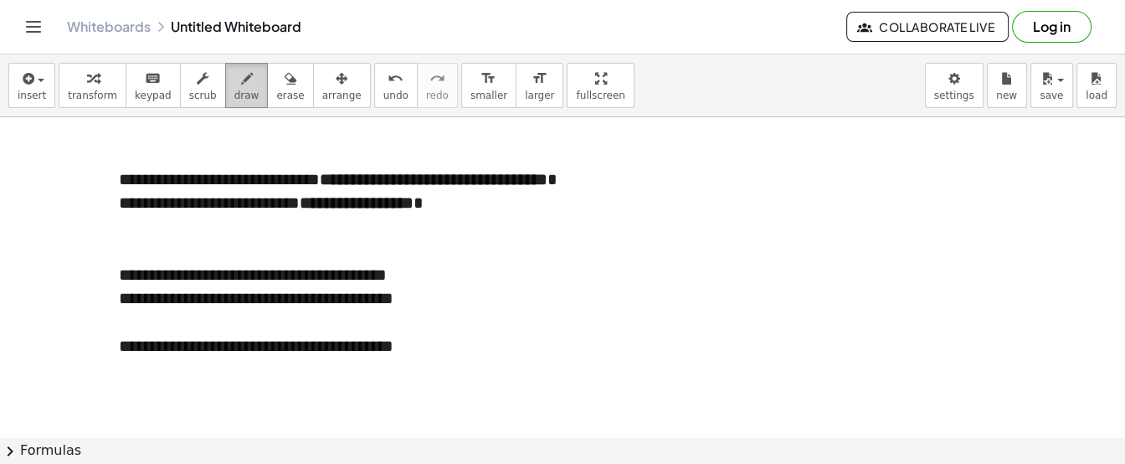
click at [241, 75] on icon "button" at bounding box center [247, 79] width 12 height 20
drag, startPoint x: 244, startPoint y: 301, endPoint x: 382, endPoint y: 345, distance: 144.9
drag, startPoint x: 233, startPoint y: 347, endPoint x: 390, endPoint y: 296, distance: 165.3
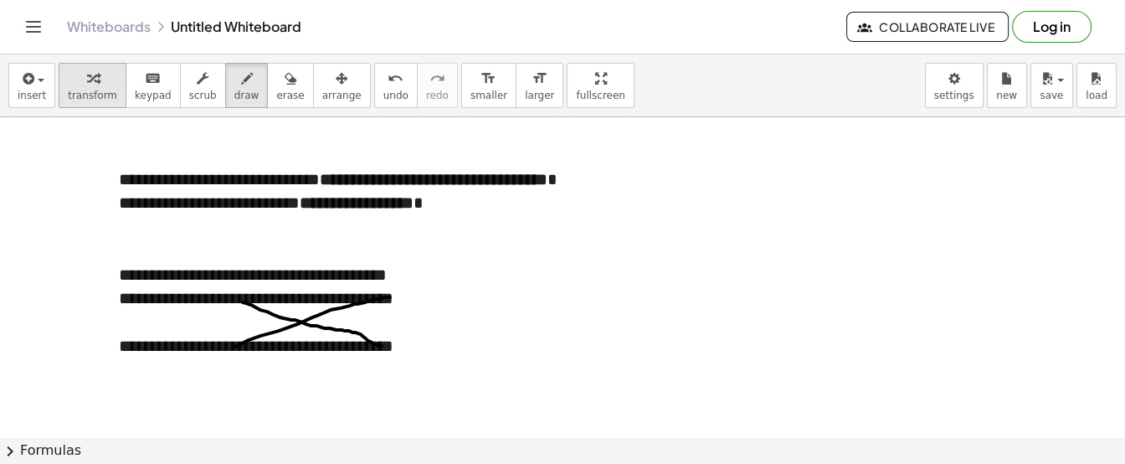
click at [91, 95] on span "transform" at bounding box center [92, 96] width 49 height 12
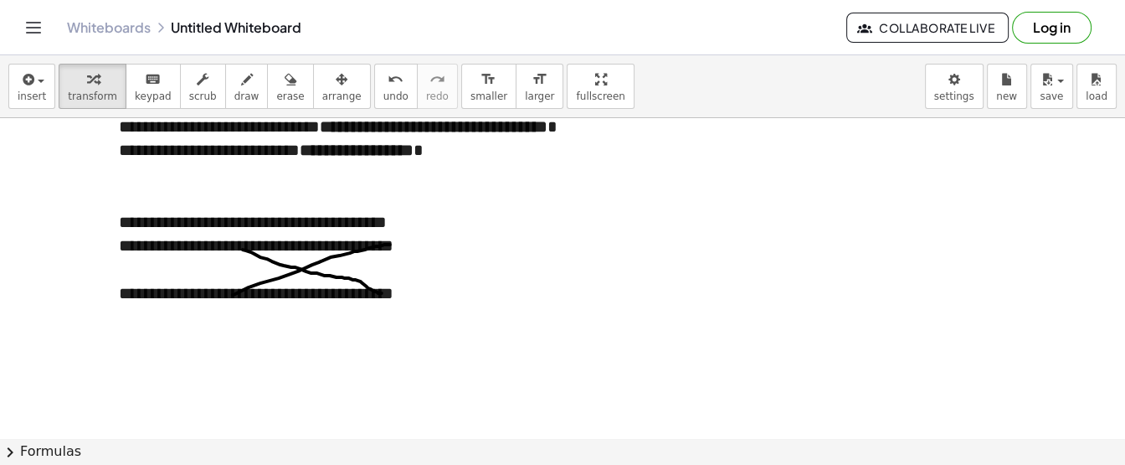
scroll to position [2284, 0]
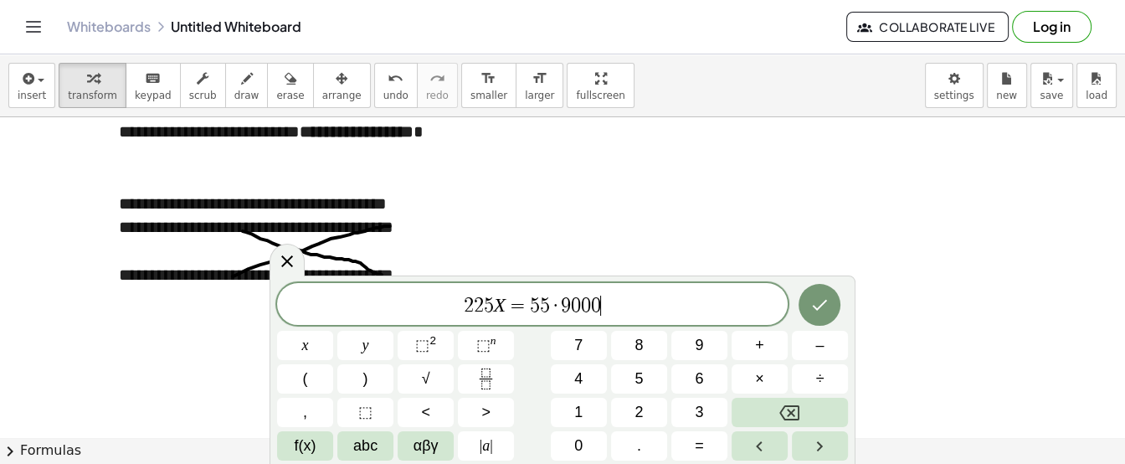
click at [546, 303] on span "5" at bounding box center [545, 306] width 10 height 20
click at [809, 306] on button "Done" at bounding box center [820, 305] width 42 height 42
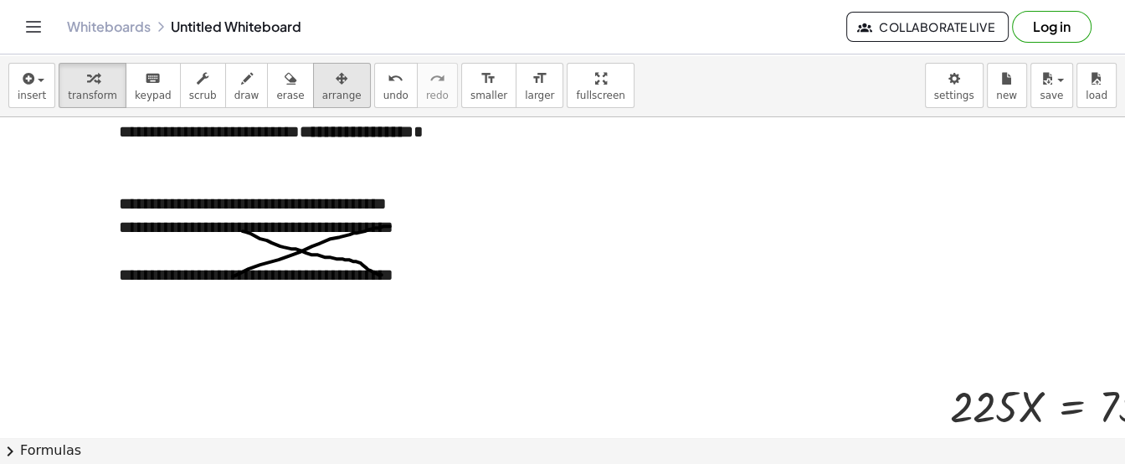
click at [322, 83] on div "button" at bounding box center [341, 78] width 39 height 20
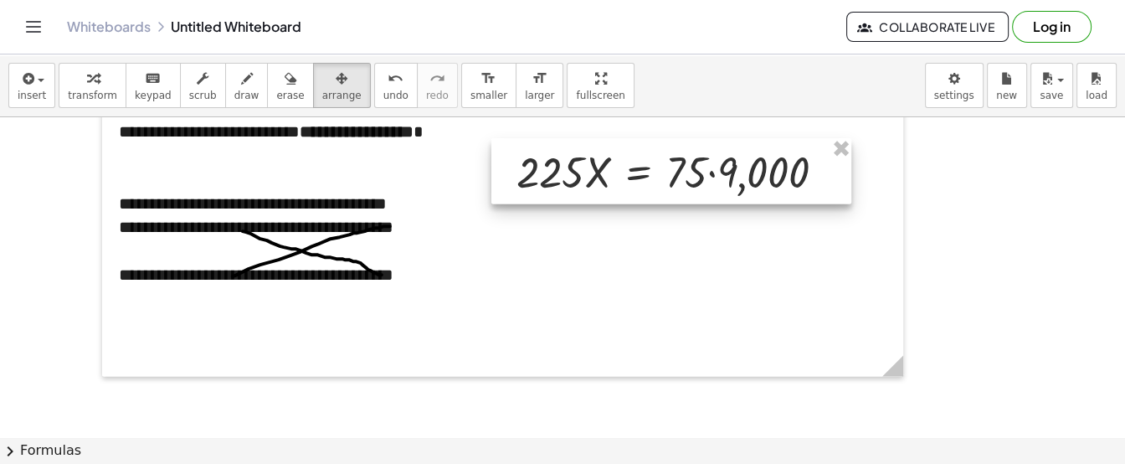
drag, startPoint x: 985, startPoint y: 417, endPoint x: 553, endPoint y: 183, distance: 491.2
click at [553, 183] on div at bounding box center [672, 170] width 360 height 65
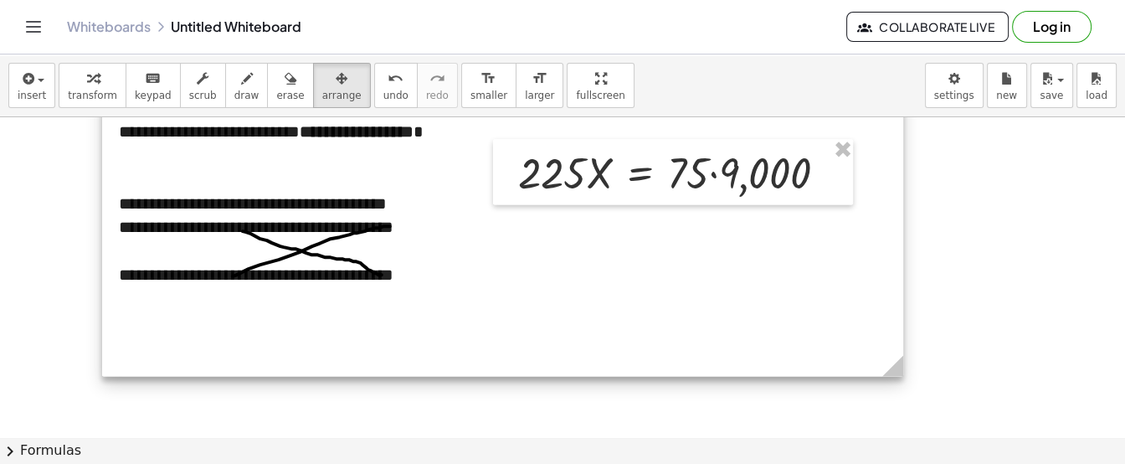
click at [716, 300] on div at bounding box center [502, 228] width 801 height 296
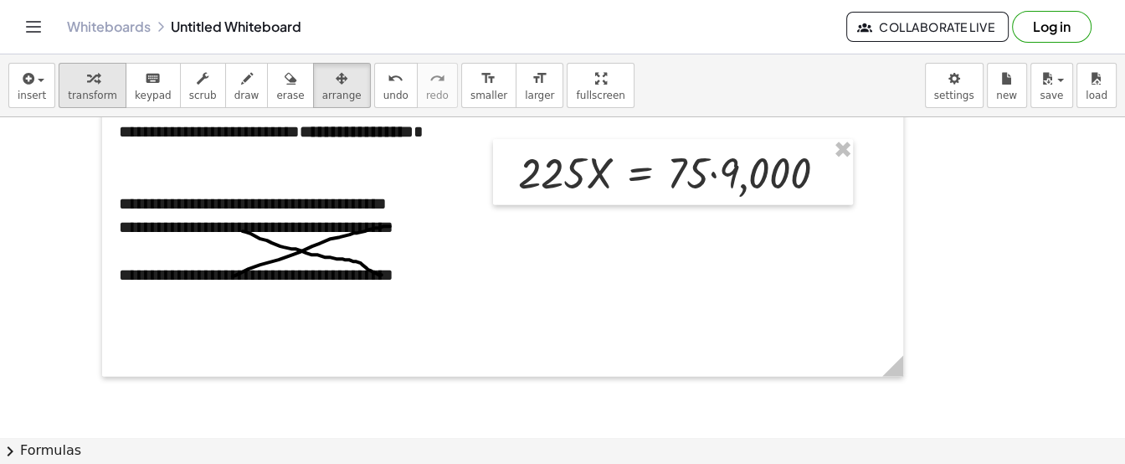
click at [92, 83] on div "button" at bounding box center [92, 78] width 49 height 20
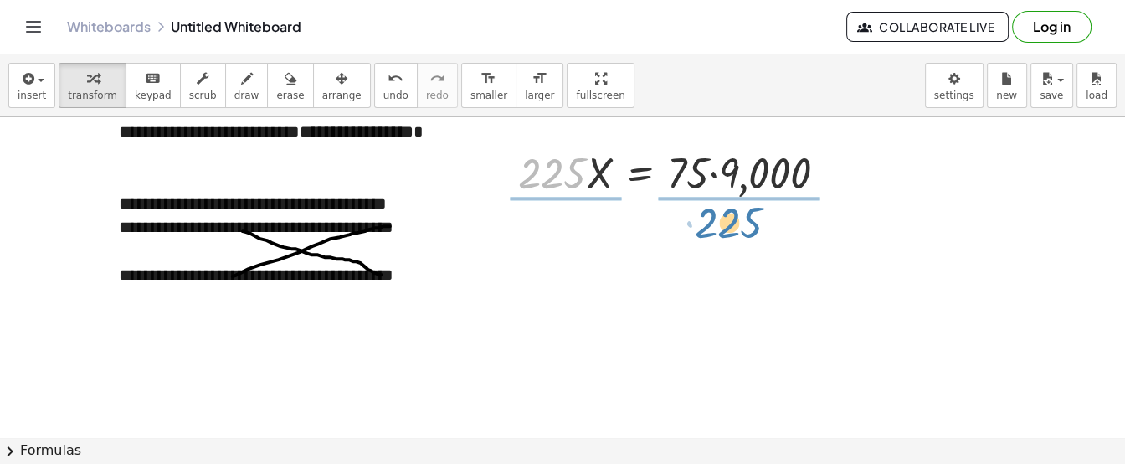
drag, startPoint x: 550, startPoint y: 167, endPoint x: 731, endPoint y: 214, distance: 186.9
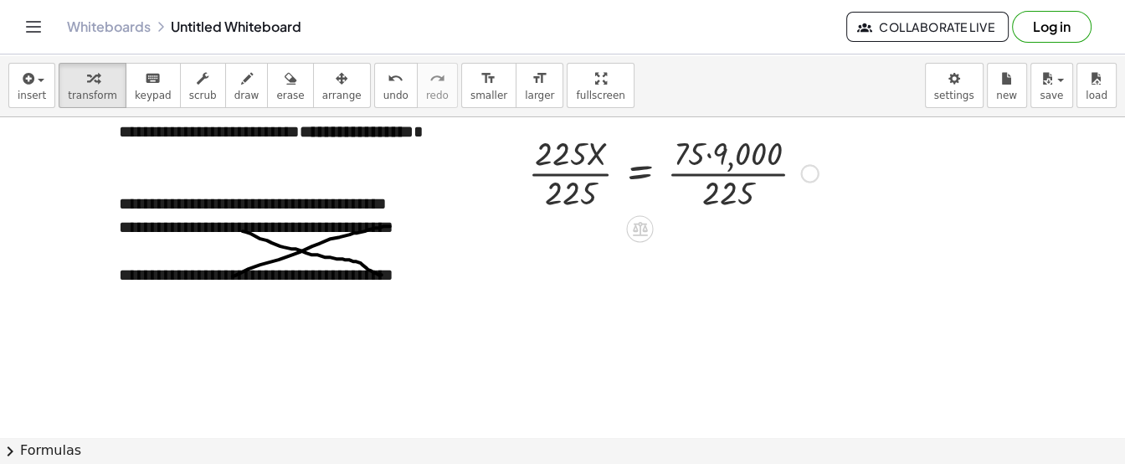
click at [562, 151] on div at bounding box center [673, 172] width 307 height 84
click at [568, 177] on div at bounding box center [673, 172] width 307 height 84
click at [568, 177] on div at bounding box center [574, 172] width 25 height 92
click at [692, 160] on div at bounding box center [703, 172] width 249 height 84
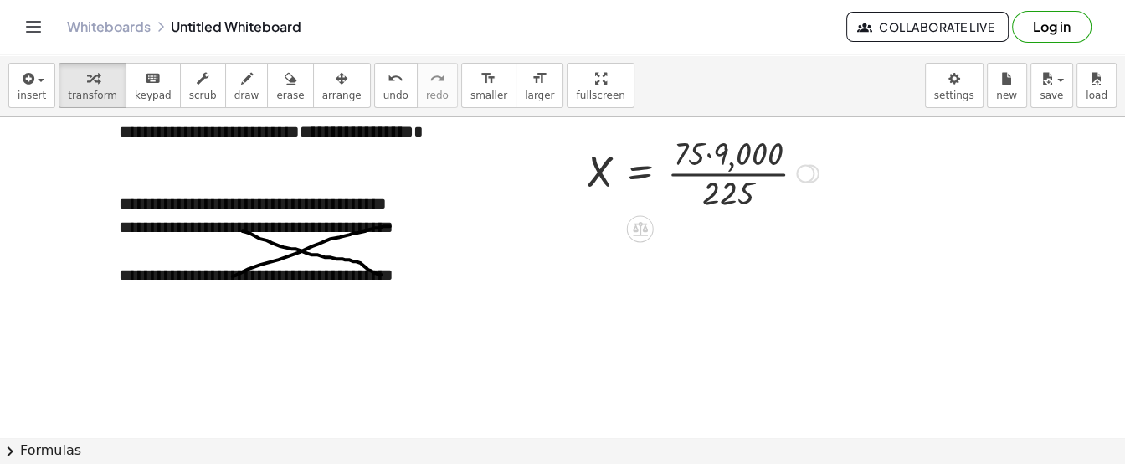
click at [707, 157] on div at bounding box center [703, 172] width 249 height 84
click at [723, 192] on div at bounding box center [700, 172] width 243 height 84
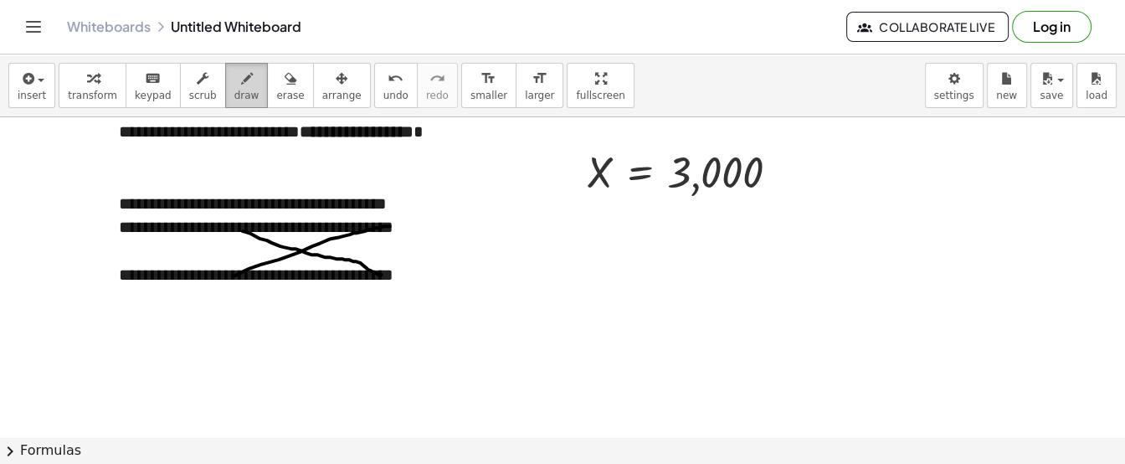
click at [234, 85] on div "button" at bounding box center [246, 78] width 25 height 20
drag, startPoint x: 184, startPoint y: 226, endPoint x: 185, endPoint y: 275, distance: 48.6
drag, startPoint x: 178, startPoint y: 270, endPoint x: 194, endPoint y: 276, distance: 17.0
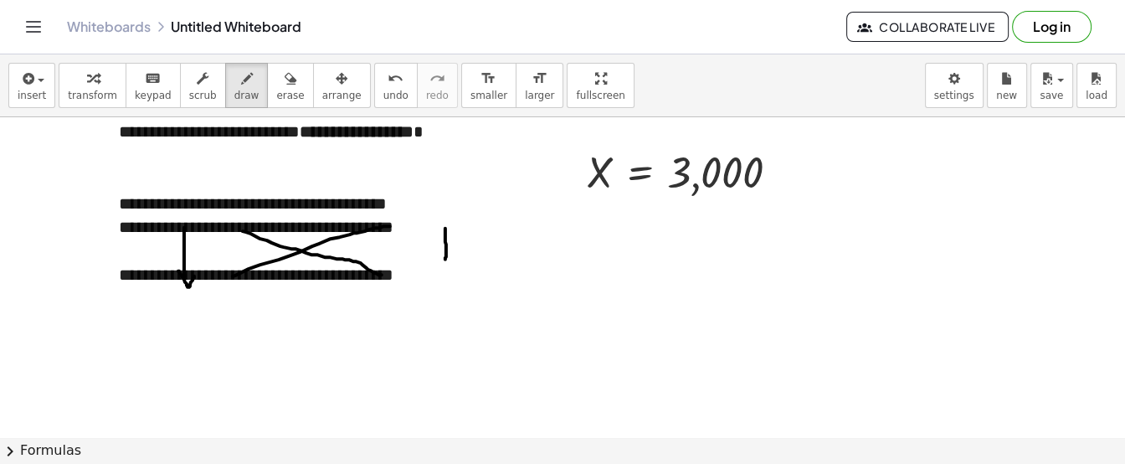
drag, startPoint x: 445, startPoint y: 227, endPoint x: 445, endPoint y: 258, distance: 31.0
drag, startPoint x: 430, startPoint y: 258, endPoint x: 451, endPoint y: 260, distance: 21.8
drag, startPoint x: 438, startPoint y: 259, endPoint x: 457, endPoint y: 252, distance: 20.4
